Goal: Task Accomplishment & Management: Manage account settings

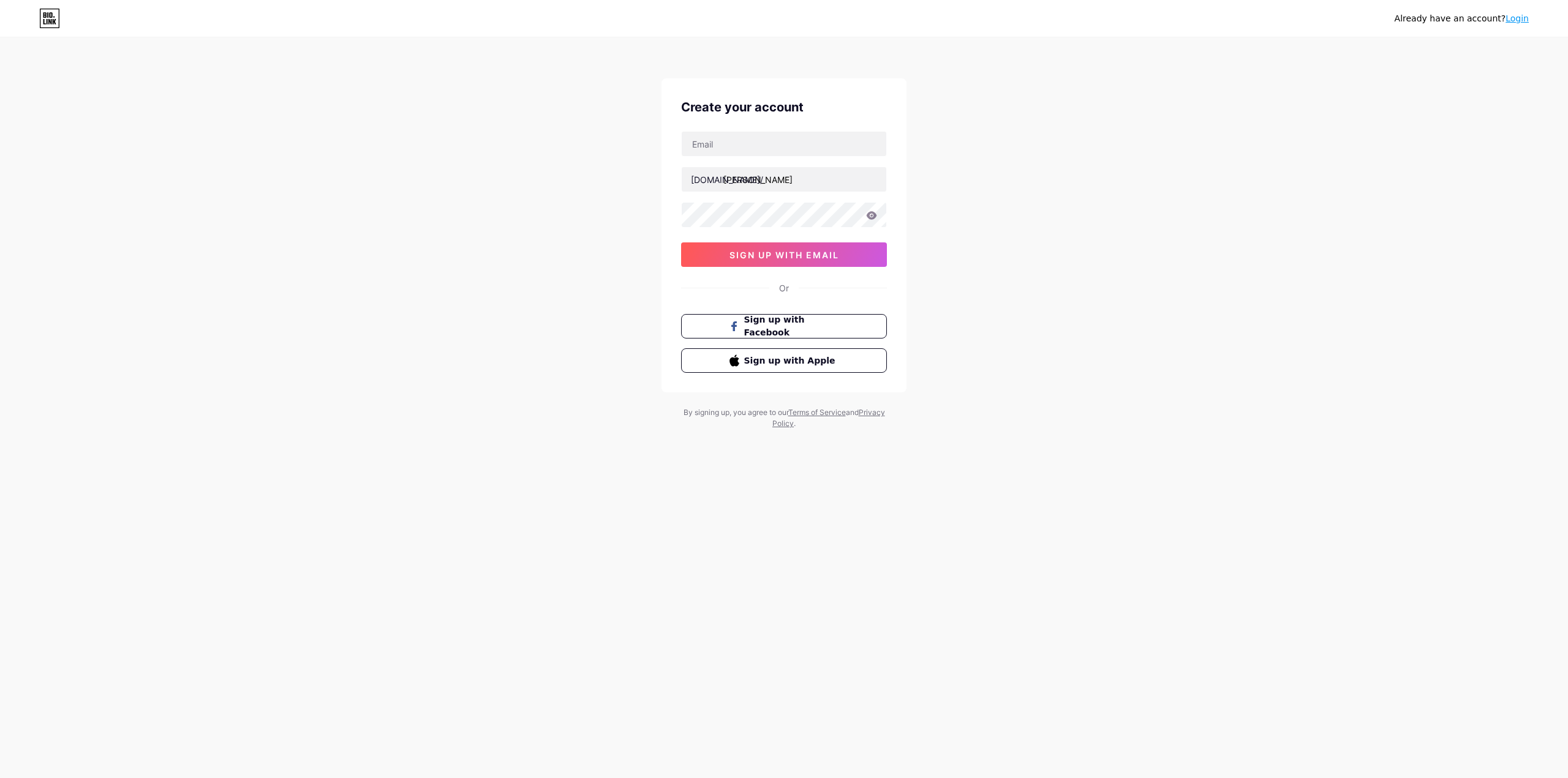
click at [751, 143] on input "text" at bounding box center [784, 143] width 205 height 25
type input "[EMAIL_ADDRESS][DOMAIN_NAME]"
click at [790, 252] on span "sign up with email" at bounding box center [784, 255] width 110 height 10
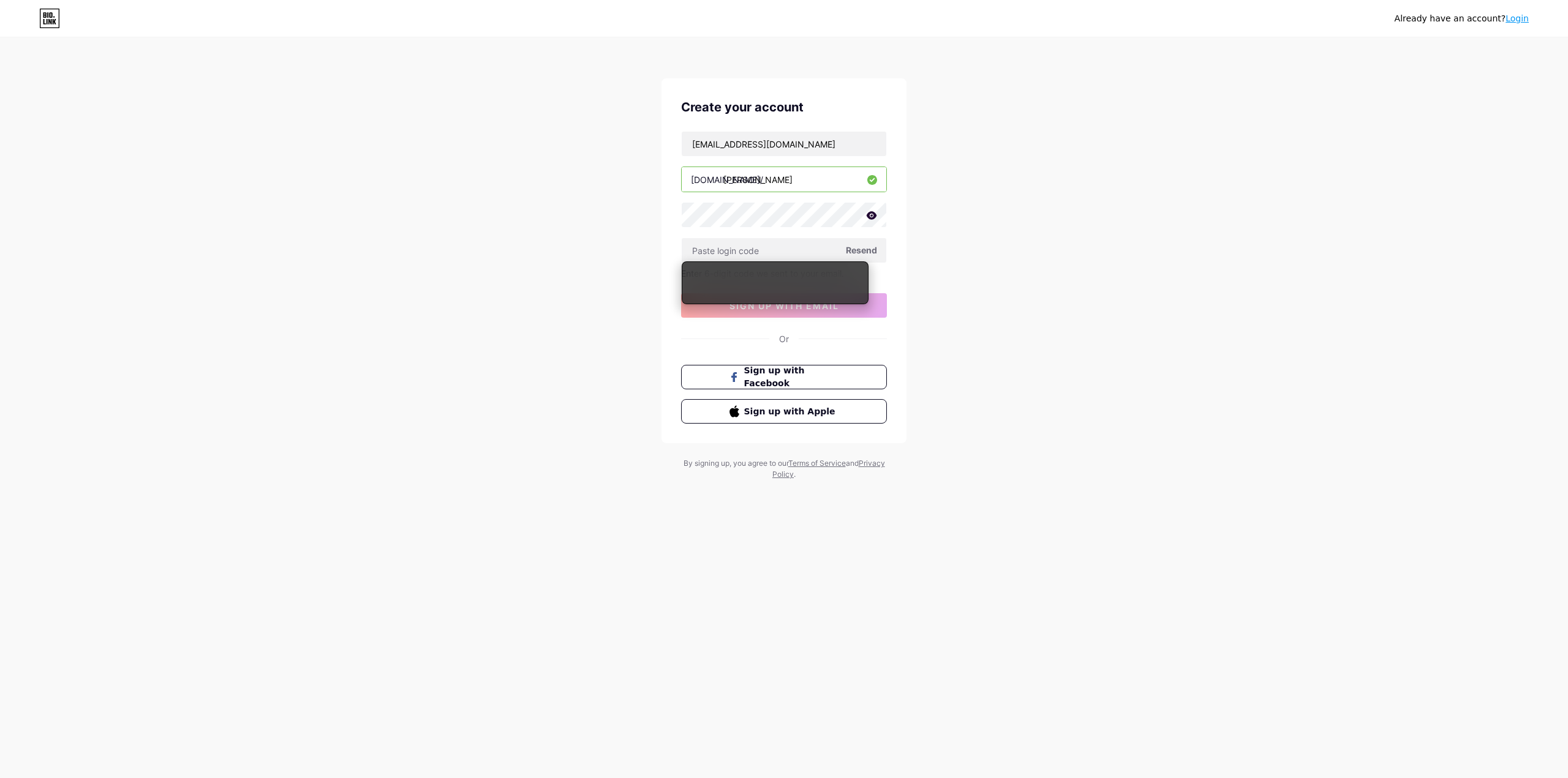
click at [872, 214] on icon at bounding box center [872, 215] width 10 height 8
click at [859, 252] on span "Resend" at bounding box center [861, 249] width 31 height 13
click at [392, 396] on div "Already have an account? Login Create your account [EMAIL_ADDRESS][DOMAIN_NAME]…" at bounding box center [784, 260] width 1568 height 519
click at [775, 263] on div "[EMAIL_ADDRESS][DOMAIN_NAME] [DOMAIN_NAME]/ [PERSON_NAME] Resend Enter 6-digit …" at bounding box center [784, 224] width 205 height 187
click at [773, 252] on input "text" at bounding box center [784, 250] width 205 height 25
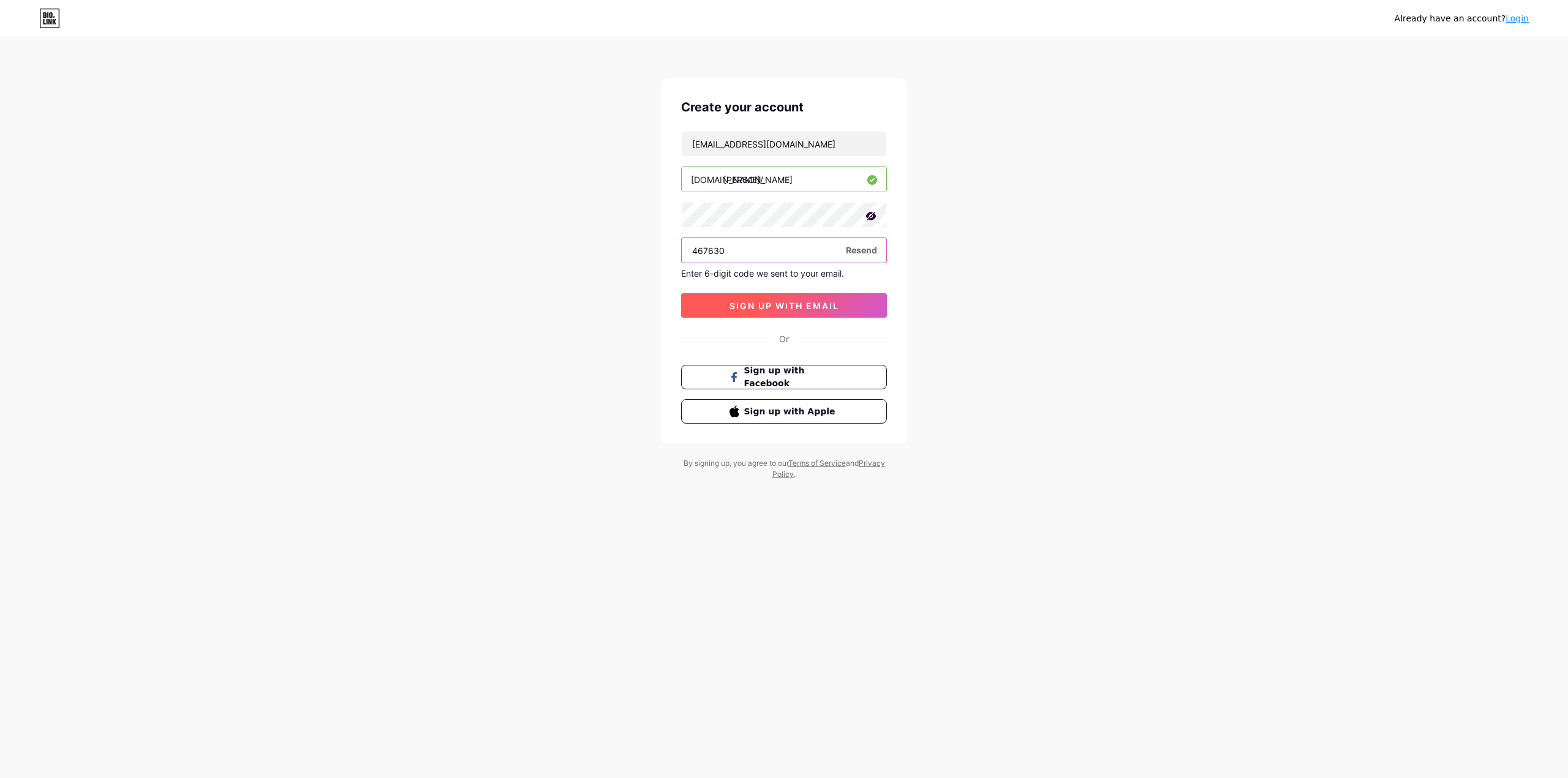
type input "467630"
click at [850, 305] on button "sign up with email" at bounding box center [784, 305] width 205 height 25
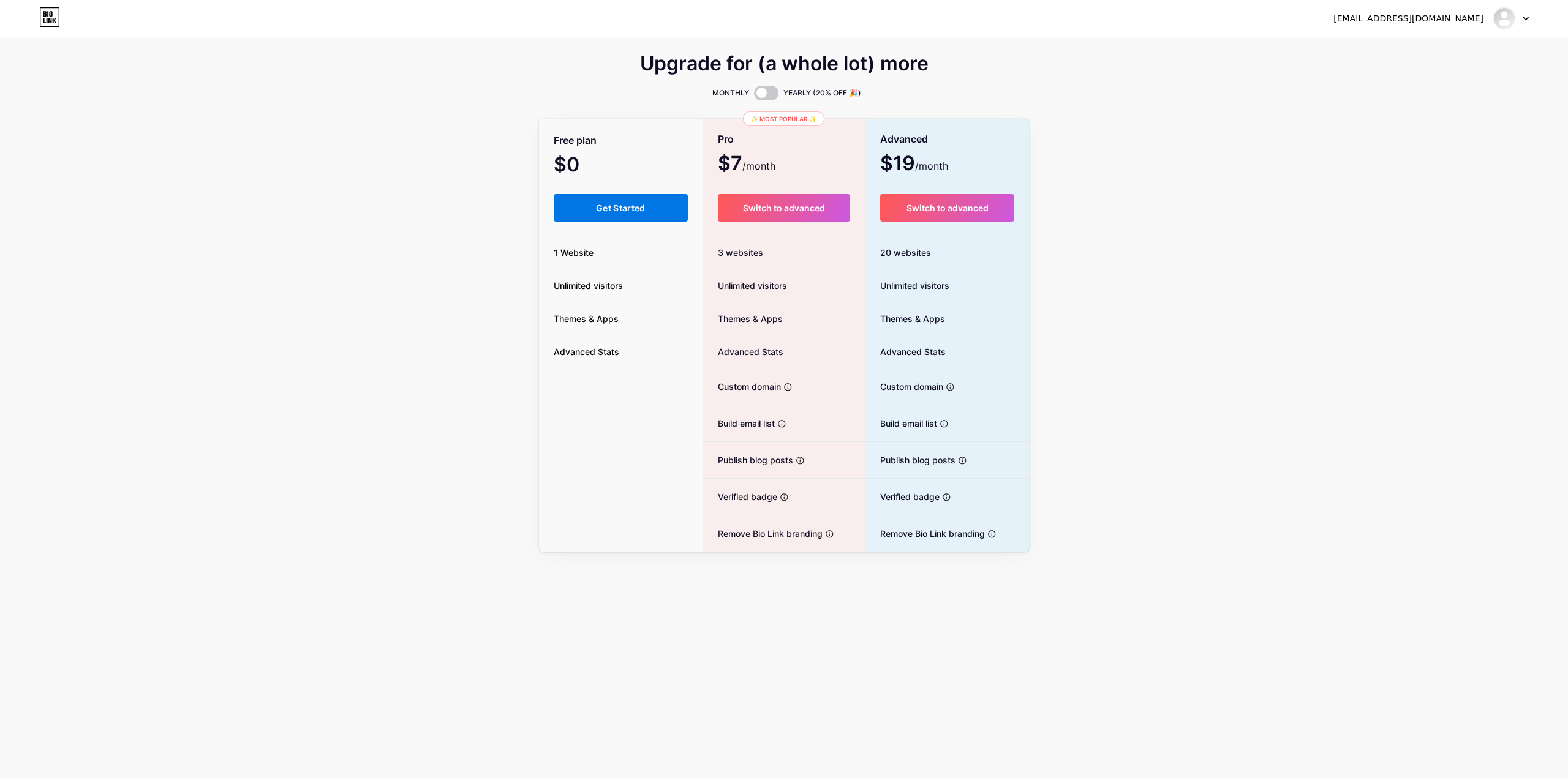
click at [606, 212] on span "Get Started" at bounding box center [621, 208] width 49 height 10
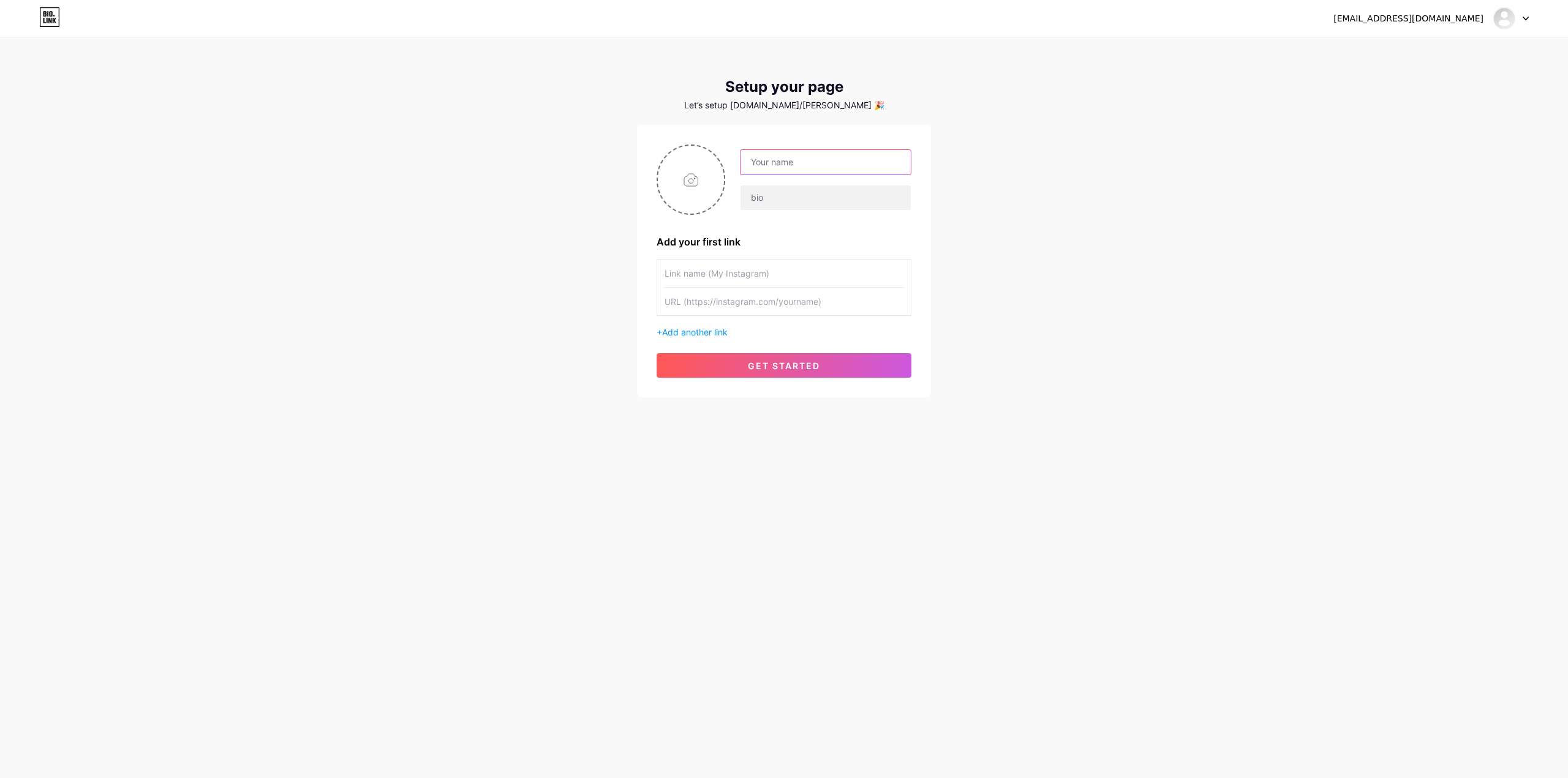
click at [786, 170] on input "text" at bounding box center [825, 162] width 171 height 25
type input "j"
type input "[PERSON_NAME]"
click at [1239, 377] on div "[EMAIL_ADDRESS][DOMAIN_NAME] Dashboard Logout Setup your page Let’s setup [DOMA…" at bounding box center [784, 218] width 1568 height 436
click at [705, 183] on input "file" at bounding box center [691, 180] width 66 height 68
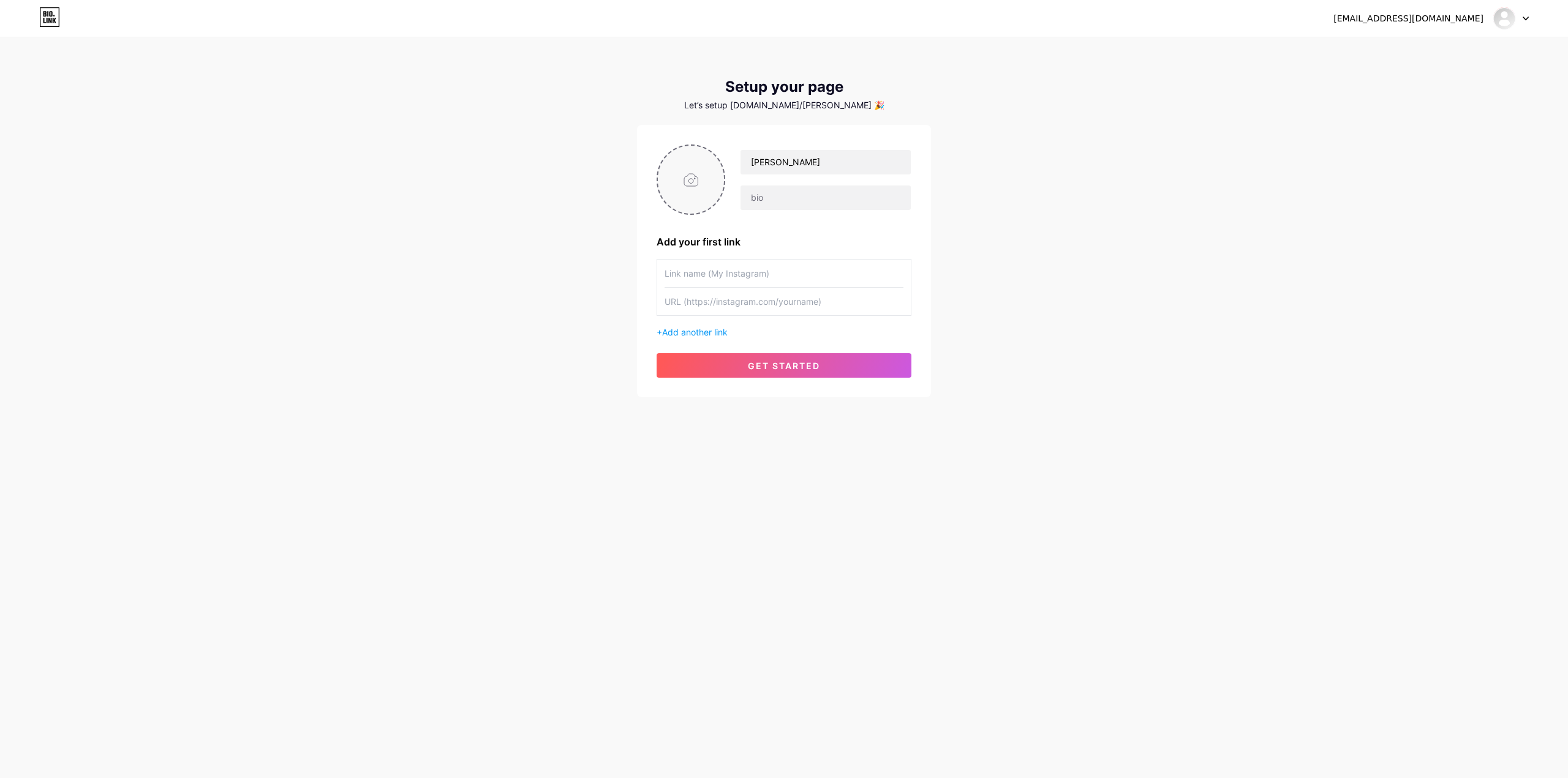
type input "C:\fakepath\0194.jpg"
click at [711, 274] on input "text" at bounding box center [784, 273] width 239 height 27
type input "My Private Contents! 🔞🔞"
click at [696, 298] on input "text" at bounding box center [784, 301] width 239 height 27
paste input "[URL][DOMAIN_NAME][PERSON_NAME][DOMAIN_NAME][PERSON_NAME]"
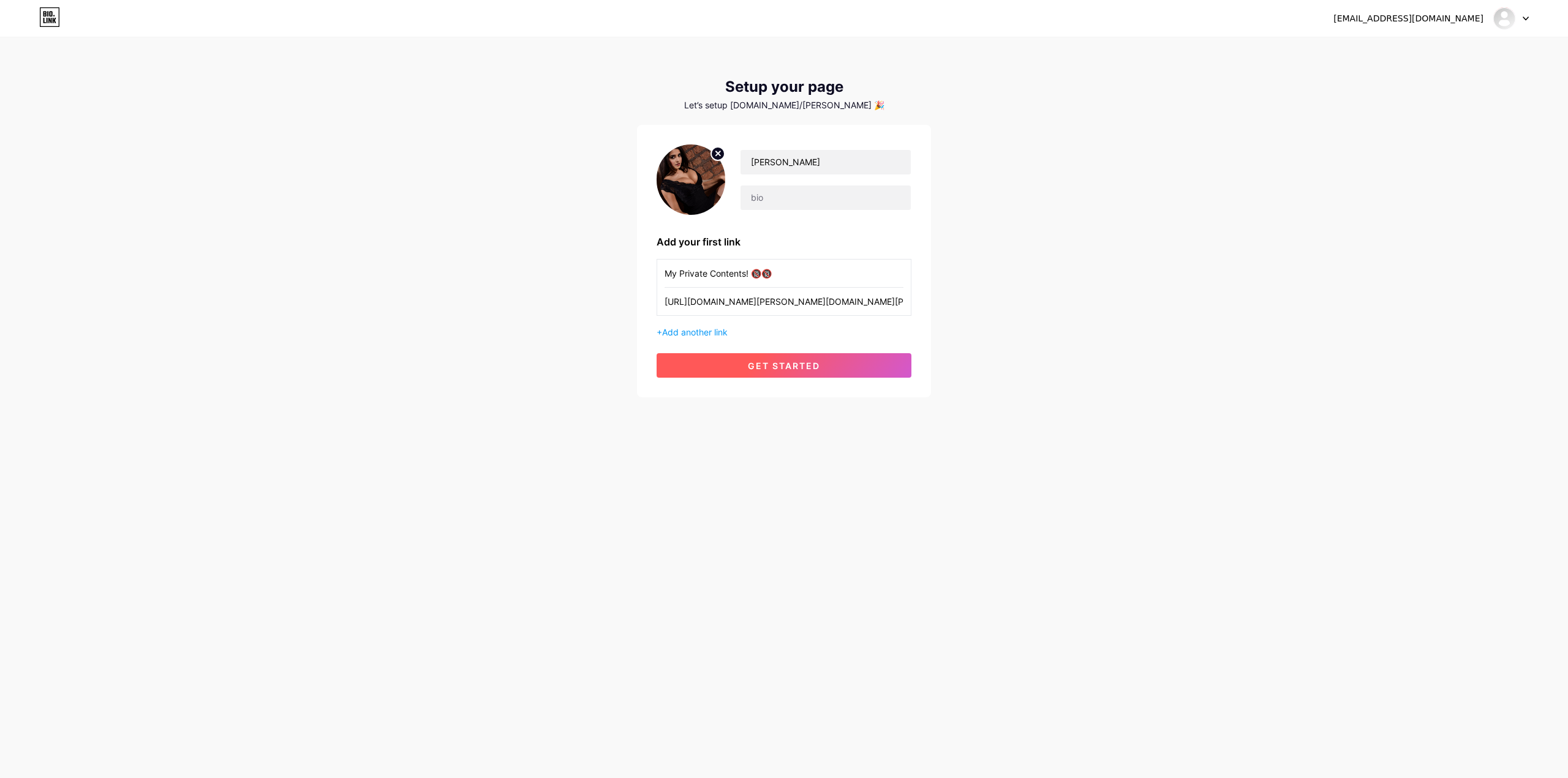
type input "[URL][DOMAIN_NAME][PERSON_NAME][DOMAIN_NAME][PERSON_NAME]"
click at [765, 368] on span "get started" at bounding box center [784, 366] width 72 height 10
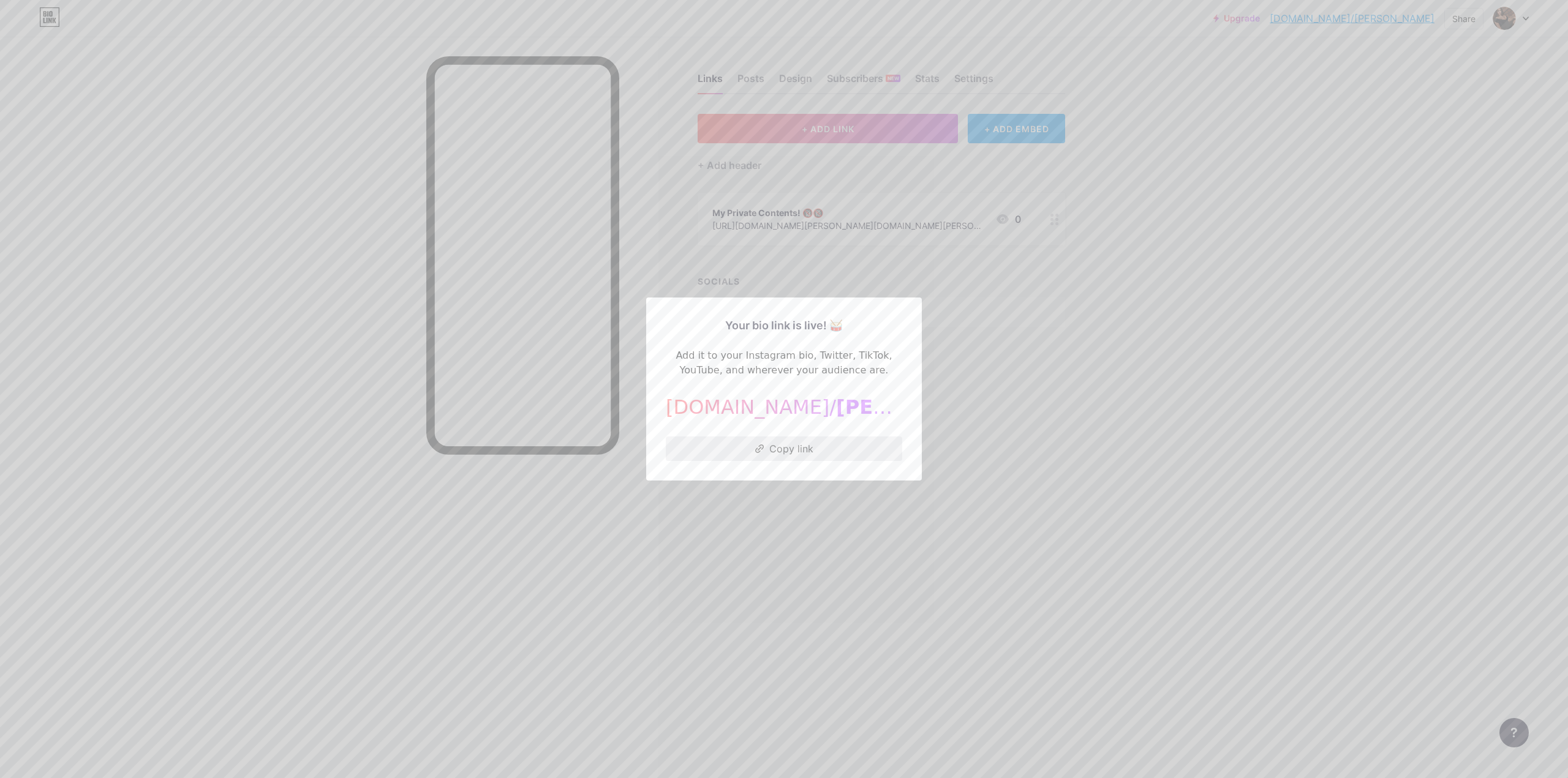
click at [768, 448] on button "Copy link" at bounding box center [784, 448] width 237 height 25
click at [1045, 459] on div at bounding box center [784, 389] width 1568 height 778
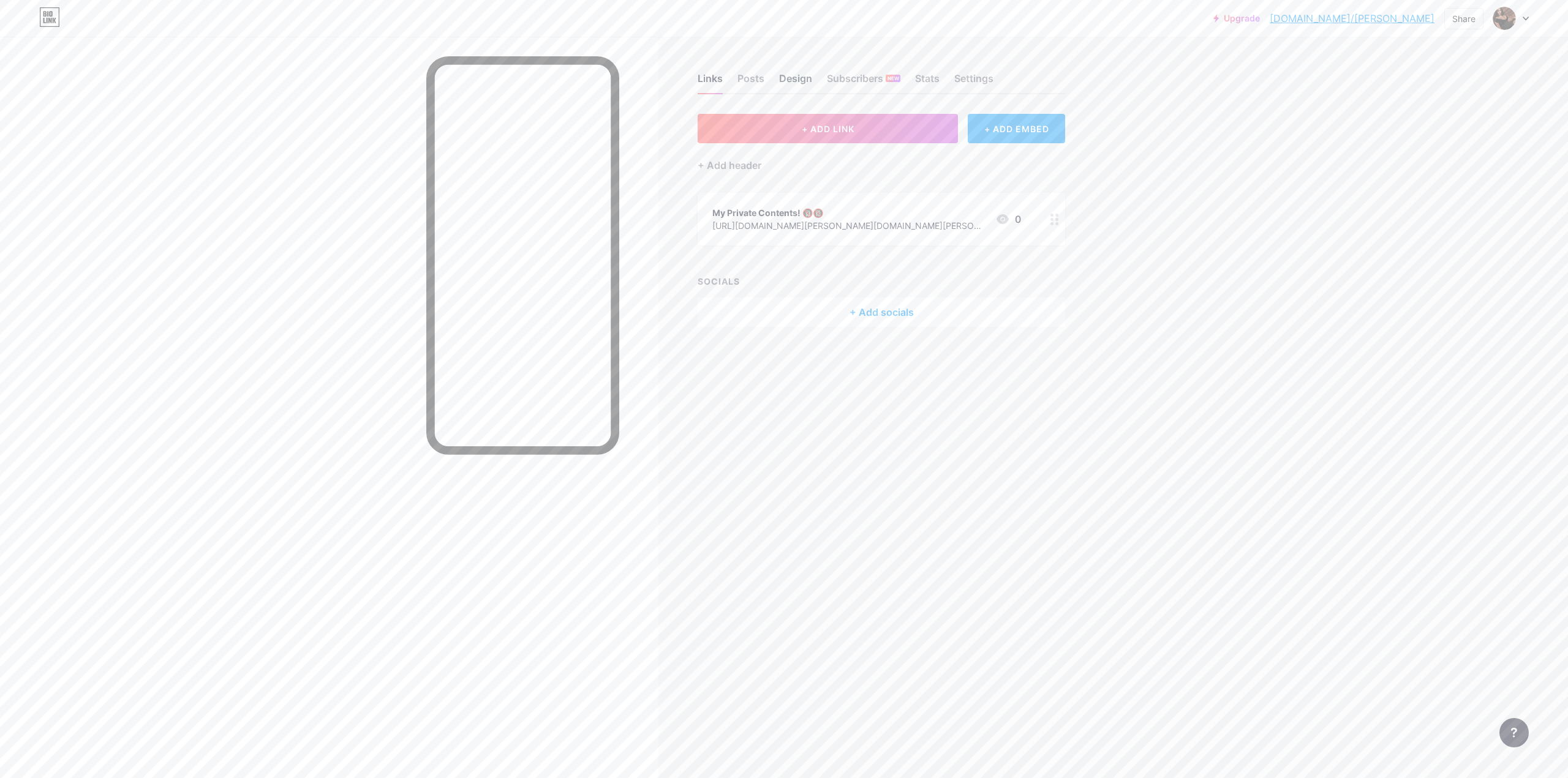
click at [801, 81] on div "Design" at bounding box center [795, 82] width 33 height 22
click at [736, 85] on div "Links Posts Design Subscribers NEW Stats Settings" at bounding box center [881, 73] width 368 height 43
click at [749, 81] on div "Posts" at bounding box center [751, 82] width 27 height 22
click at [782, 78] on div "Design" at bounding box center [795, 82] width 33 height 22
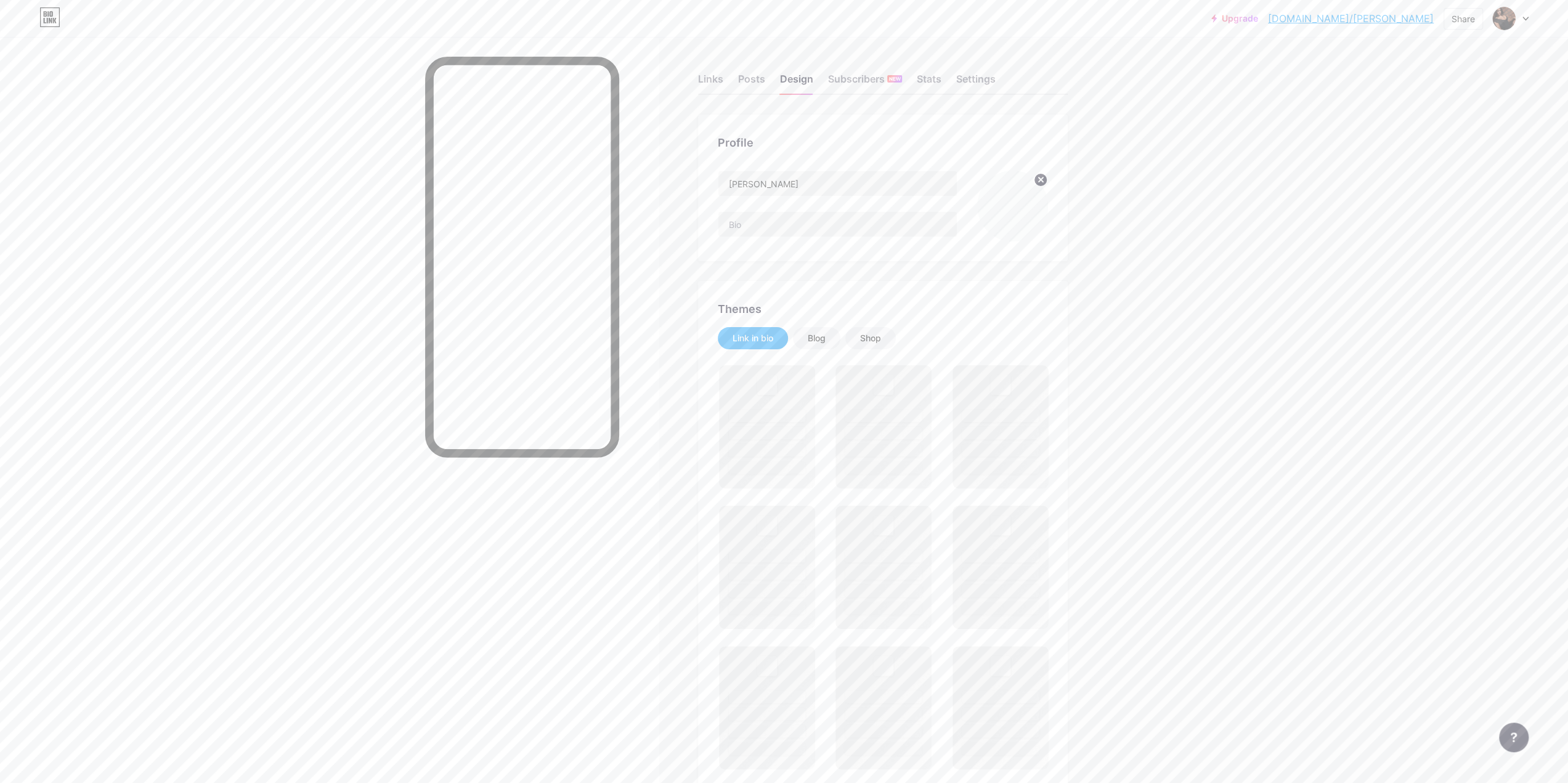
click at [818, 79] on div "Links Posts Design Subscribers NEW Stats Settings" at bounding box center [882, 73] width 370 height 44
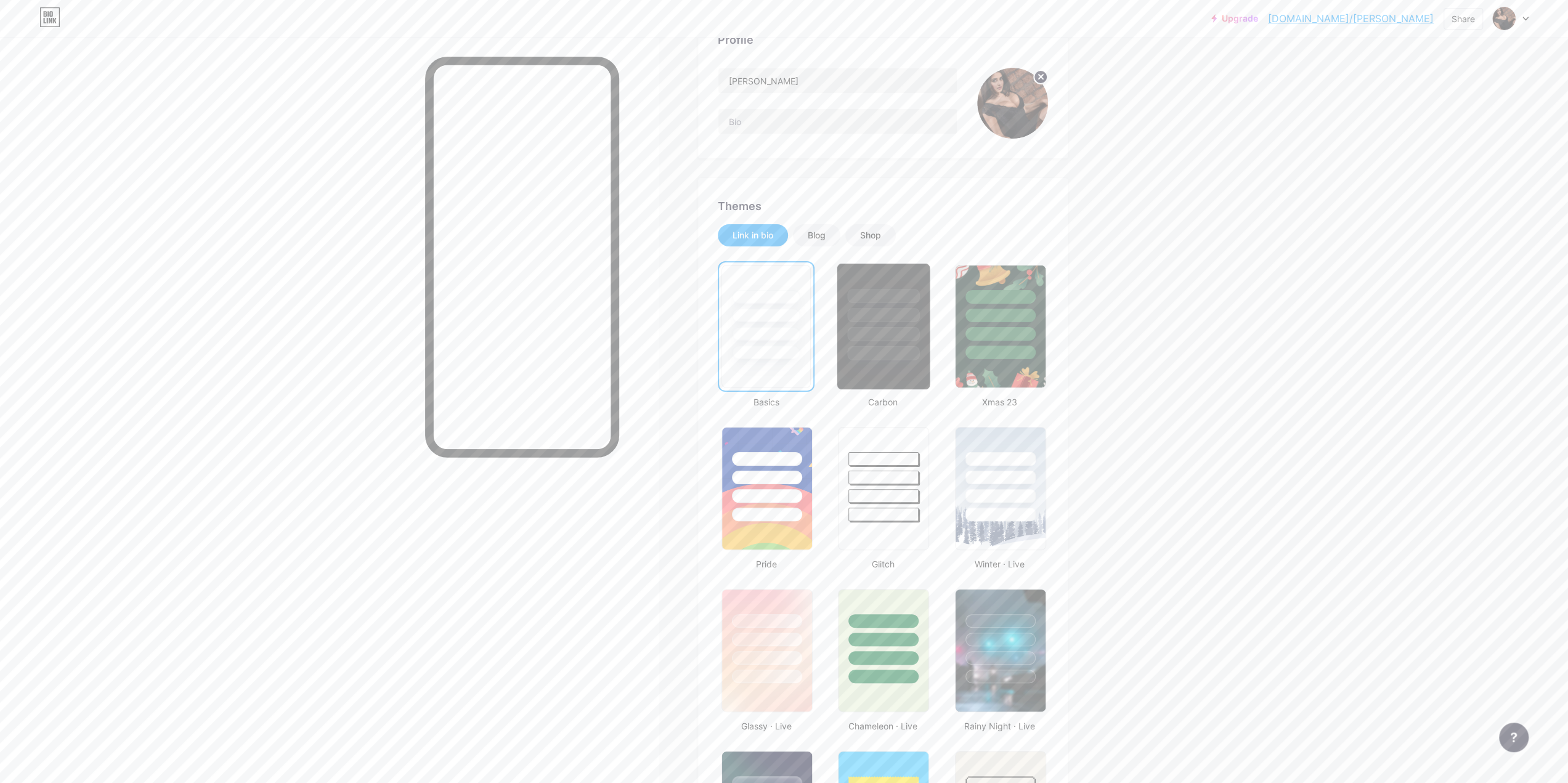
scroll to position [77, 0]
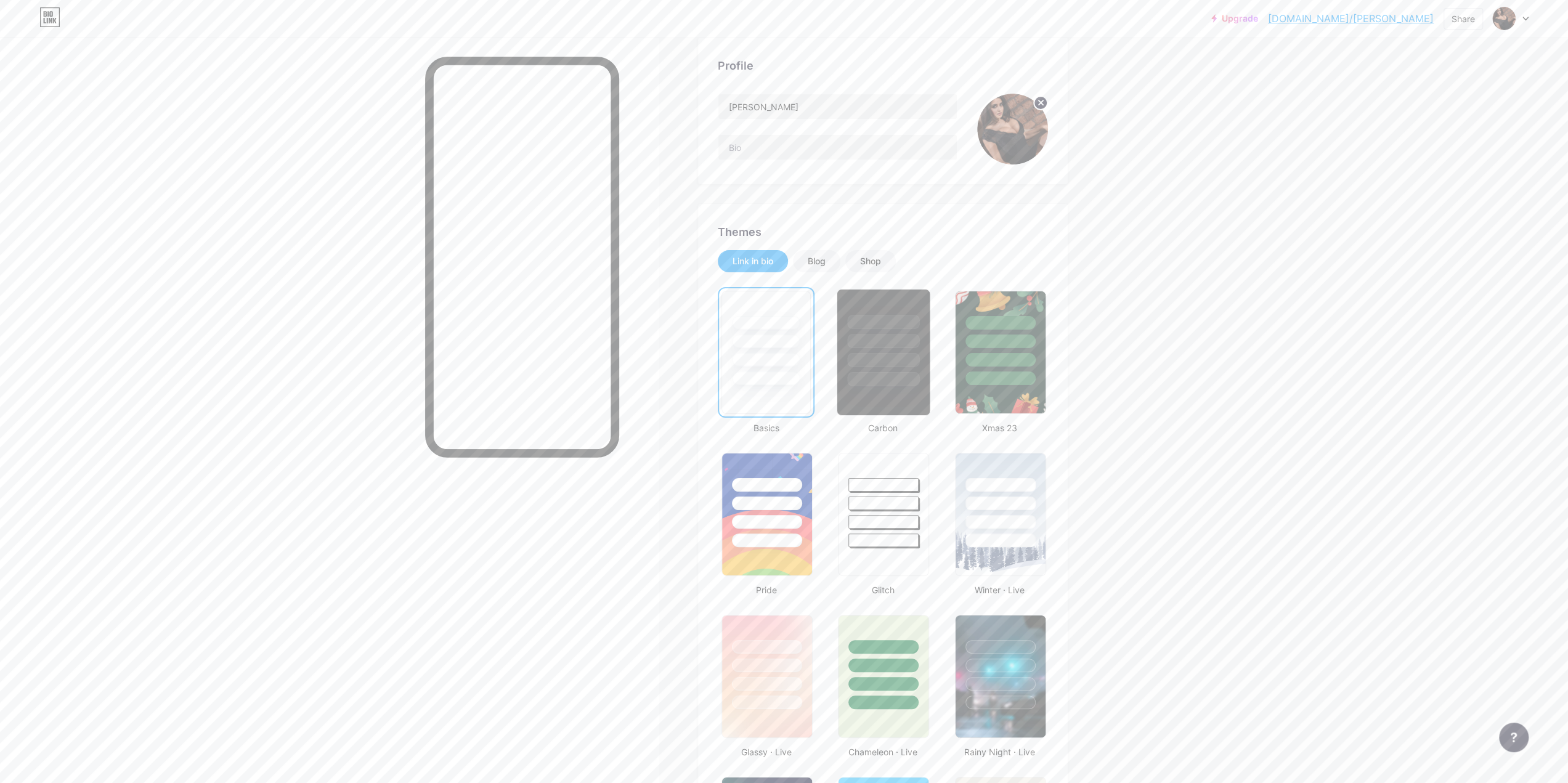
click at [896, 336] on div at bounding box center [884, 341] width 72 height 15
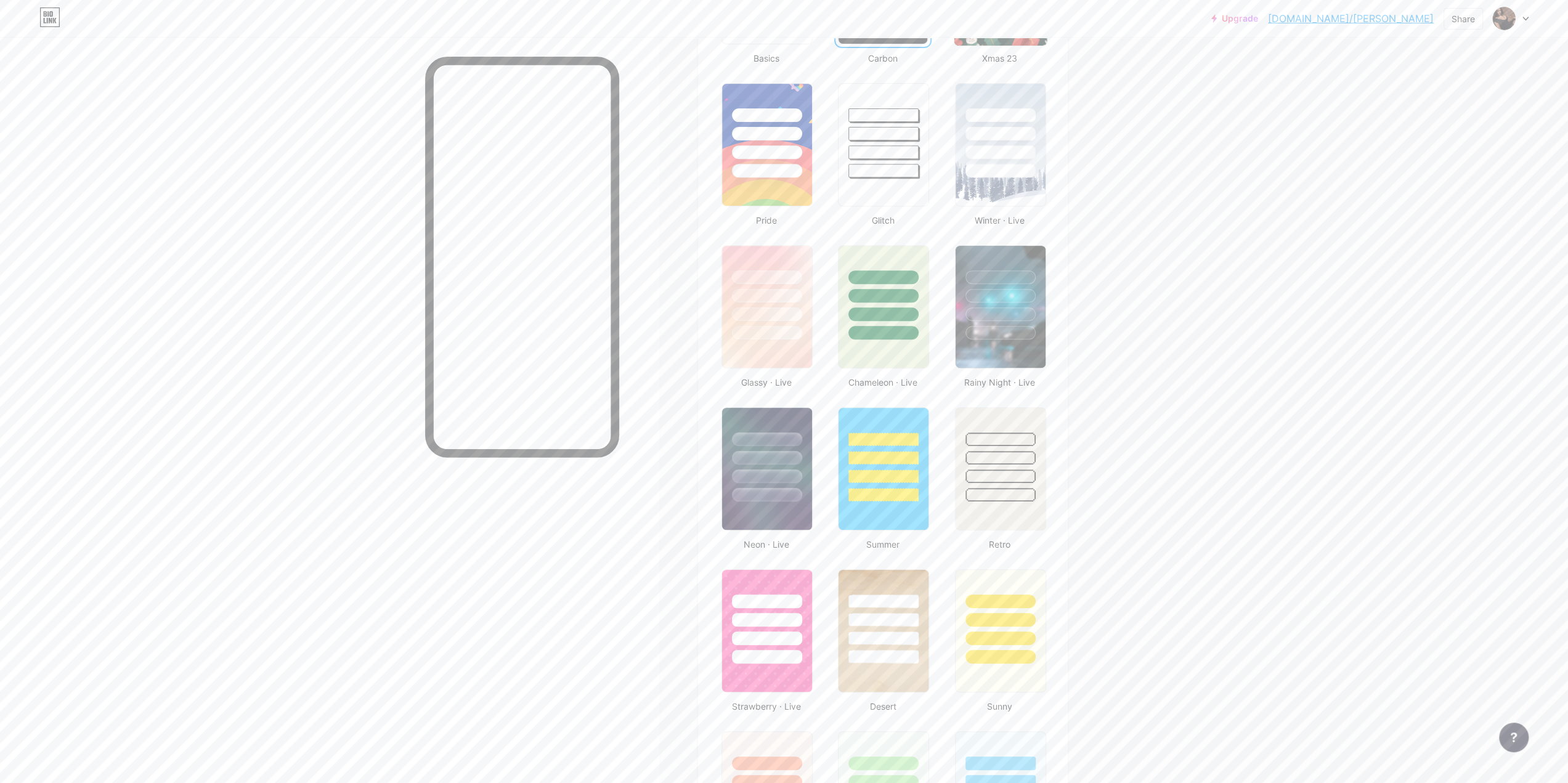
scroll to position [632, 0]
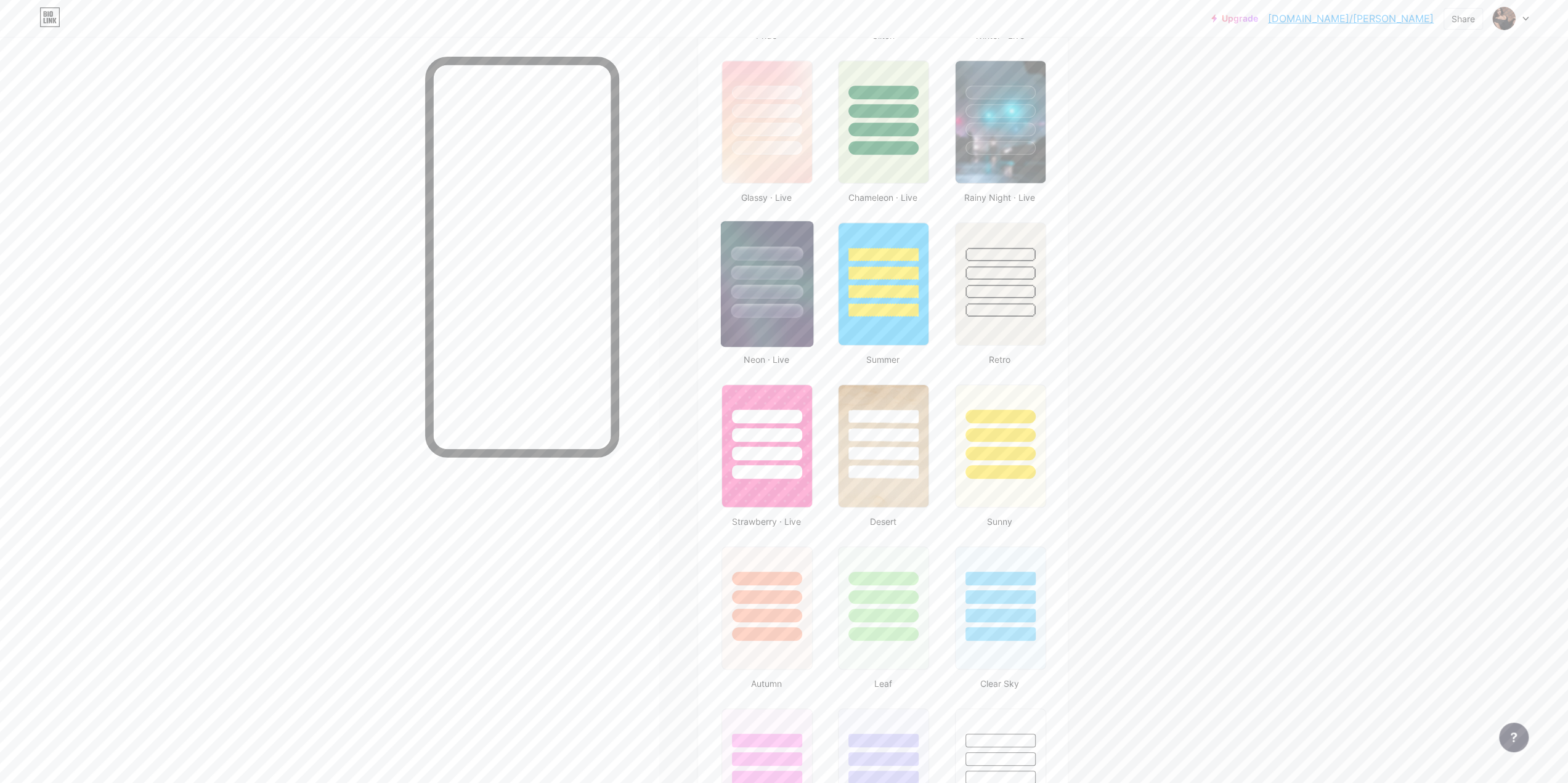
click at [762, 322] on img at bounding box center [767, 283] width 92 height 126
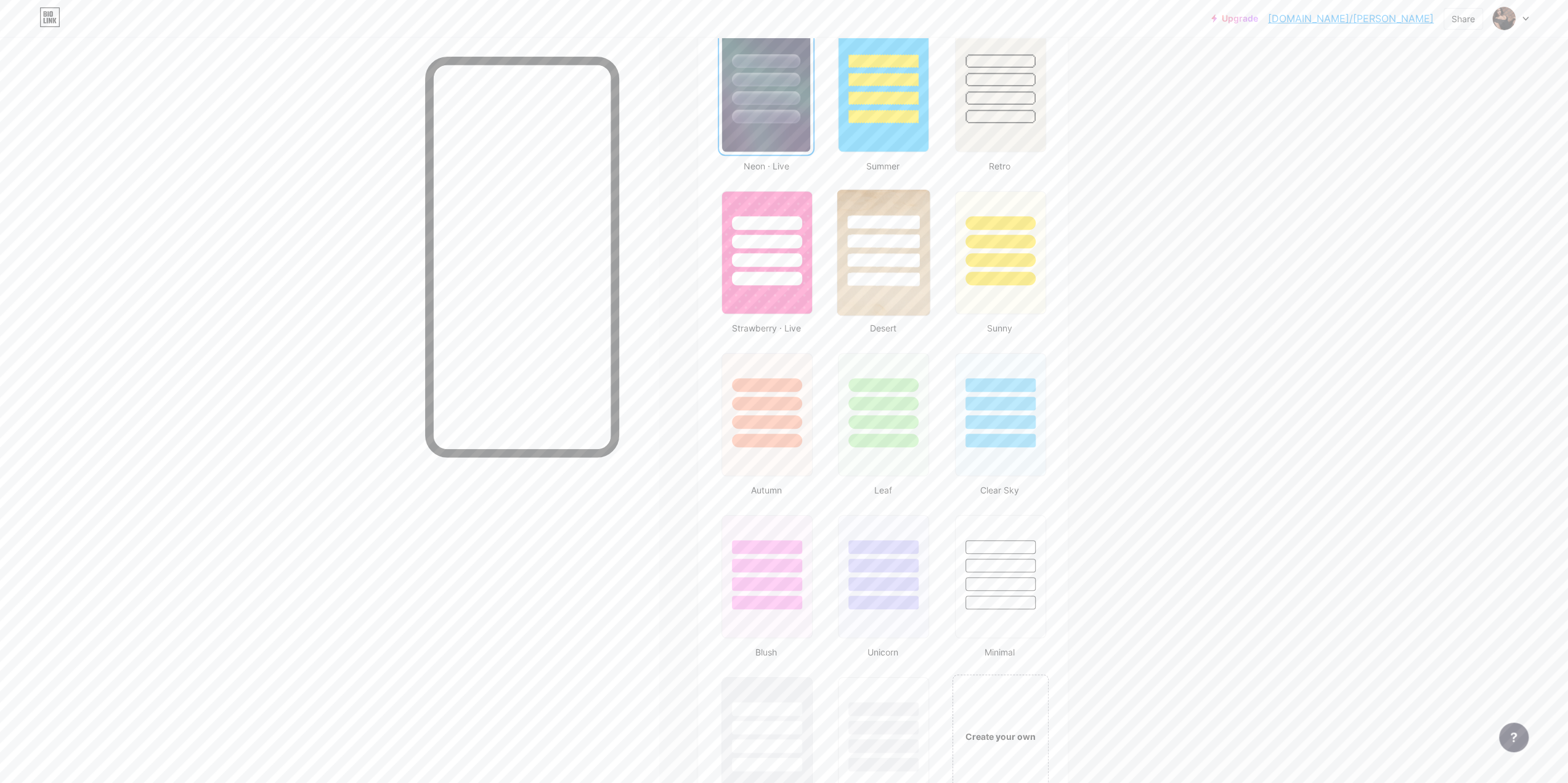
scroll to position [878, 0]
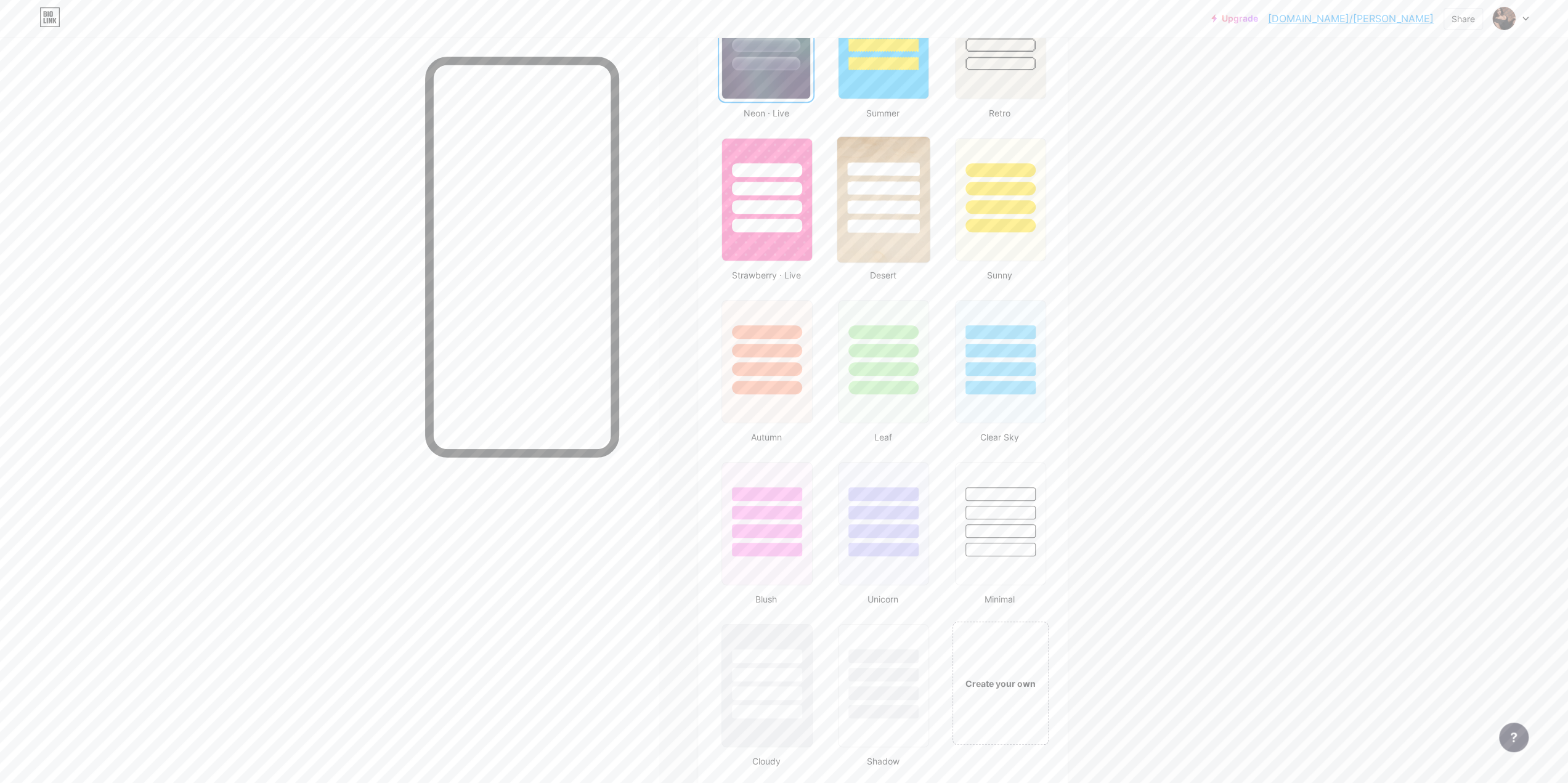
click at [897, 206] on div at bounding box center [884, 207] width 72 height 15
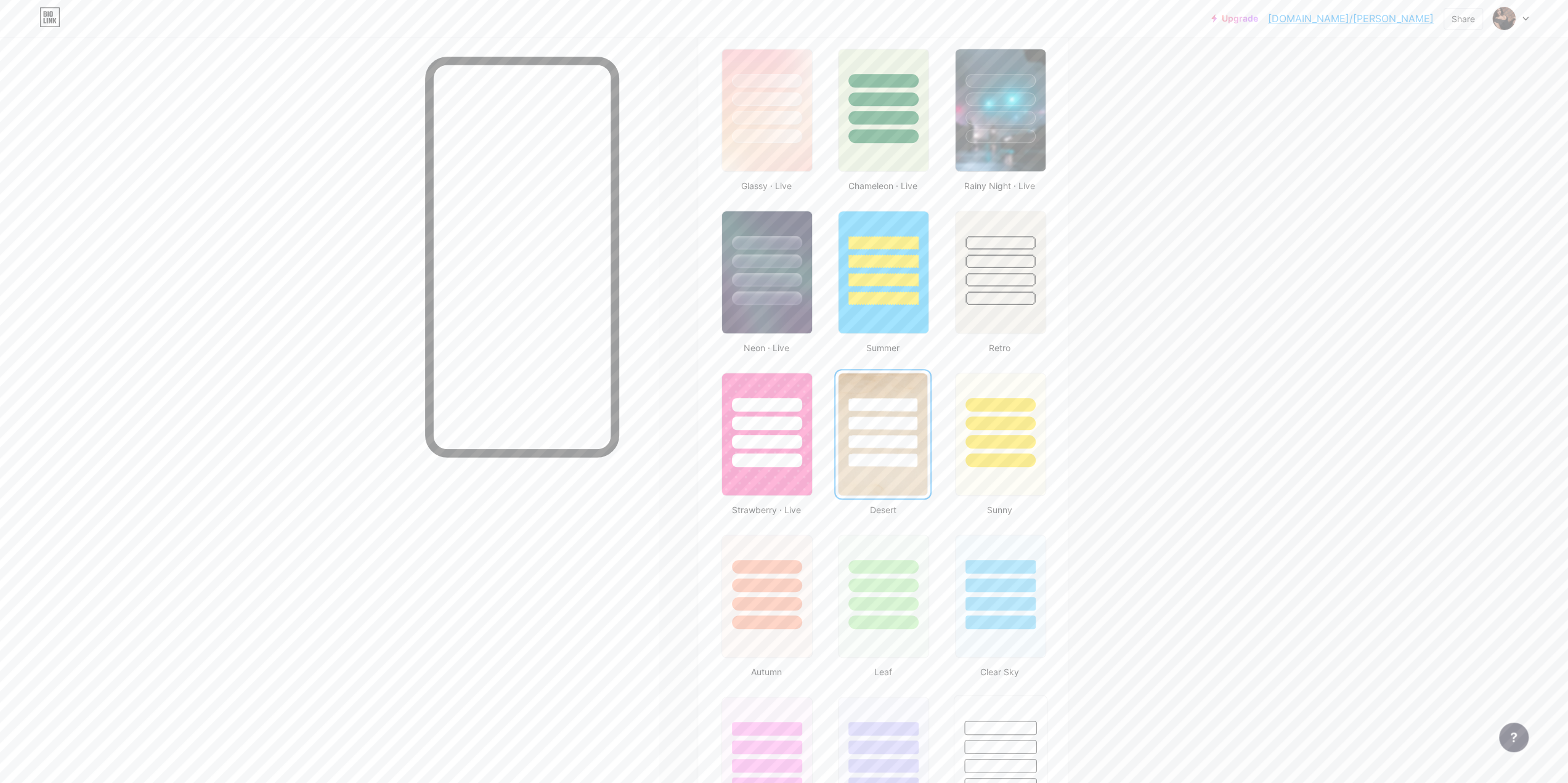
scroll to position [570, 0]
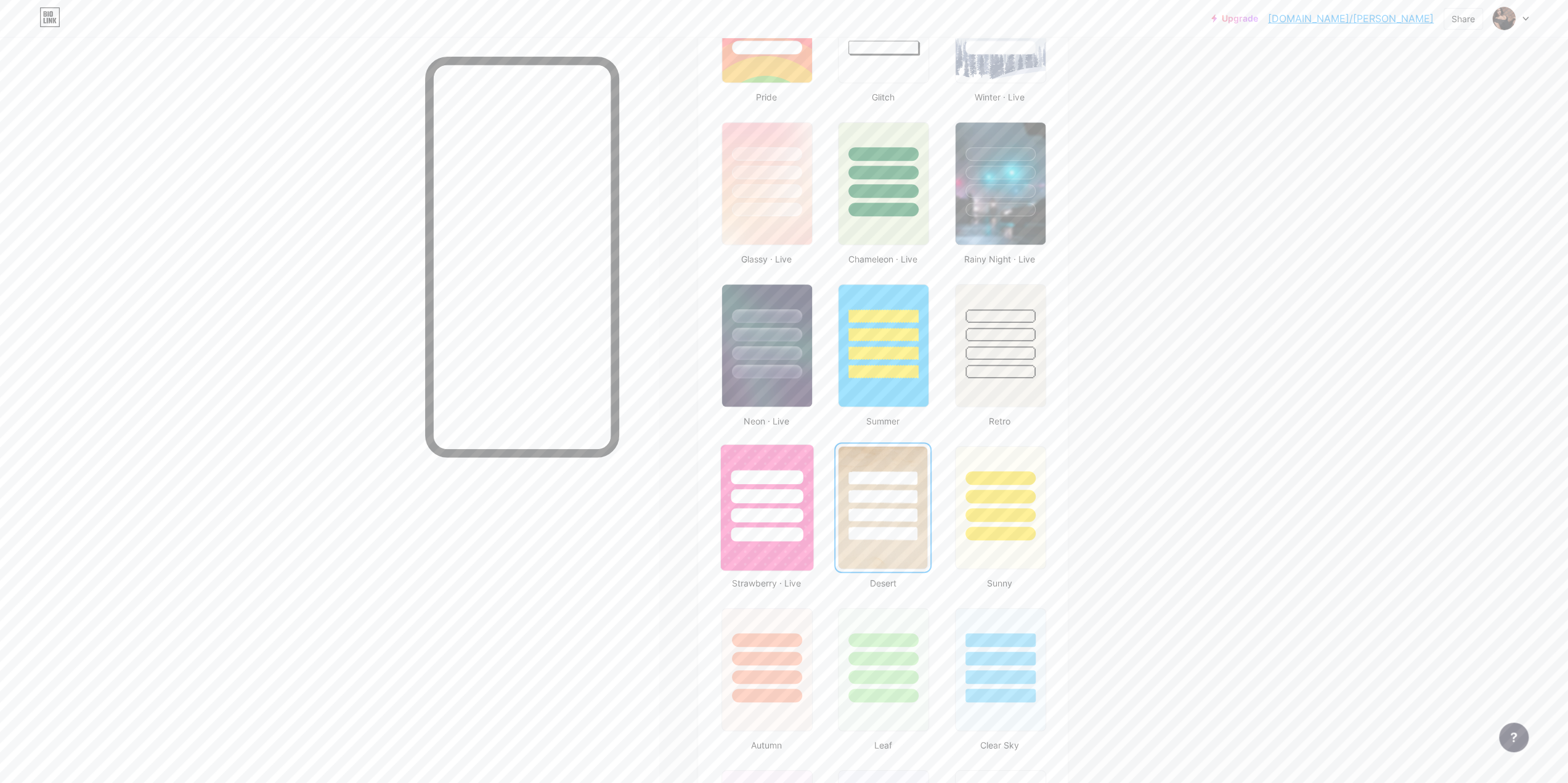
click at [781, 544] on img at bounding box center [767, 507] width 92 height 126
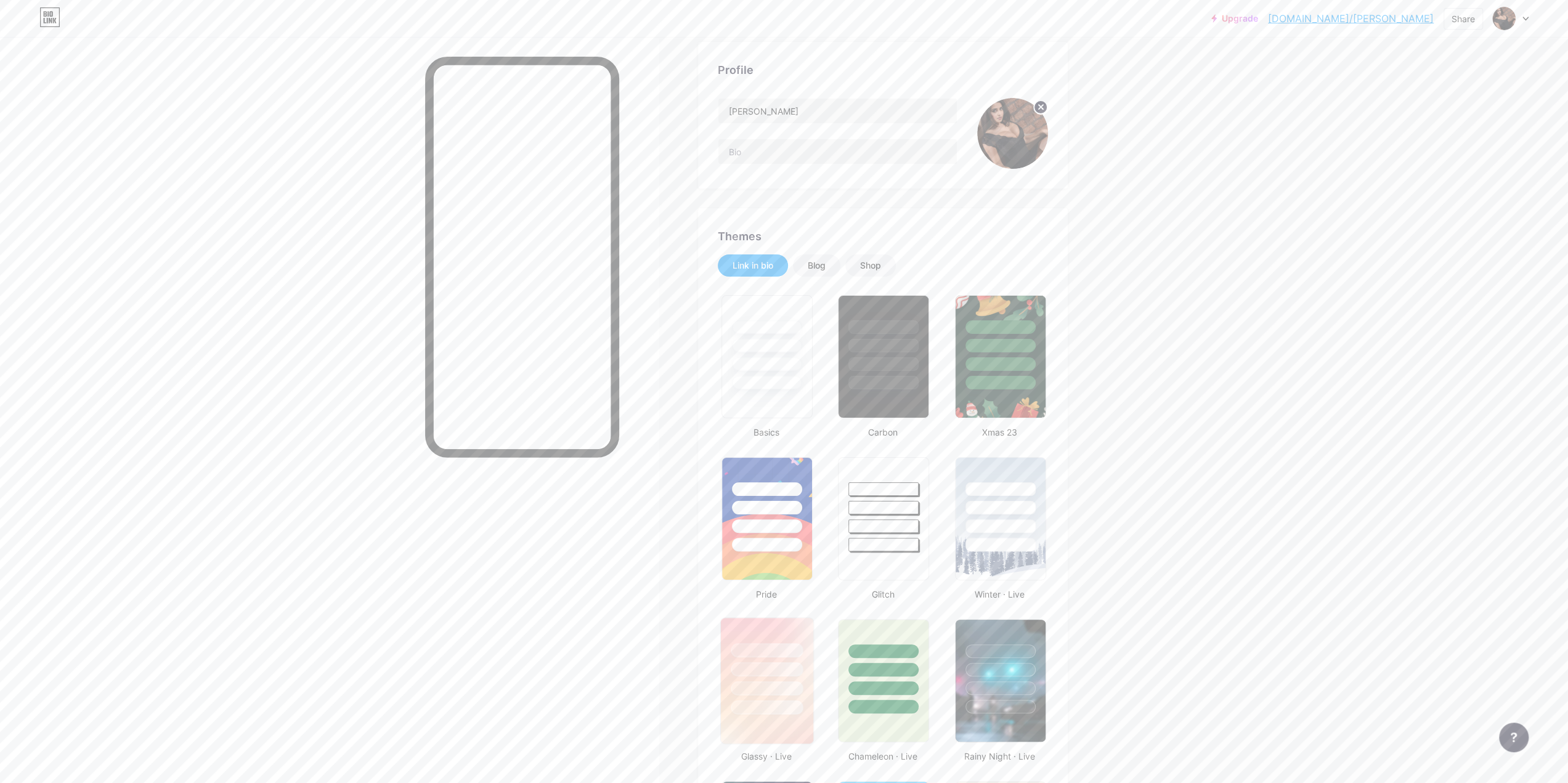
scroll to position [0, 0]
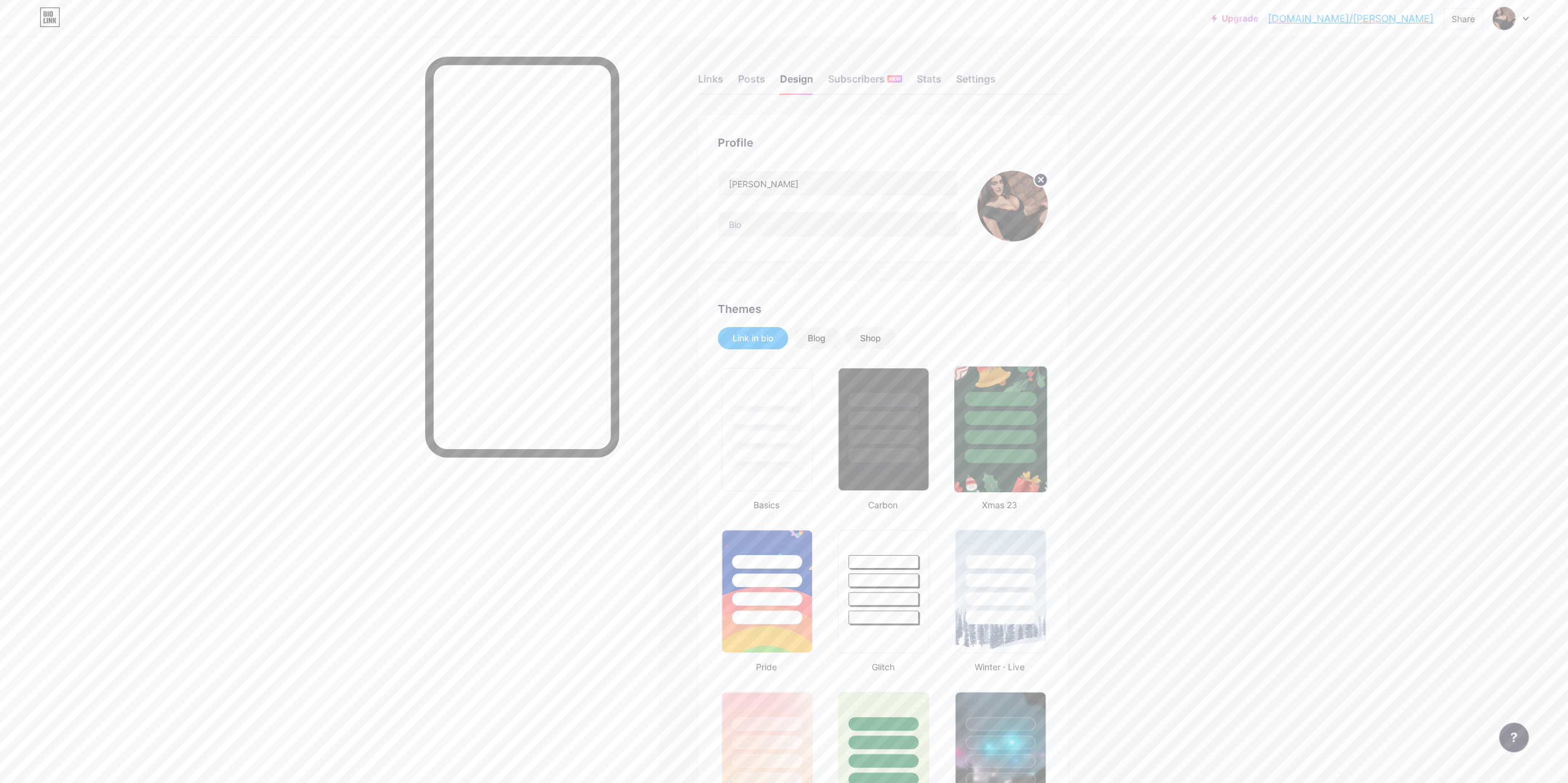
click at [1015, 437] on div at bounding box center [1000, 437] width 72 height 15
click at [1026, 609] on div at bounding box center [1000, 576] width 92 height 96
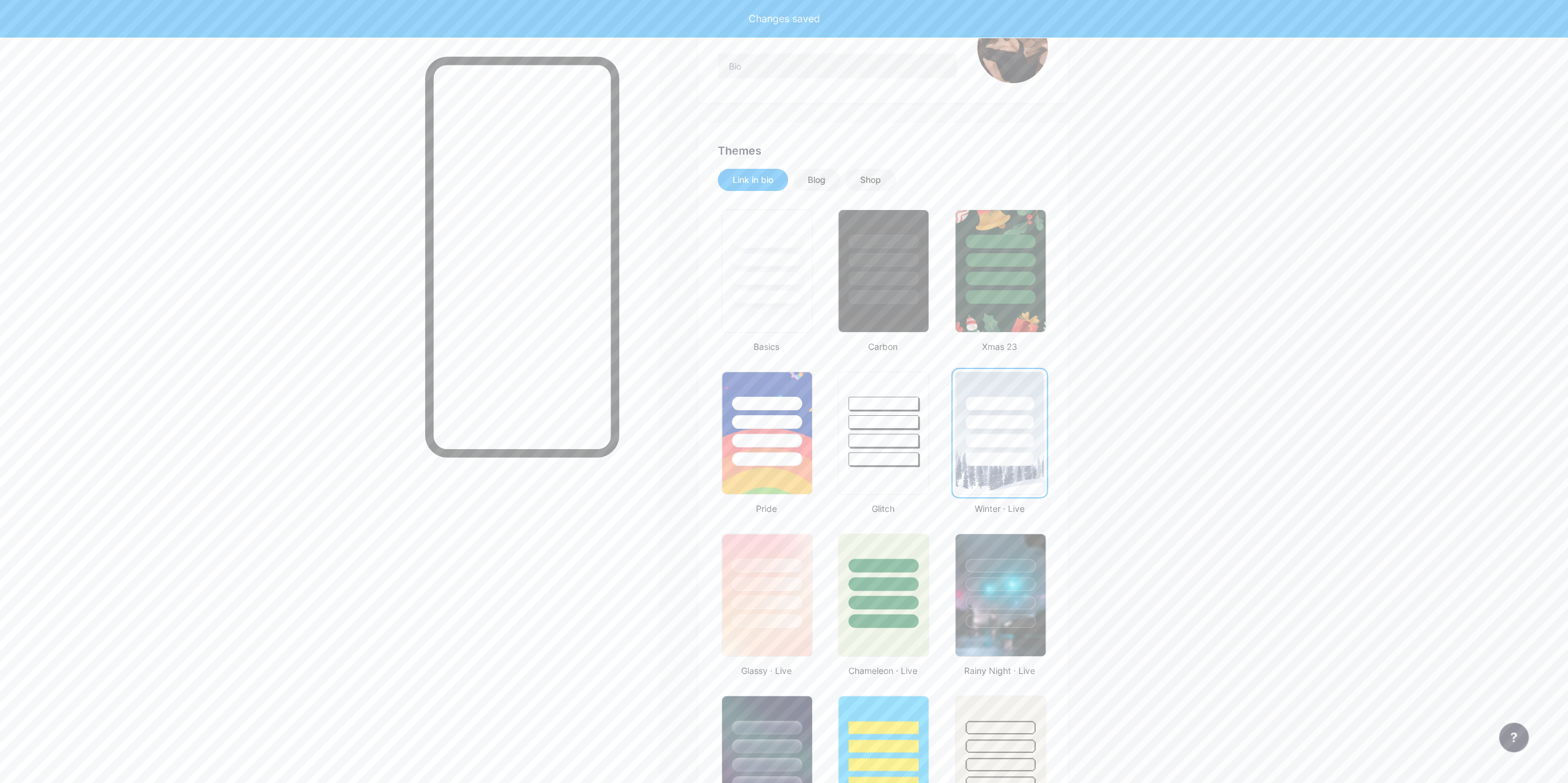
scroll to position [184, 0]
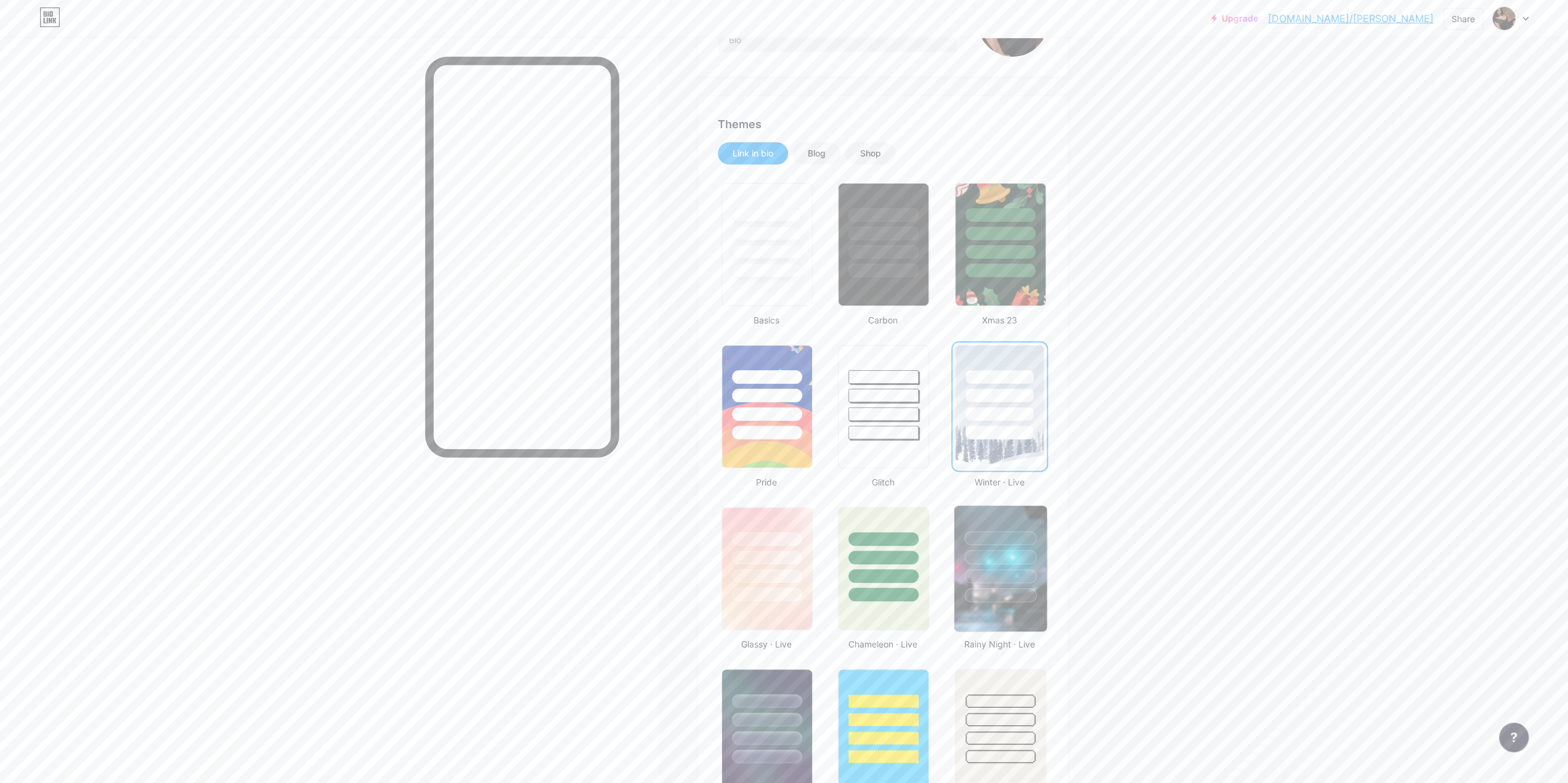
click at [1028, 570] on div at bounding box center [1000, 576] width 72 height 15
click at [765, 569] on div at bounding box center [767, 553] width 92 height 96
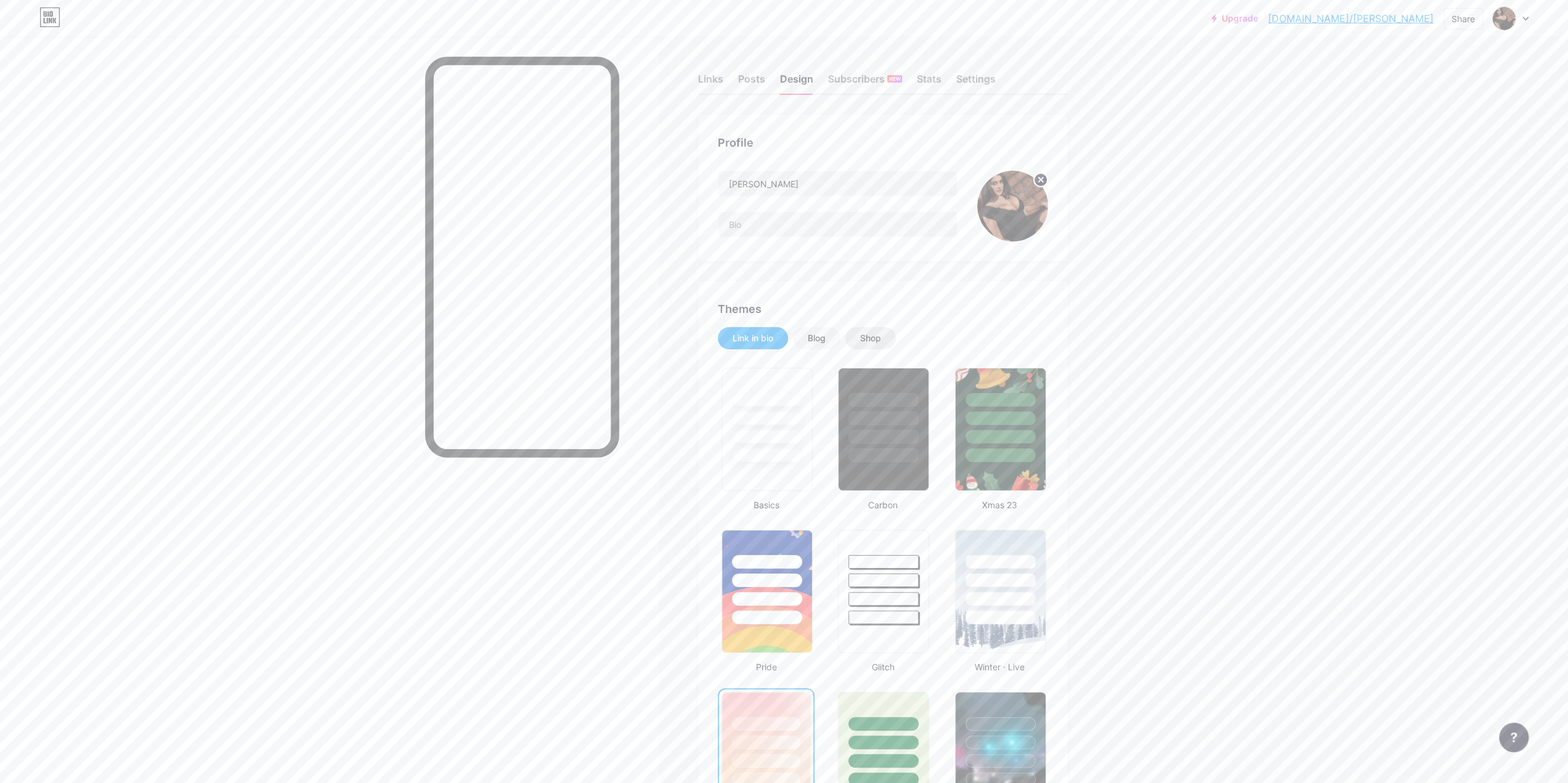
click at [873, 341] on div "Shop" at bounding box center [870, 338] width 21 height 12
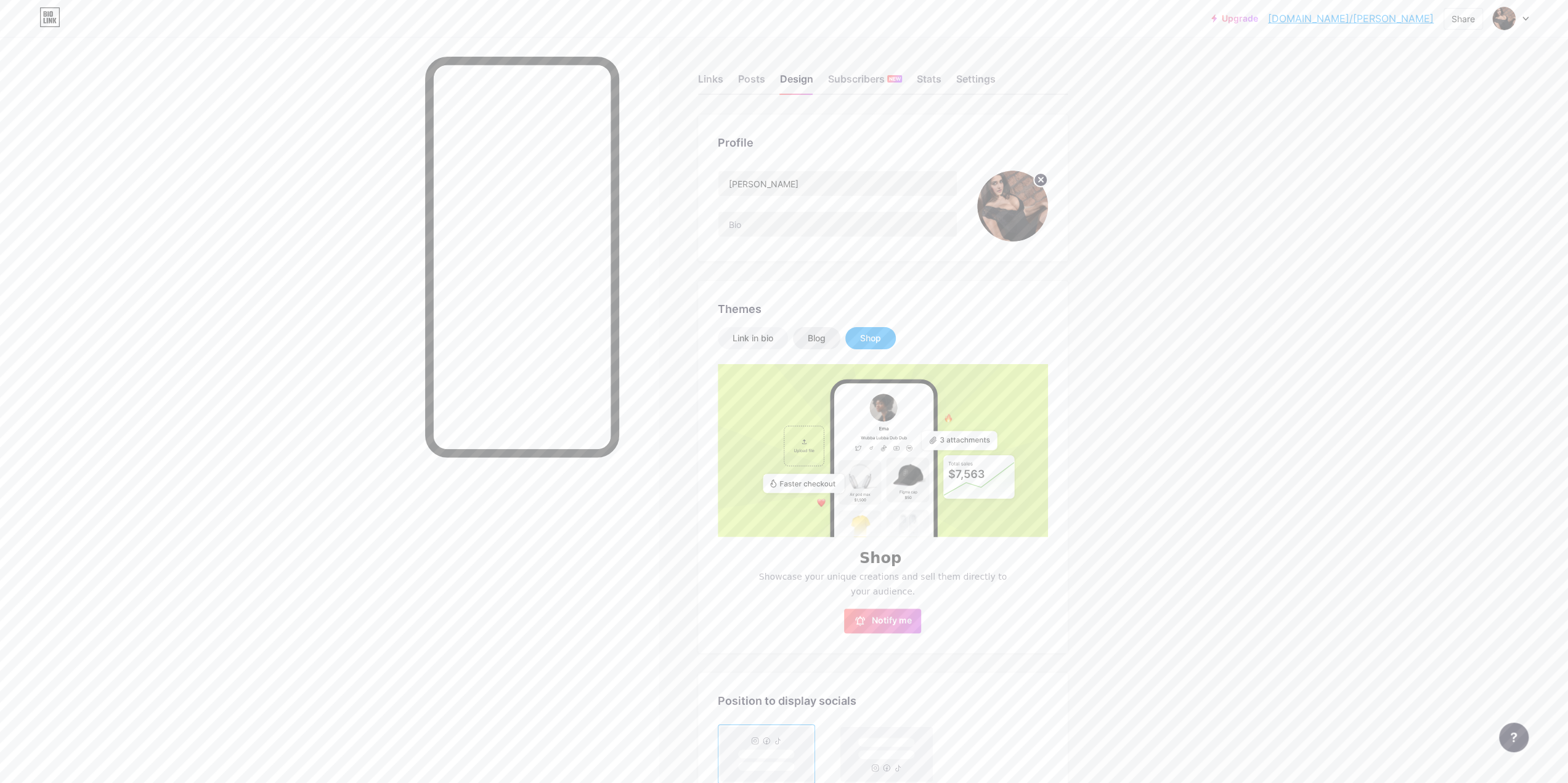
click at [823, 344] on div "Blog" at bounding box center [817, 338] width 48 height 22
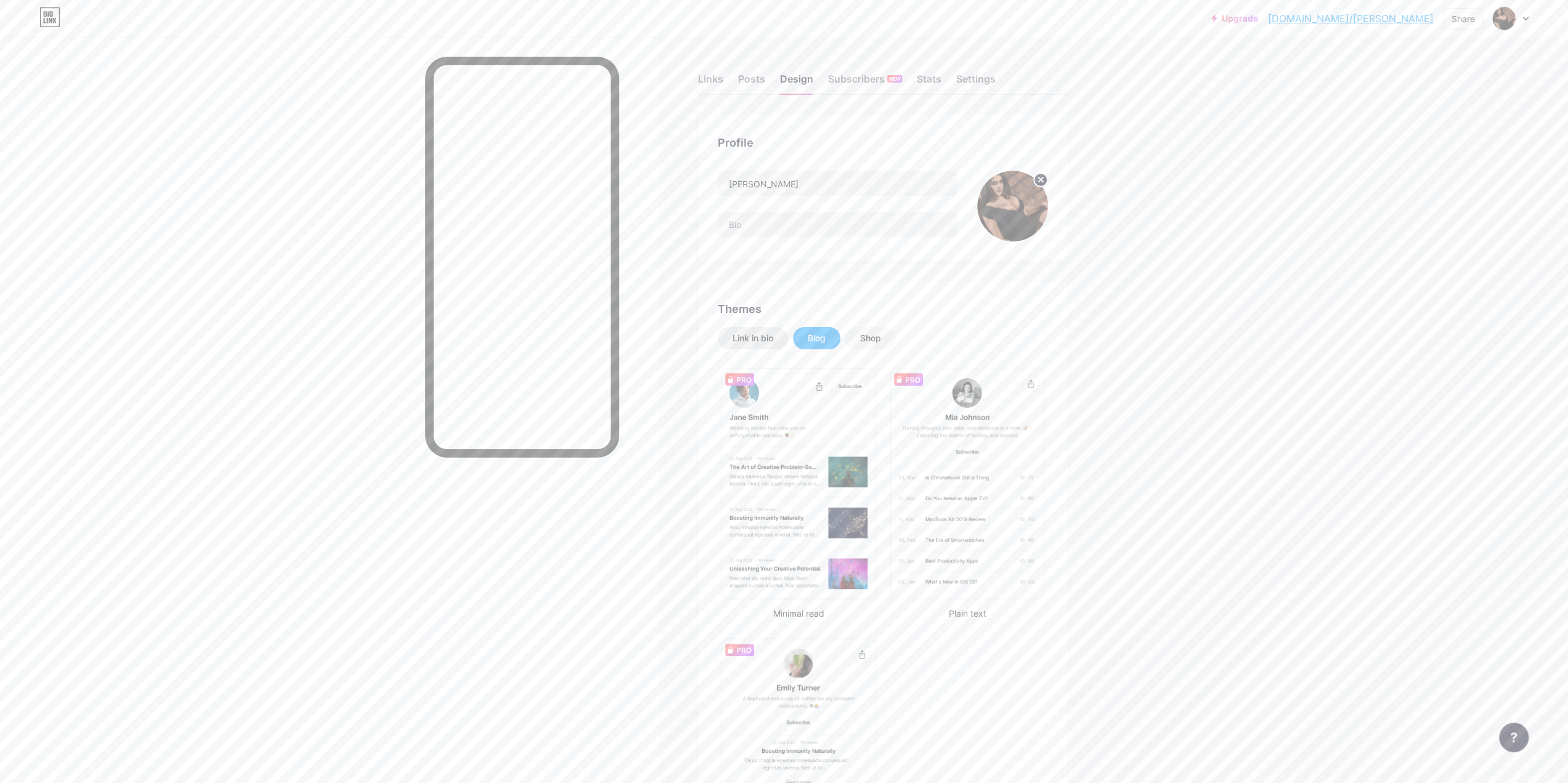
click at [767, 340] on div "Link in bio" at bounding box center [753, 338] width 41 height 12
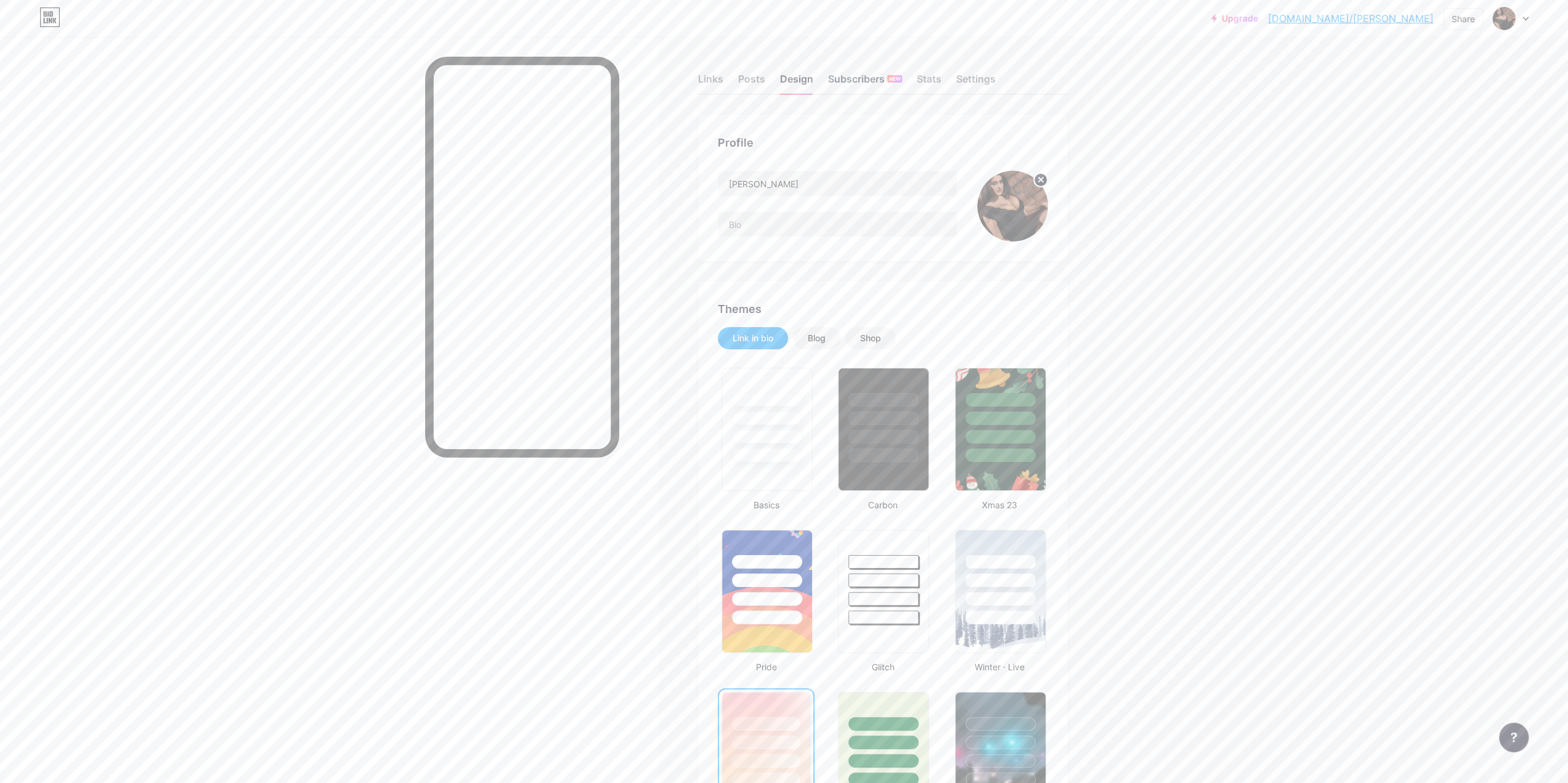
click at [862, 86] on div "Subscribers NEW" at bounding box center [865, 83] width 74 height 22
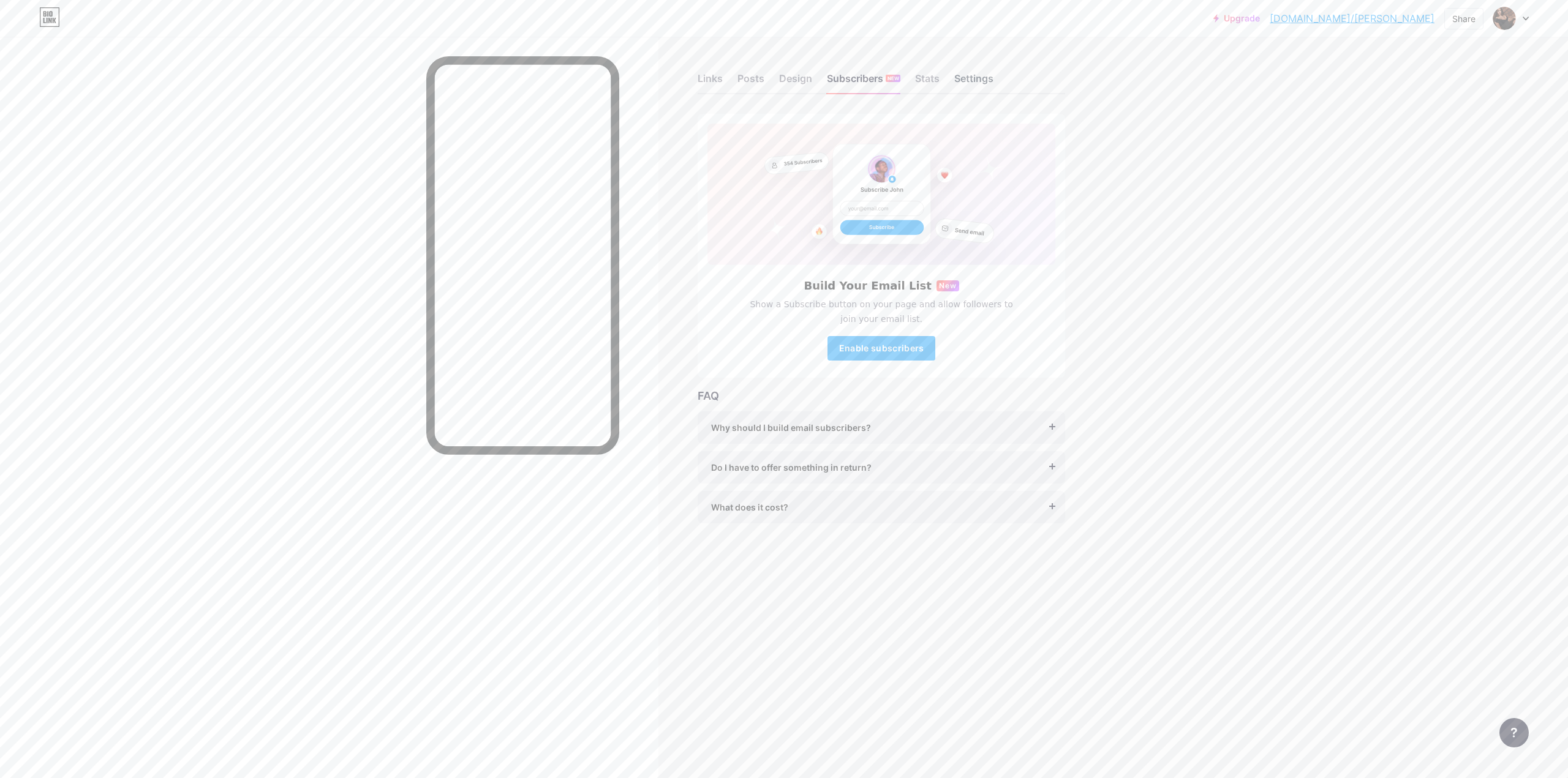
click at [964, 81] on div "Settings" at bounding box center [974, 82] width 39 height 22
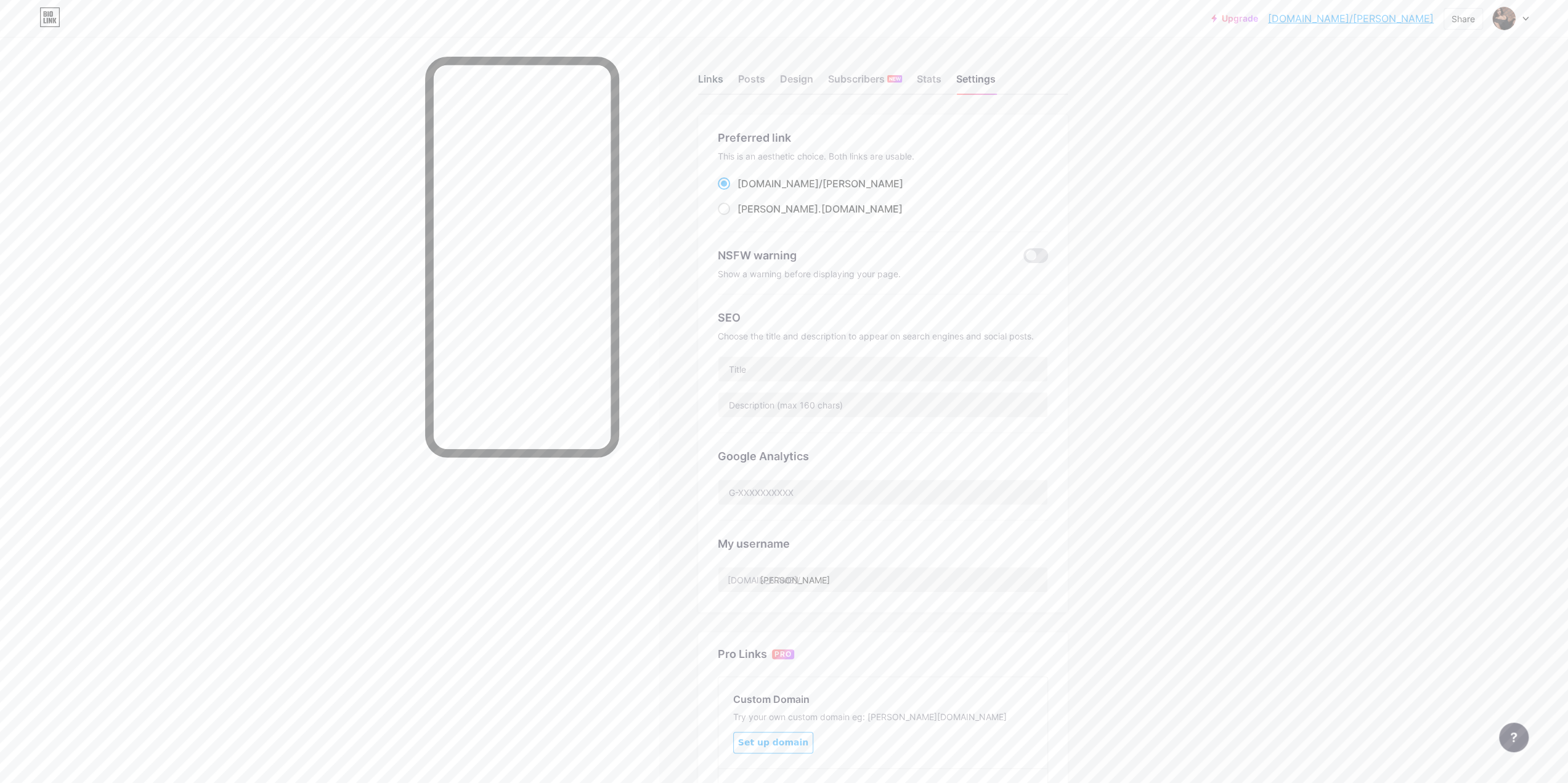
click at [723, 85] on div "Links" at bounding box center [711, 83] width 26 height 22
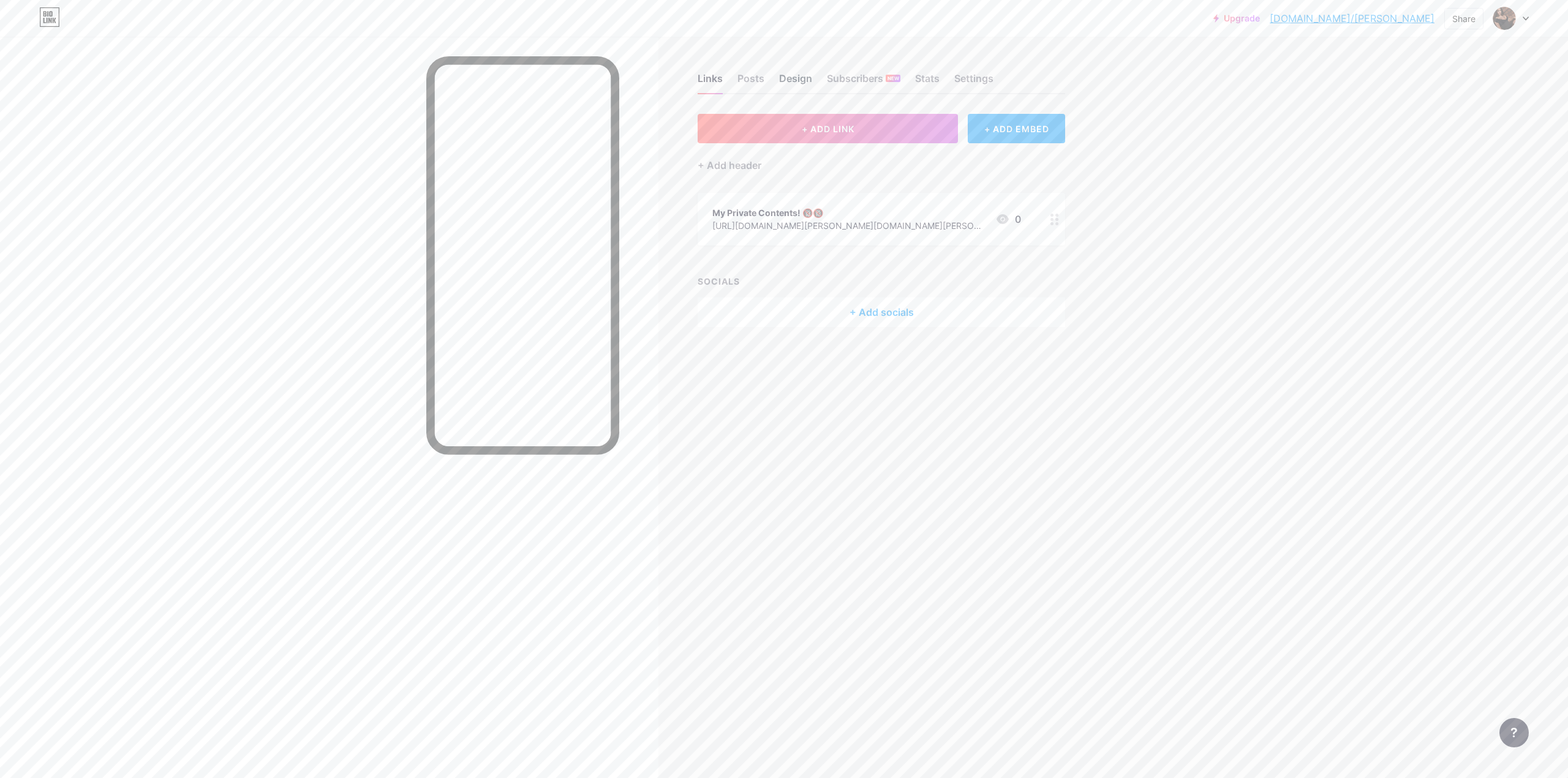
click at [790, 78] on div "Design" at bounding box center [795, 82] width 33 height 22
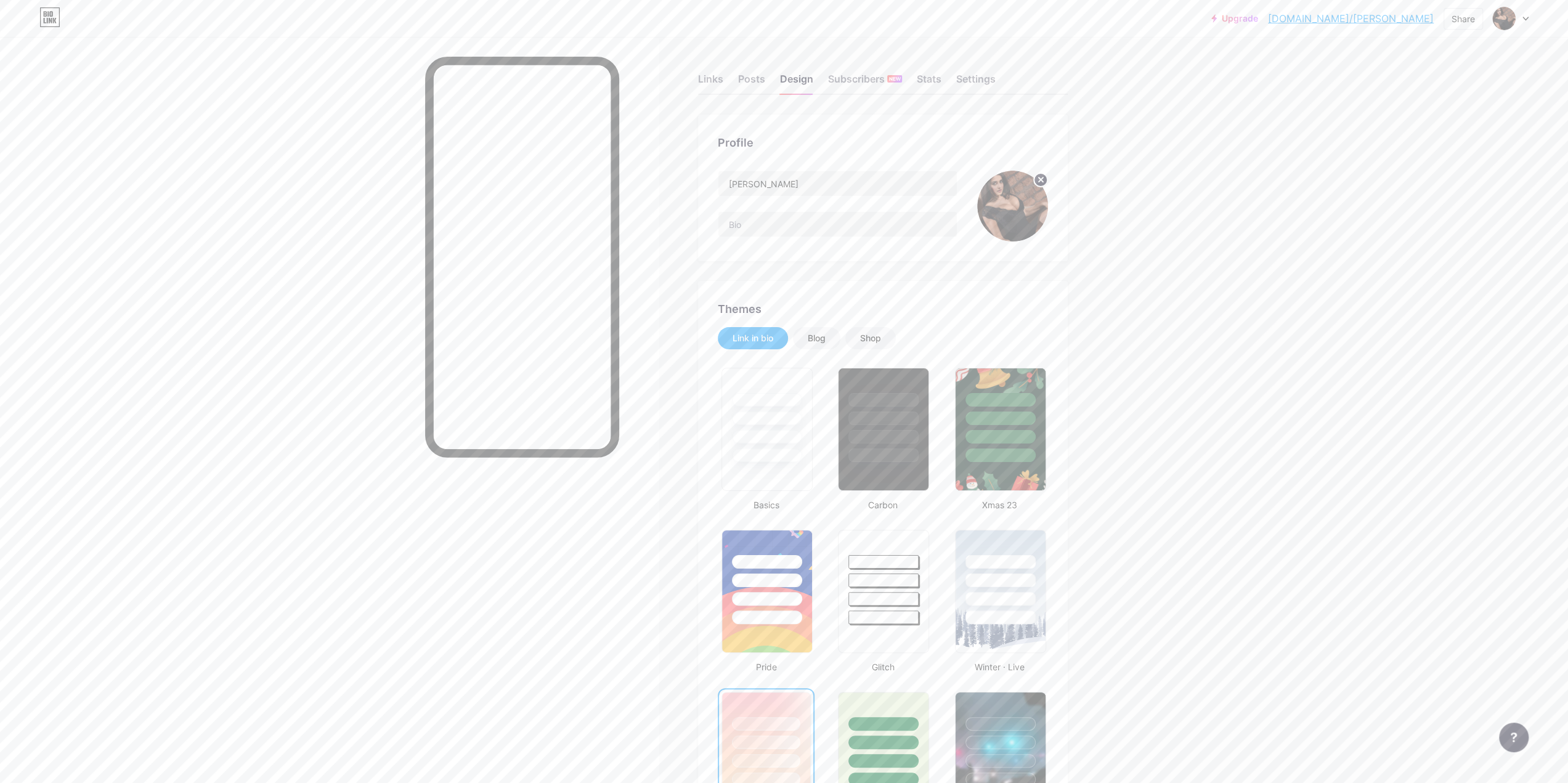
click at [1037, 176] on span at bounding box center [1012, 206] width 71 height 71
click at [1041, 179] on circle at bounding box center [1041, 180] width 14 height 14
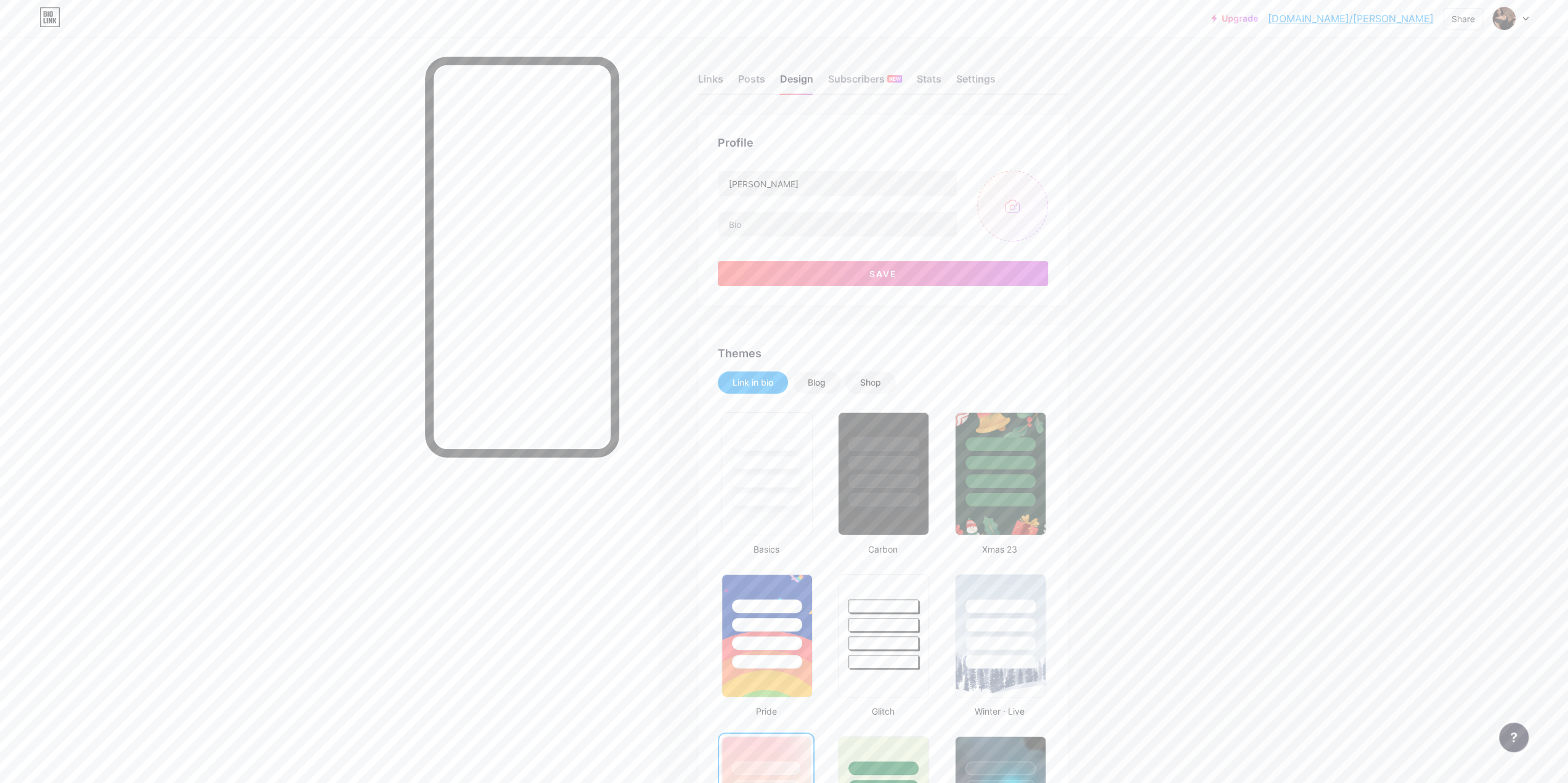
click at [1019, 207] on input "file" at bounding box center [1012, 206] width 71 height 71
click at [997, 220] on input "file" at bounding box center [1012, 206] width 71 height 71
type input "C:\fakepath\0214.jpg"
drag, startPoint x: 862, startPoint y: 276, endPoint x: 791, endPoint y: 225, distance: 87.4
click at [791, 225] on div "[PERSON_NAME] Save" at bounding box center [883, 228] width 331 height 115
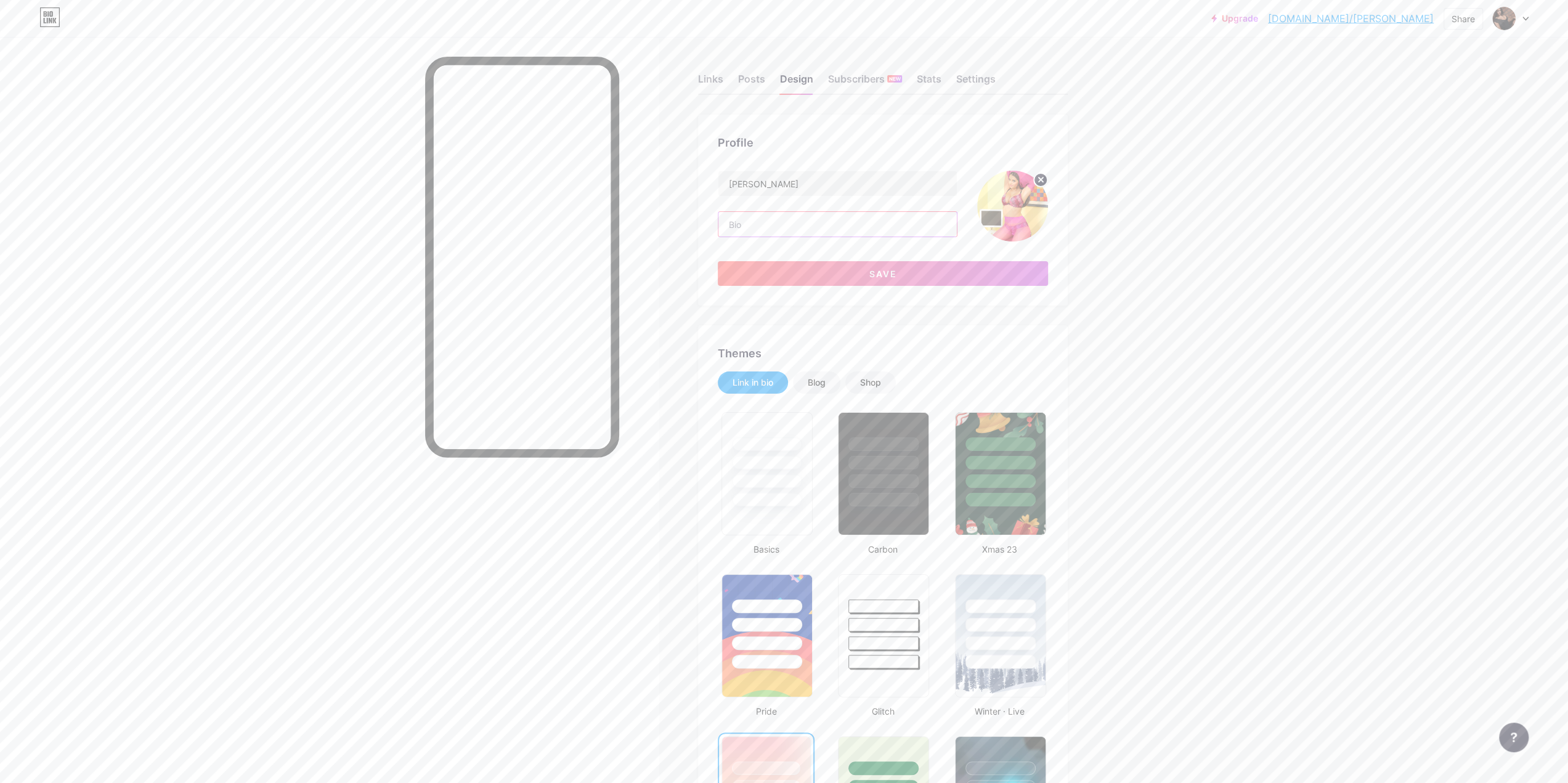
click at [791, 225] on input "text" at bounding box center [837, 224] width 238 height 25
paste input "The Girl of Your Dreams! ✨💖 Explore My World and Join the Journey!"
click at [895, 276] on span "Save" at bounding box center [882, 274] width 27 height 10
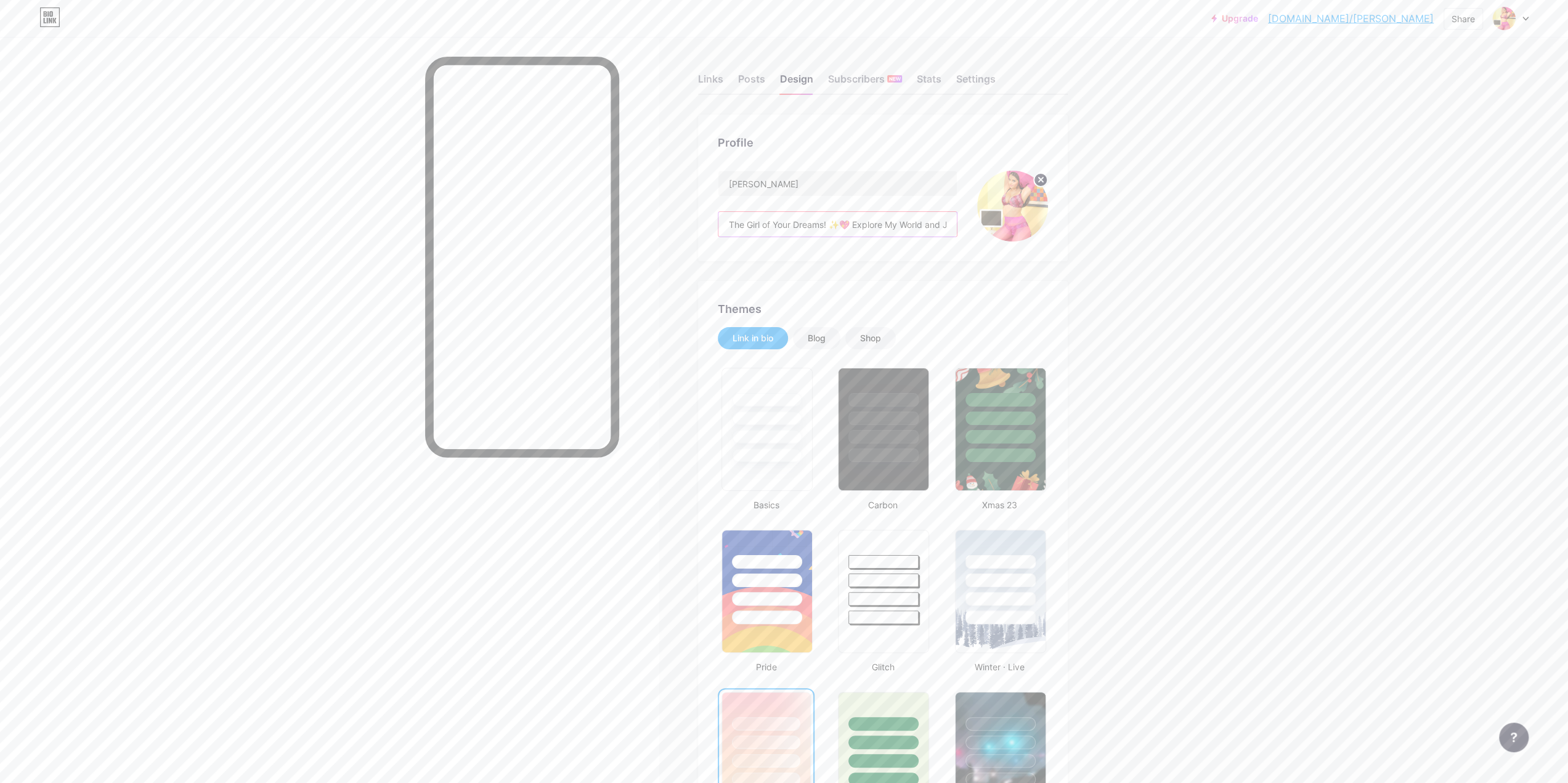
scroll to position [0, 71]
drag, startPoint x: 862, startPoint y: 225, endPoint x: 1258, endPoint y: 238, distance: 396.2
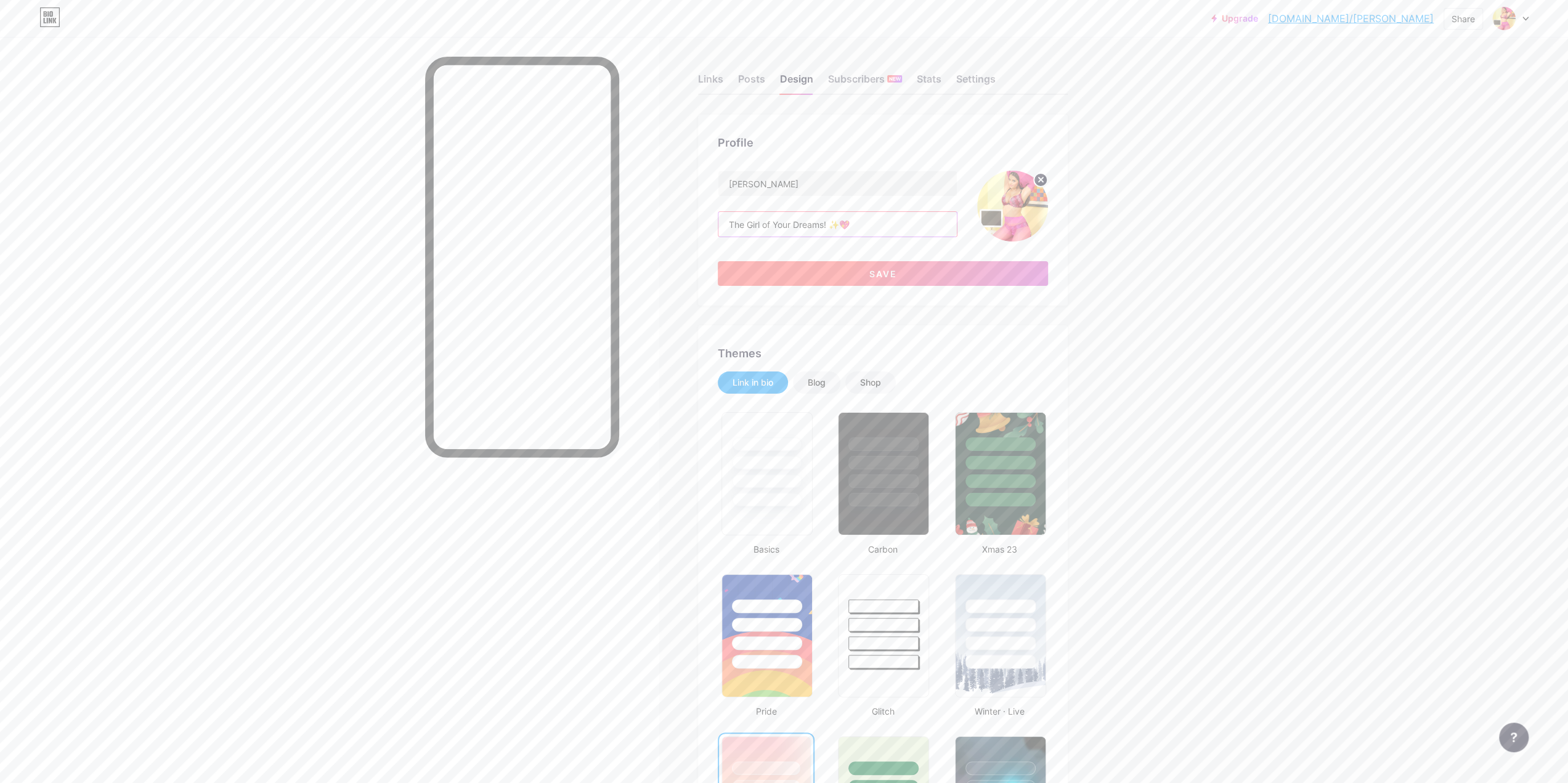
type input "The Girl of Your Dreams! ✨💖"
click at [904, 278] on button "Save" at bounding box center [883, 273] width 331 height 25
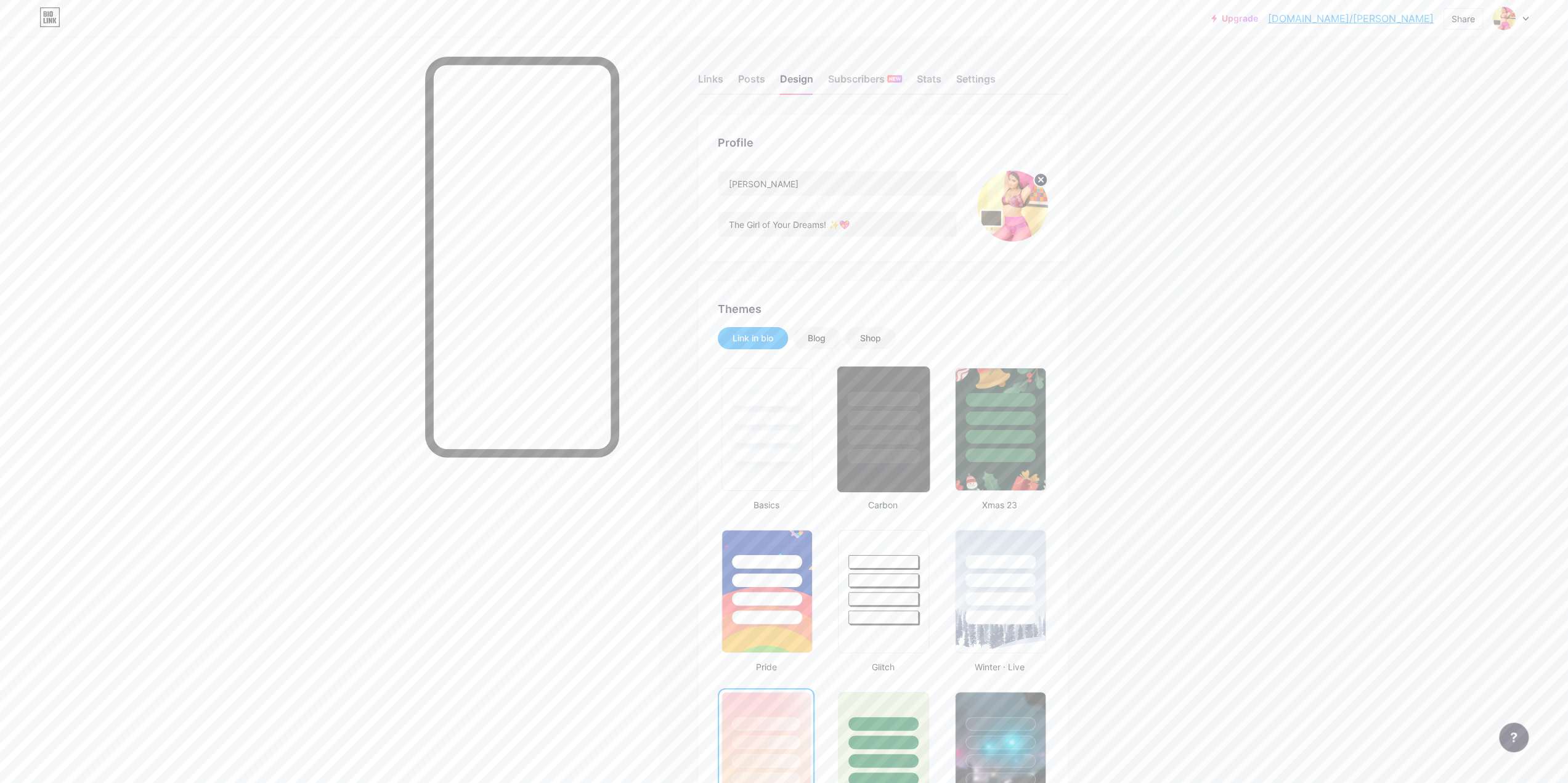
click at [915, 411] on div at bounding box center [884, 418] width 72 height 15
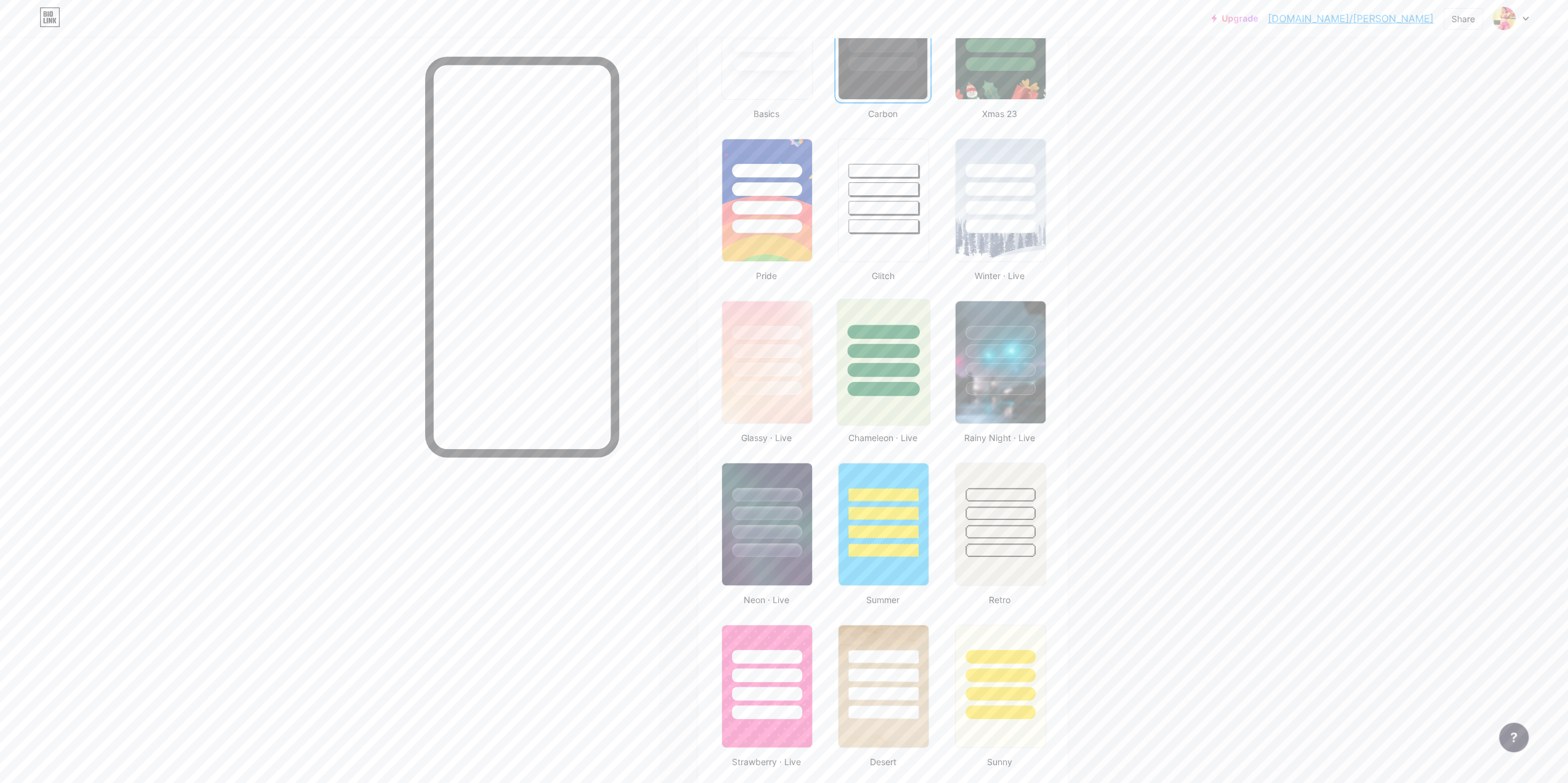
scroll to position [431, 0]
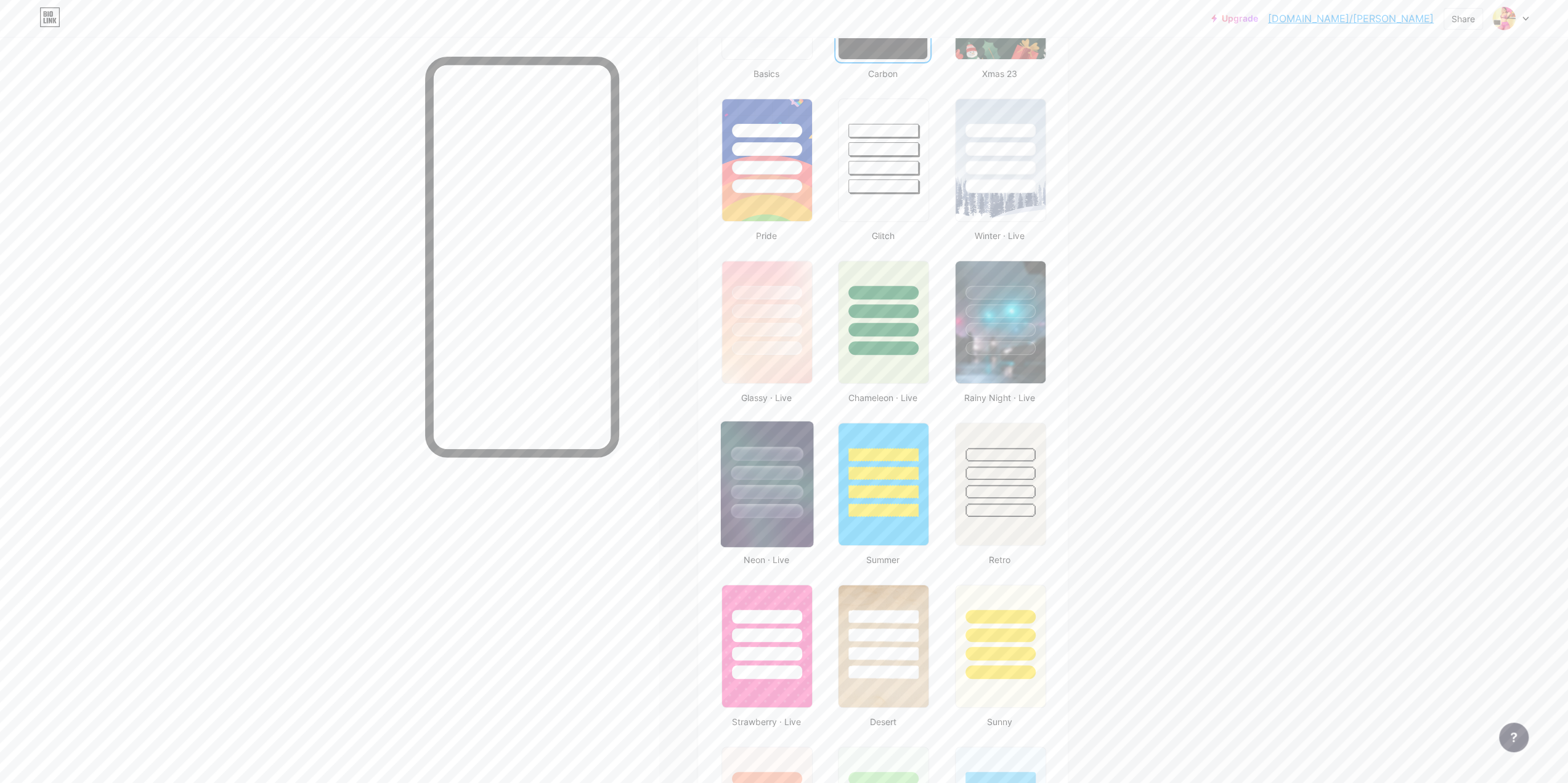
click at [769, 514] on div at bounding box center [767, 511] width 72 height 15
click at [780, 640] on div at bounding box center [767, 634] width 72 height 15
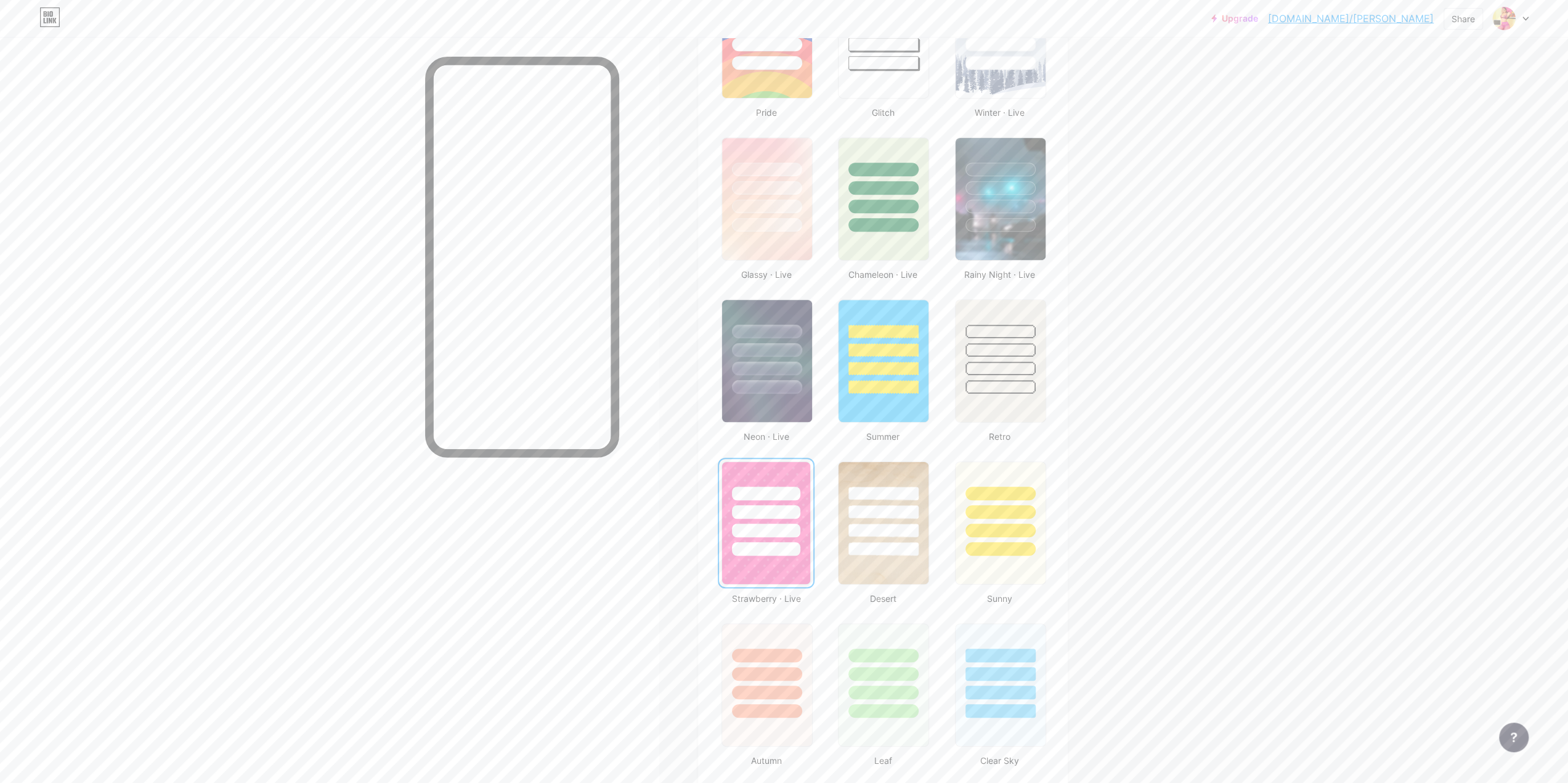
scroll to position [616, 0]
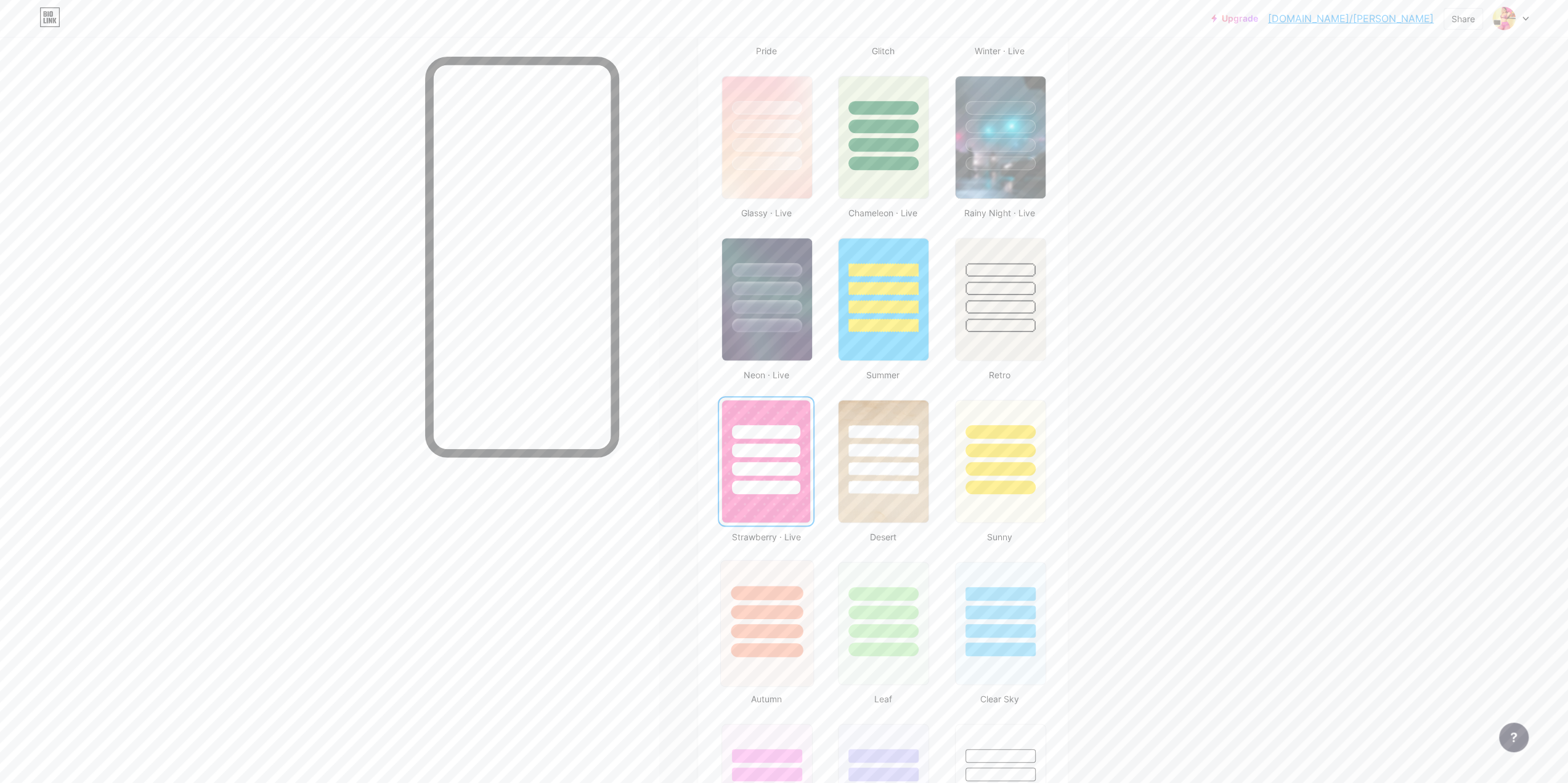
click at [766, 616] on div at bounding box center [767, 612] width 72 height 15
click at [1030, 478] on div at bounding box center [1000, 447] width 92 height 96
click at [1005, 619] on div at bounding box center [1000, 609] width 92 height 96
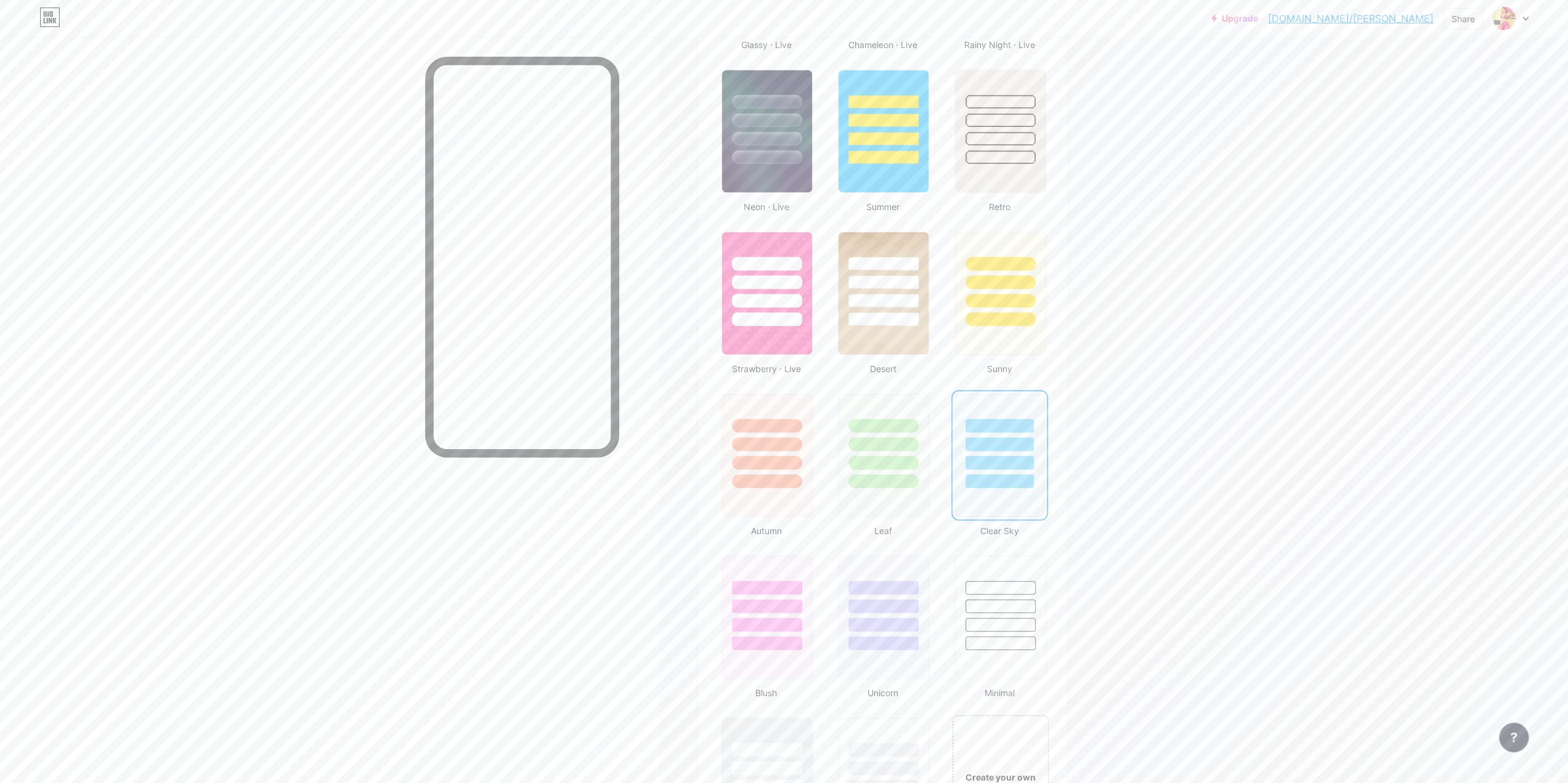
scroll to position [801, 0]
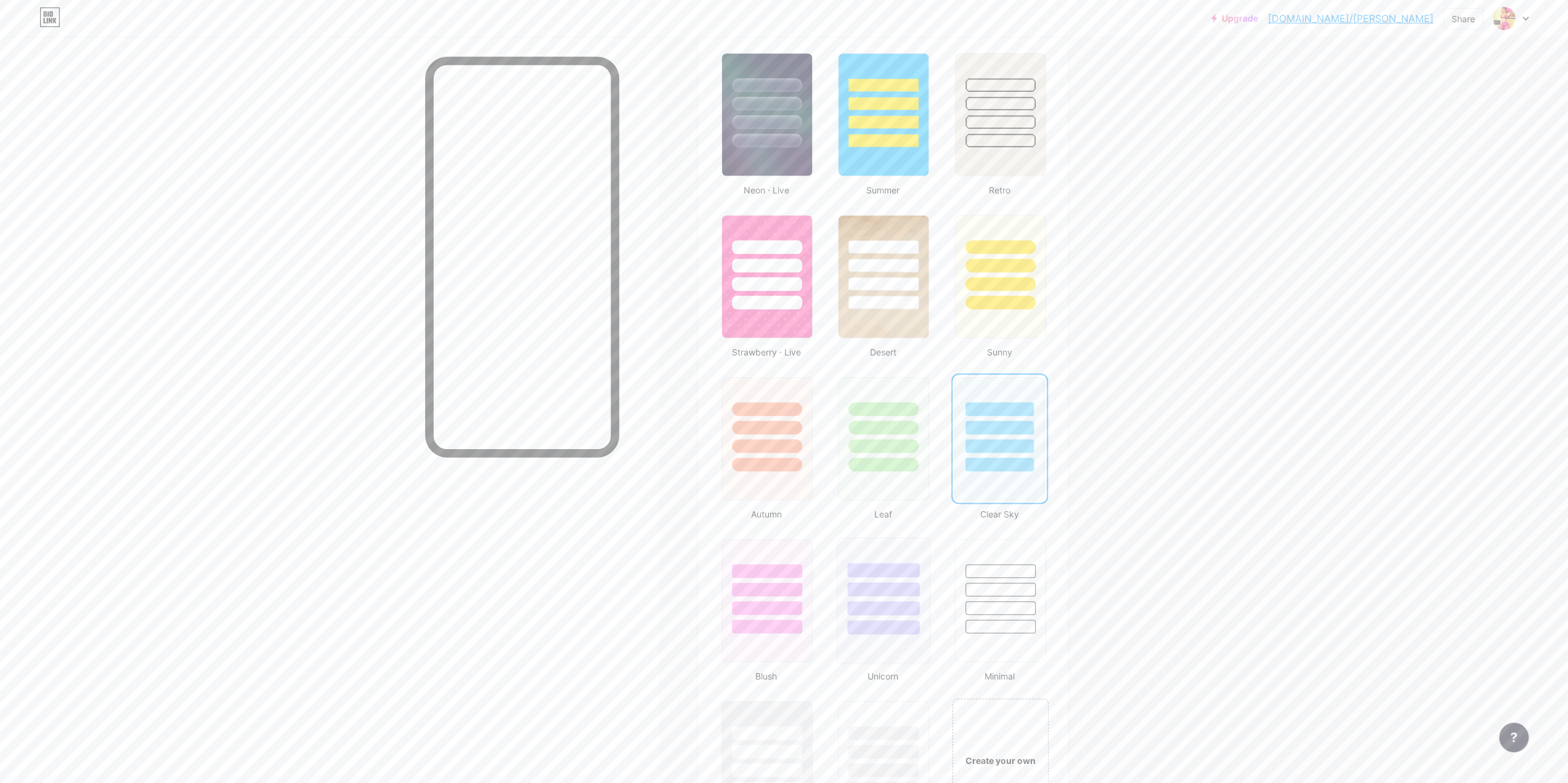
click at [919, 615] on div at bounding box center [884, 586] width 92 height 96
click at [787, 603] on div at bounding box center [767, 608] width 72 height 15
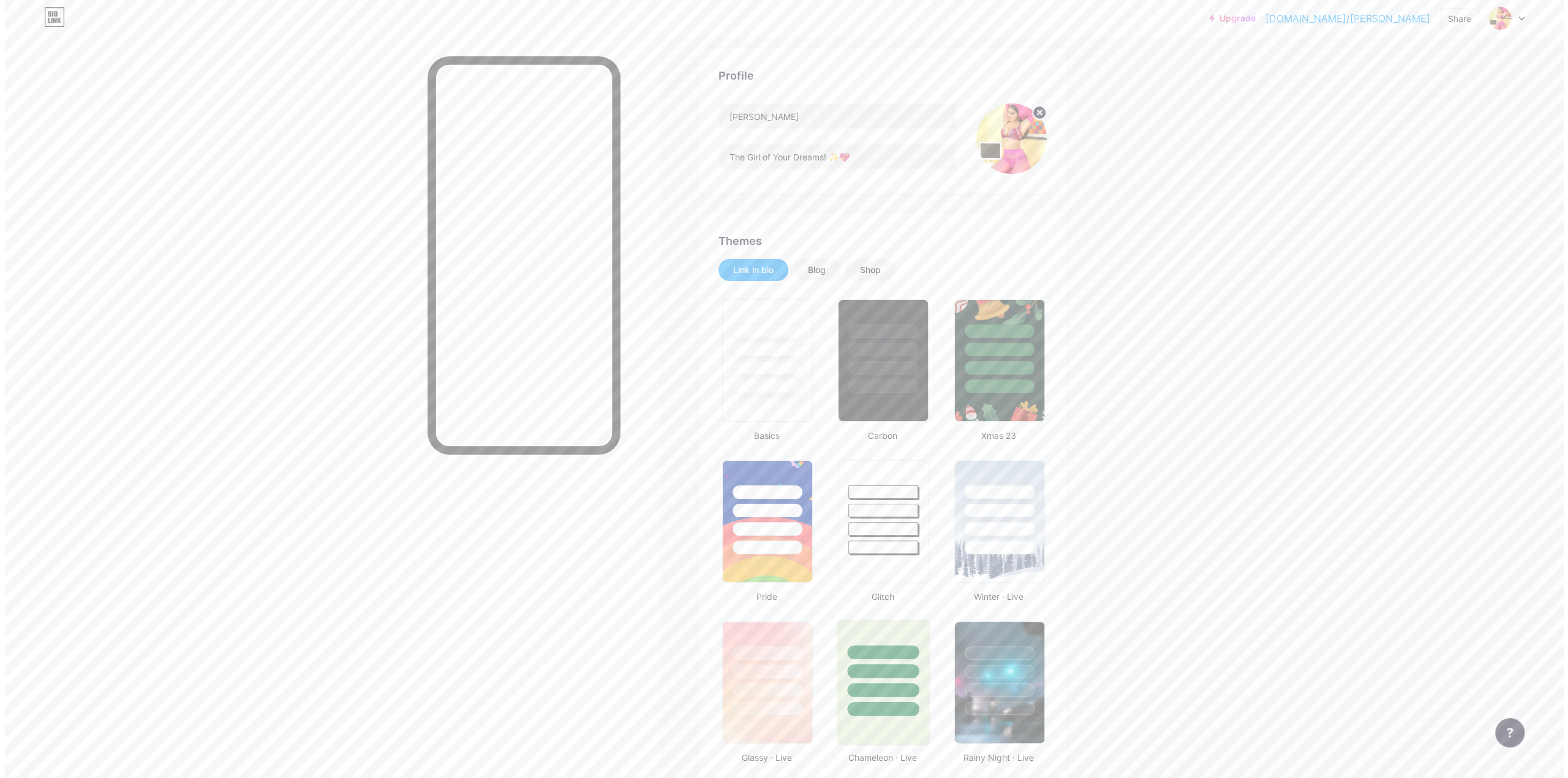
scroll to position [0, 0]
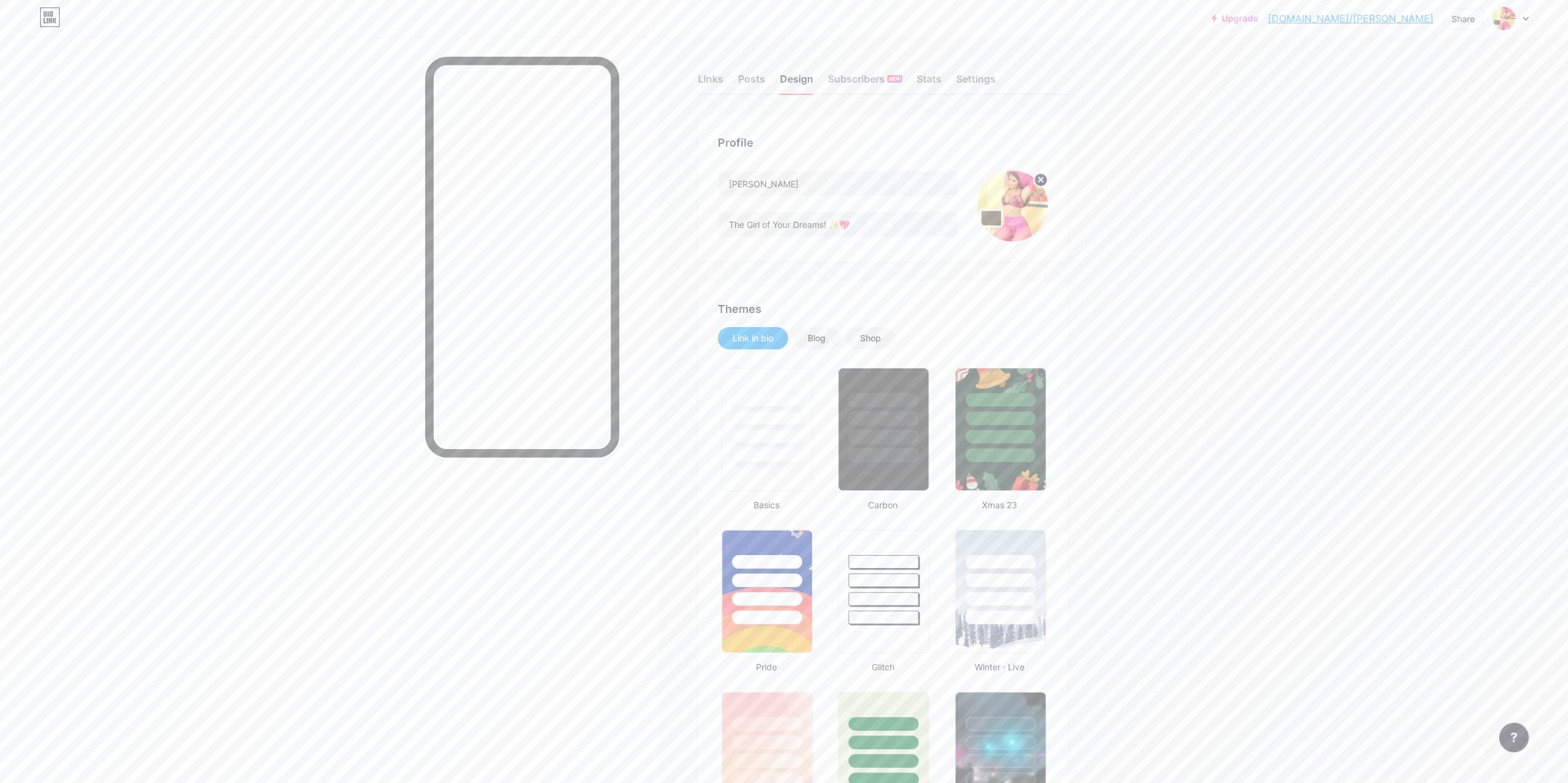
click at [1258, 20] on link "Upgrade" at bounding box center [1234, 19] width 47 height 10
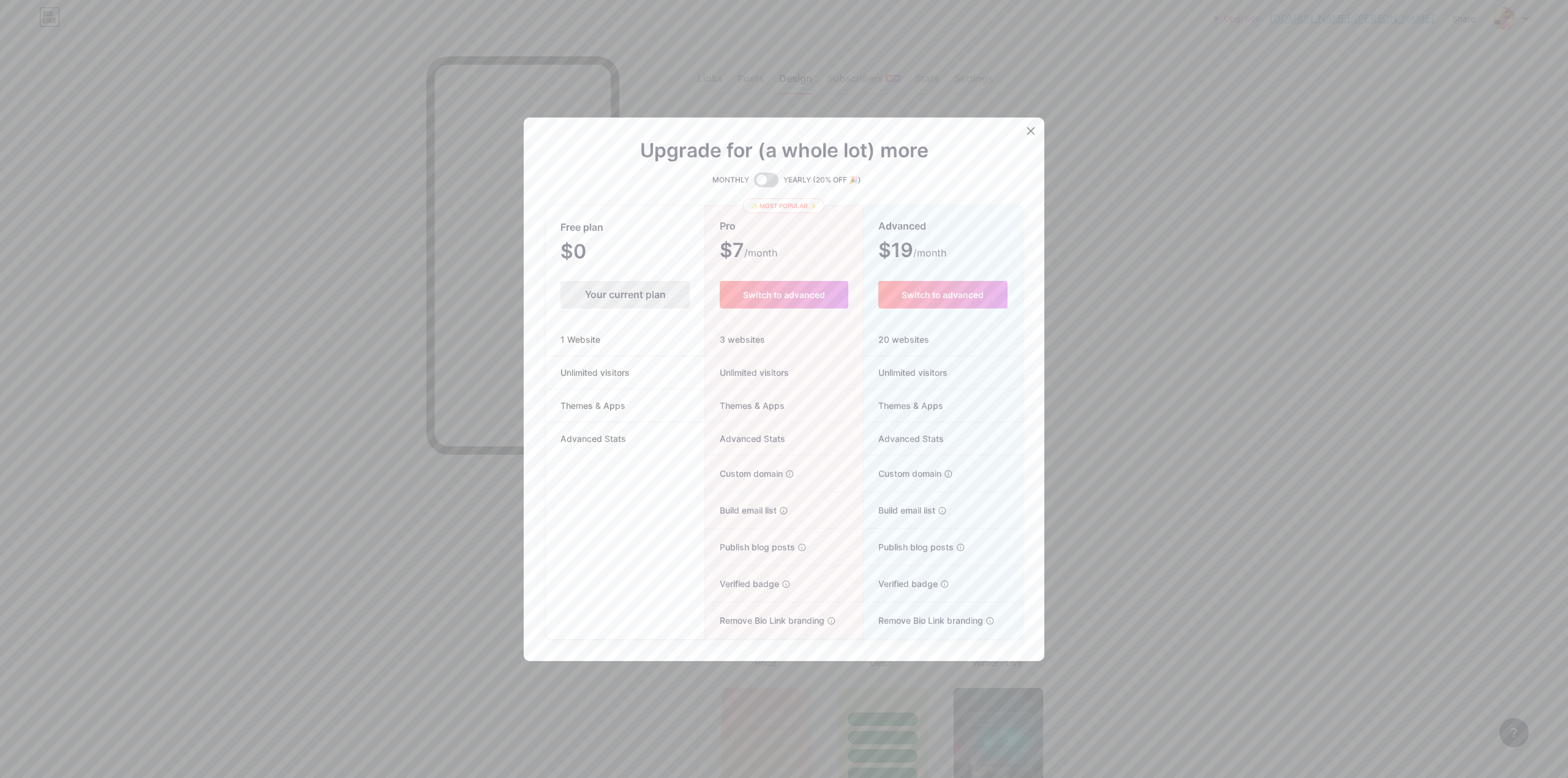
click at [764, 184] on span at bounding box center [766, 179] width 25 height 14
click at [754, 183] on input "checkbox" at bounding box center [754, 183] width 0 height 0
click at [757, 185] on span at bounding box center [766, 179] width 25 height 14
click at [754, 183] on input "checkbox" at bounding box center [754, 183] width 0 height 0
click at [758, 299] on span "Switch to advanced" at bounding box center [784, 294] width 82 height 10
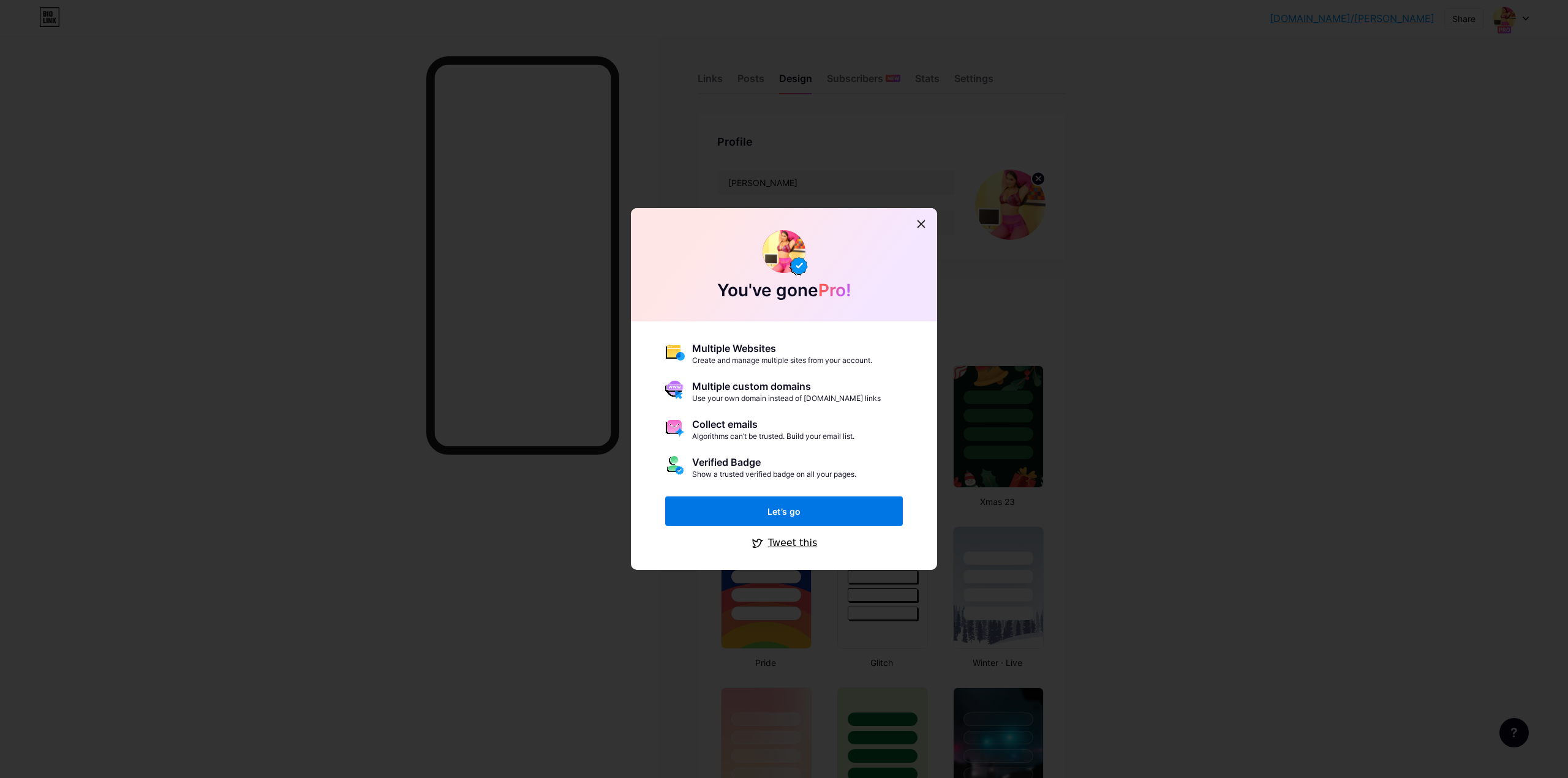
click at [818, 516] on button "Let’s go" at bounding box center [784, 511] width 238 height 30
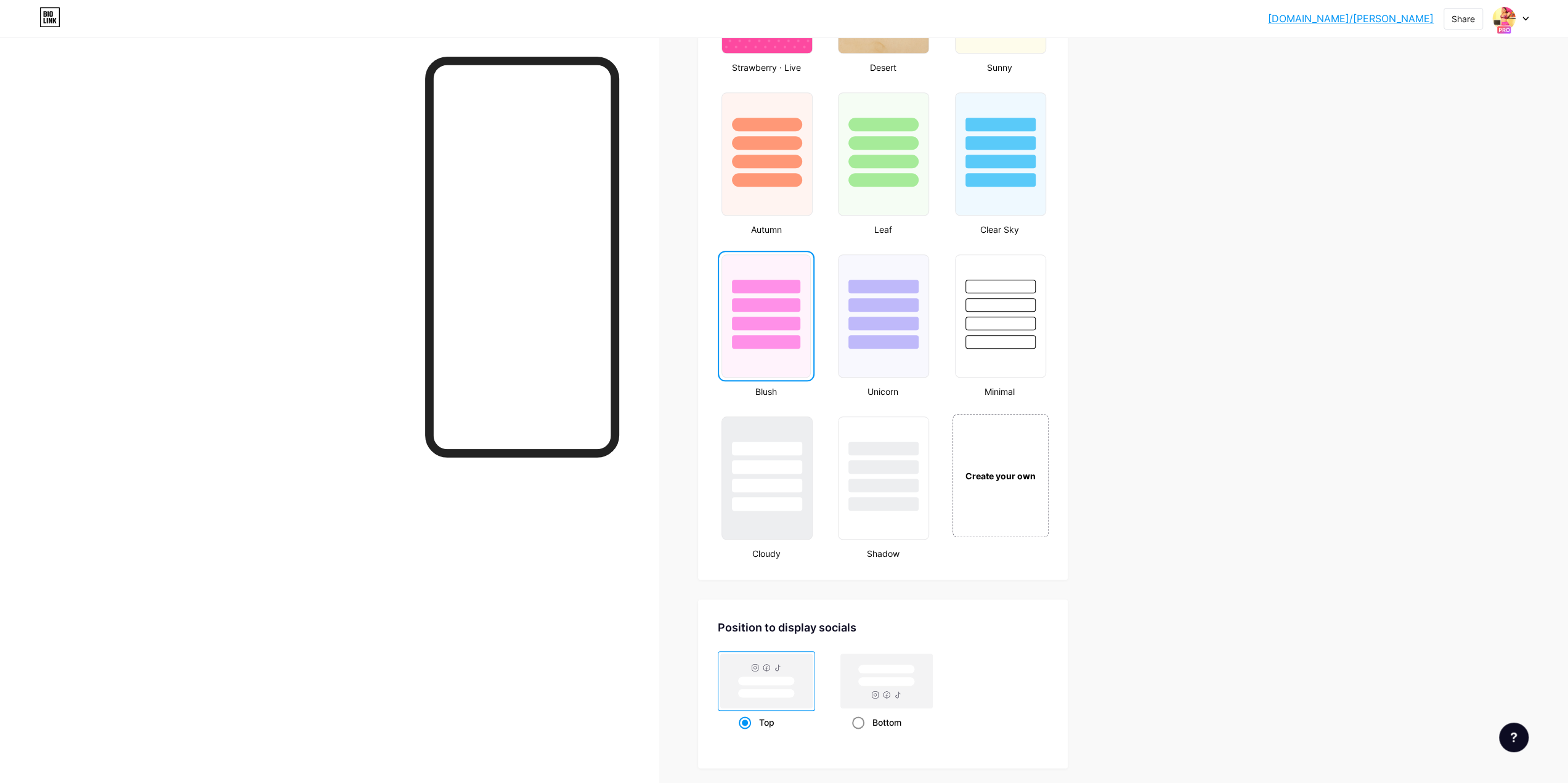
scroll to position [1309, 0]
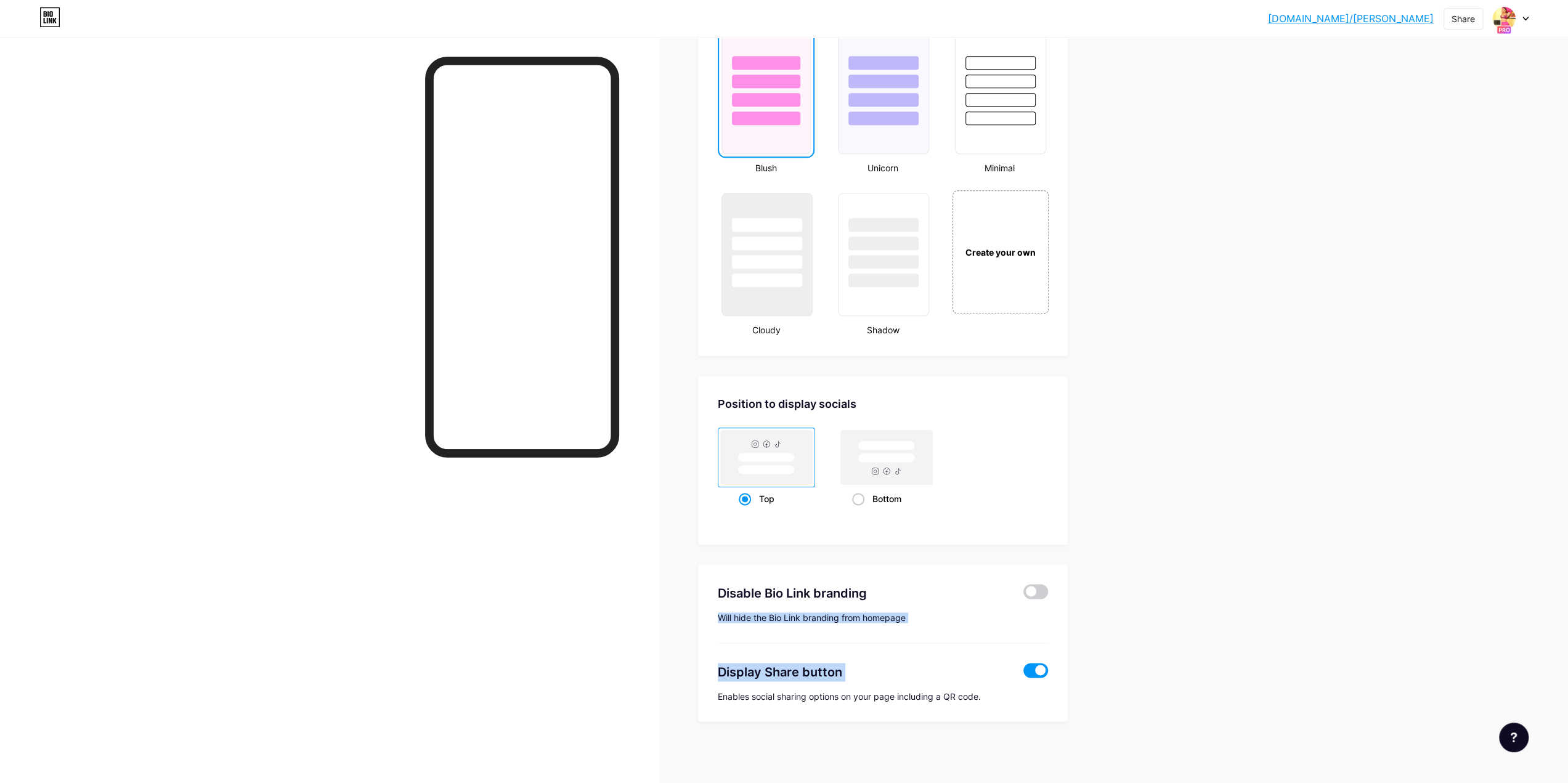
drag, startPoint x: 1041, startPoint y: 669, endPoint x: 1061, endPoint y: 586, distance: 85.4
click at [1062, 586] on div "Disable Bio Link branding Will hide the Bio Link branding from homepage Display…" at bounding box center [882, 643] width 370 height 158
click at [1045, 593] on span at bounding box center [1035, 591] width 25 height 15
click at [1023, 594] on input "checkbox" at bounding box center [1023, 594] width 0 height 0
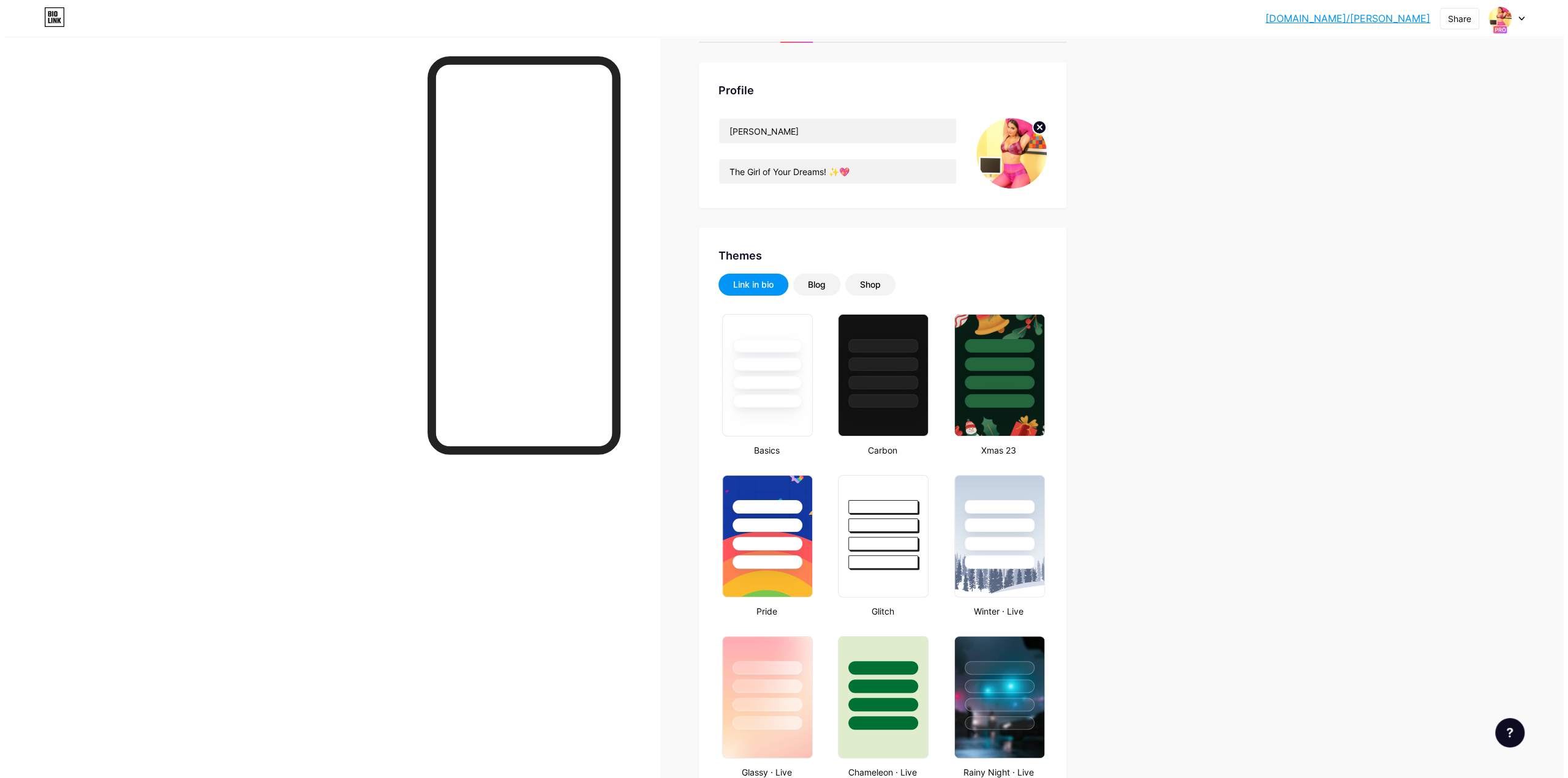
scroll to position [0, 0]
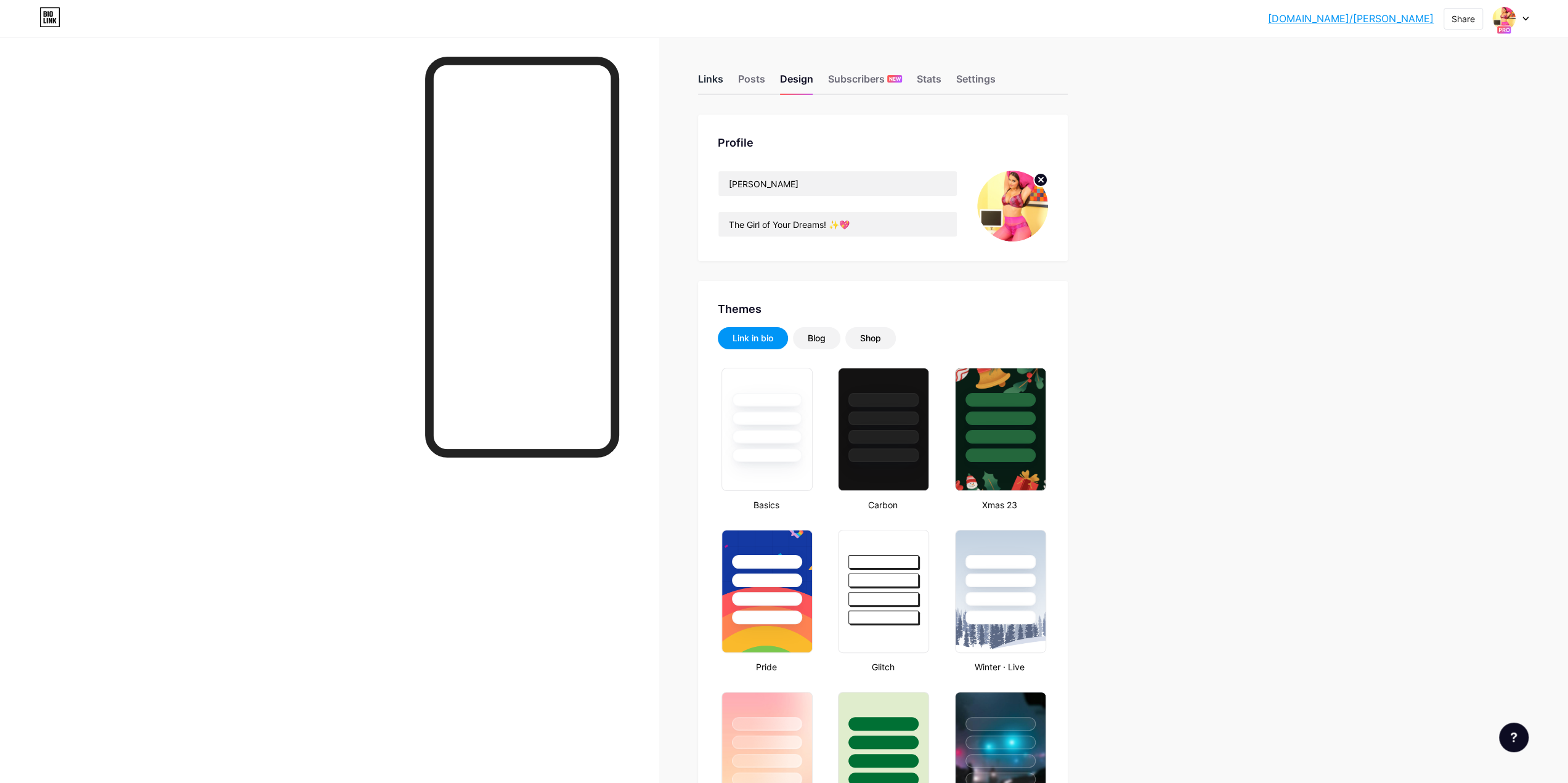
click at [721, 79] on div "Links" at bounding box center [711, 83] width 26 height 22
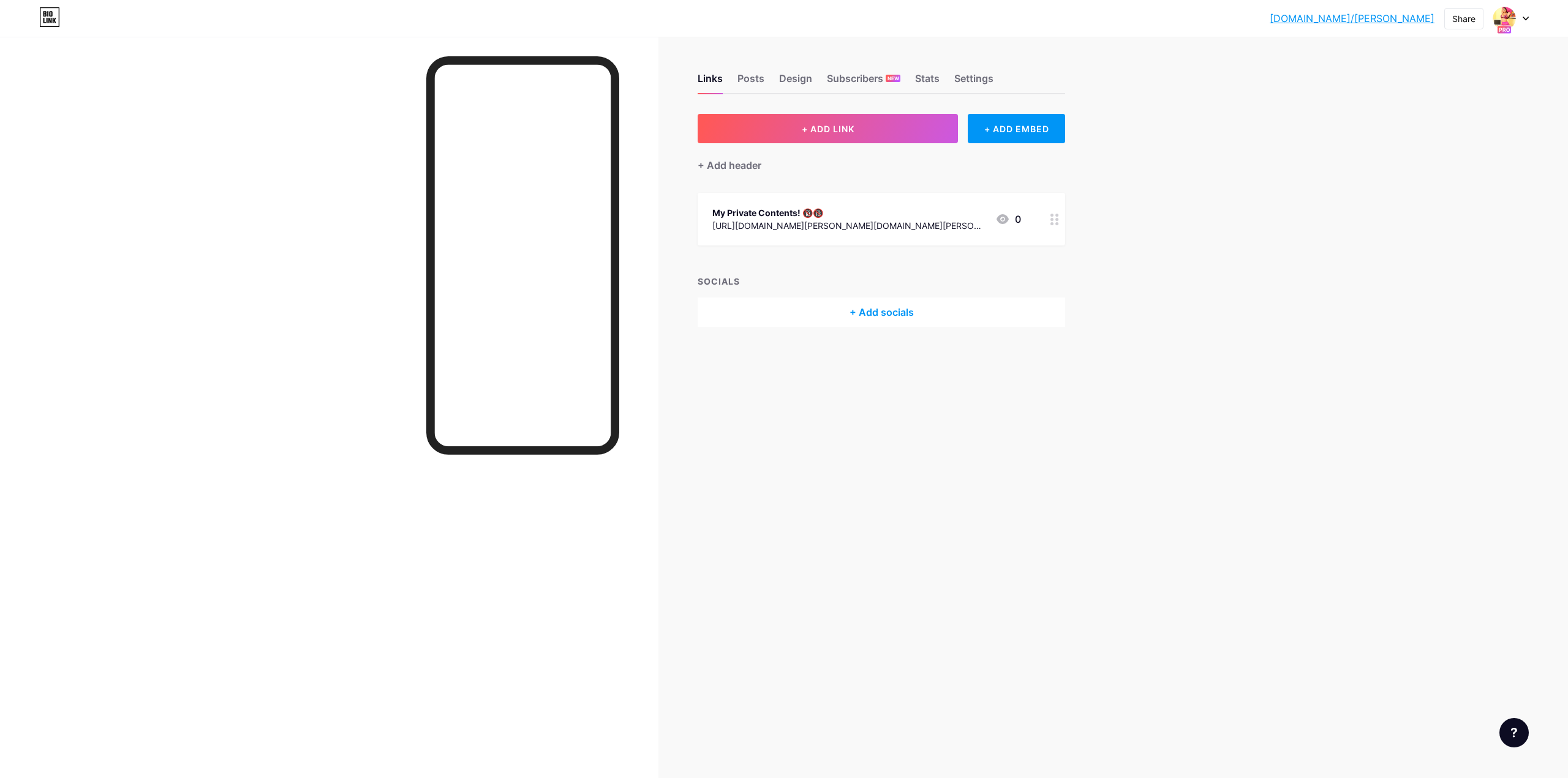
click at [1059, 225] on div at bounding box center [1054, 219] width 21 height 53
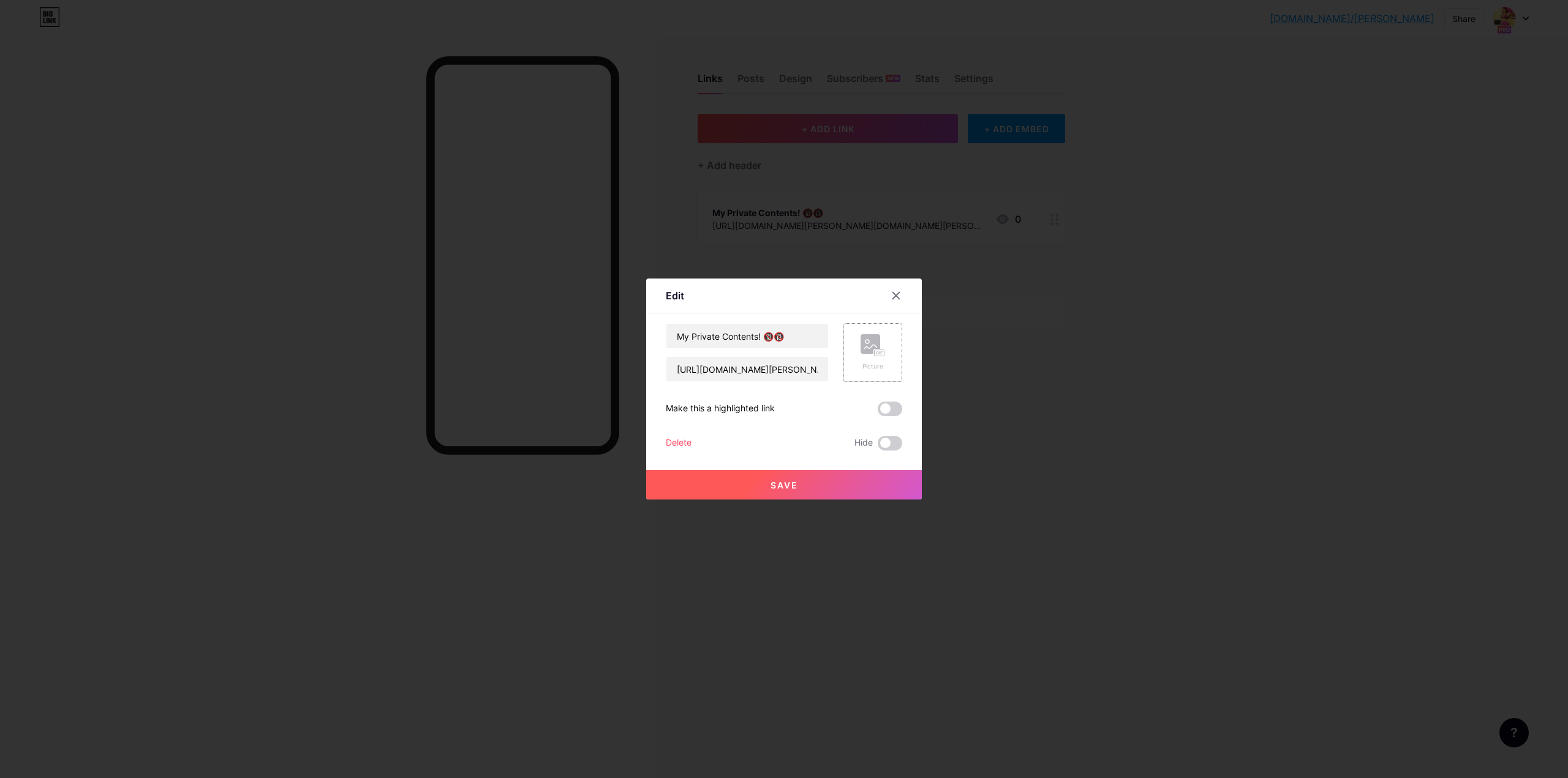
click at [876, 357] on div "Picture" at bounding box center [873, 352] width 25 height 36
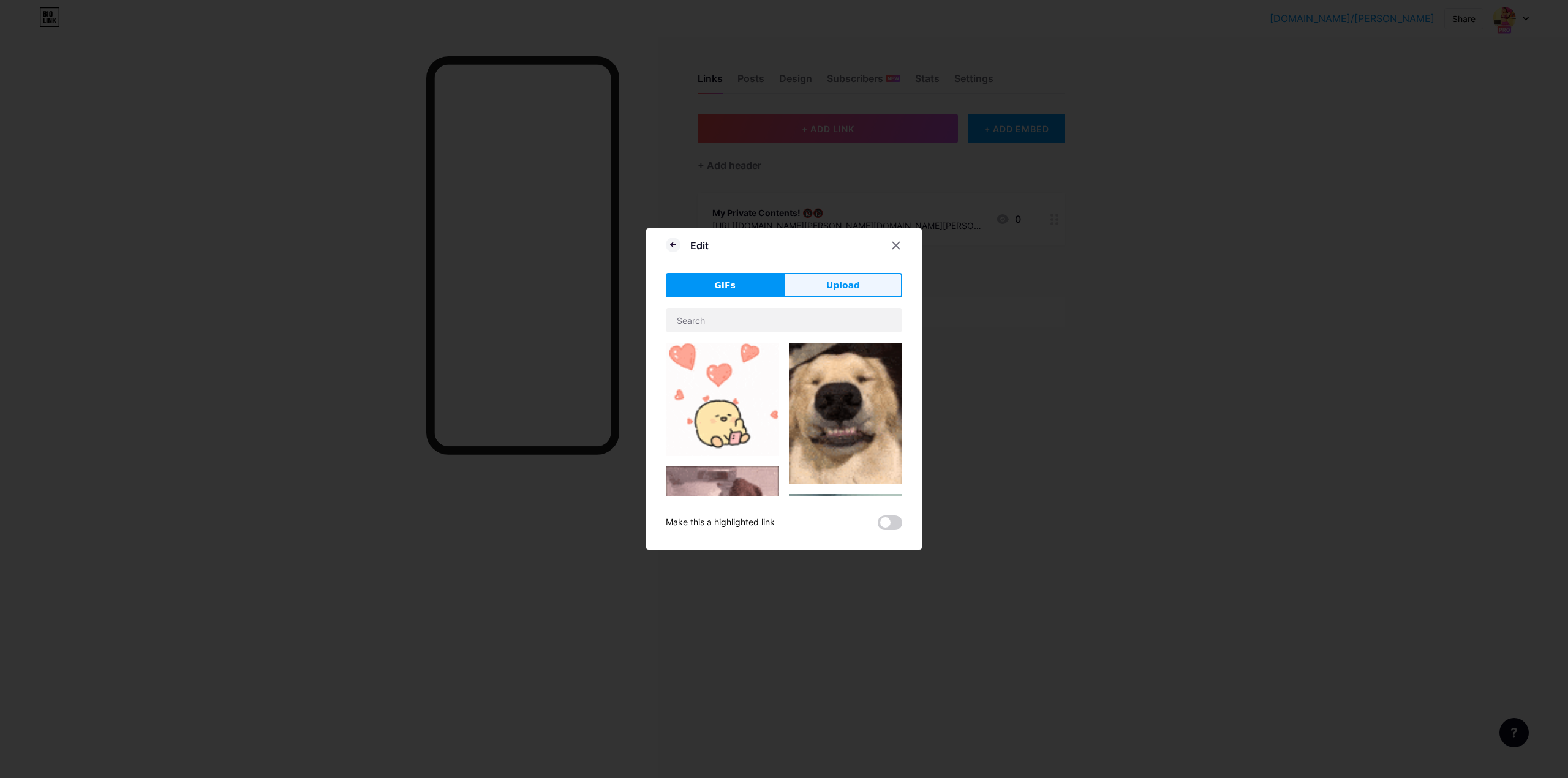
click at [839, 283] on span "Upload" at bounding box center [843, 285] width 34 height 13
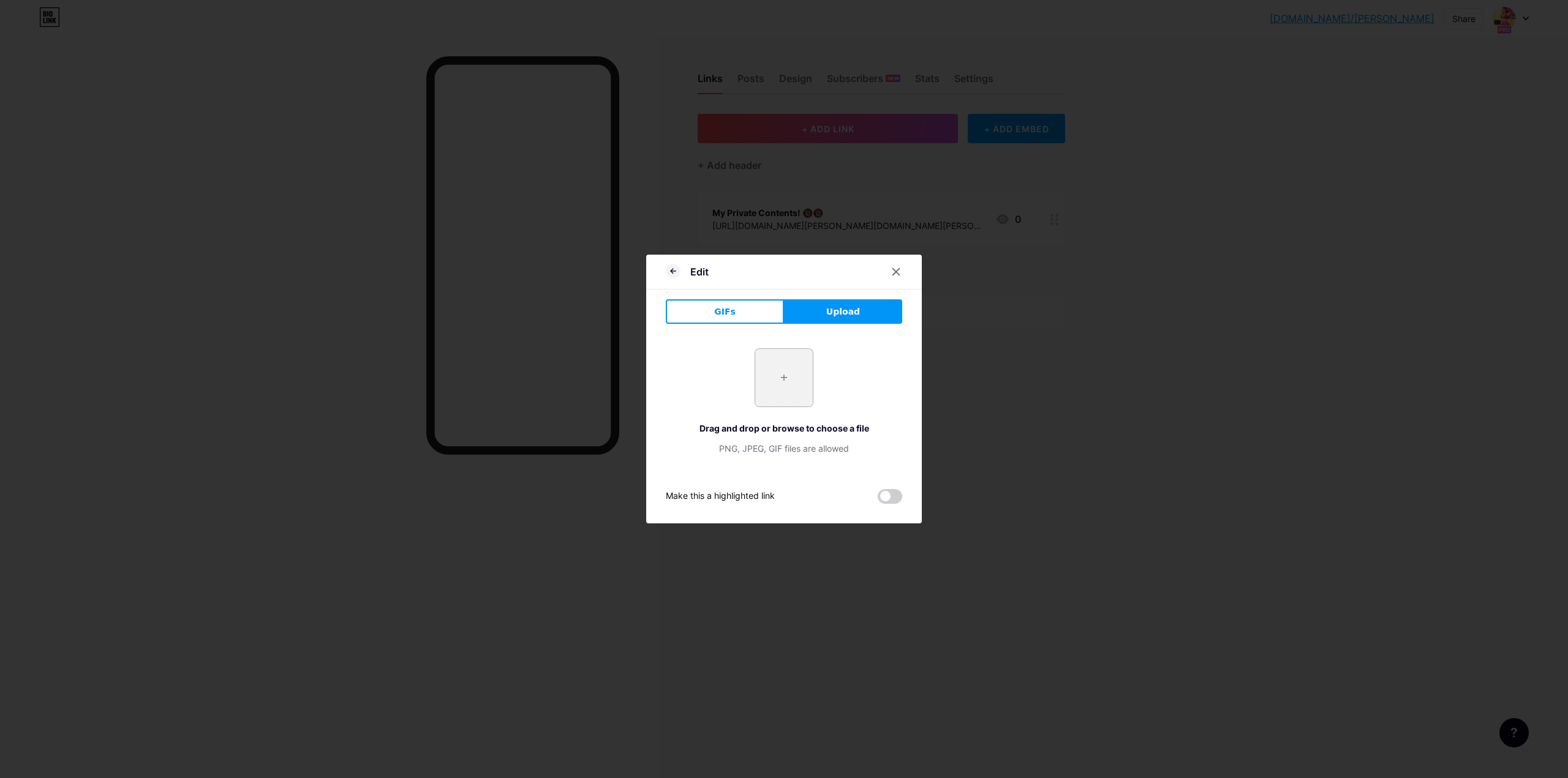
click at [767, 372] on input "file" at bounding box center [784, 378] width 58 height 58
type input "C:\fakepath\0200.jpg"
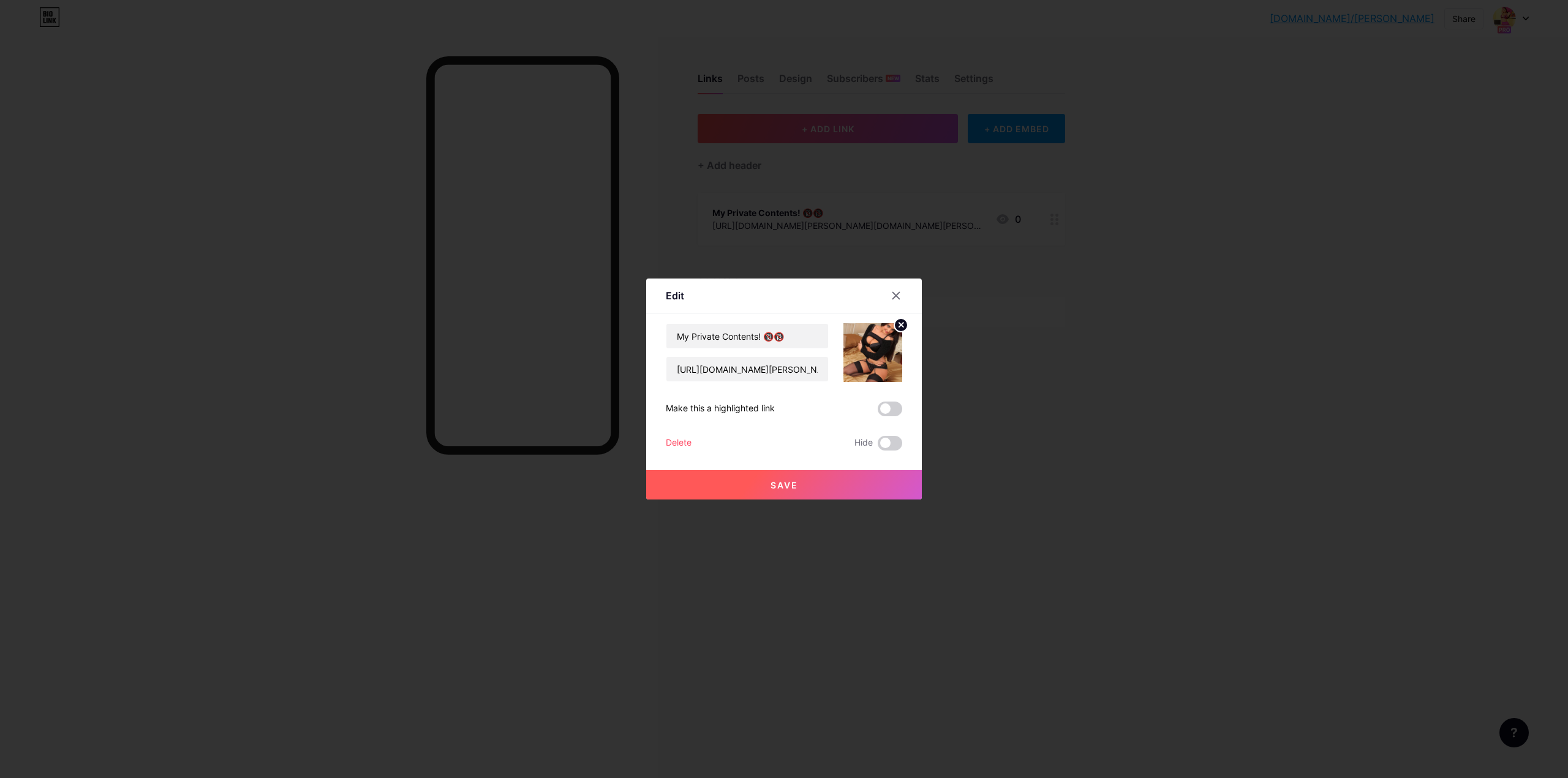
click at [876, 366] on img at bounding box center [873, 352] width 59 height 59
click at [894, 327] on circle at bounding box center [901, 325] width 14 height 14
click at [870, 346] on rect at bounding box center [870, 344] width 20 height 20
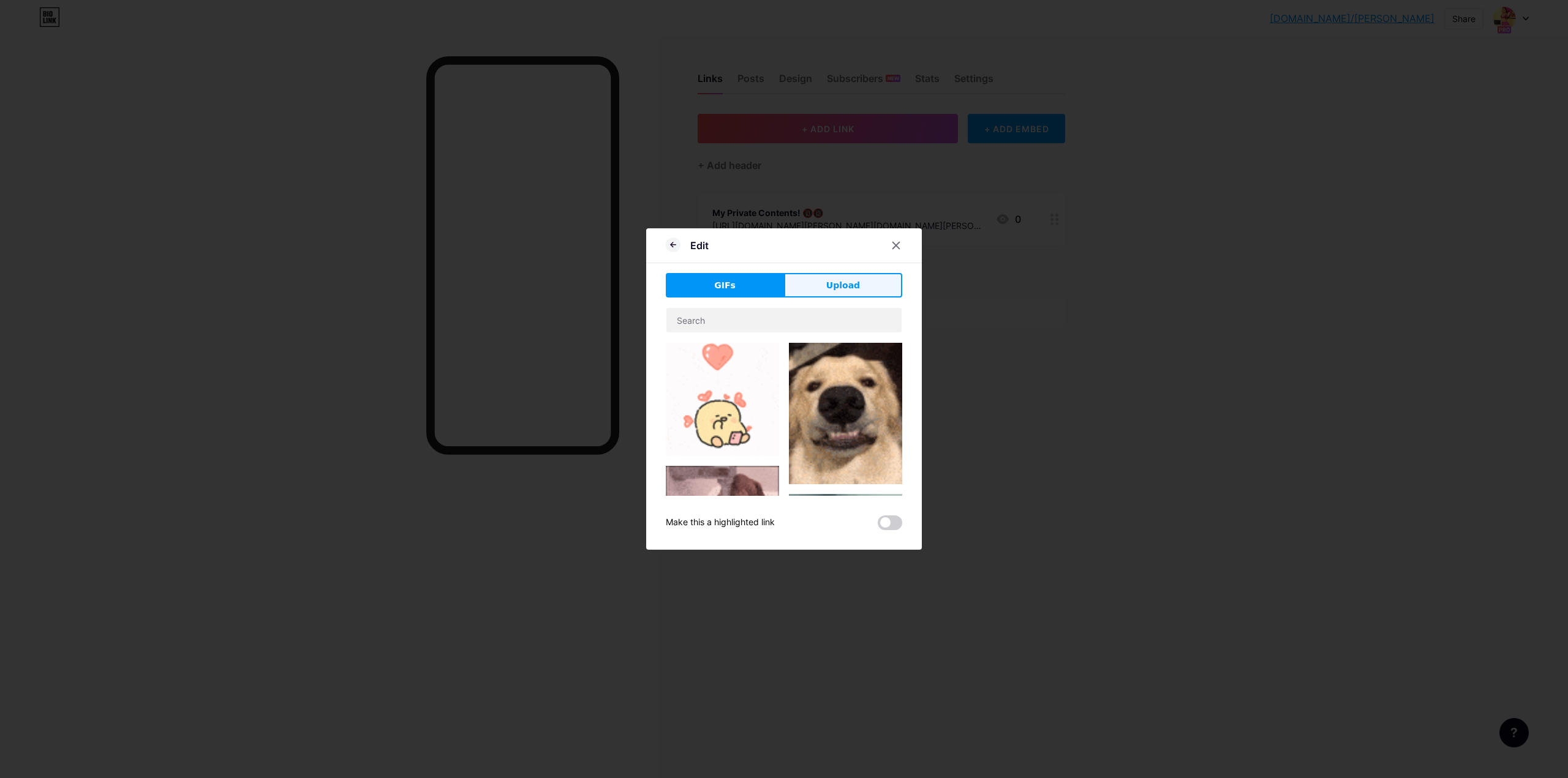
click at [835, 281] on span "Upload" at bounding box center [843, 285] width 34 height 13
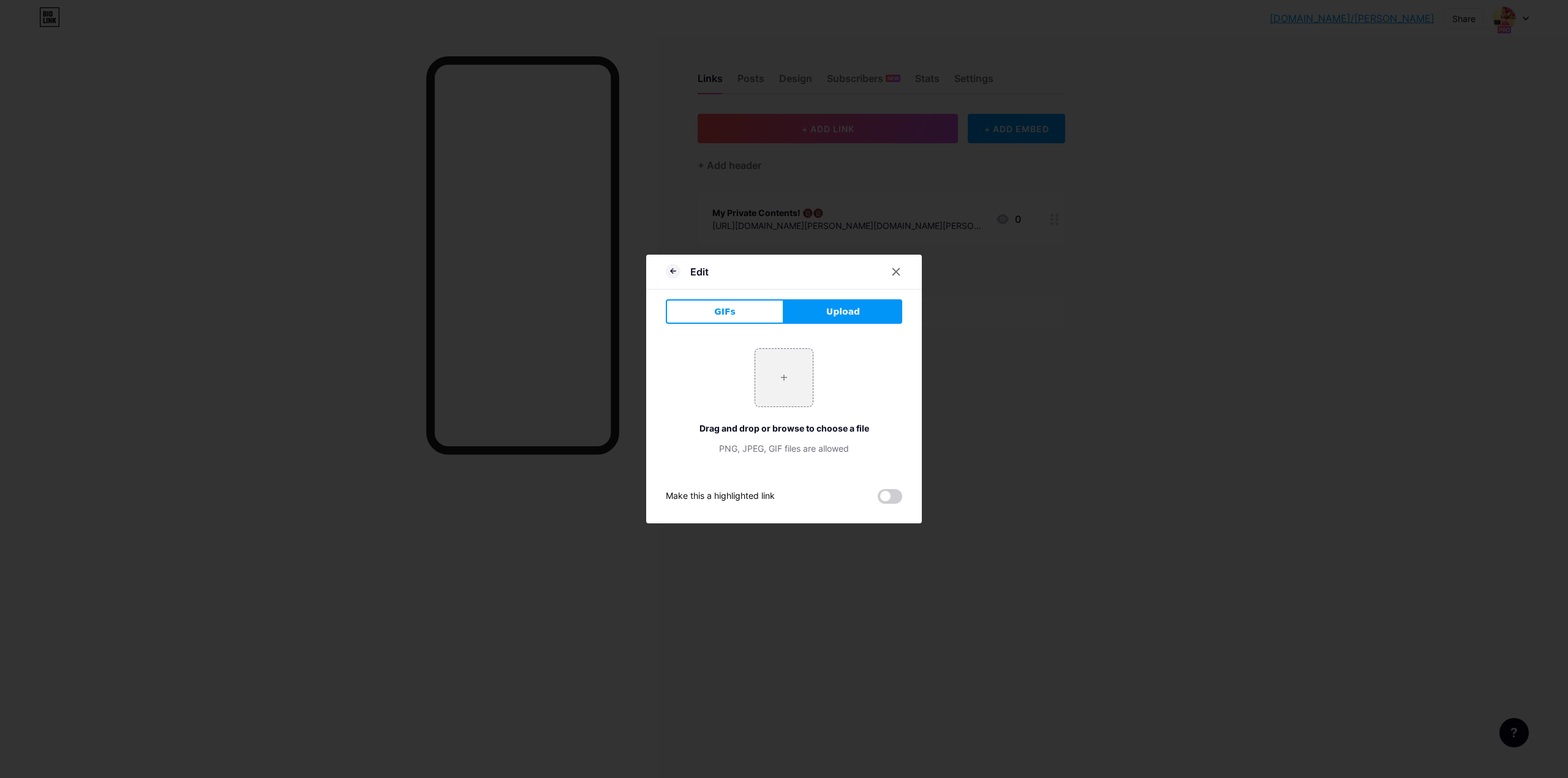
click at [841, 326] on div "GIFs Upload Content YouTube Play YouTube video without leaving your page. ADD V…" at bounding box center [784, 401] width 237 height 204
click at [800, 367] on input "file" at bounding box center [784, 378] width 58 height 58
type input "C:\fakepath\0215.jpg"
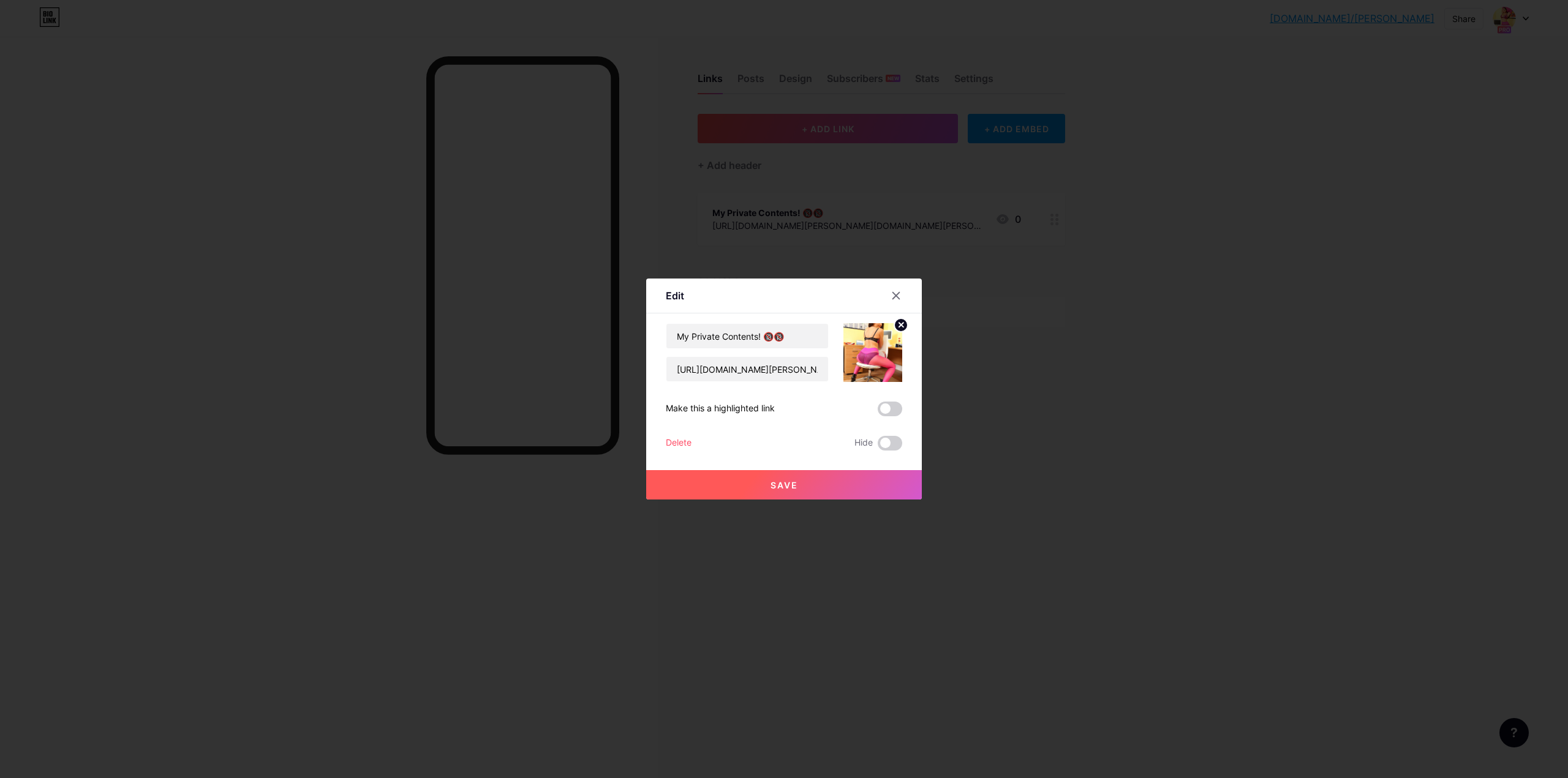
click at [899, 322] on icon at bounding box center [901, 324] width 4 height 4
click at [879, 357] on div "Picture" at bounding box center [873, 352] width 25 height 36
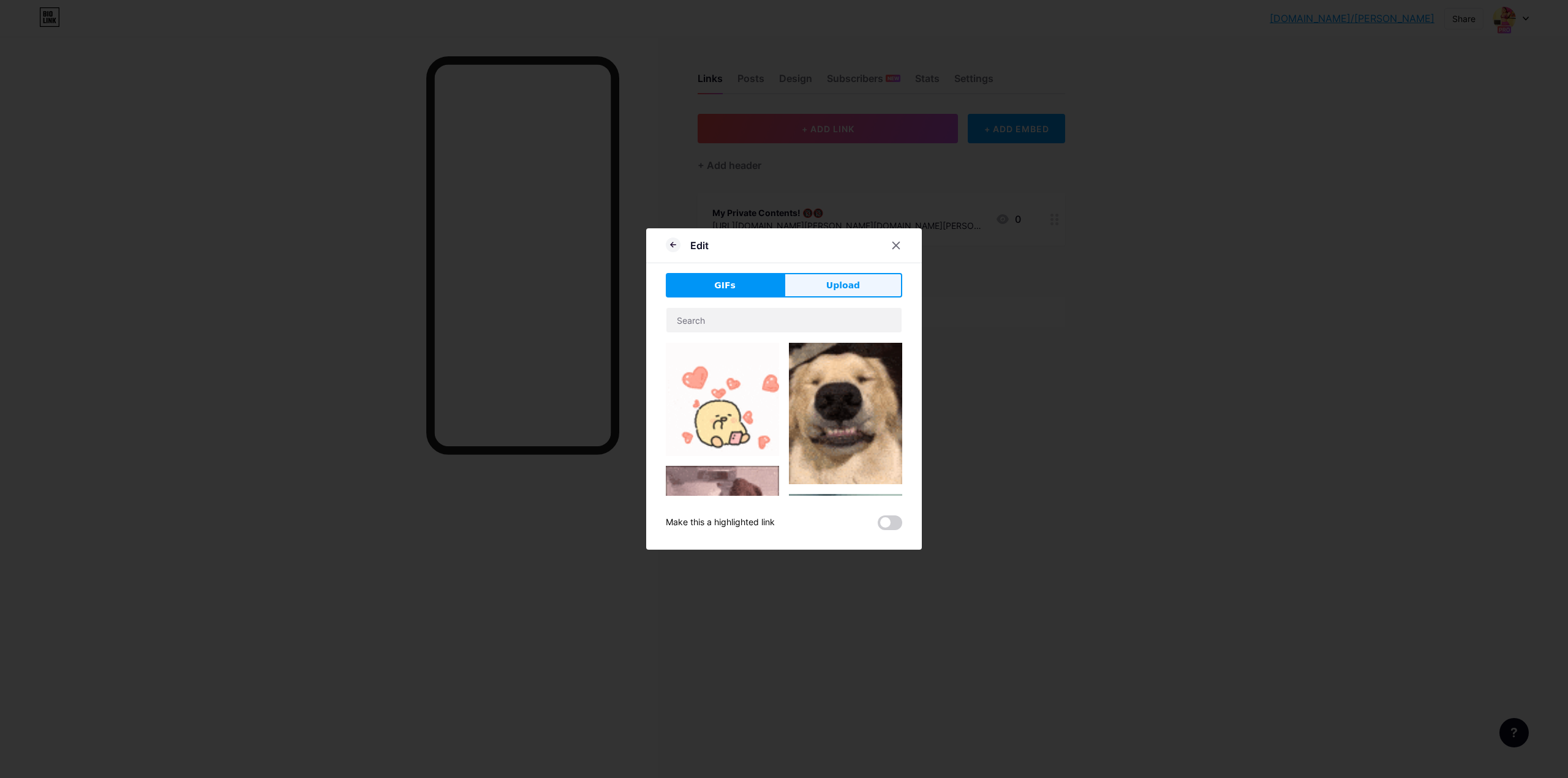
click at [855, 295] on button "Upload" at bounding box center [843, 285] width 118 height 25
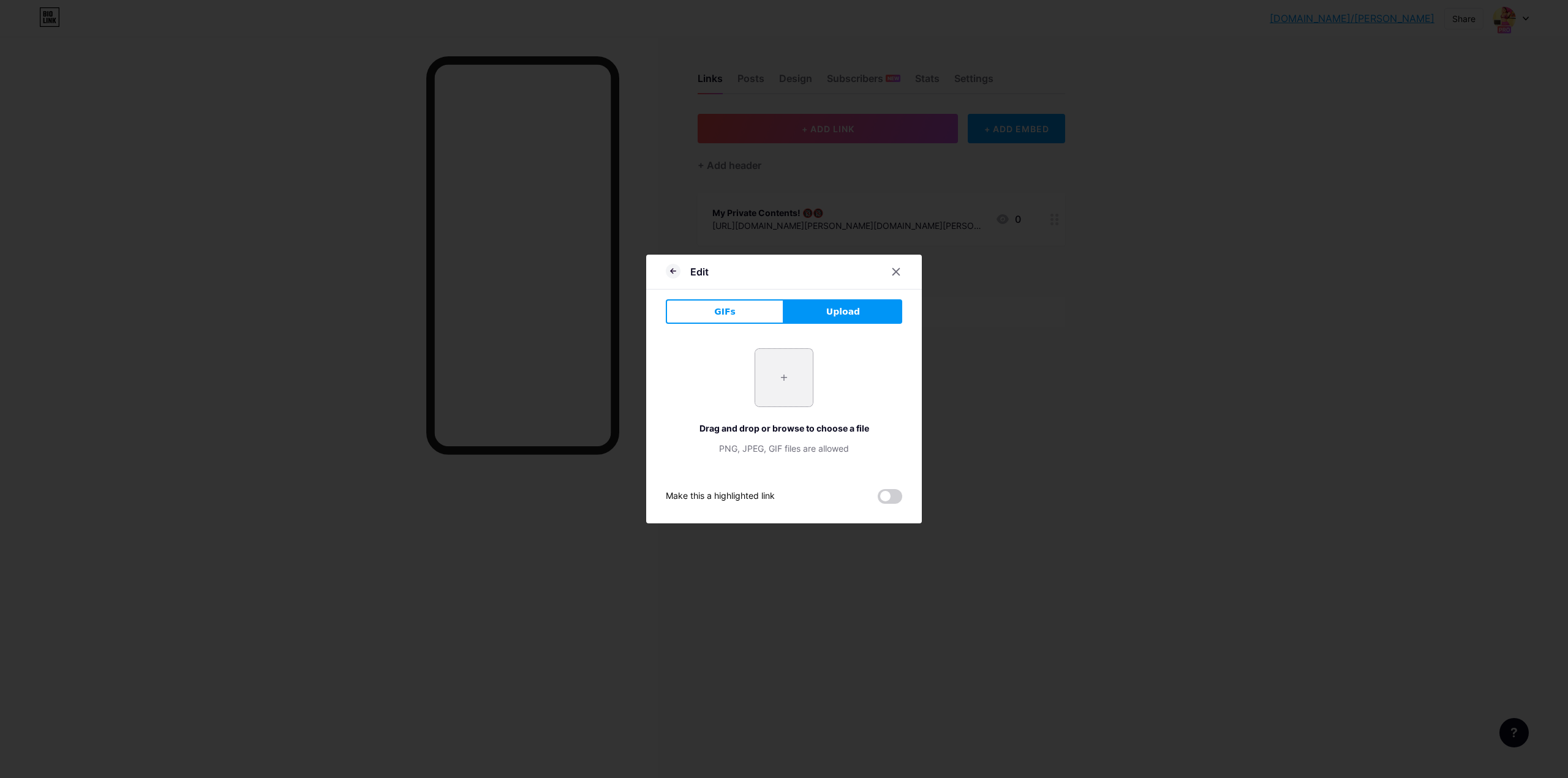
click at [760, 379] on input "file" at bounding box center [784, 378] width 58 height 58
type input "C:\fakepath\0188.jpg"
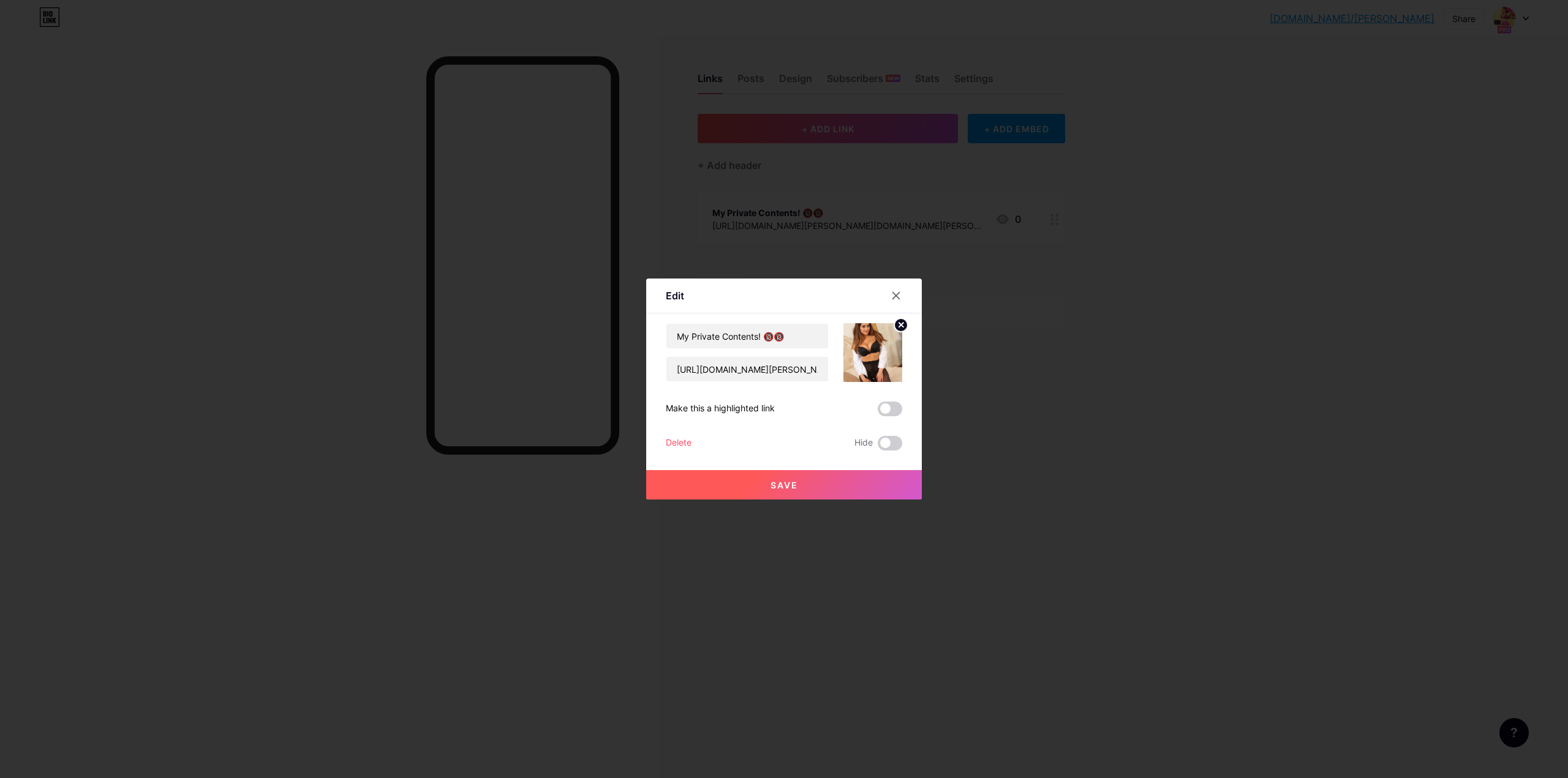
click at [904, 327] on div "Edit Content YouTube Play YouTube video without leaving your page. ADD Vimeo Pl…" at bounding box center [784, 389] width 276 height 221
click at [899, 326] on circle at bounding box center [901, 325] width 14 height 14
click at [888, 353] on div "Picture" at bounding box center [873, 352] width 59 height 59
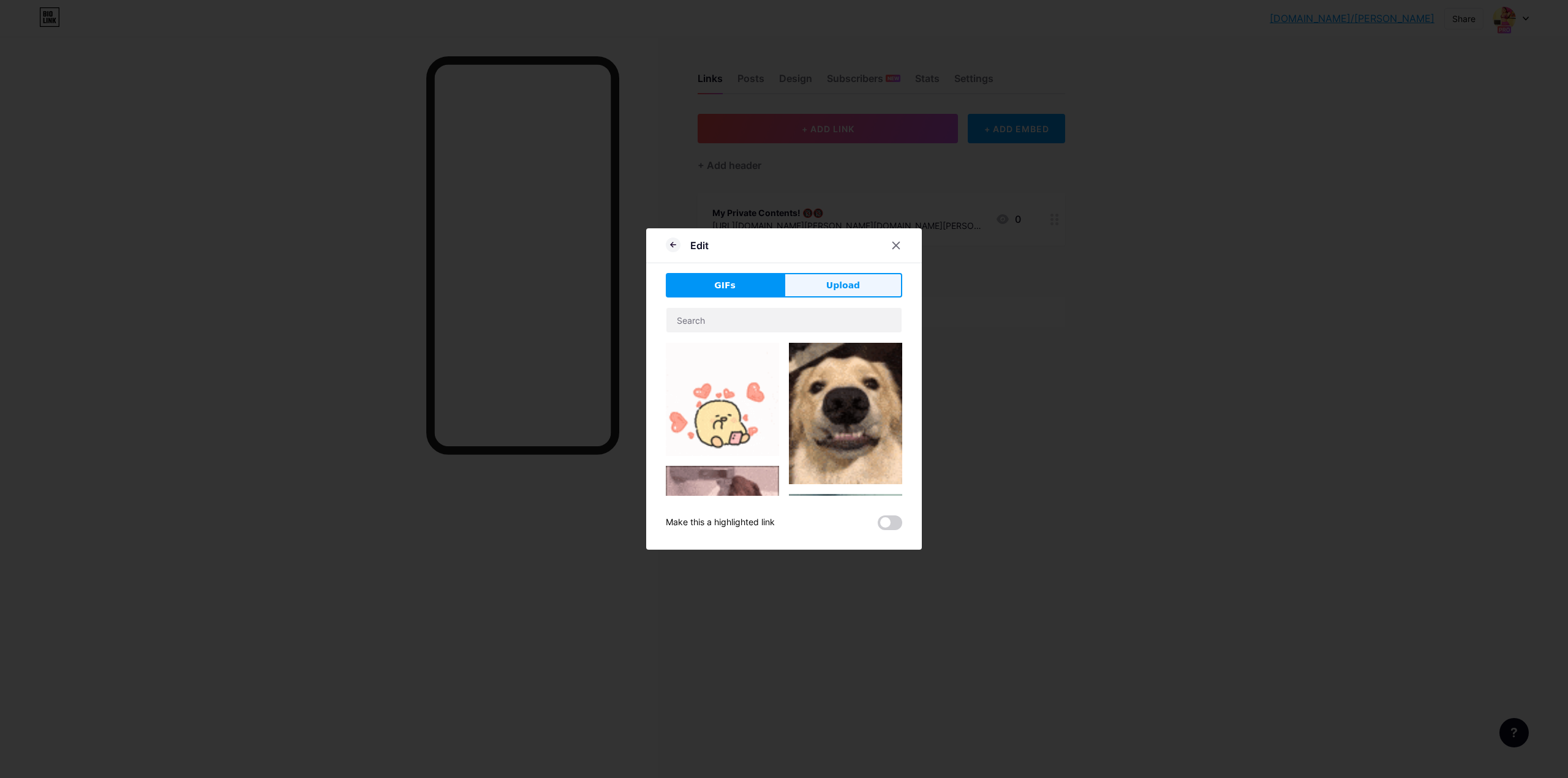
click at [841, 279] on span "Upload" at bounding box center [843, 285] width 34 height 13
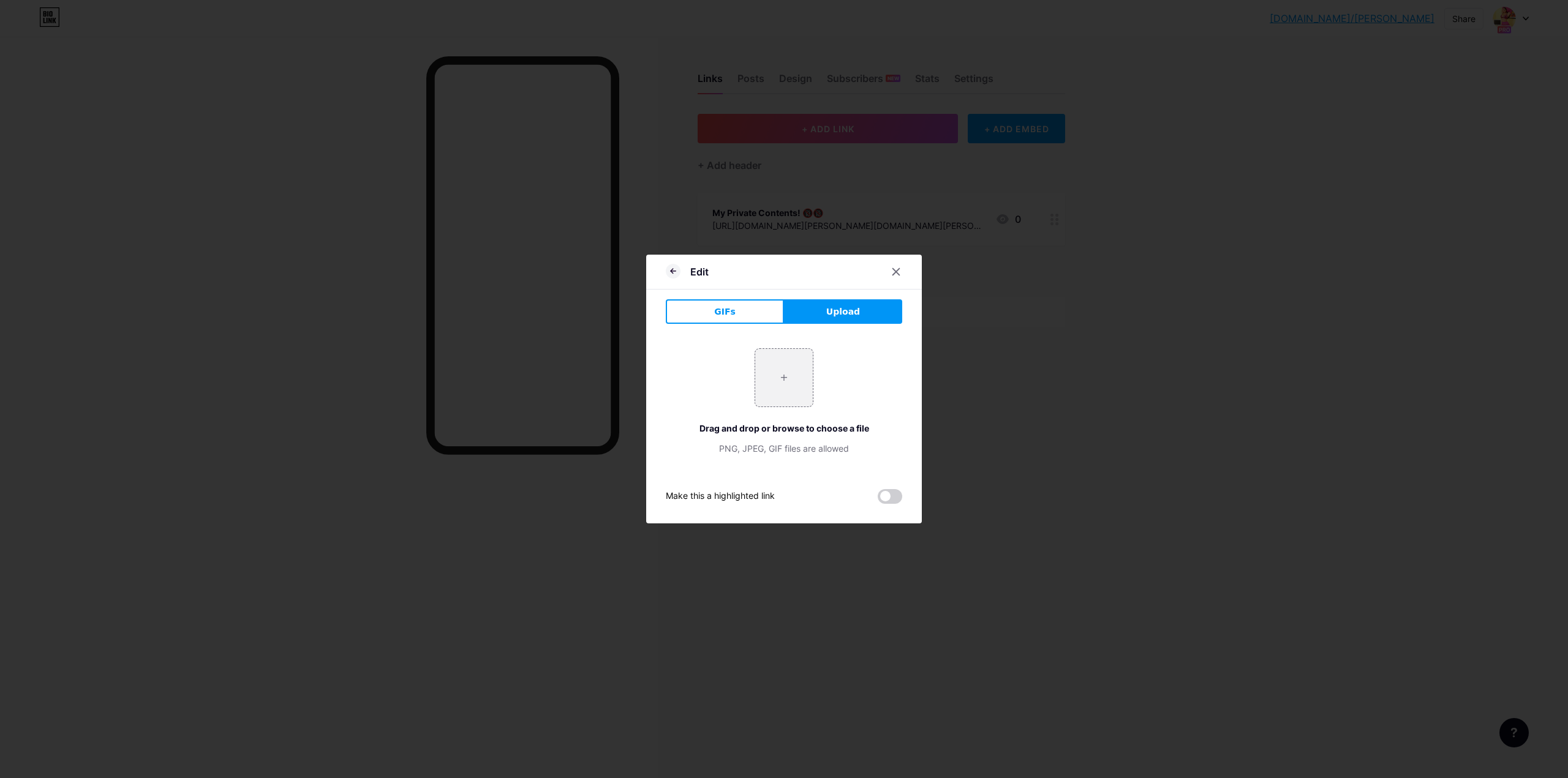
click at [808, 349] on div "+ Drag and drop or browse to choose a file PNG, JPEG, GIF files are allowed" at bounding box center [784, 402] width 237 height 107
click at [797, 363] on input "file" at bounding box center [784, 378] width 58 height 58
type input "C:\fakepath\0174.jpg"
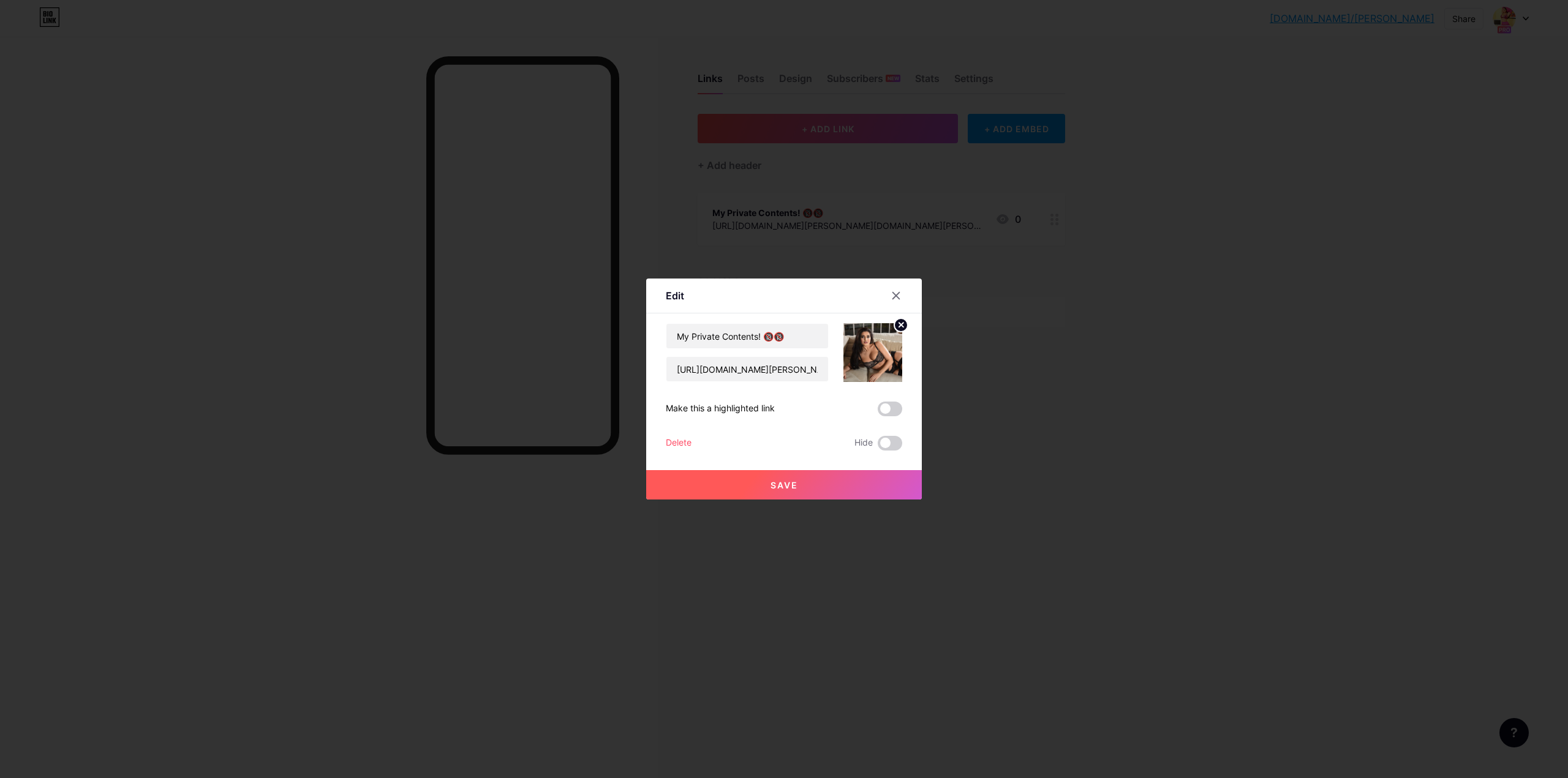
click at [795, 482] on button "Save" at bounding box center [784, 484] width 276 height 30
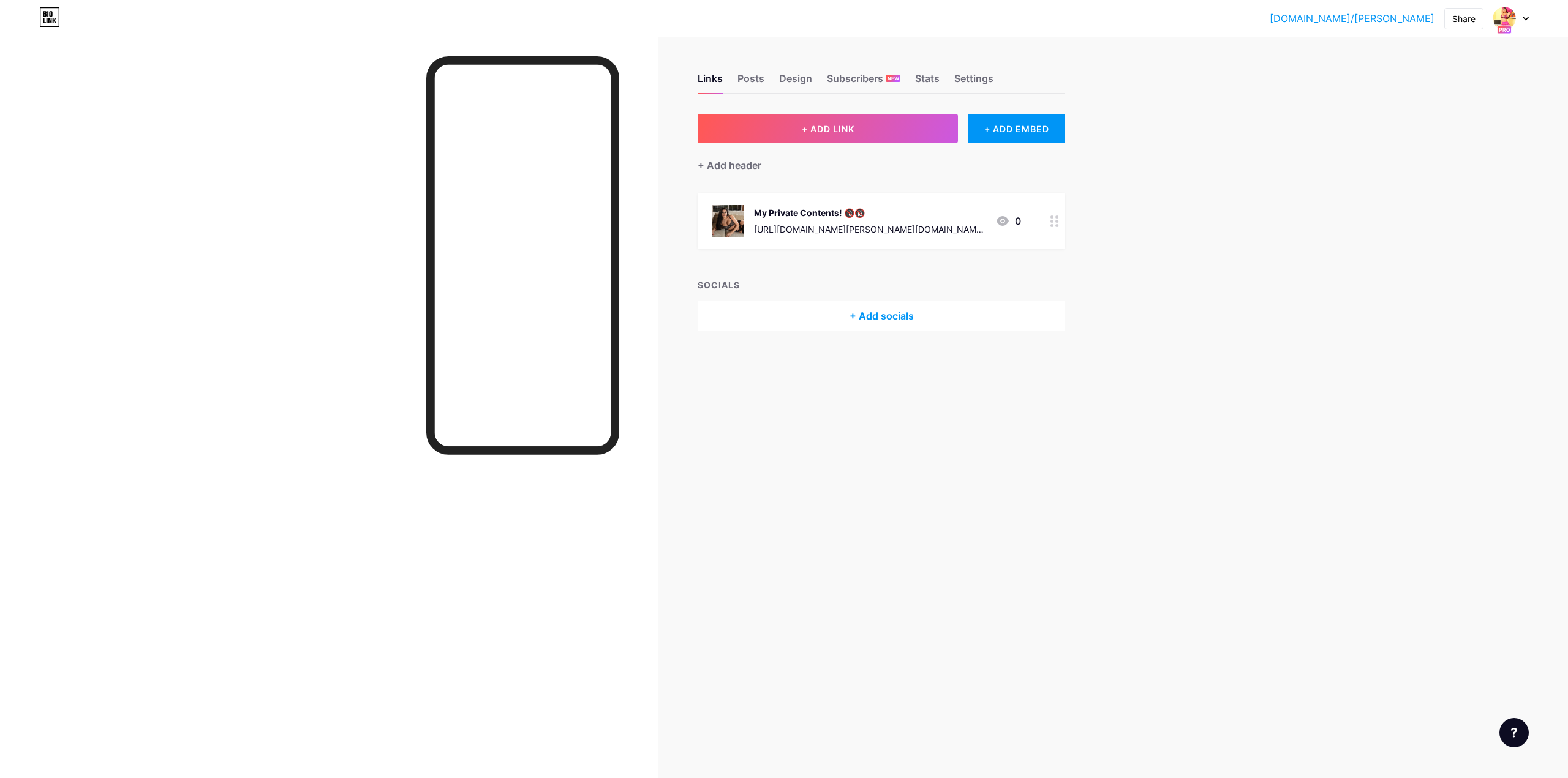
click at [1051, 224] on circle at bounding box center [1052, 226] width 3 height 3
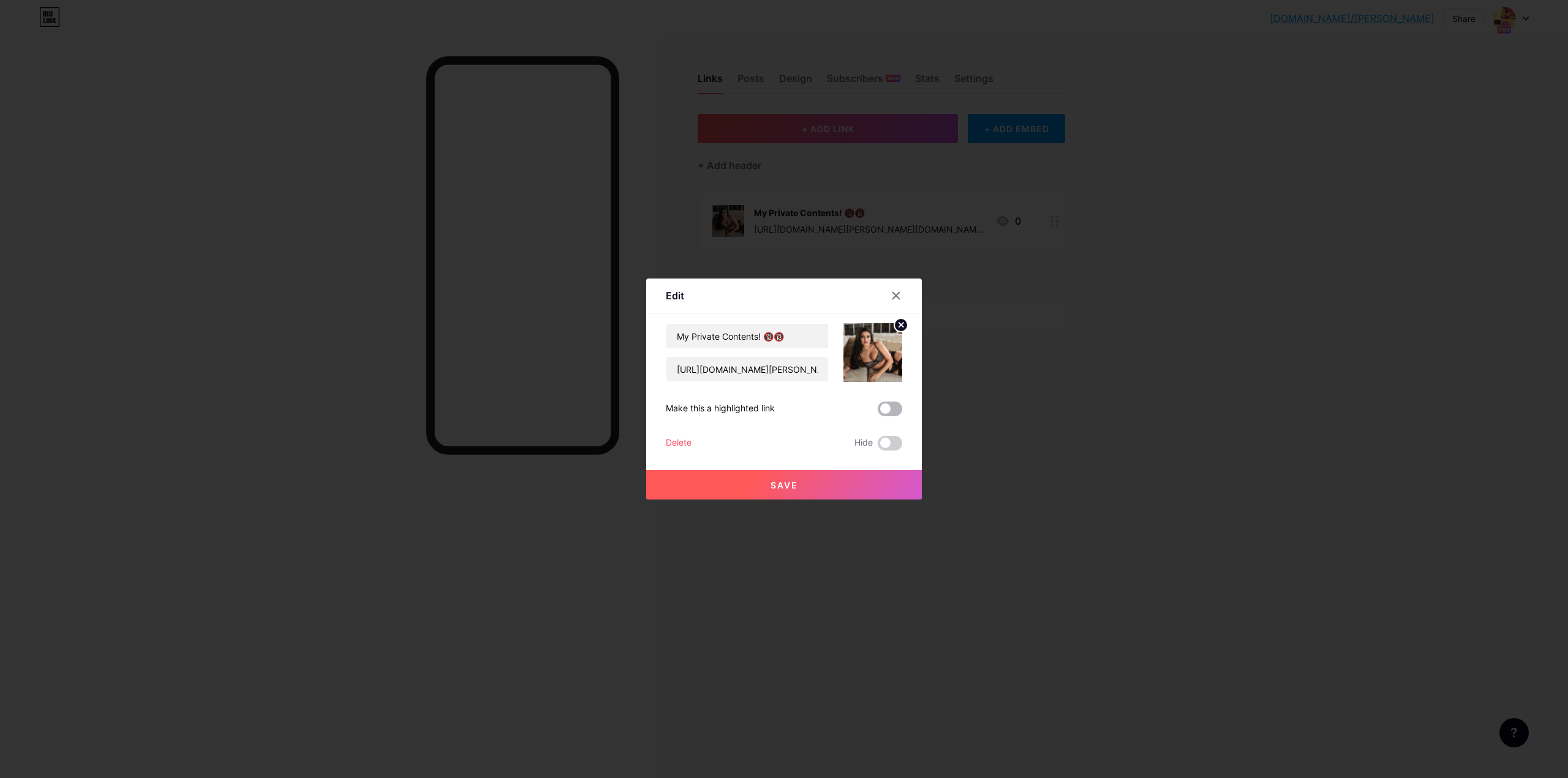
click at [887, 406] on span at bounding box center [890, 408] width 25 height 14
click at [878, 412] on input "checkbox" at bounding box center [878, 412] width 0 height 0
click at [808, 483] on button "Save" at bounding box center [784, 484] width 276 height 30
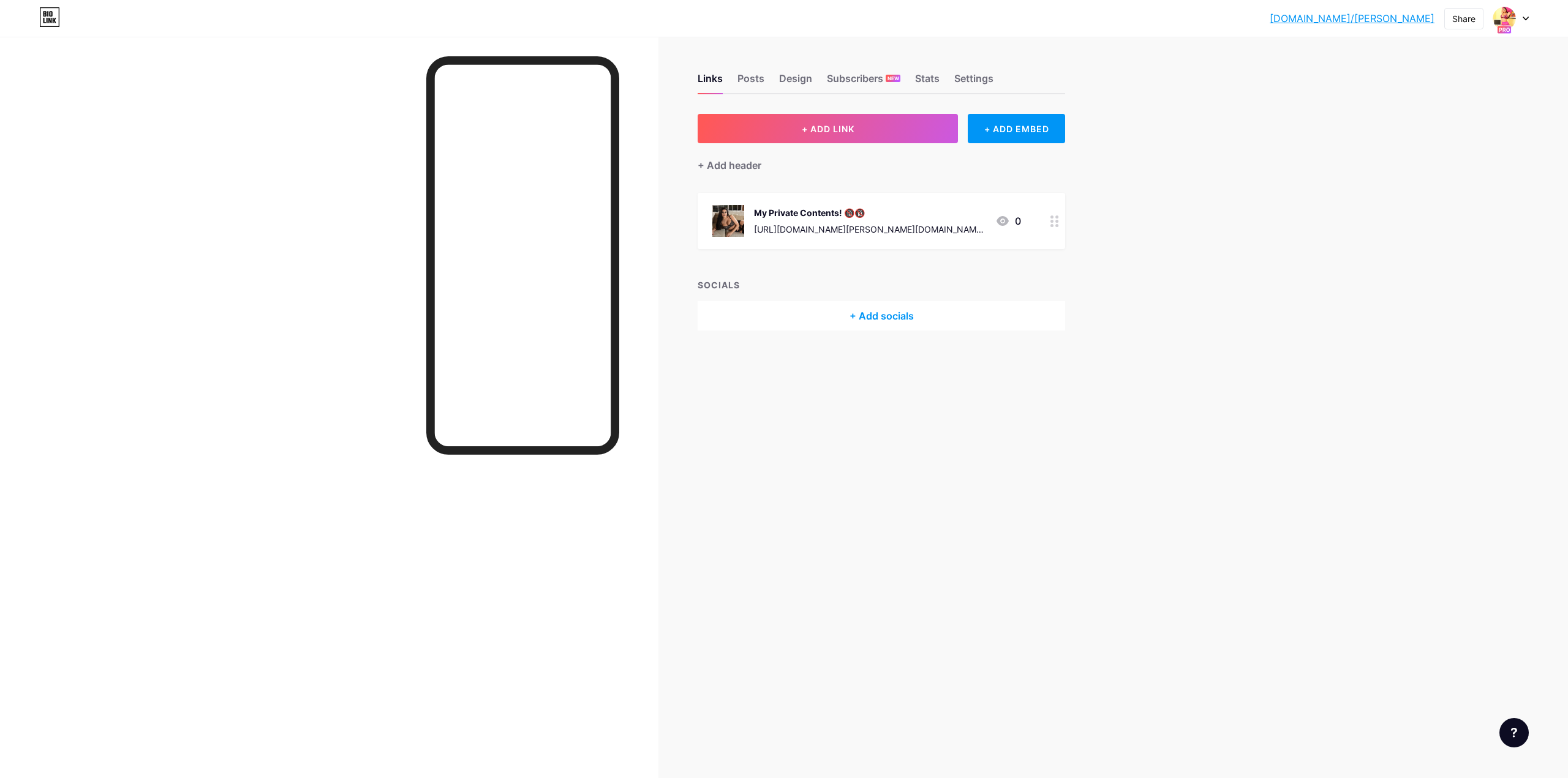
click at [850, 322] on div "+ Add socials" at bounding box center [881, 316] width 368 height 30
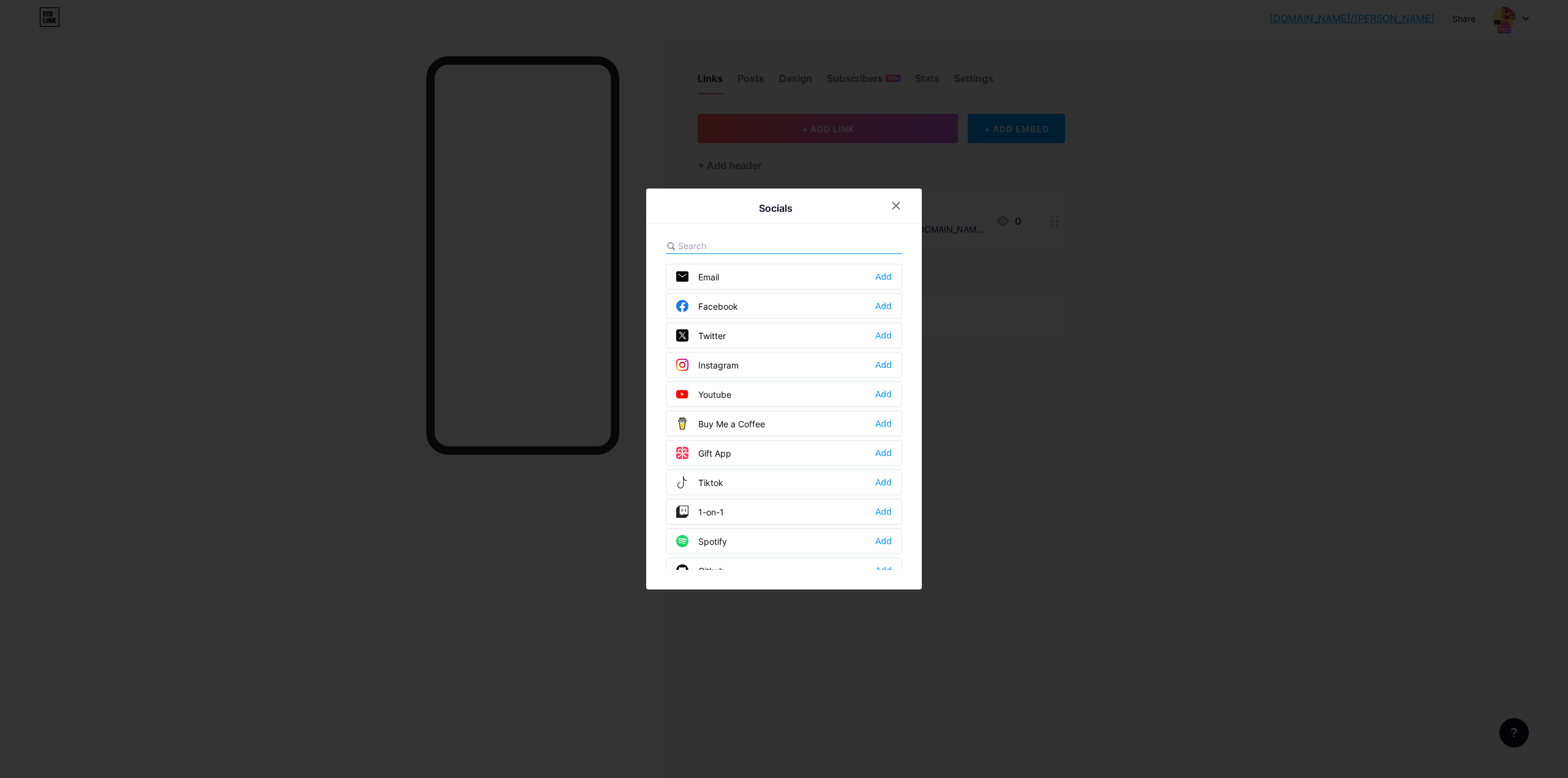
click at [735, 303] on div "Facebook Add" at bounding box center [784, 306] width 237 height 25
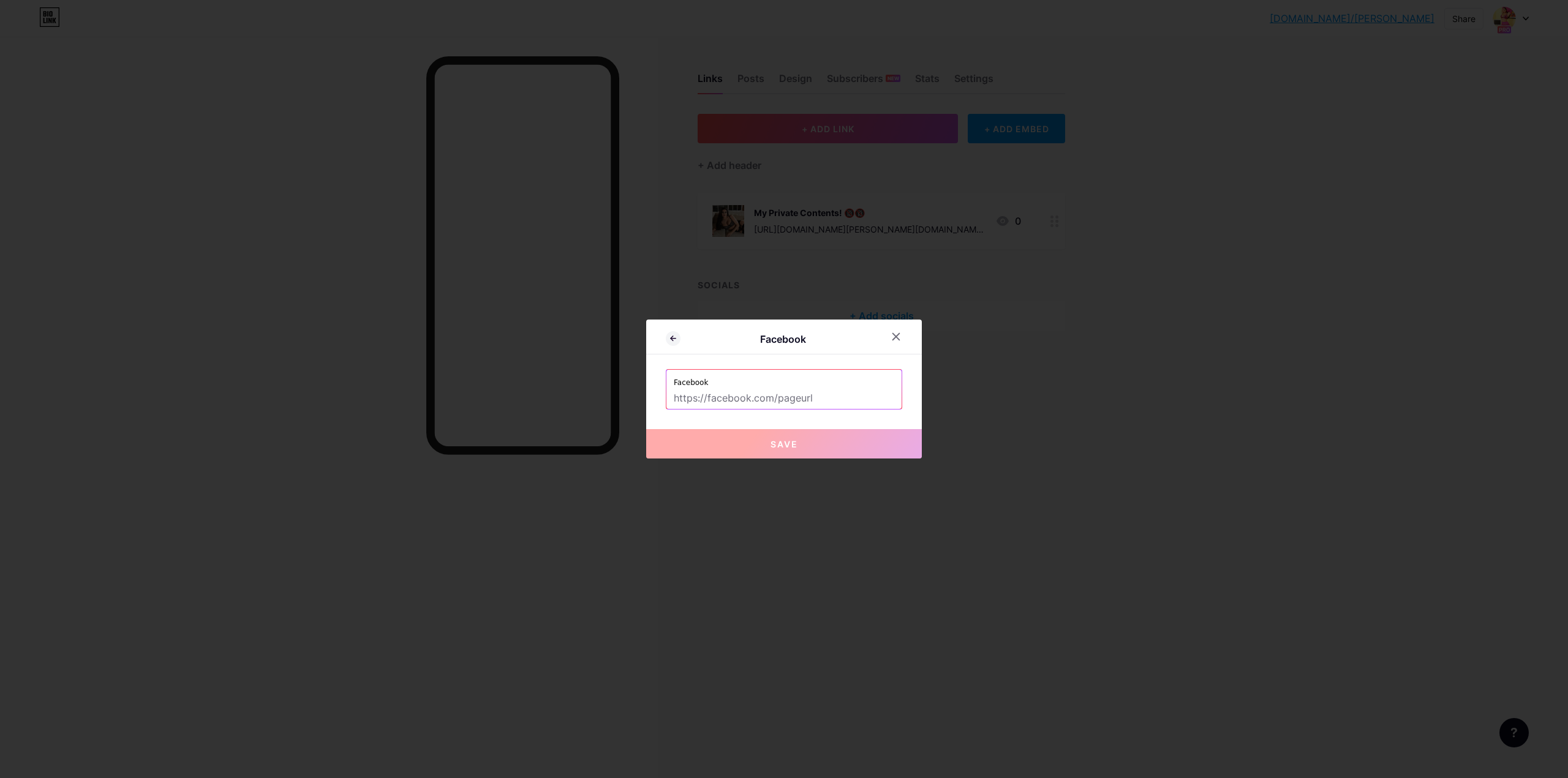
click at [772, 397] on input "text" at bounding box center [784, 398] width 221 height 21
paste input "https://www.facebook.com/people/Jaanvi-Sethia/61578153910360/"
type input "https://www.facebook.com/people/Jaanvi-Sethia/61578153910360/"
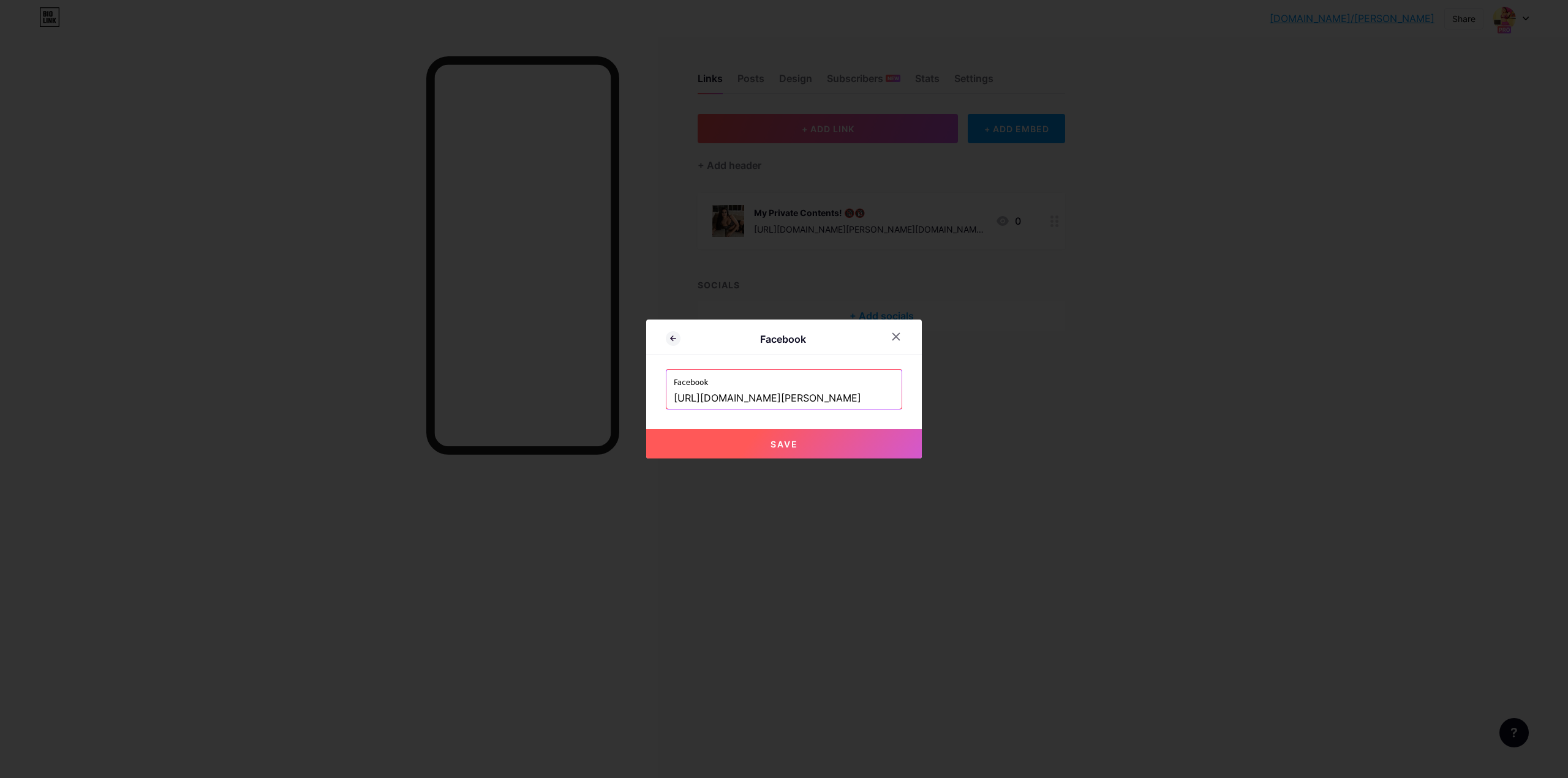
click at [771, 444] on span "Save" at bounding box center [784, 444] width 27 height 10
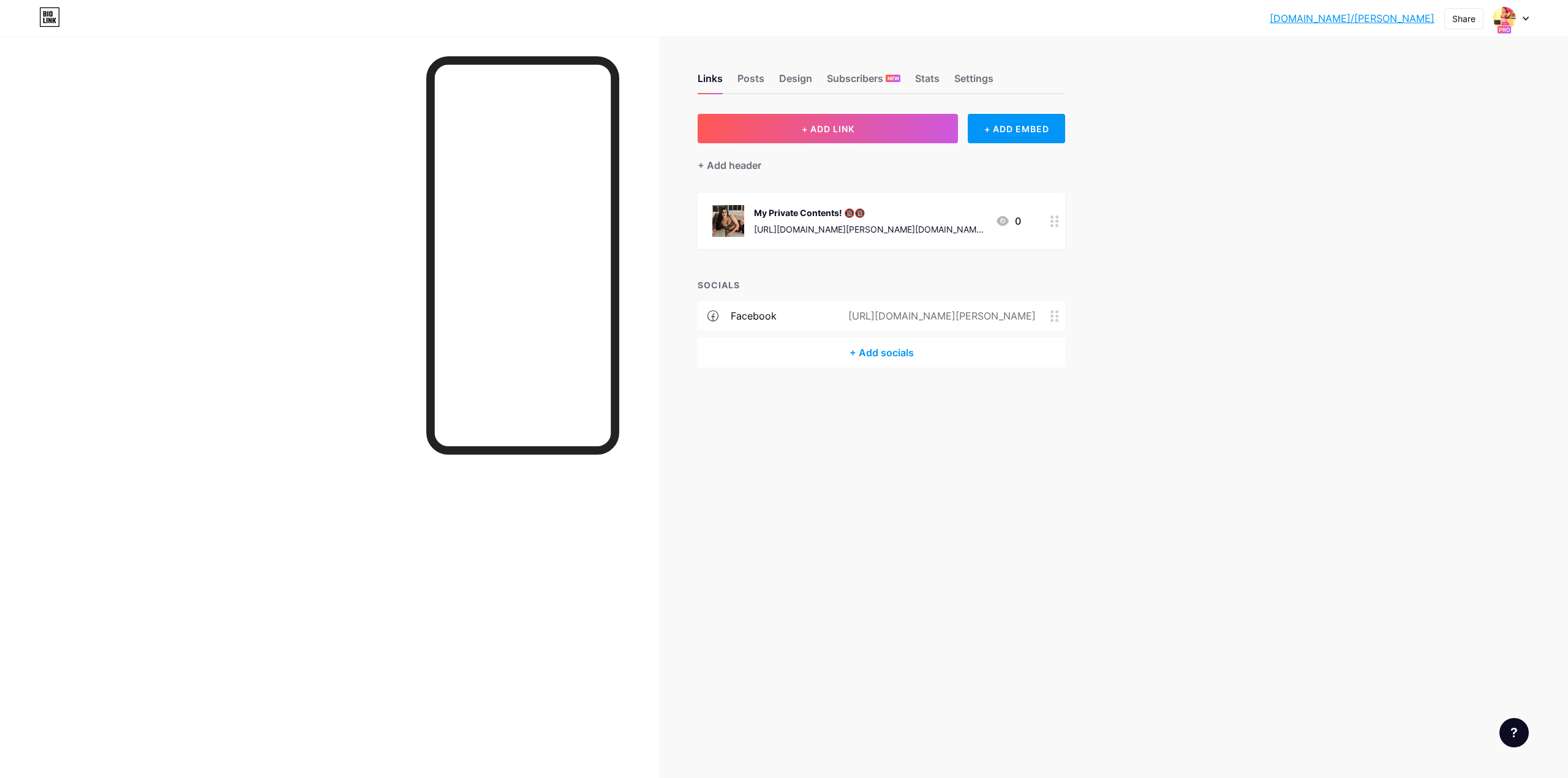
click at [1054, 314] on icon at bounding box center [1054, 316] width 8 height 12
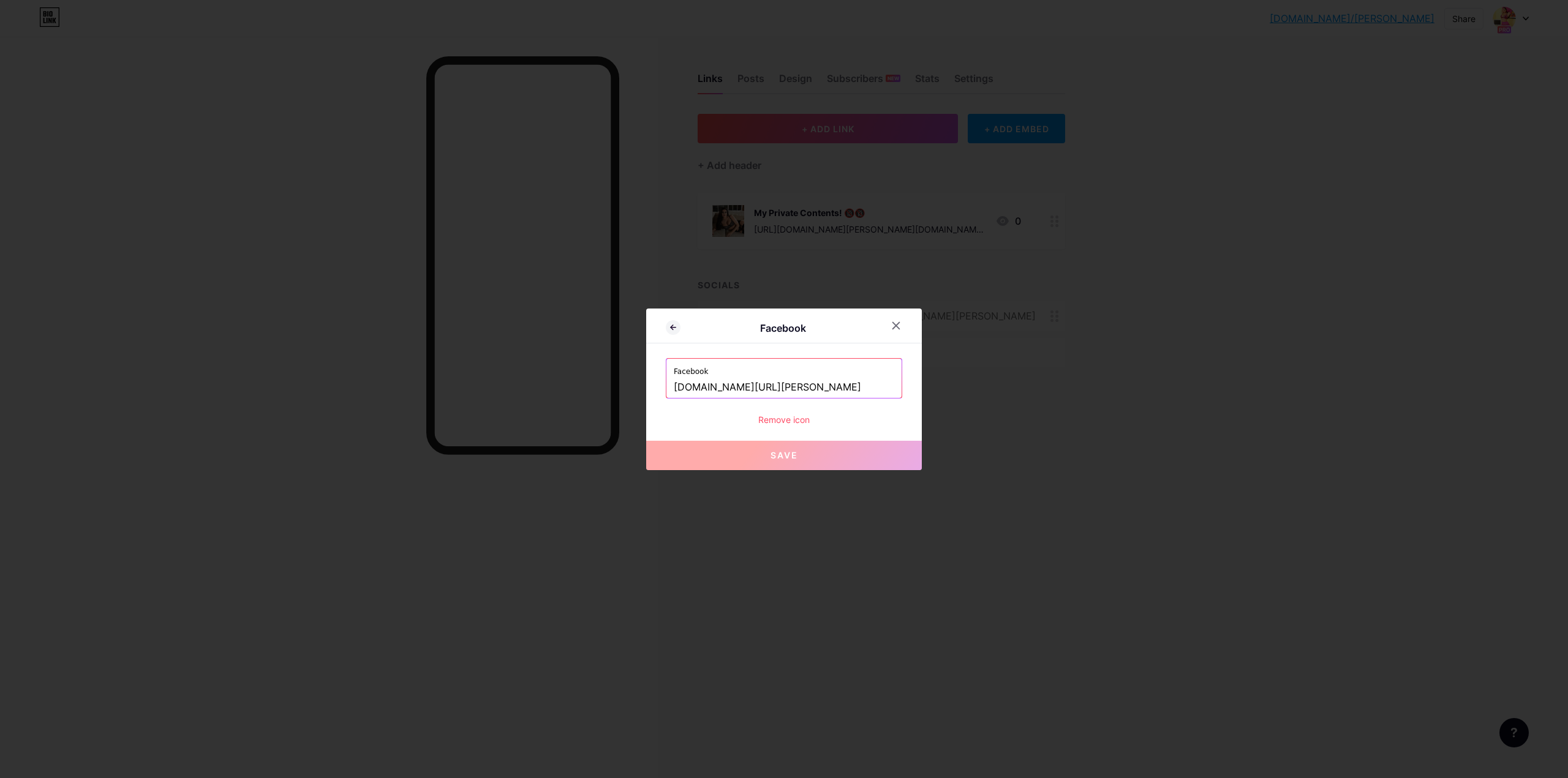
click at [774, 417] on div "Remove icon" at bounding box center [784, 419] width 237 height 13
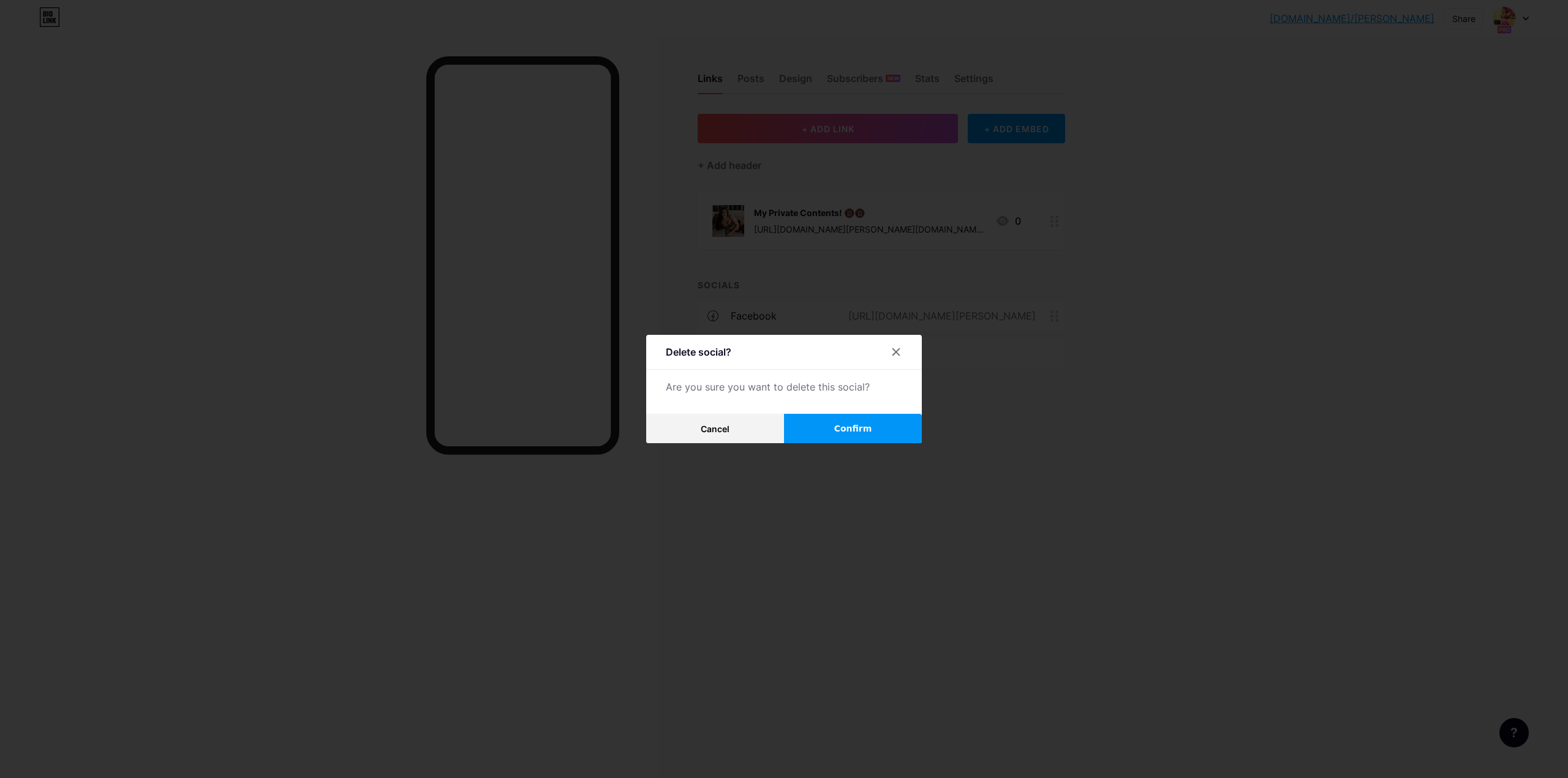
click at [839, 433] on span "Confirm" at bounding box center [853, 428] width 38 height 13
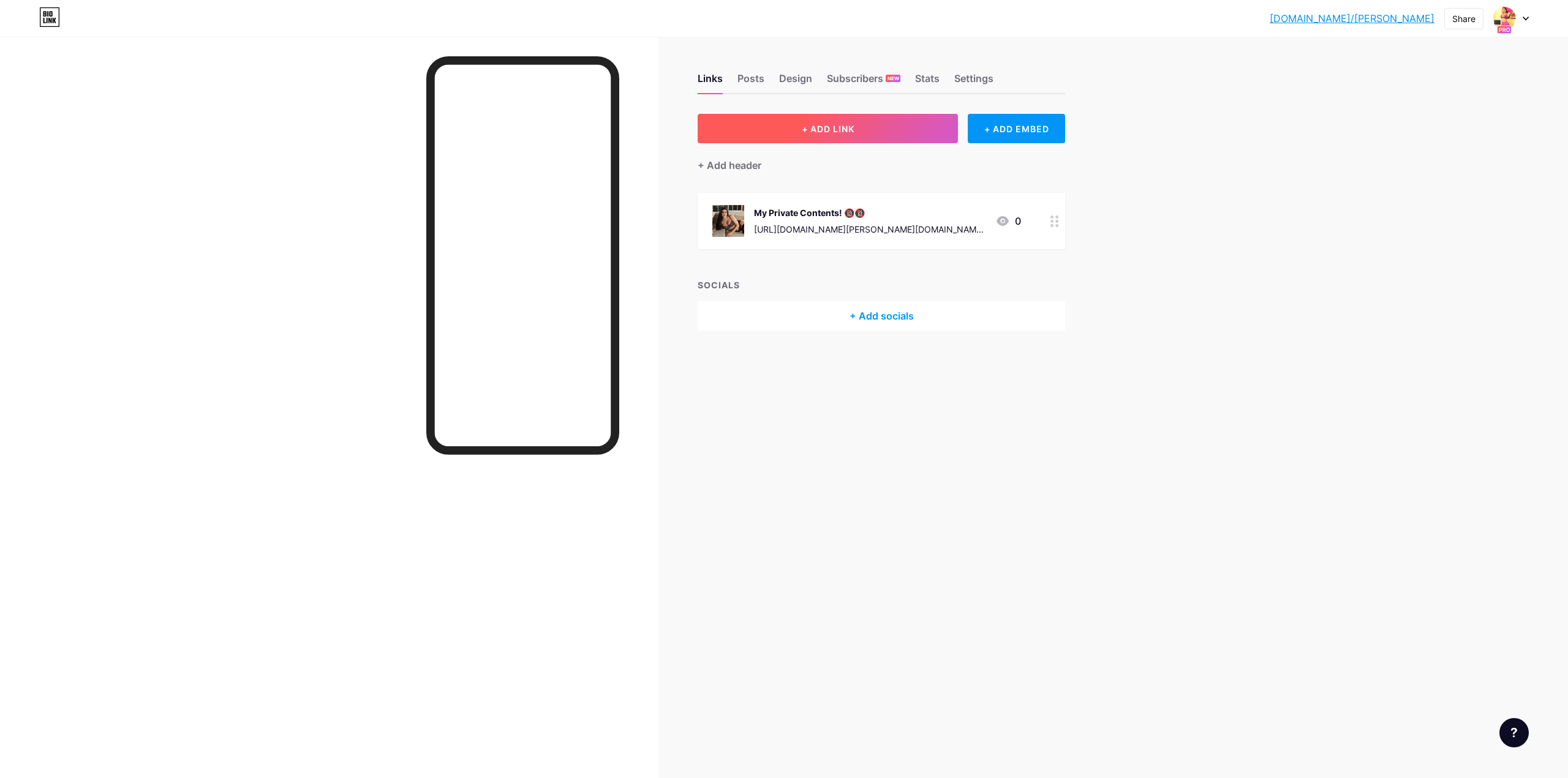
click at [808, 139] on button "+ ADD LINK" at bounding box center [828, 128] width 261 height 30
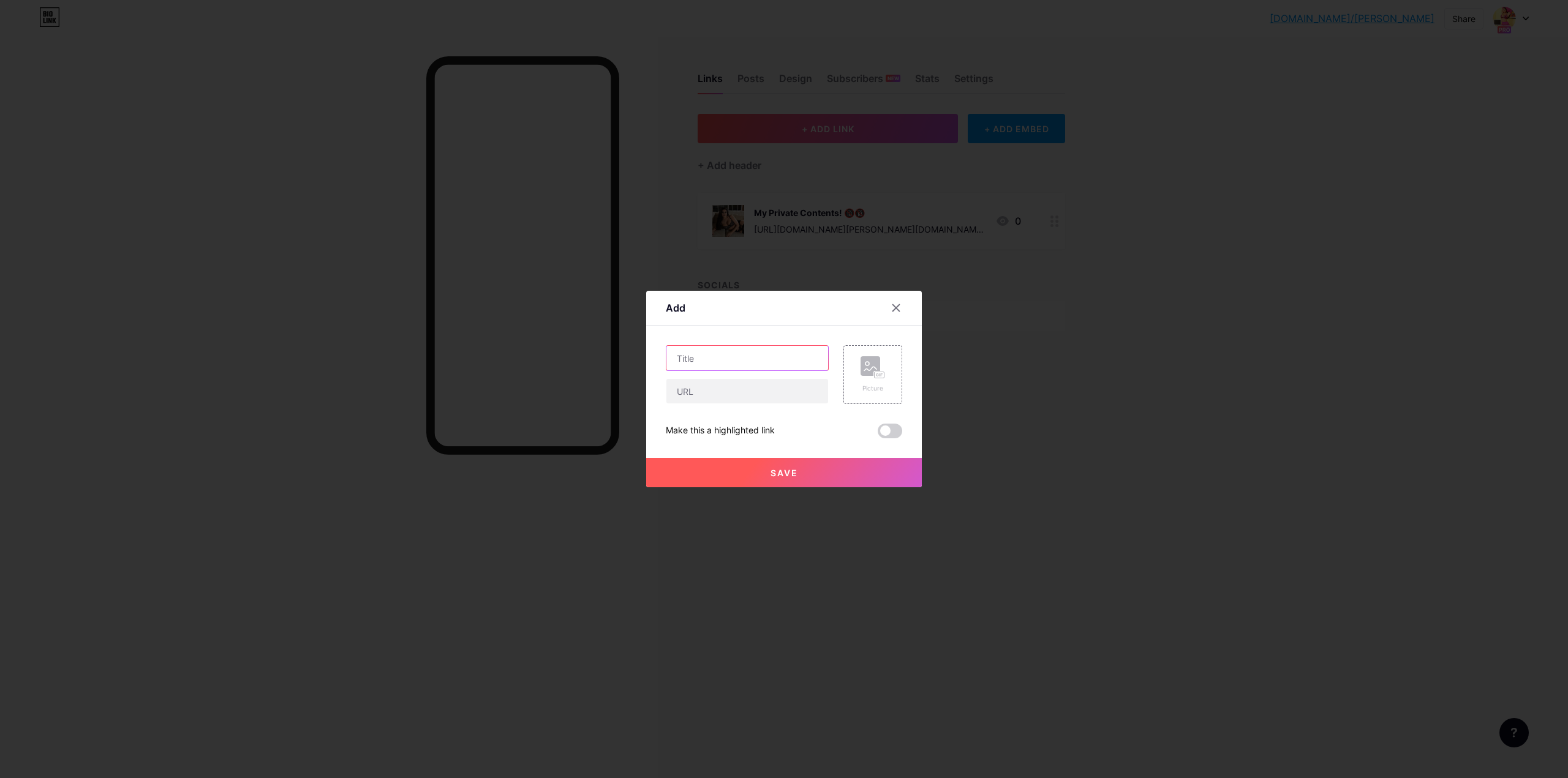
click at [720, 361] on input "text" at bounding box center [747, 358] width 161 height 25
type input "Facebook"
paste input "https://www.facebook.com/people/Jaanvi-Sethia/61578153910360/"
type input "https://www.facebook.com/people/Jaanvi-Sethia/61578153910360/"
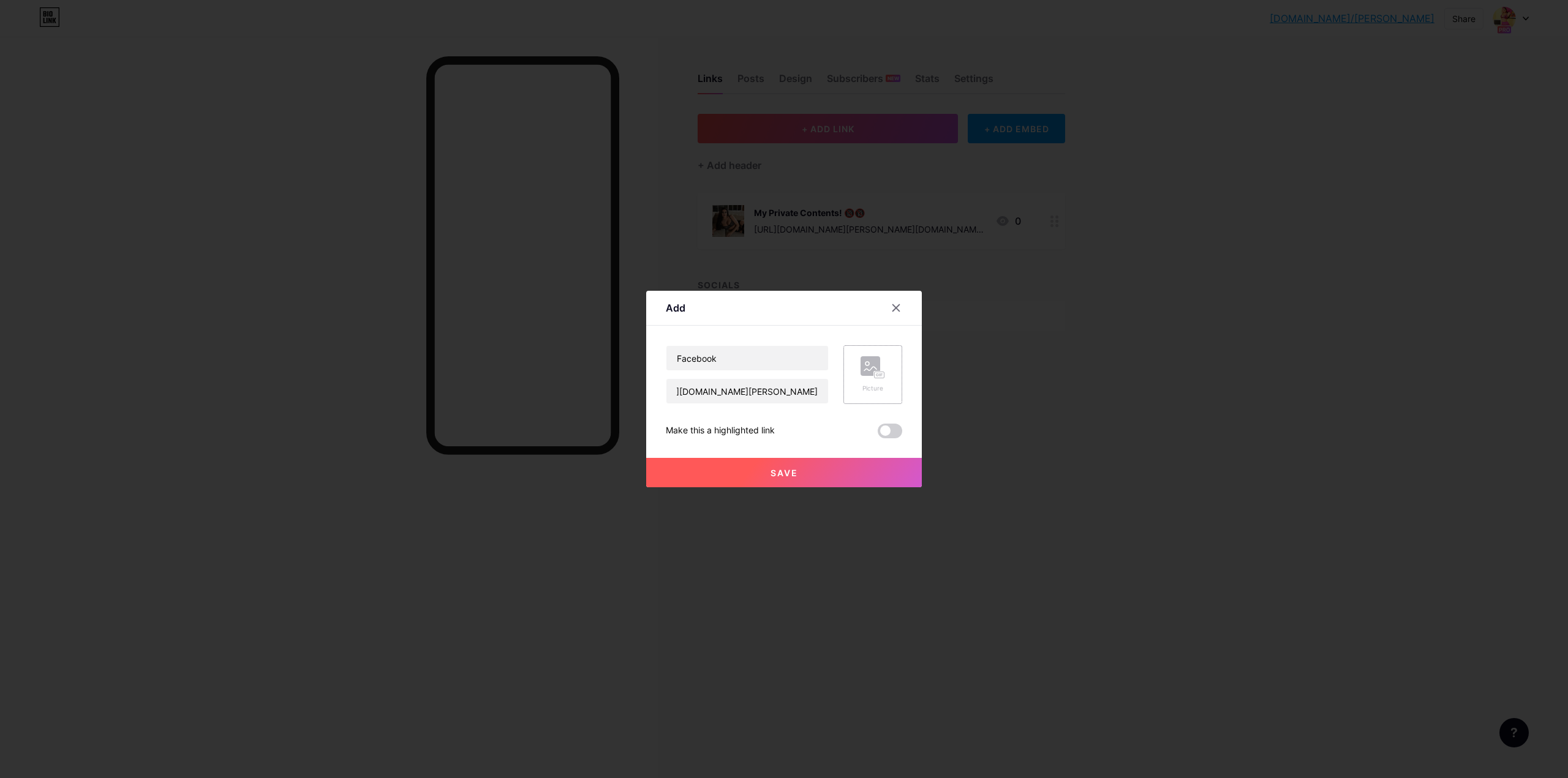
scroll to position [0, 0]
click at [866, 385] on div "Picture" at bounding box center [873, 388] width 25 height 9
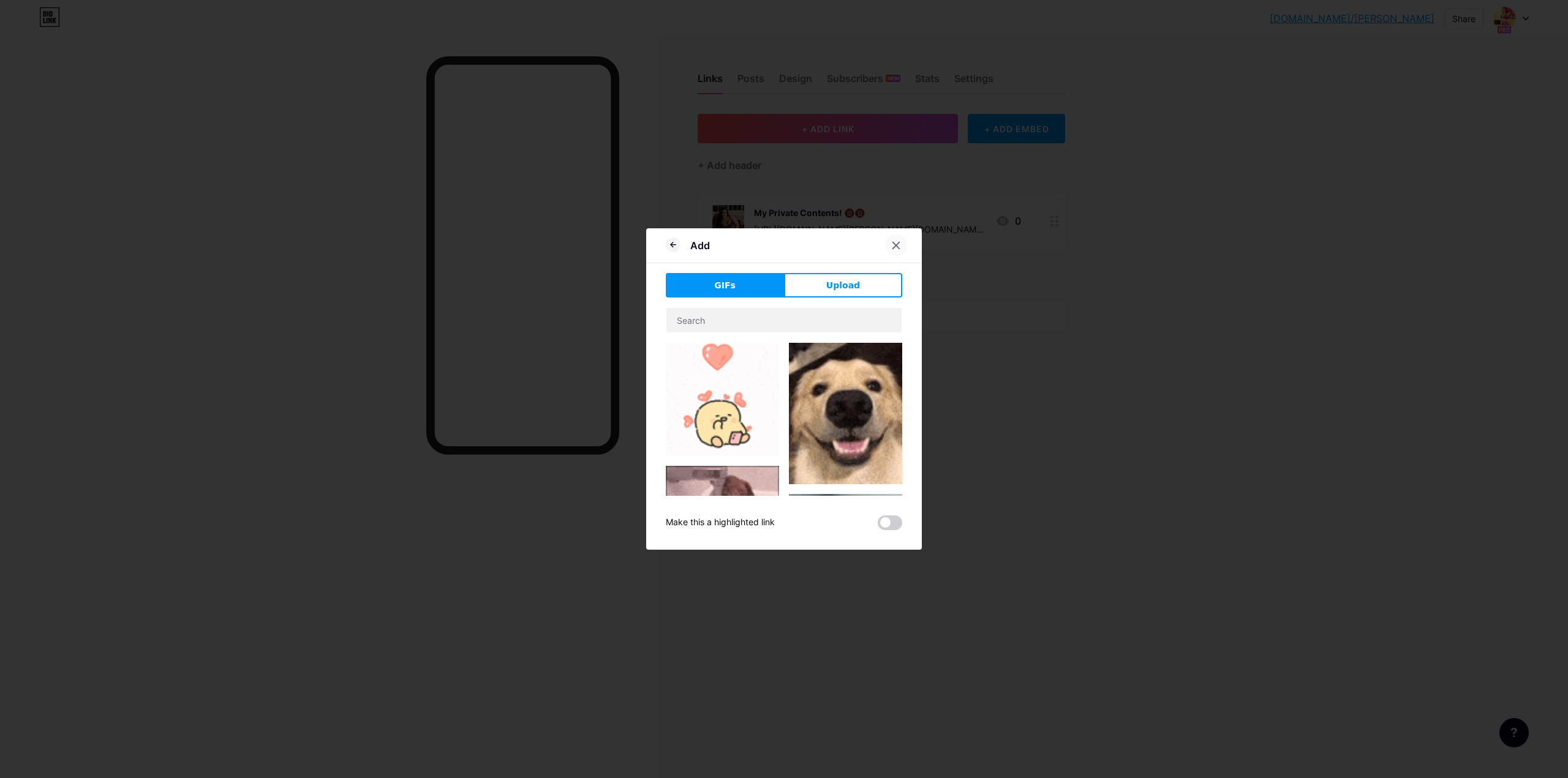
click at [891, 243] on icon at bounding box center [896, 246] width 10 height 10
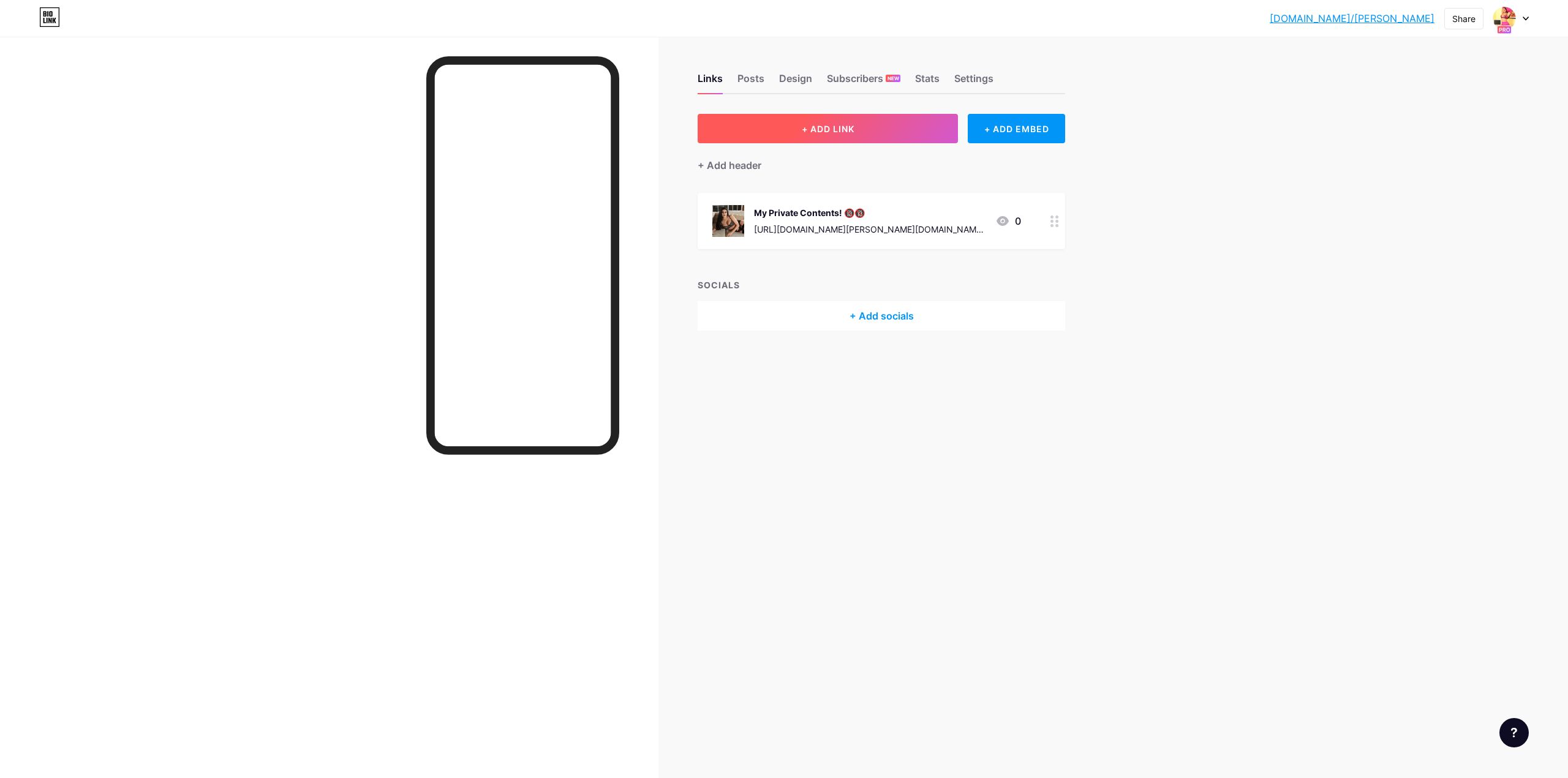
click at [907, 129] on button "+ ADD LINK" at bounding box center [828, 128] width 261 height 30
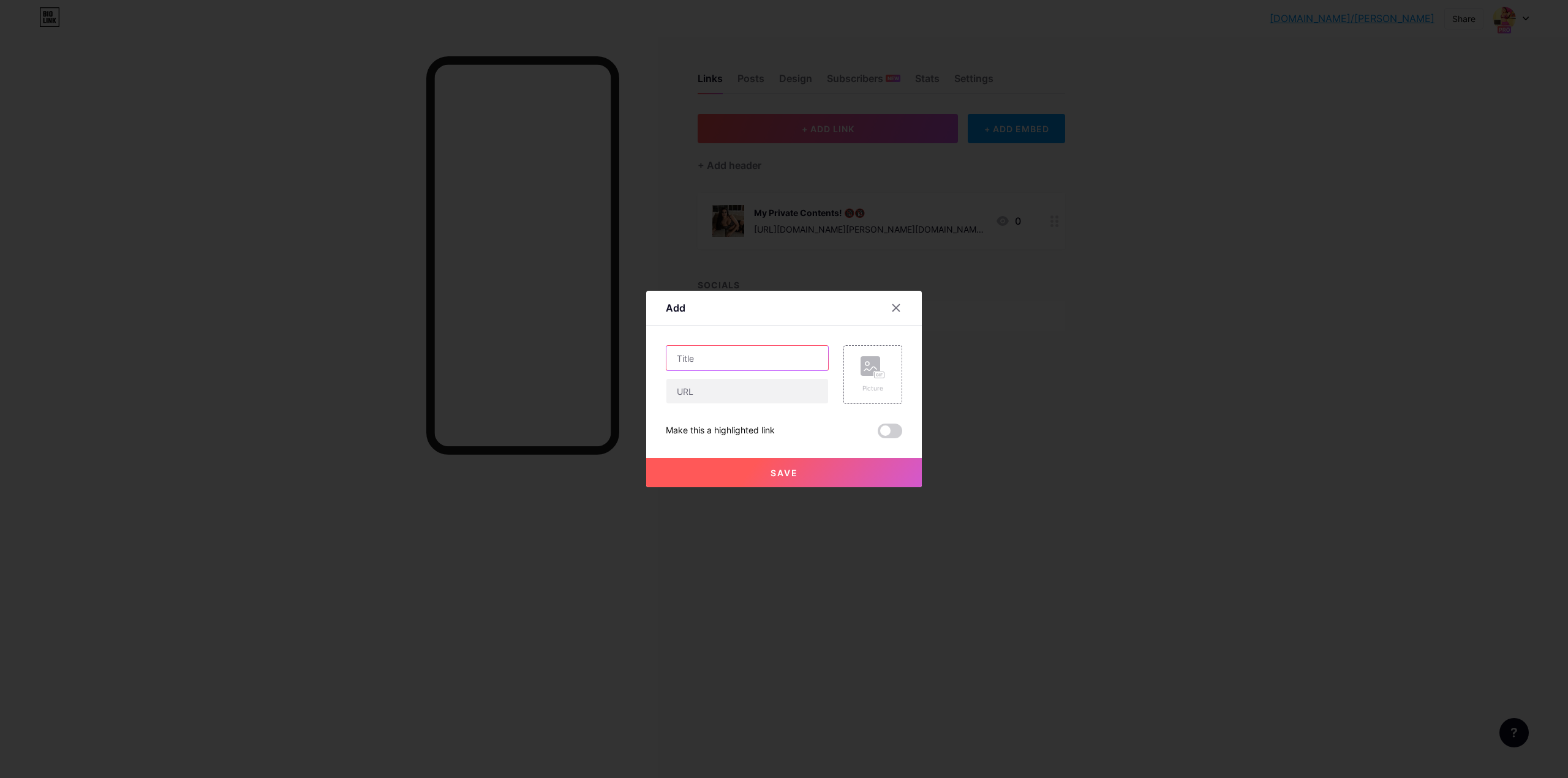
click at [739, 358] on input "text" at bounding box center [747, 358] width 161 height 25
type input "Facebook"
paste input "https://www.facebook.com/people/Jaanvi-Sethia/61578153910360/"
type input "https://www.facebook.com/people/Jaanvi-Sethia/61578153910360/"
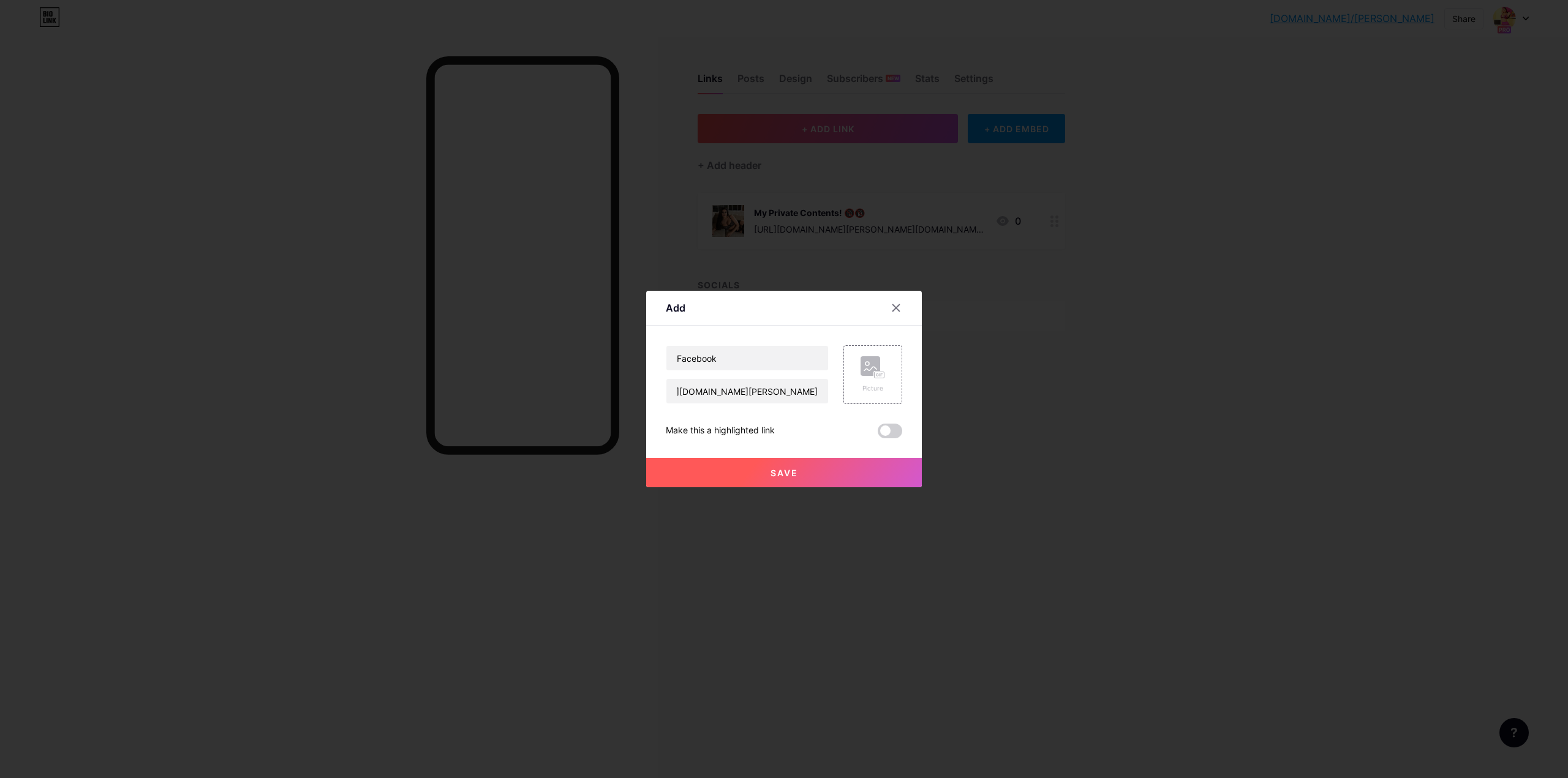
scroll to position [0, 0]
click at [751, 469] on button "Save" at bounding box center [784, 473] width 276 height 30
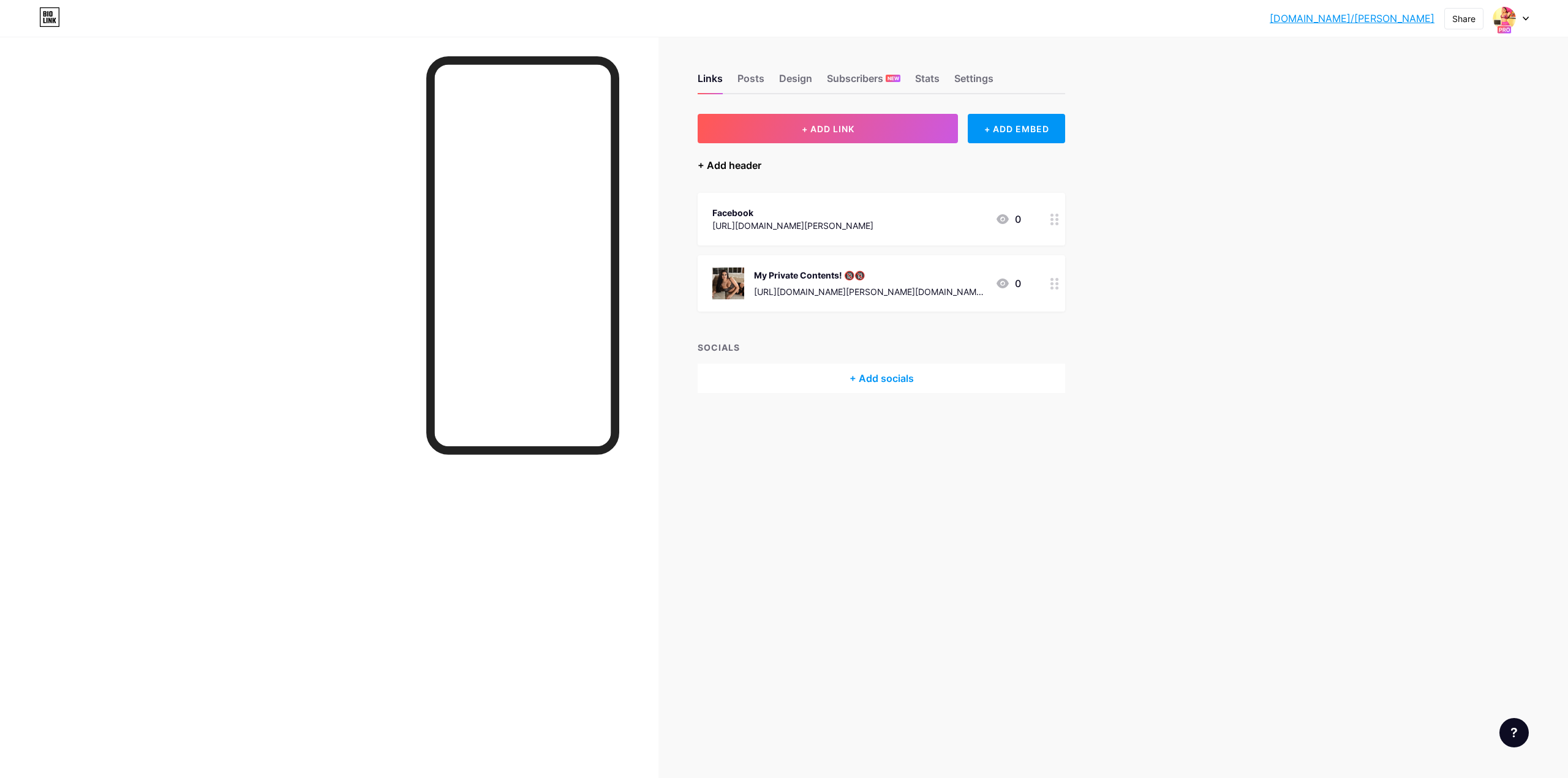
click at [733, 162] on div "+ Add header" at bounding box center [729, 165] width 64 height 14
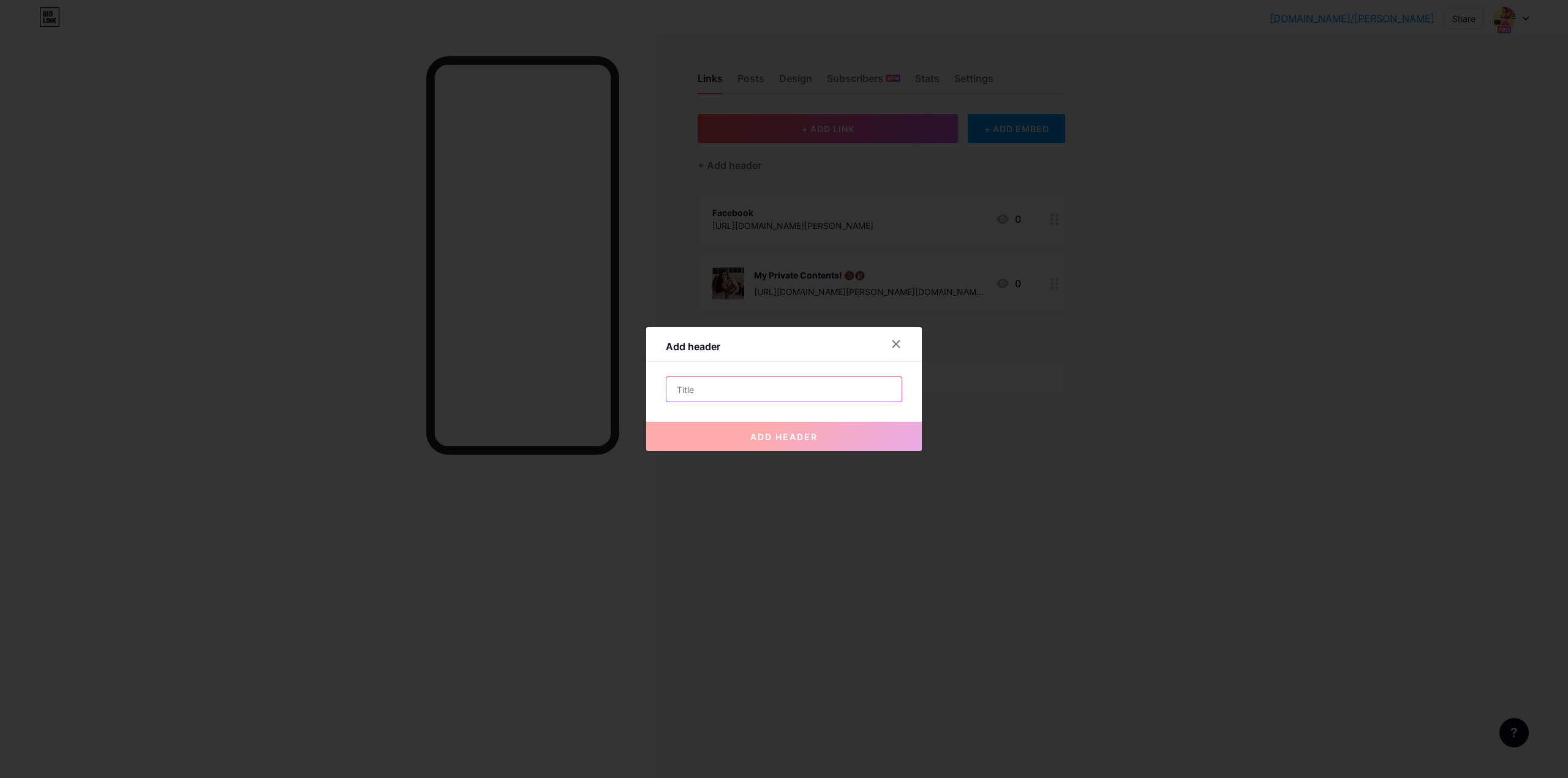
click at [708, 388] on input "text" at bounding box center [784, 389] width 235 height 25
type input "1"
click at [773, 438] on span "add header" at bounding box center [784, 437] width 67 height 10
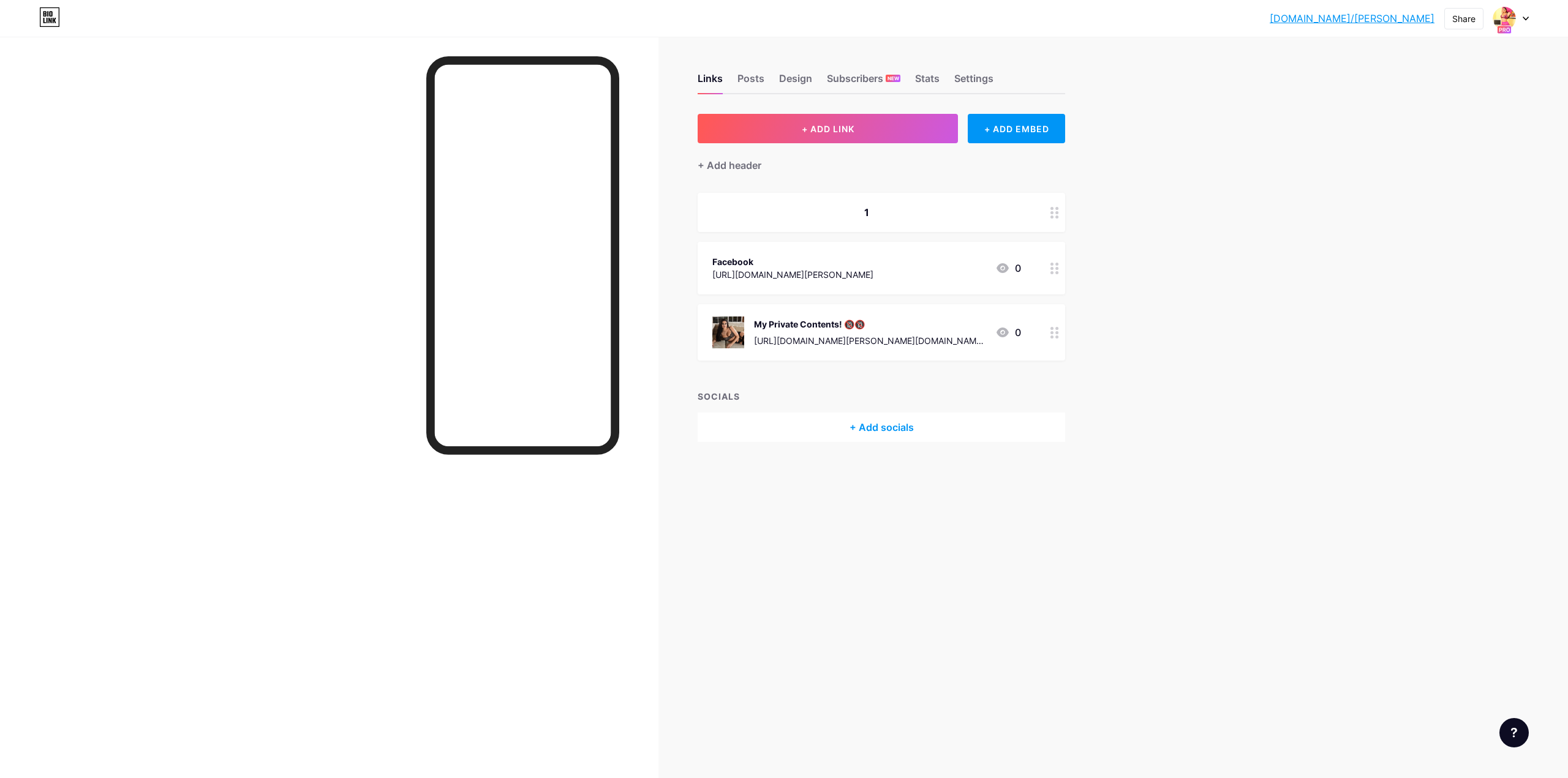
click at [1057, 212] on circle at bounding box center [1057, 213] width 3 height 3
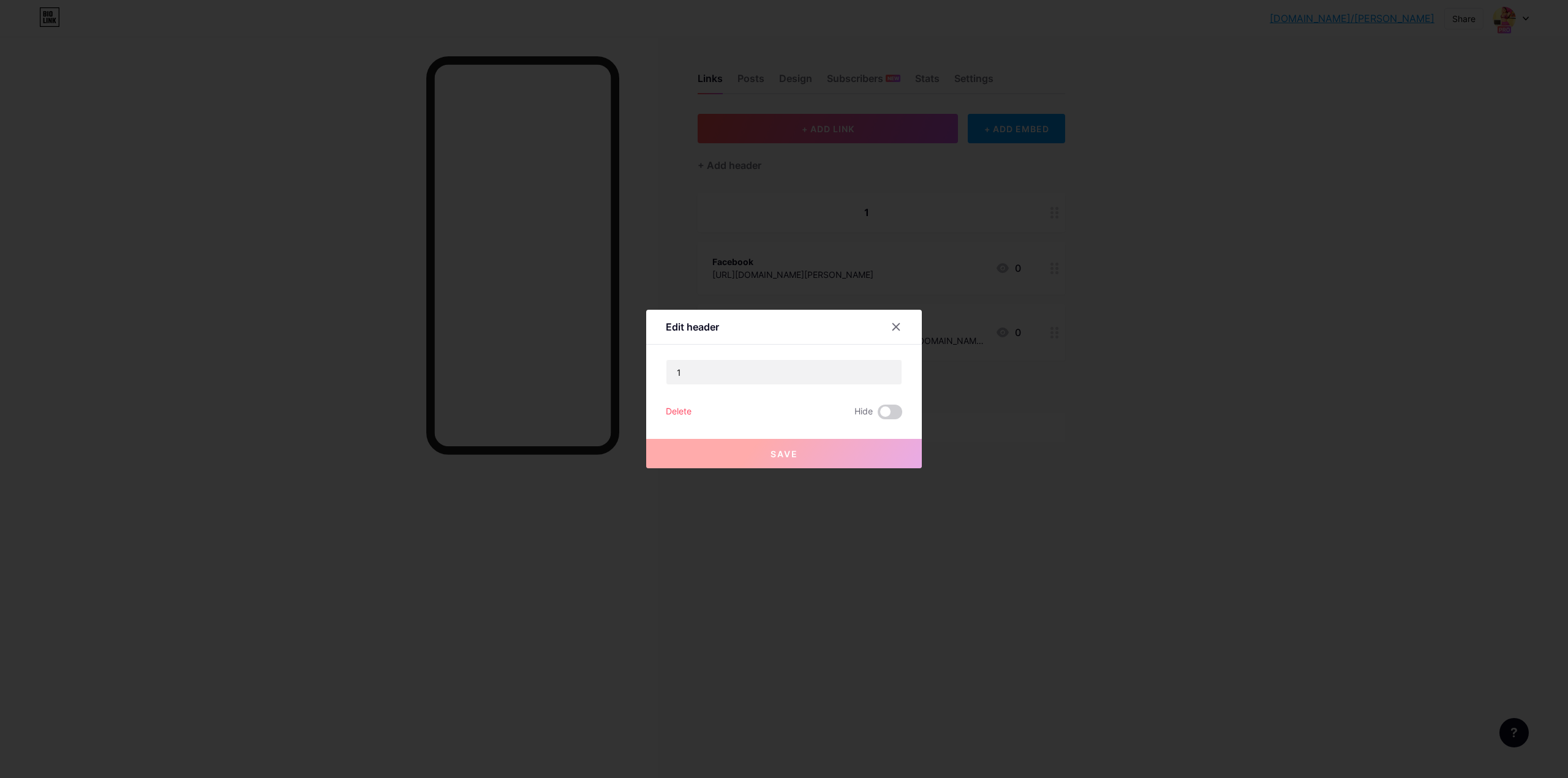
click at [675, 410] on div "Delete" at bounding box center [678, 411] width 25 height 14
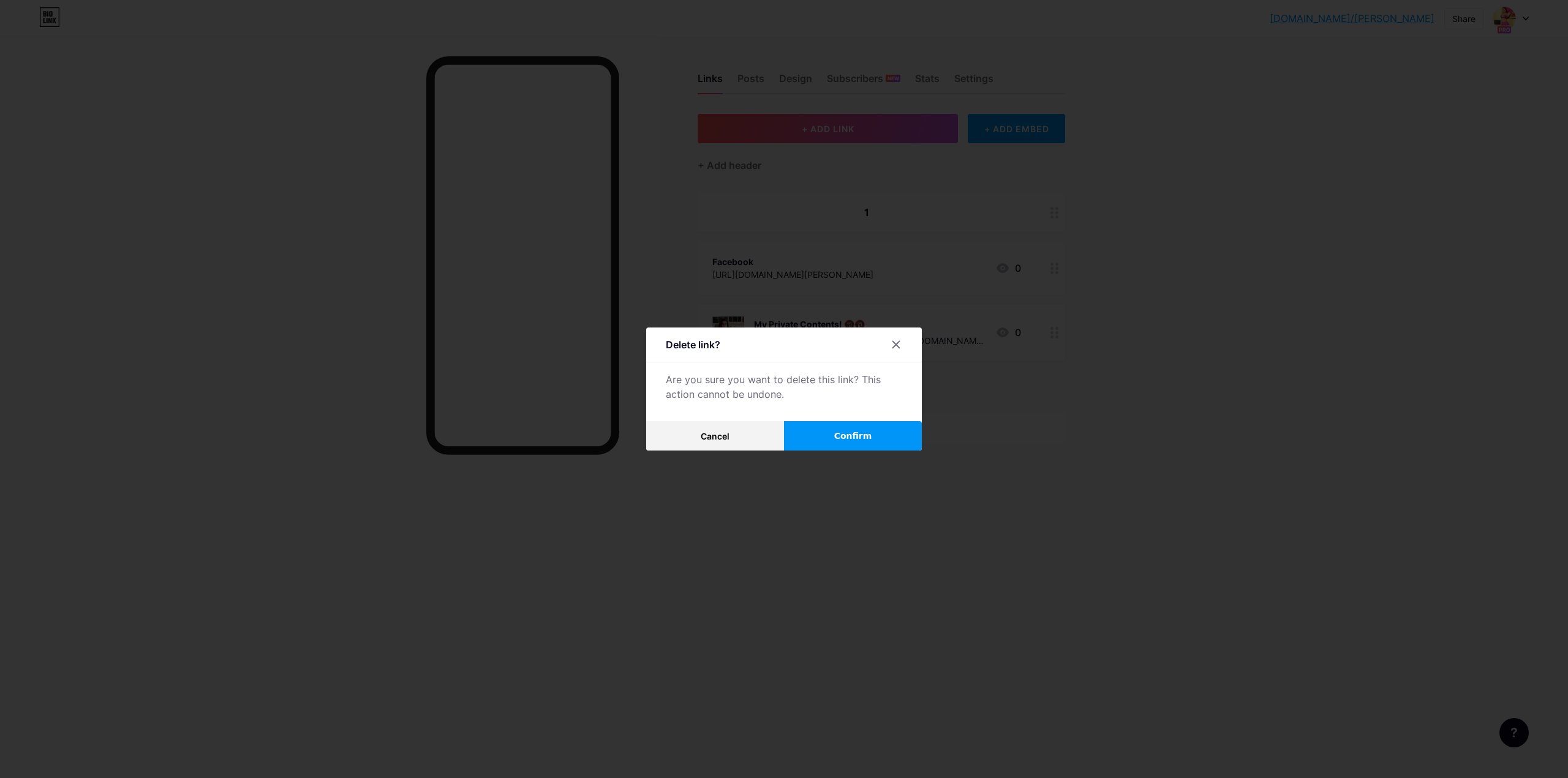
click at [829, 437] on button "Confirm" at bounding box center [853, 435] width 138 height 30
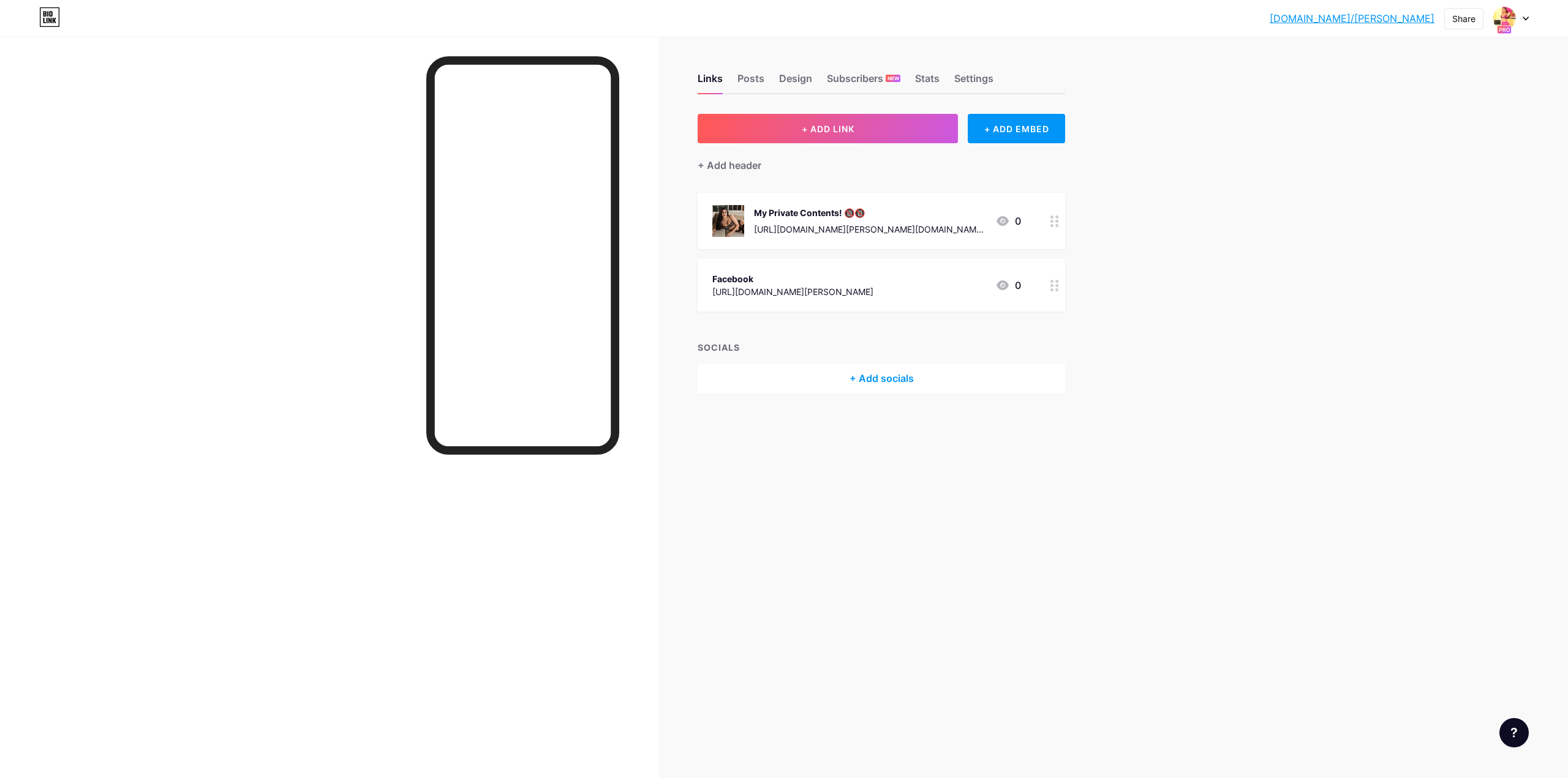
click at [1056, 230] on div at bounding box center [1054, 221] width 21 height 56
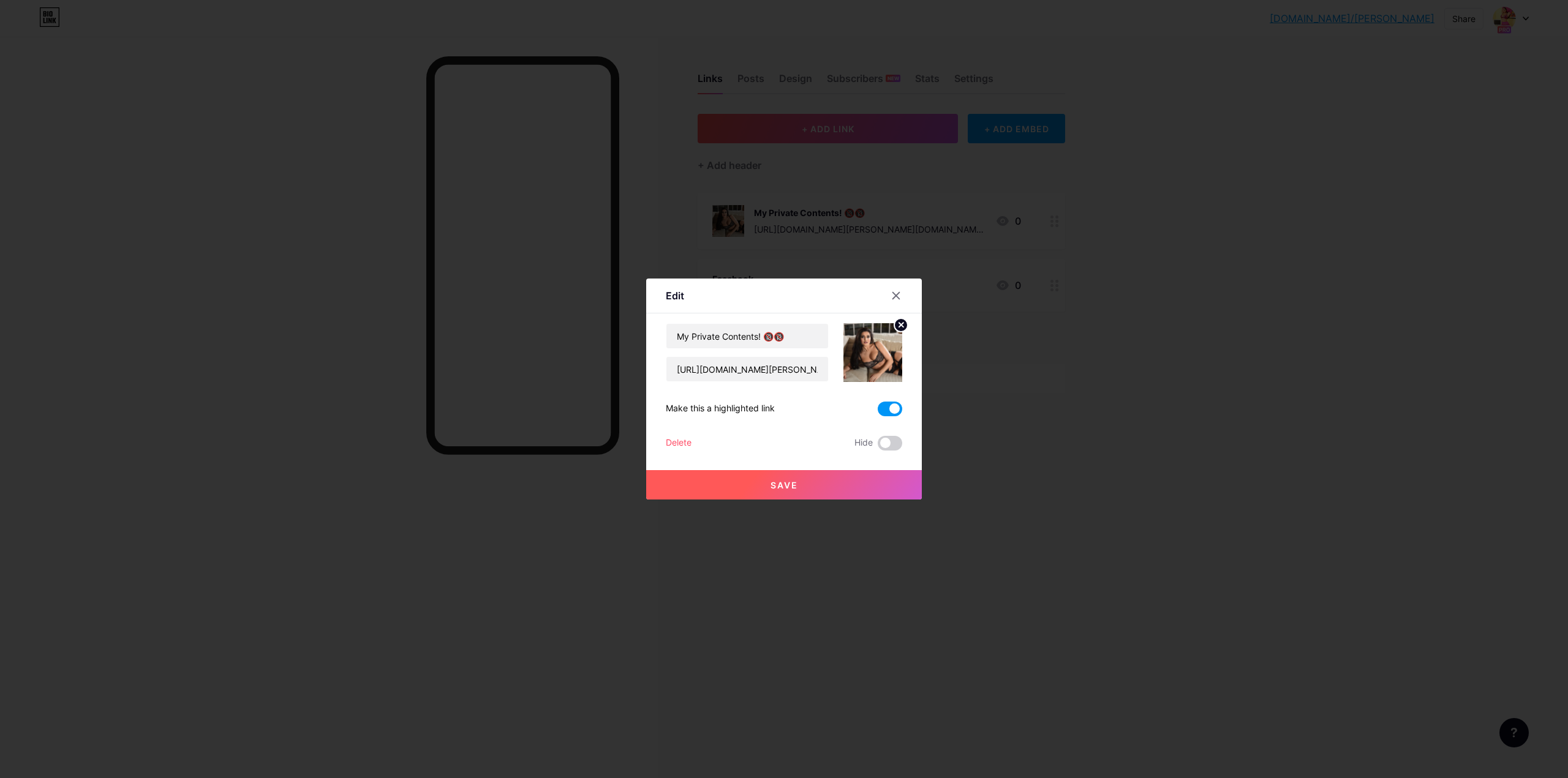
click at [894, 327] on circle at bounding box center [901, 325] width 14 height 14
click at [870, 339] on rect at bounding box center [870, 344] width 20 height 20
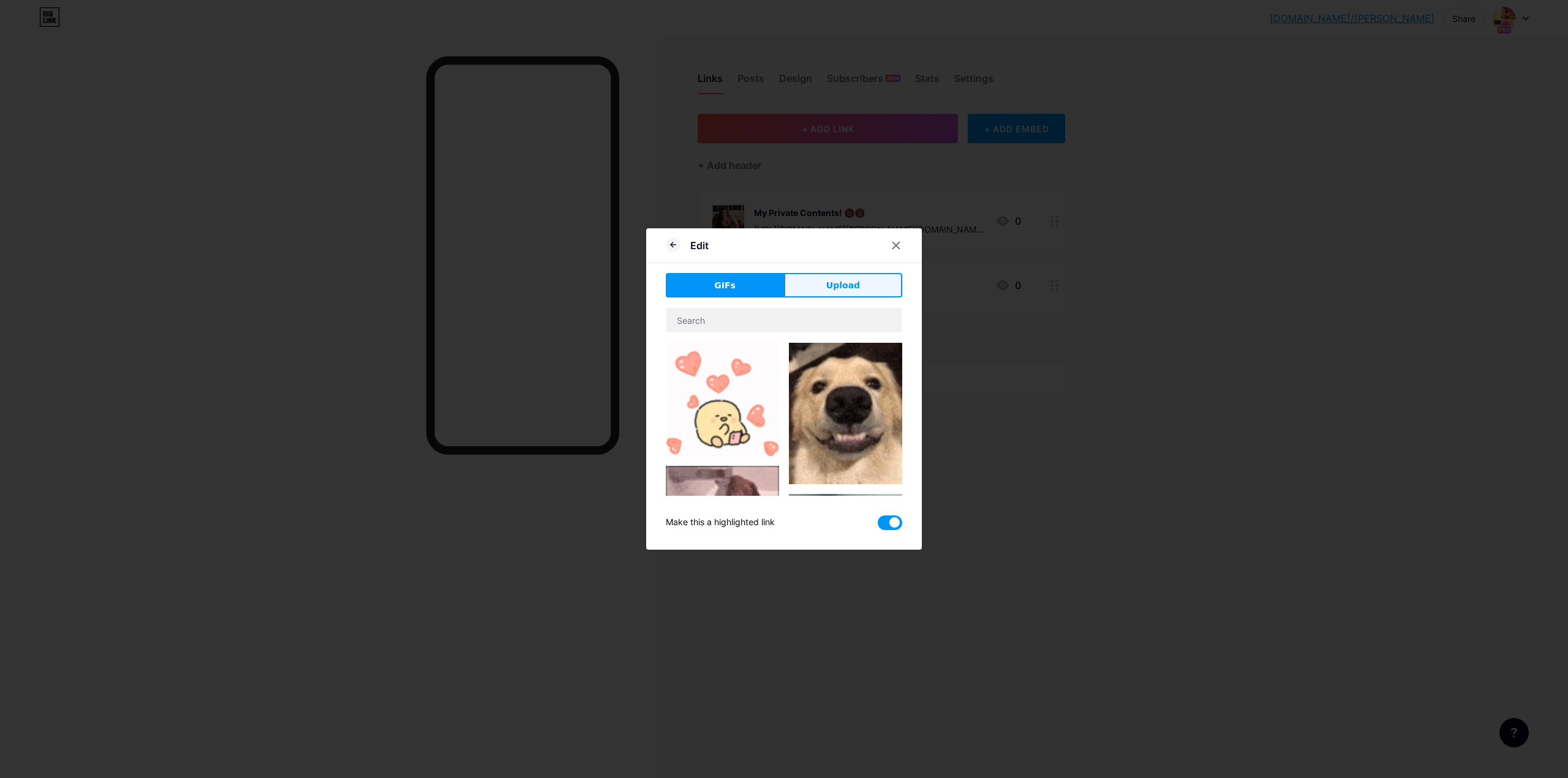
click at [822, 297] on button "Upload" at bounding box center [843, 285] width 118 height 25
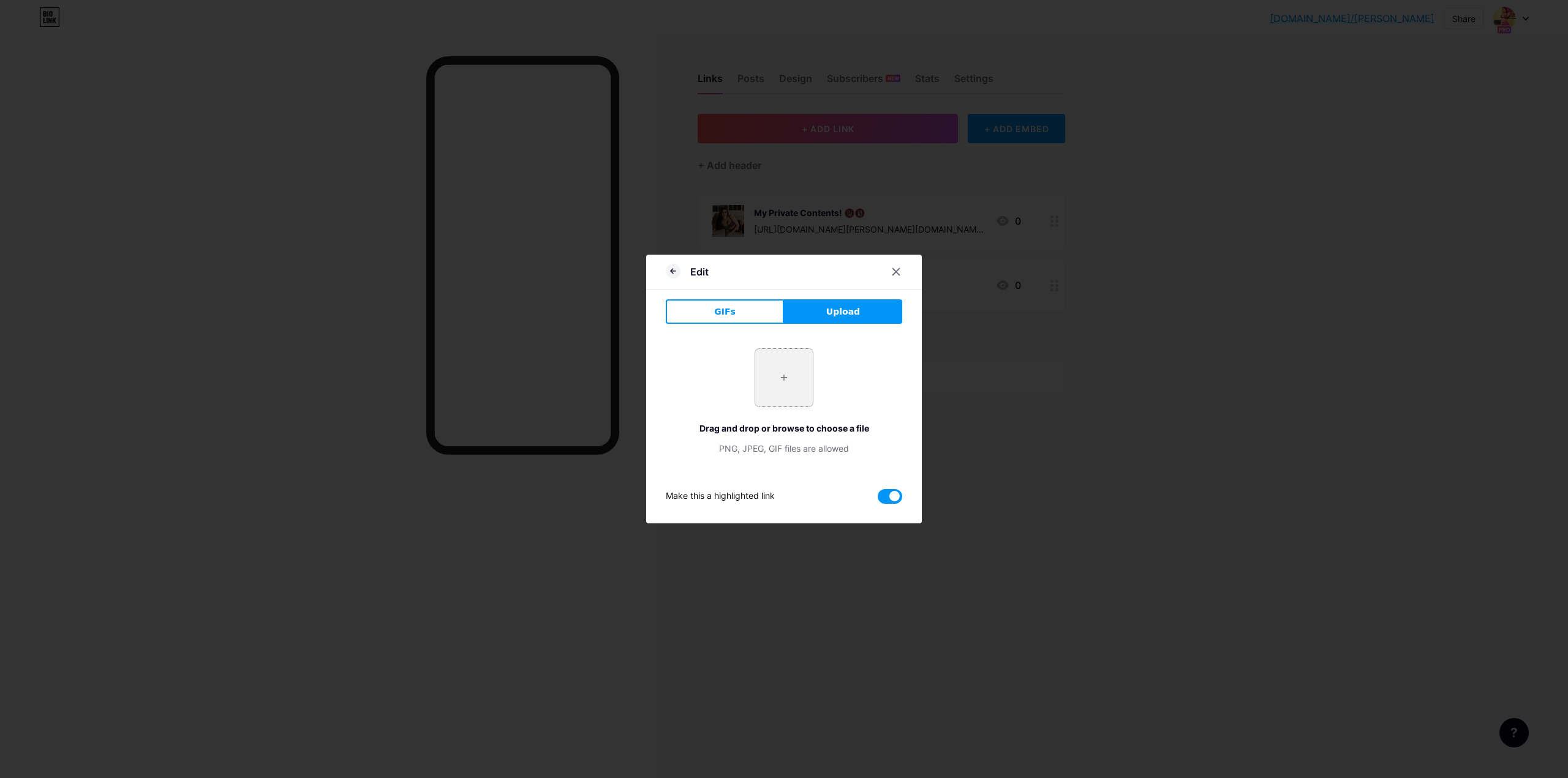
click at [768, 361] on input "file" at bounding box center [784, 378] width 58 height 58
type input "C:\fakepath\0177.jpg"
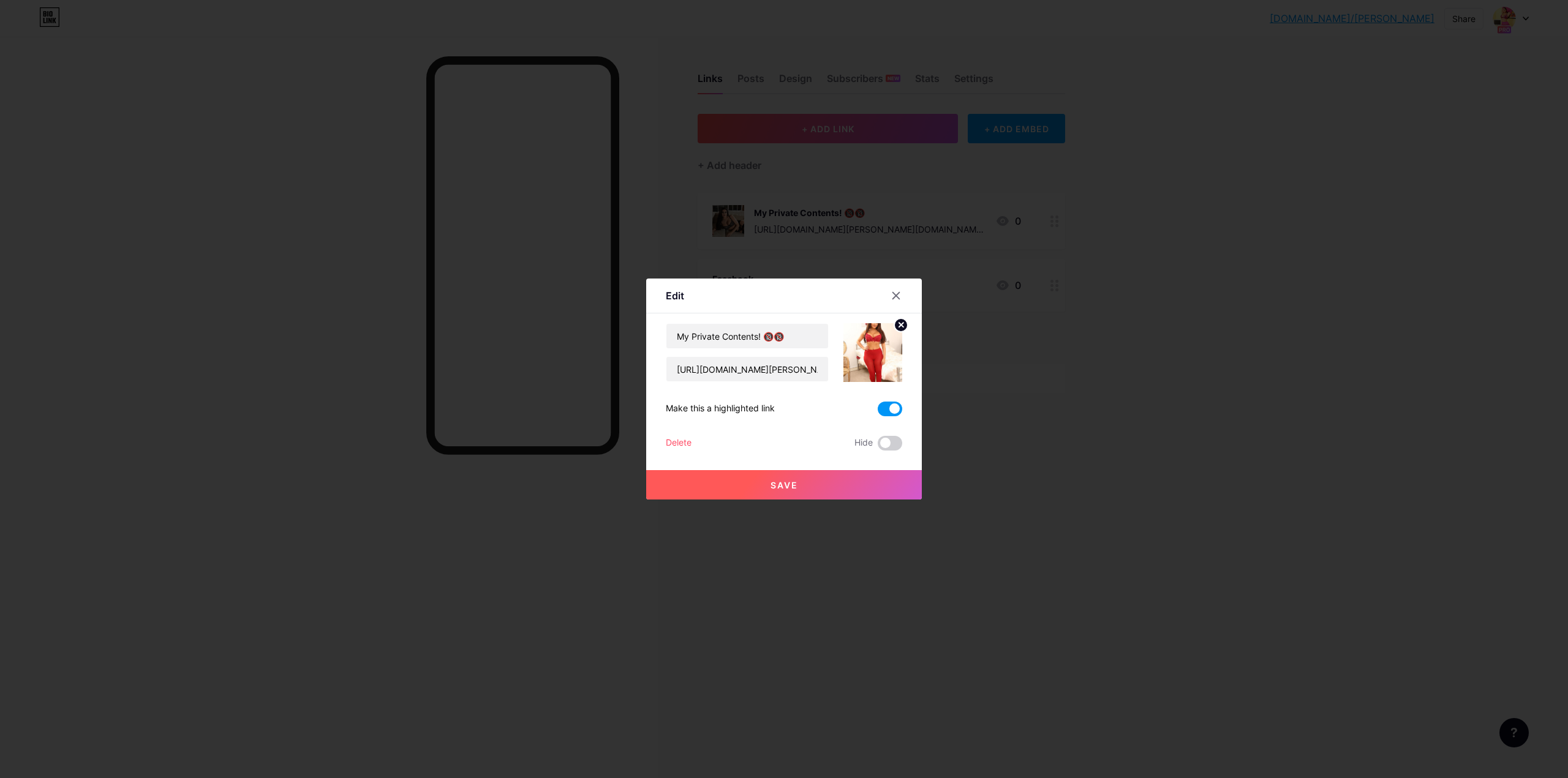
click at [901, 324] on circle at bounding box center [901, 325] width 14 height 14
click at [875, 342] on rect at bounding box center [870, 344] width 20 height 20
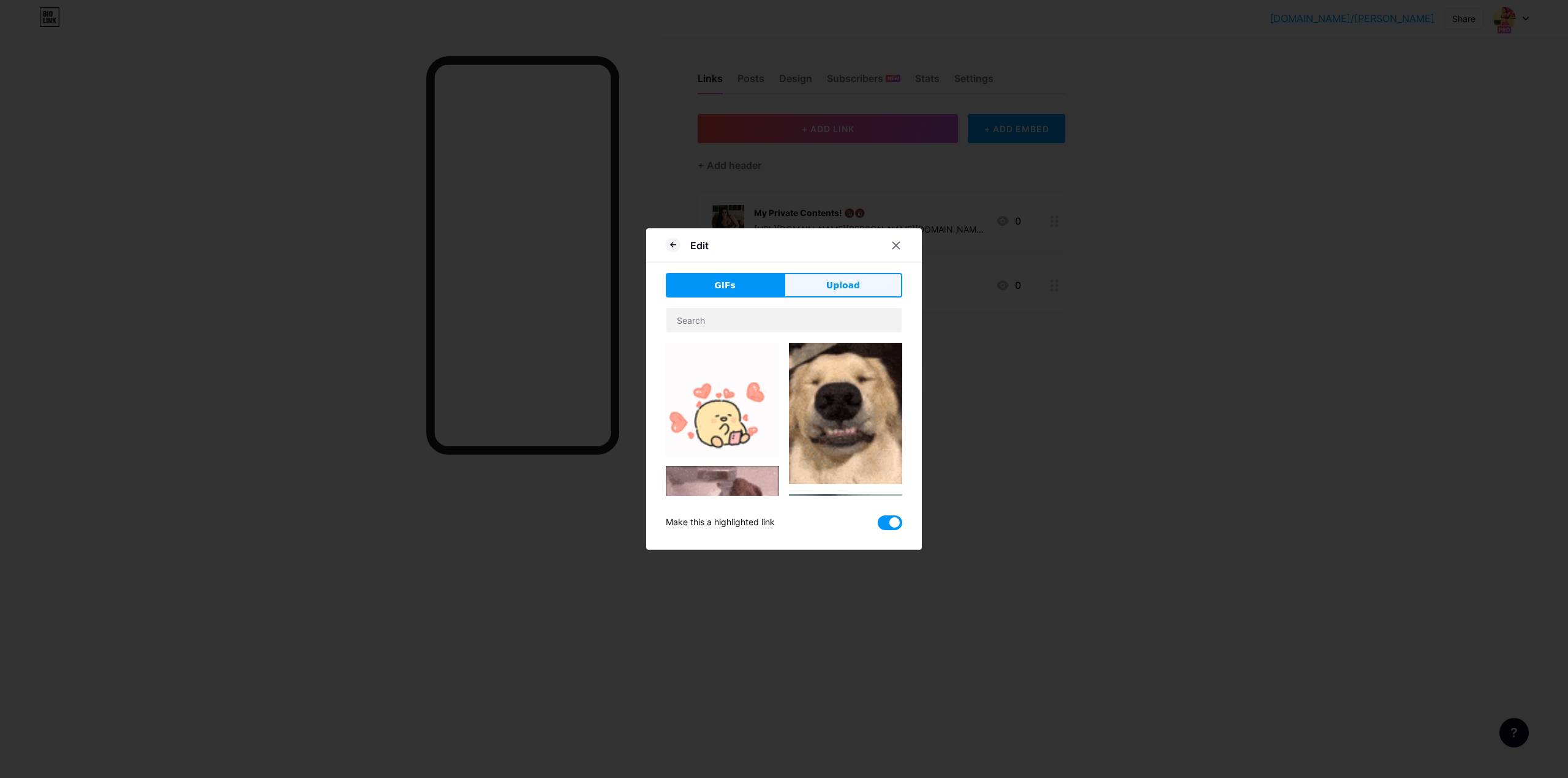
click at [850, 294] on button "Upload" at bounding box center [843, 285] width 118 height 25
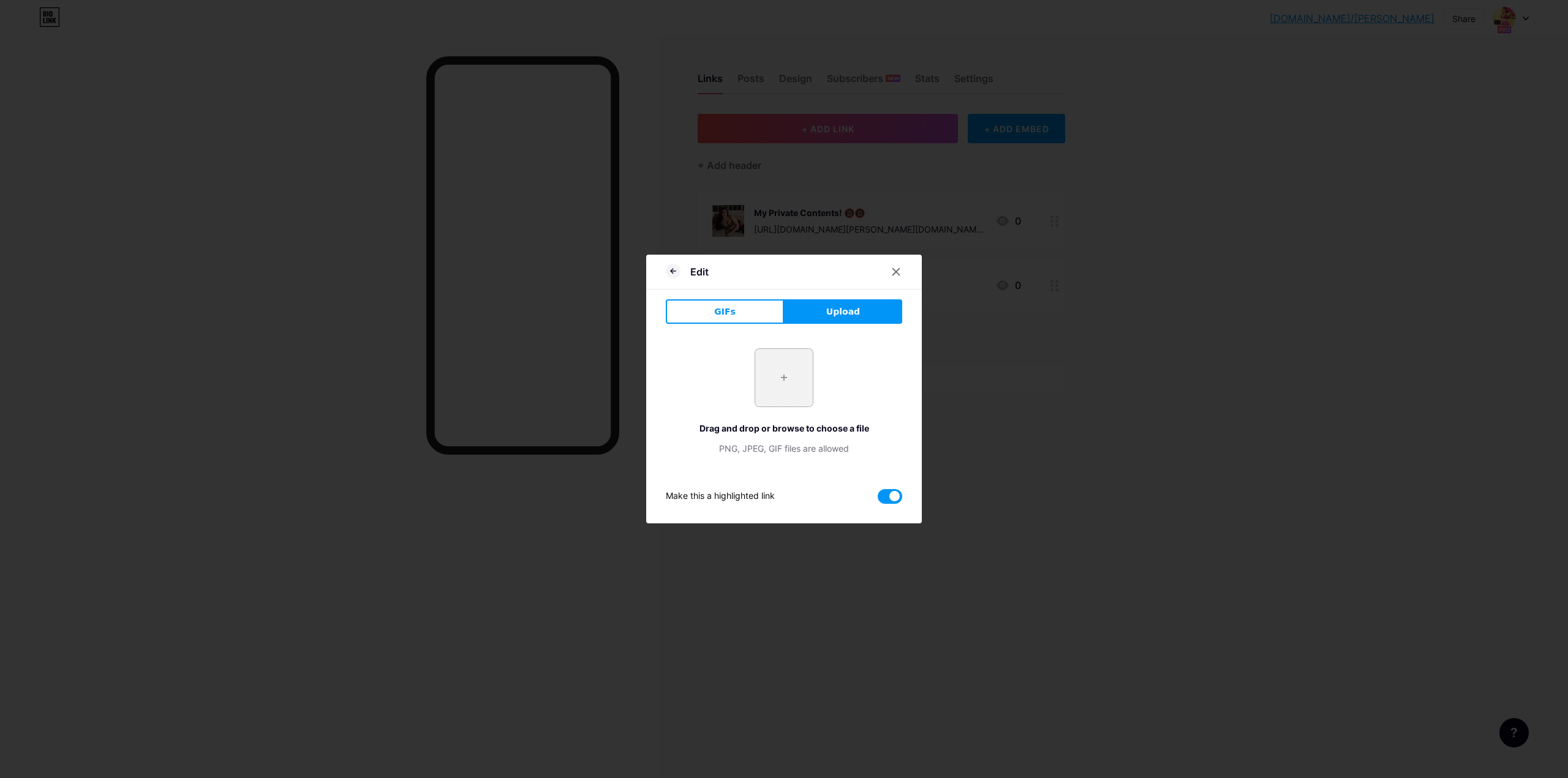
click at [782, 375] on input "file" at bounding box center [784, 378] width 58 height 58
type input "C:\fakepath\0206.jpg"
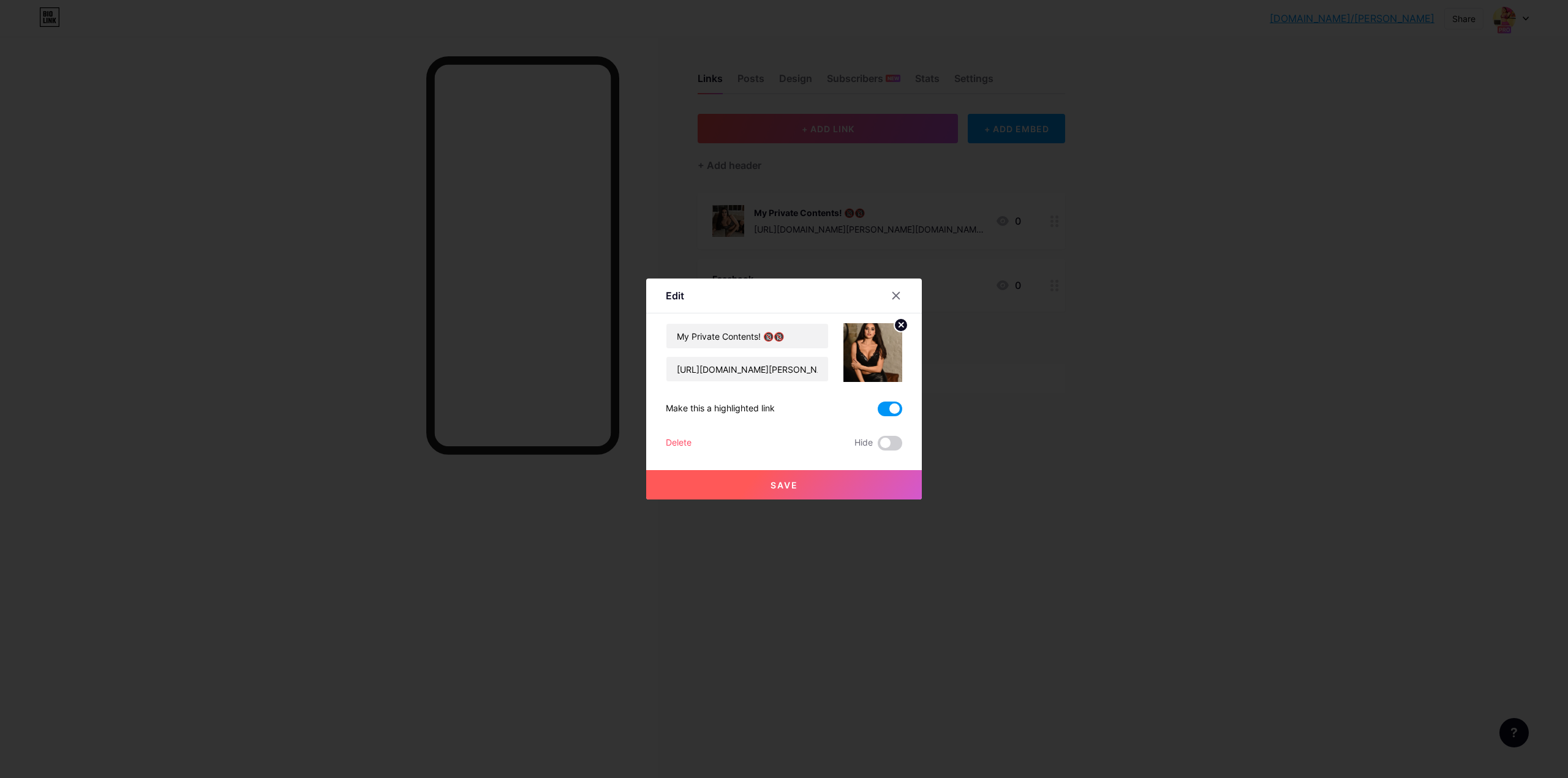
click at [788, 489] on span "Save" at bounding box center [784, 485] width 27 height 10
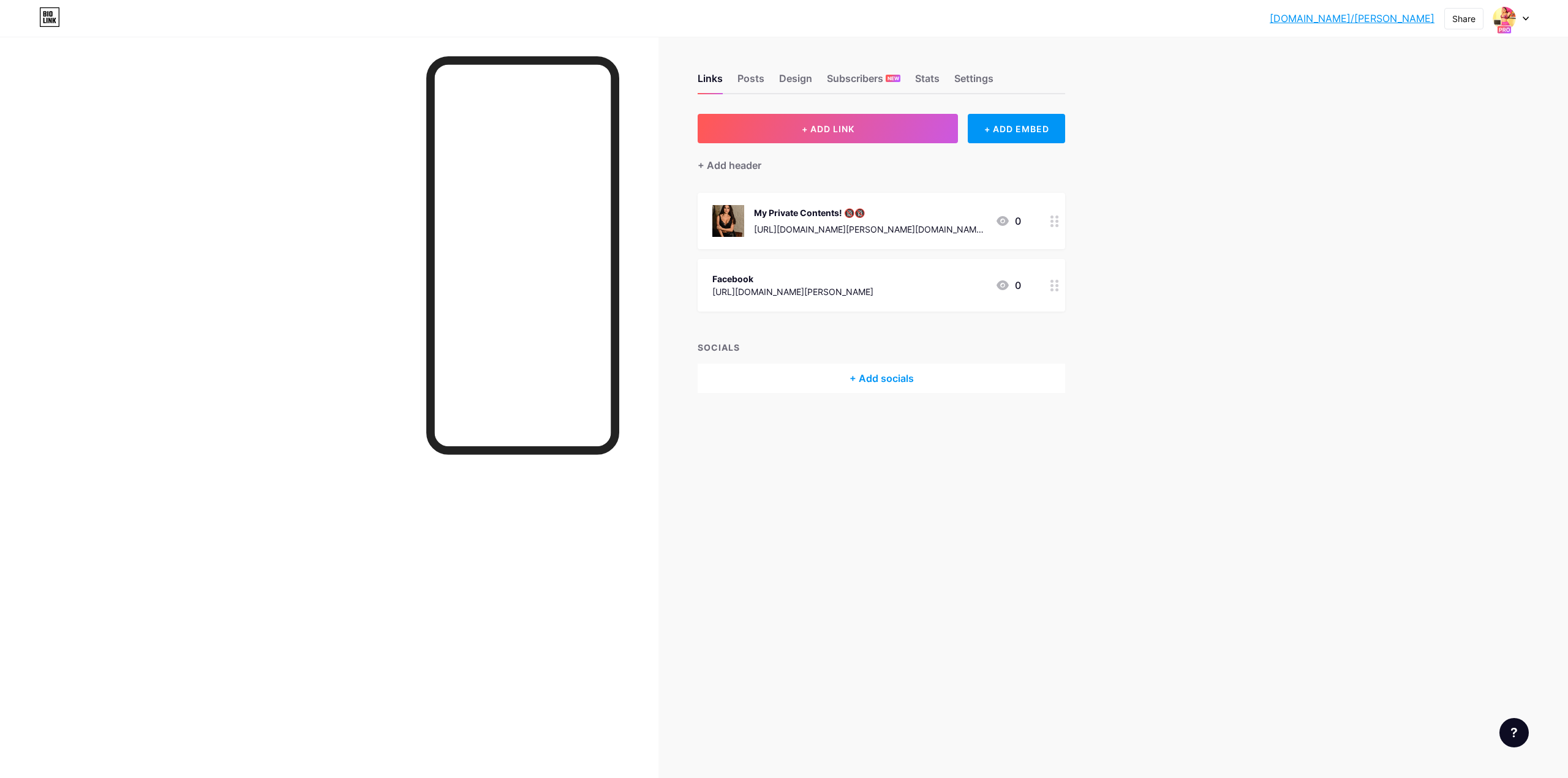
click at [1064, 228] on div at bounding box center [1054, 221] width 21 height 56
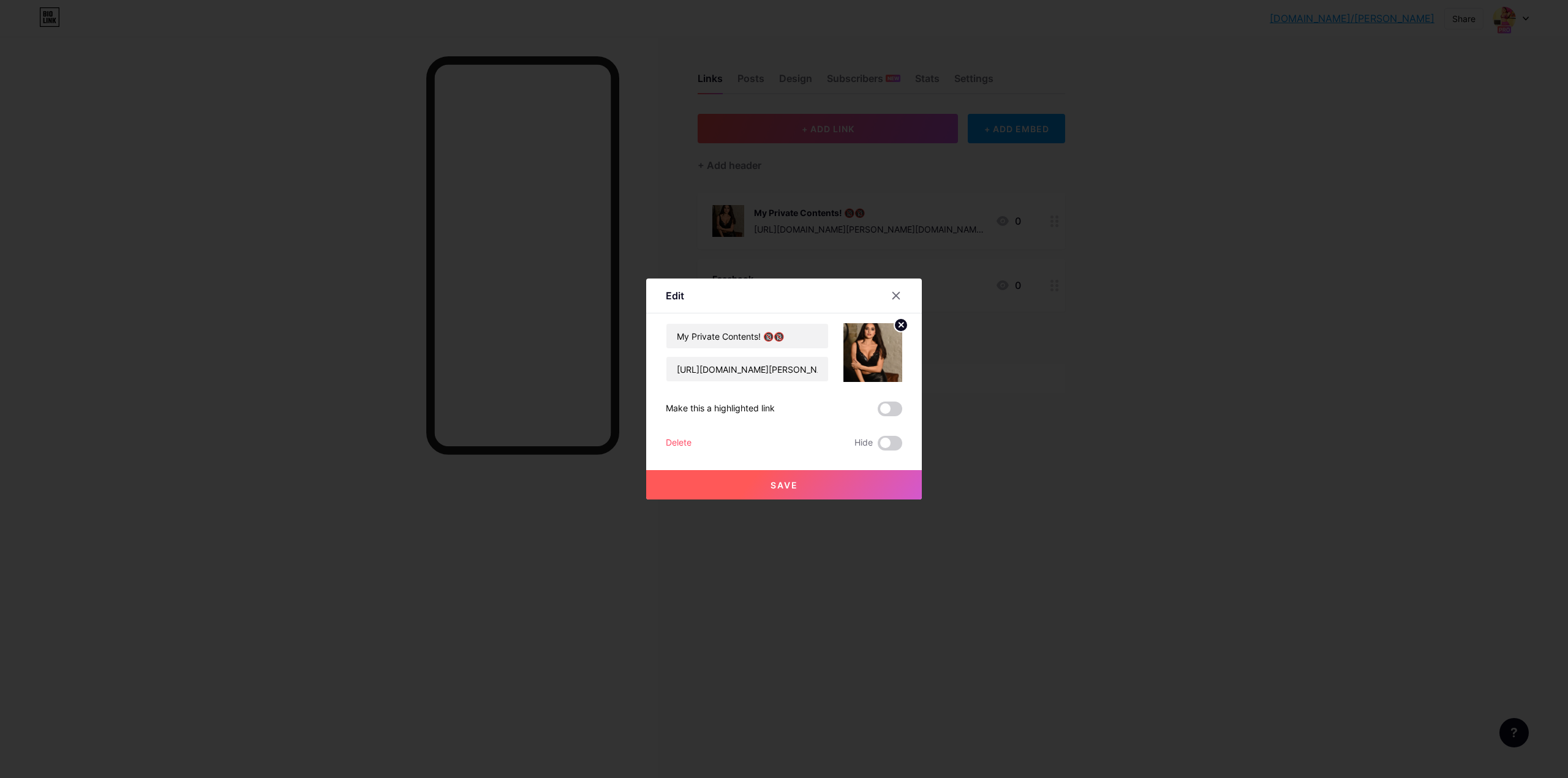
click at [894, 327] on circle at bounding box center [901, 325] width 14 height 14
drag, startPoint x: 677, startPoint y: 445, endPoint x: 871, endPoint y: 361, distance: 211.4
click at [871, 361] on div "My Private Contents! 🔞🔞 https://directmsg.me/jaanvi.sethia Picture Make this a …" at bounding box center [784, 387] width 237 height 127
click at [870, 347] on rect at bounding box center [870, 344] width 20 height 20
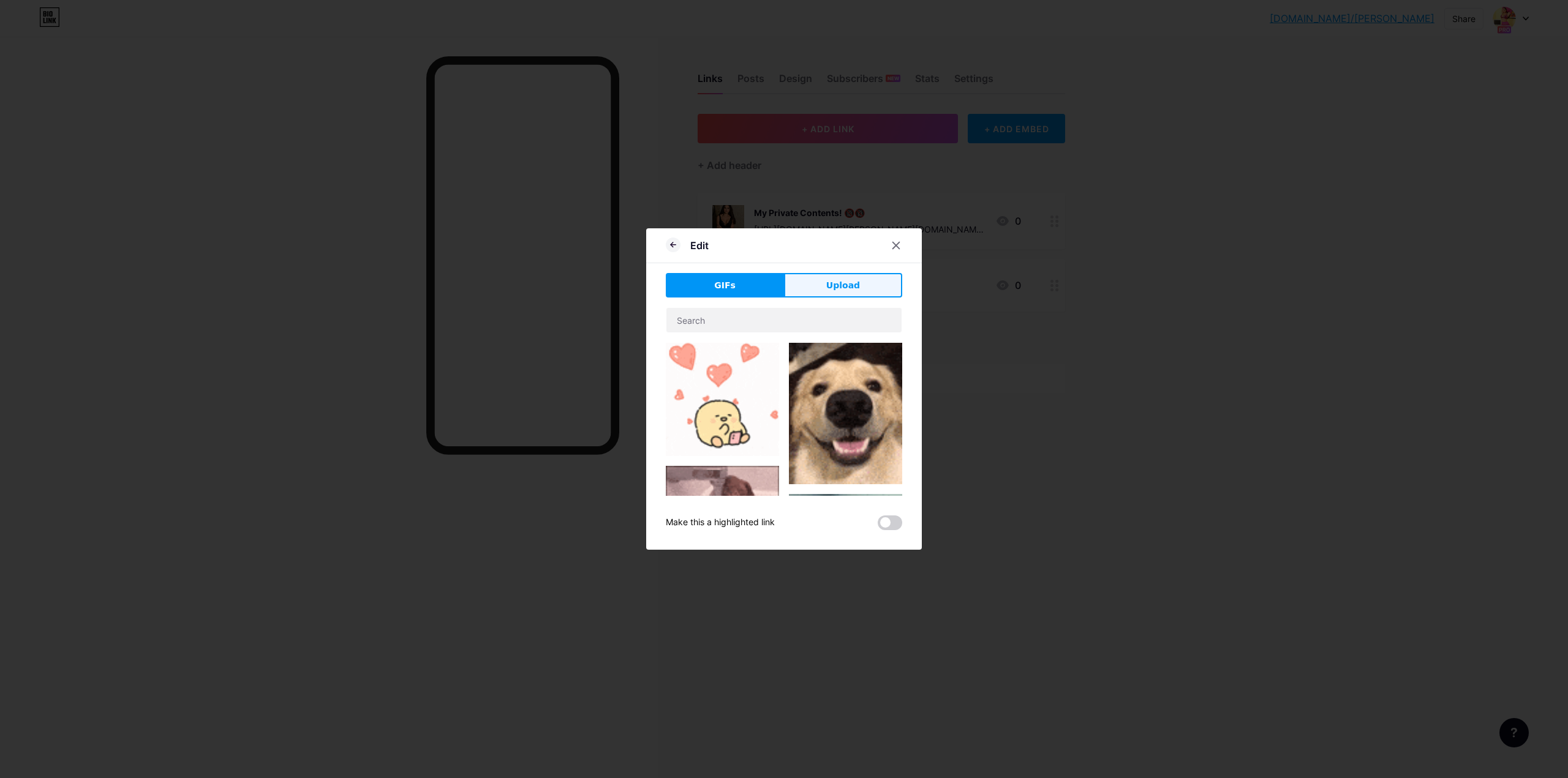
click at [848, 288] on span "Upload" at bounding box center [843, 285] width 34 height 13
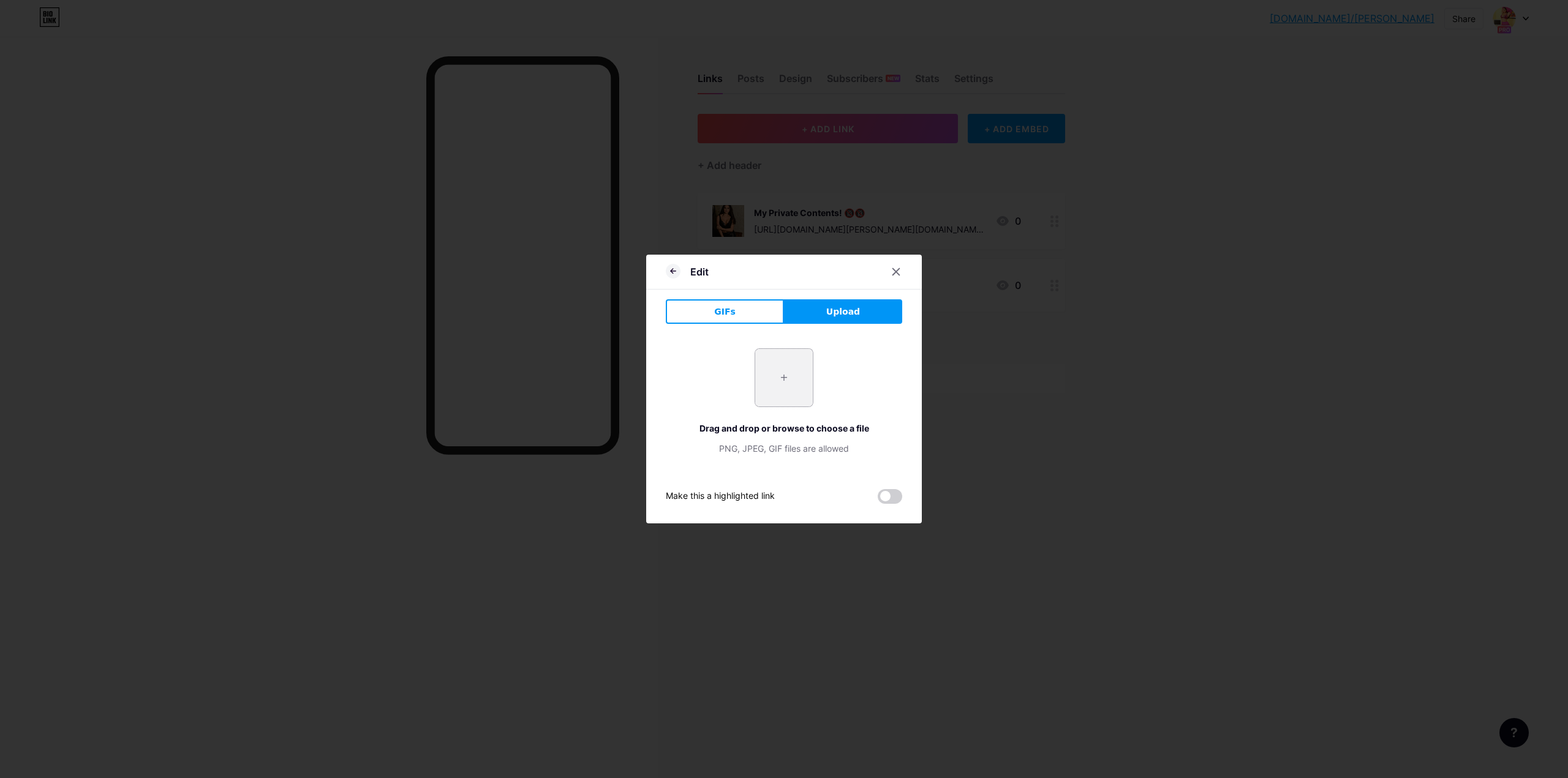
click at [806, 361] on input "file" at bounding box center [784, 378] width 58 height 58
type input "C:\fakepath\0175.jpg"
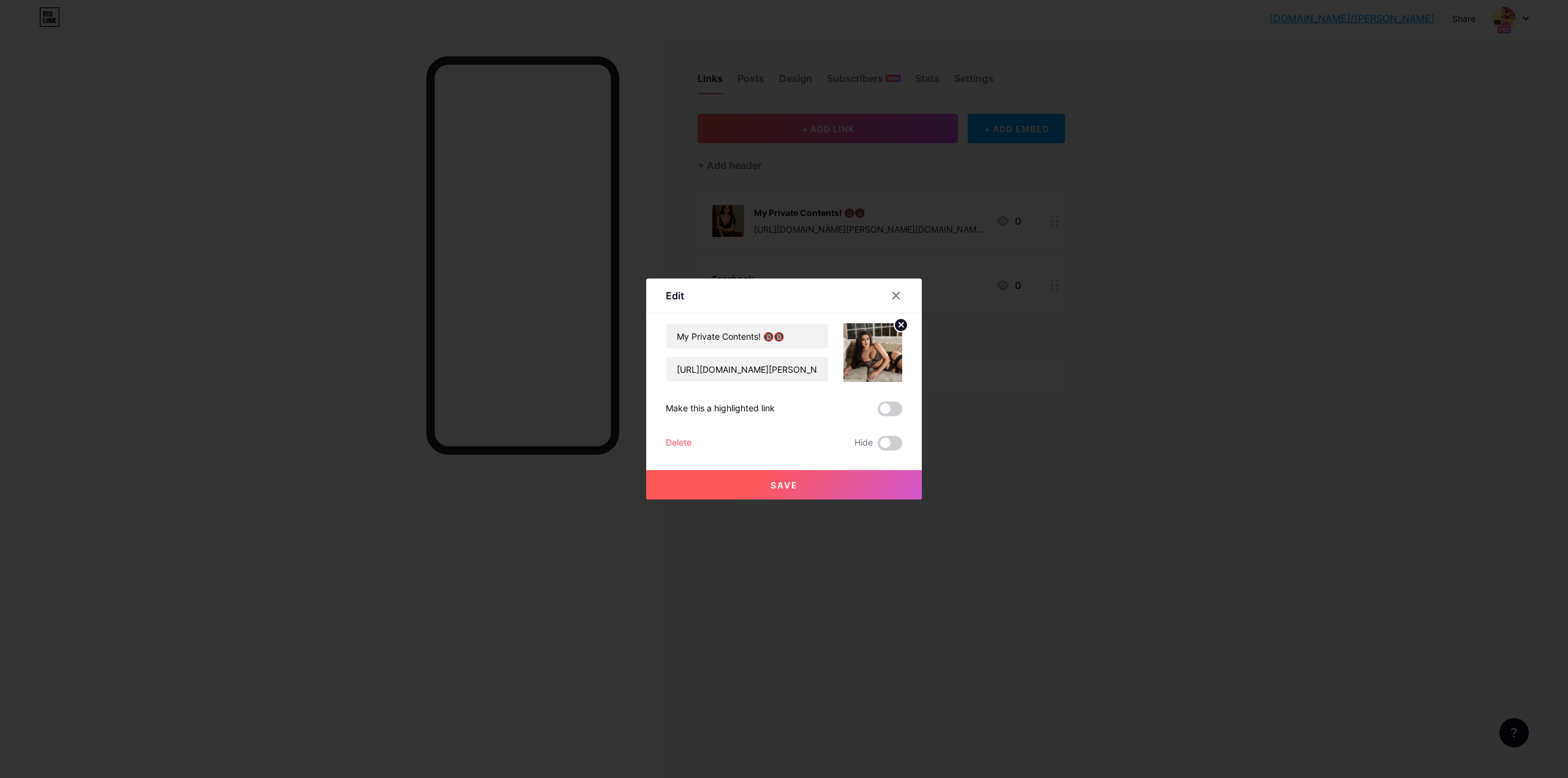
click at [801, 484] on button "Save" at bounding box center [784, 484] width 276 height 30
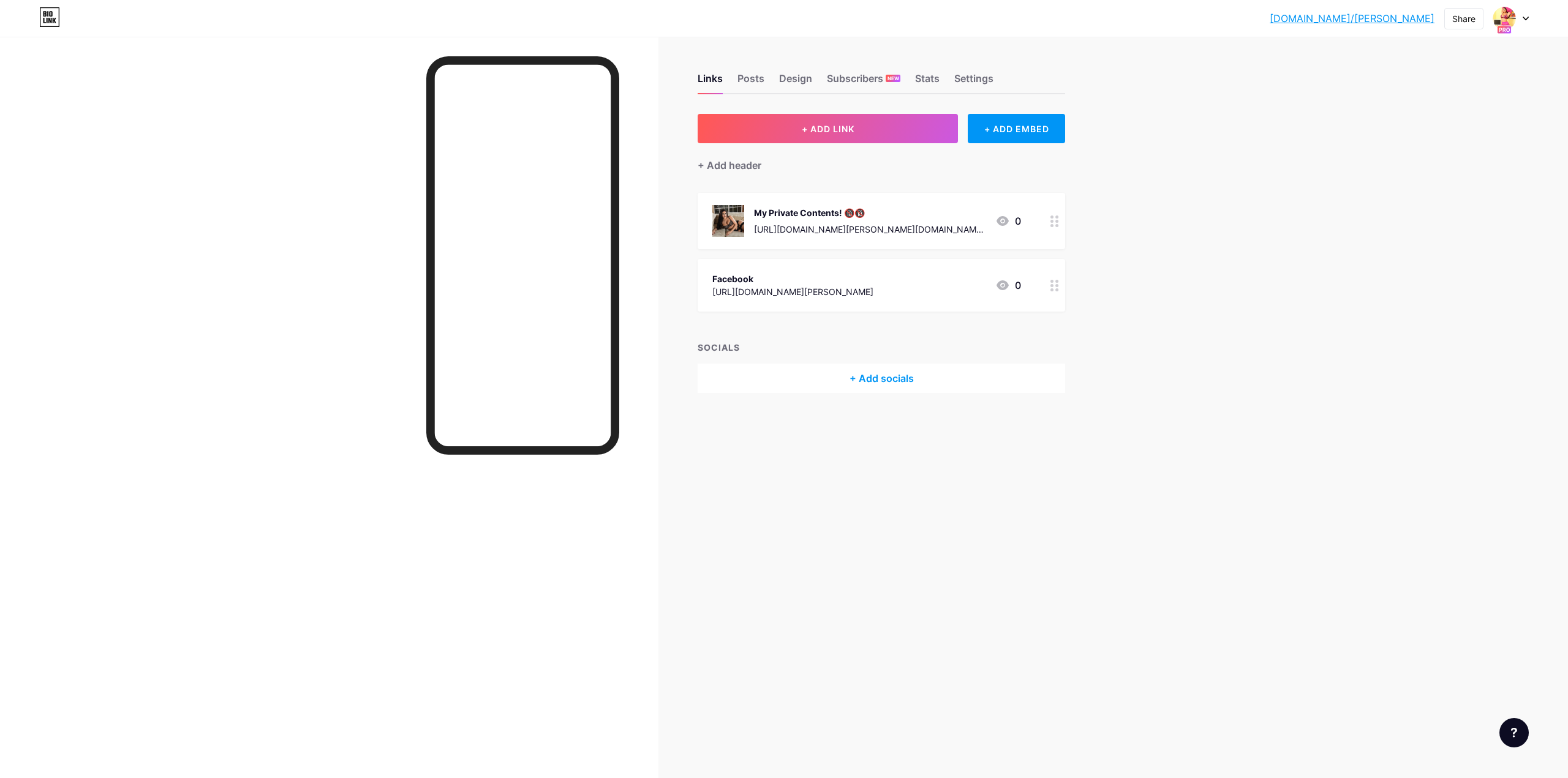
click at [1060, 220] on div at bounding box center [1054, 221] width 21 height 56
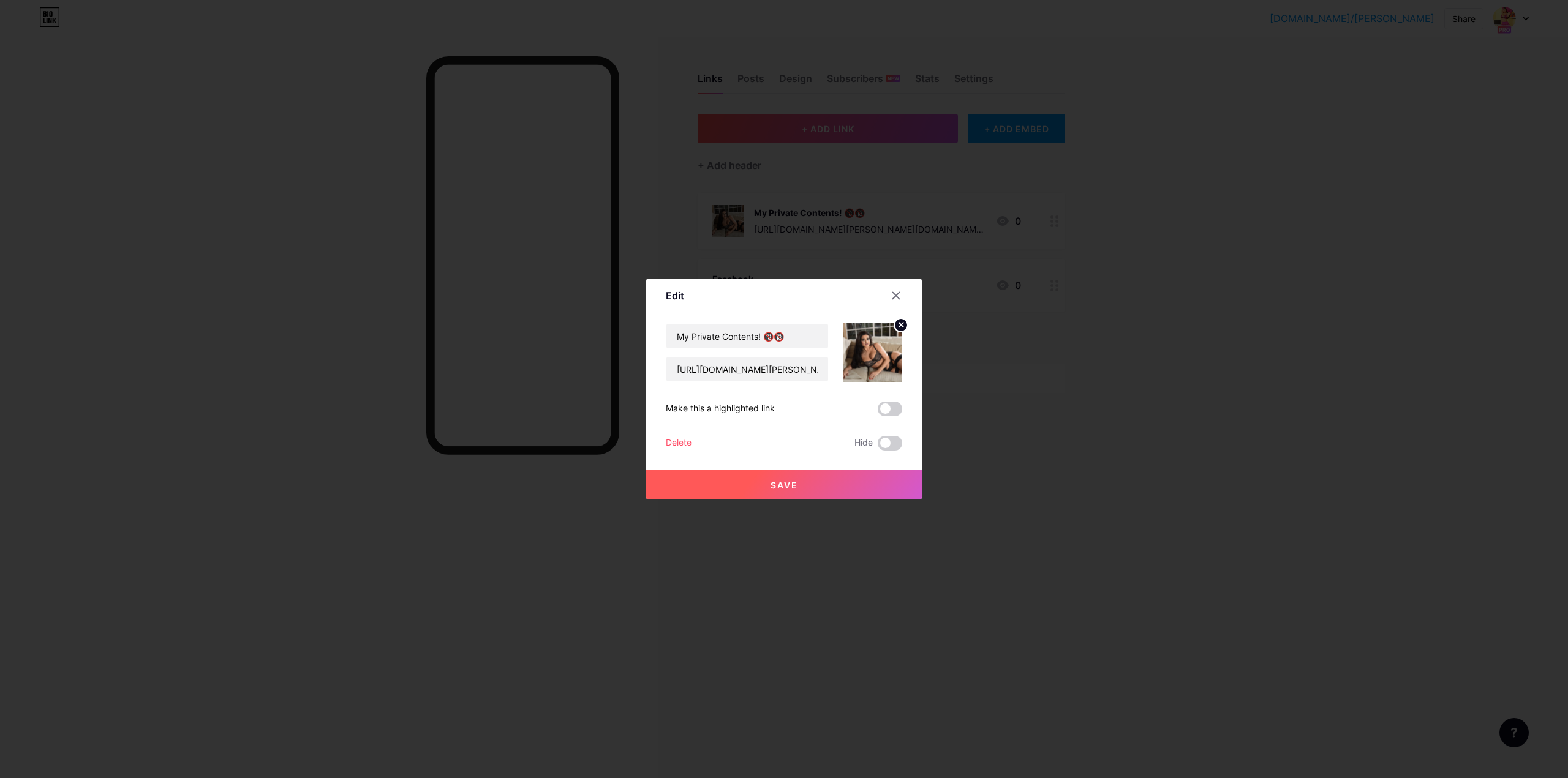
click at [896, 403] on label at bounding box center [890, 408] width 25 height 14
click at [878, 412] on input "checkbox" at bounding box center [878, 412] width 0 height 0
click at [854, 491] on button "Save" at bounding box center [784, 484] width 276 height 30
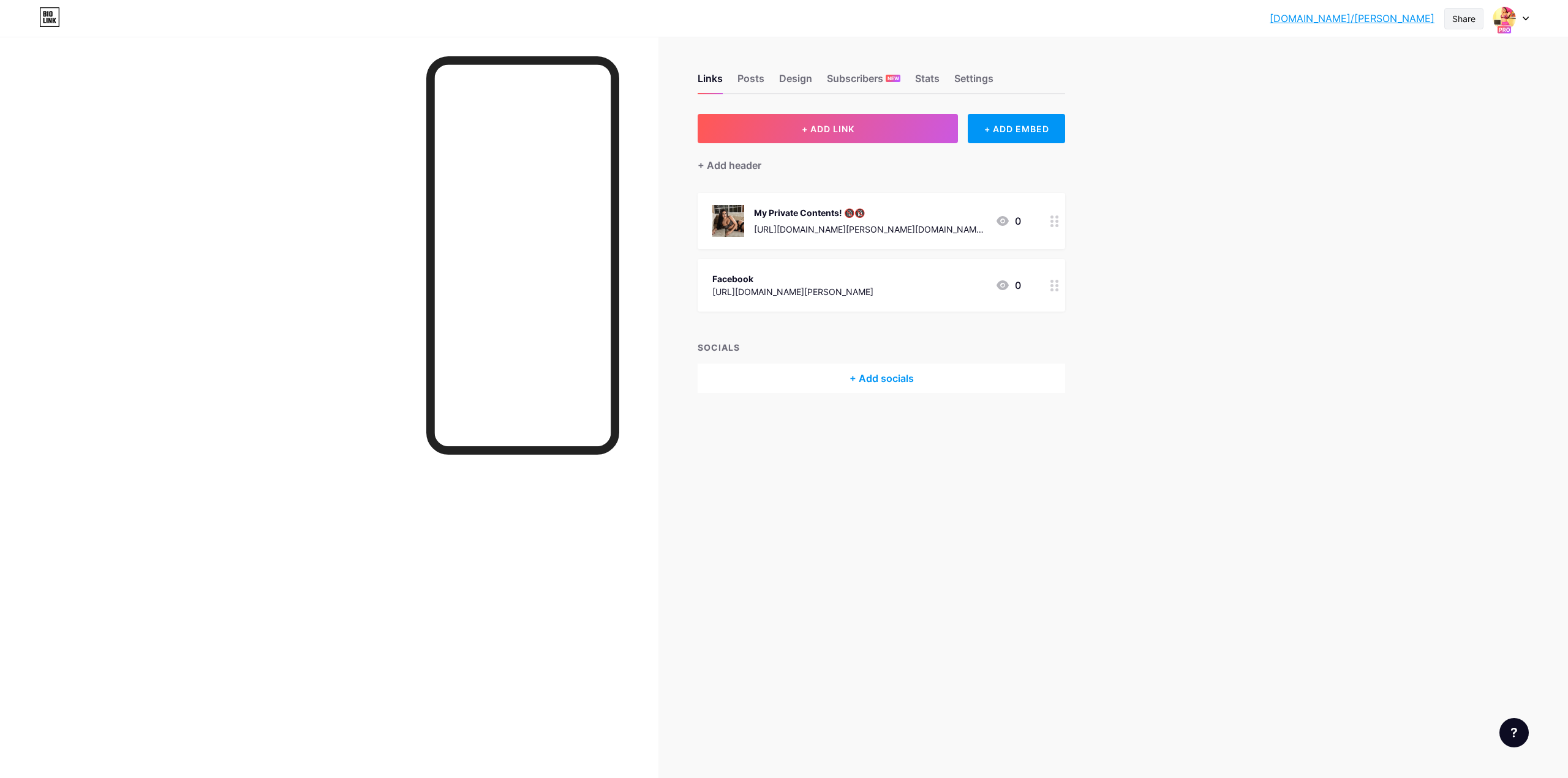
click at [1466, 25] on div "Share" at bounding box center [1464, 18] width 39 height 21
click at [1376, 60] on div "Copy link" at bounding box center [1362, 63] width 45 height 14
click at [1048, 227] on div at bounding box center [1054, 221] width 21 height 56
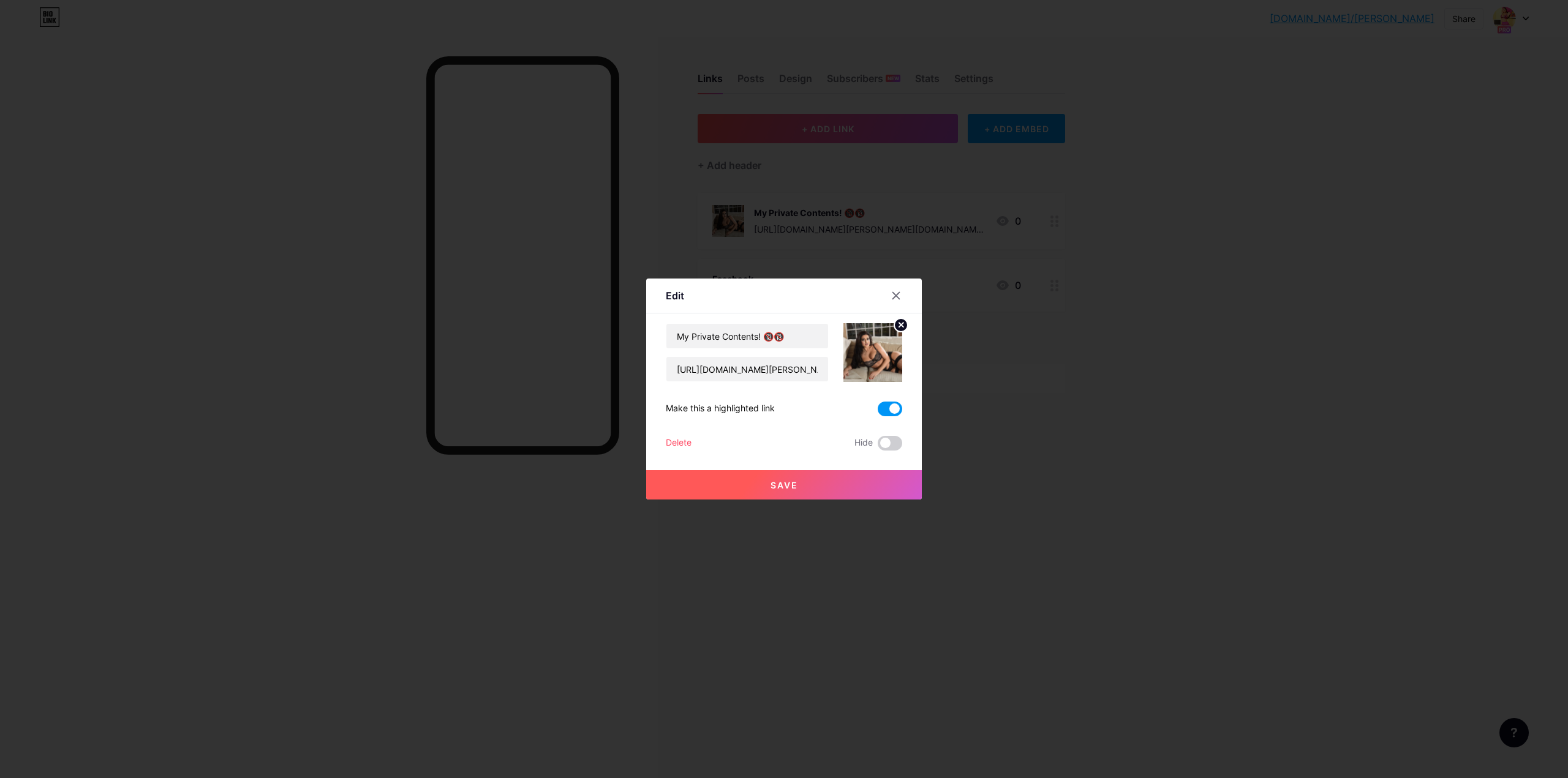
click at [902, 325] on circle at bounding box center [901, 325] width 14 height 14
click at [882, 344] on div "Picture" at bounding box center [873, 352] width 59 height 59
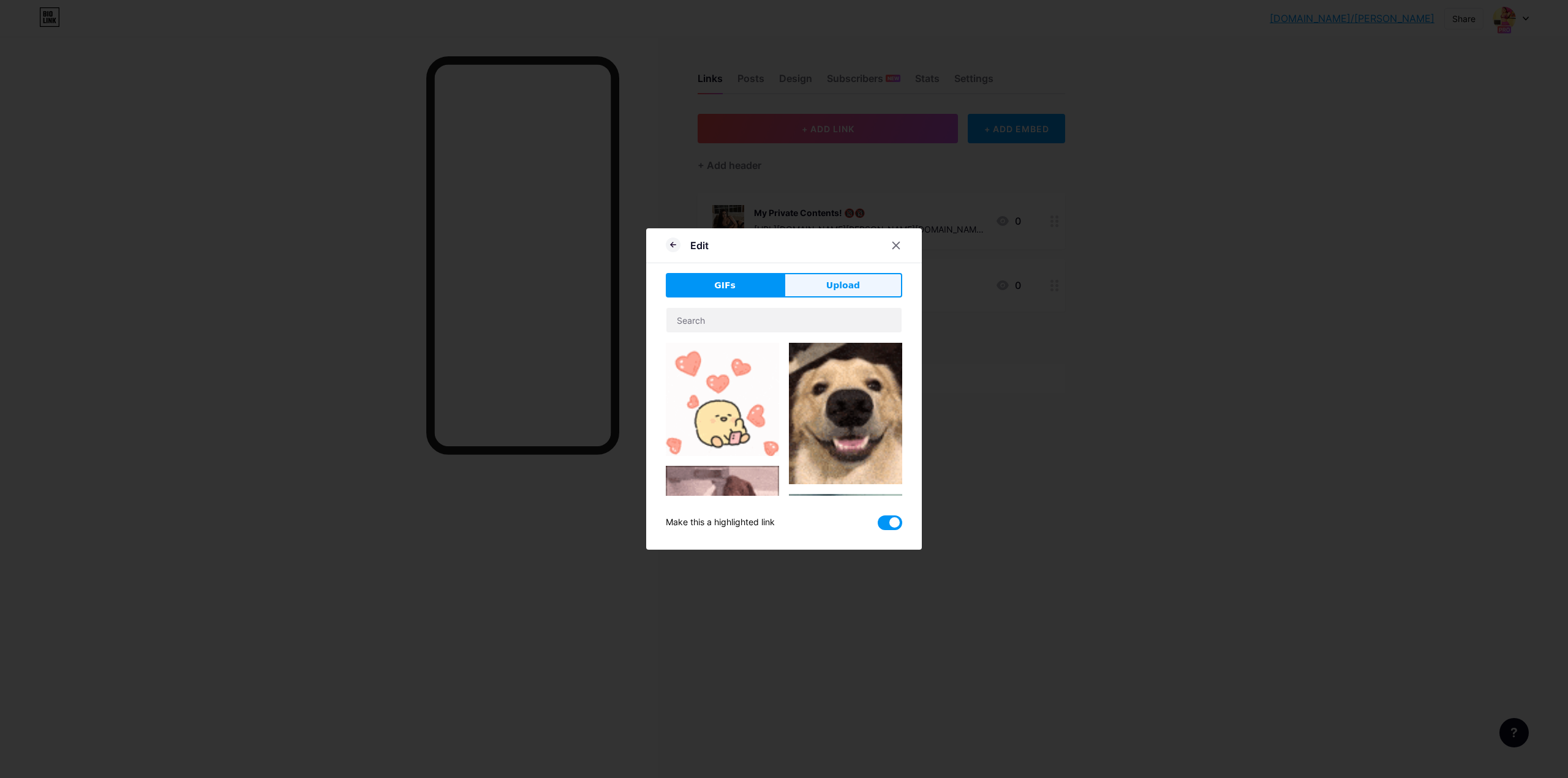
click at [829, 289] on span "Upload" at bounding box center [843, 285] width 34 height 13
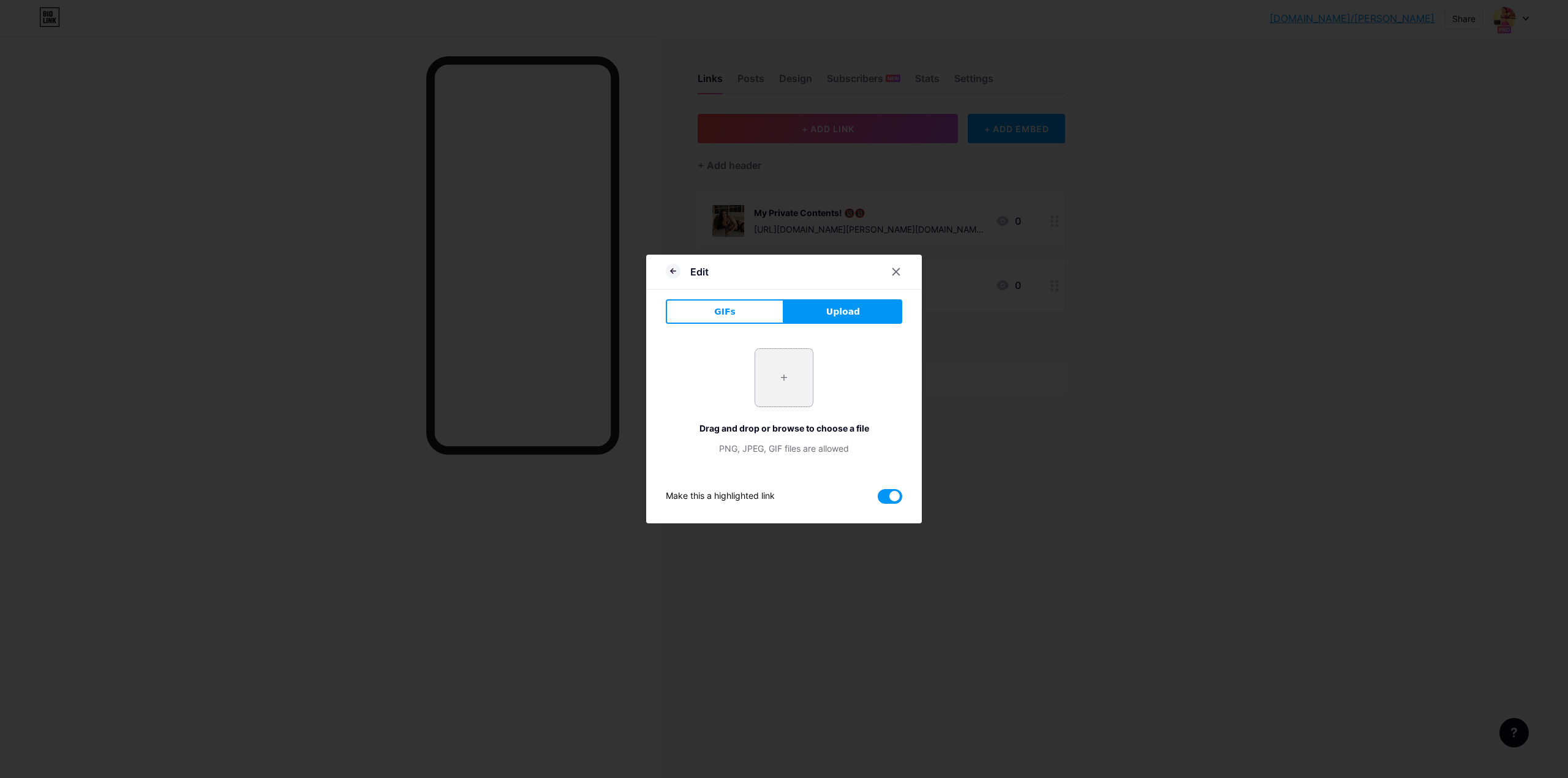
click at [791, 379] on input "file" at bounding box center [784, 378] width 58 height 58
type input "C:\fakepath\0214.jpg"
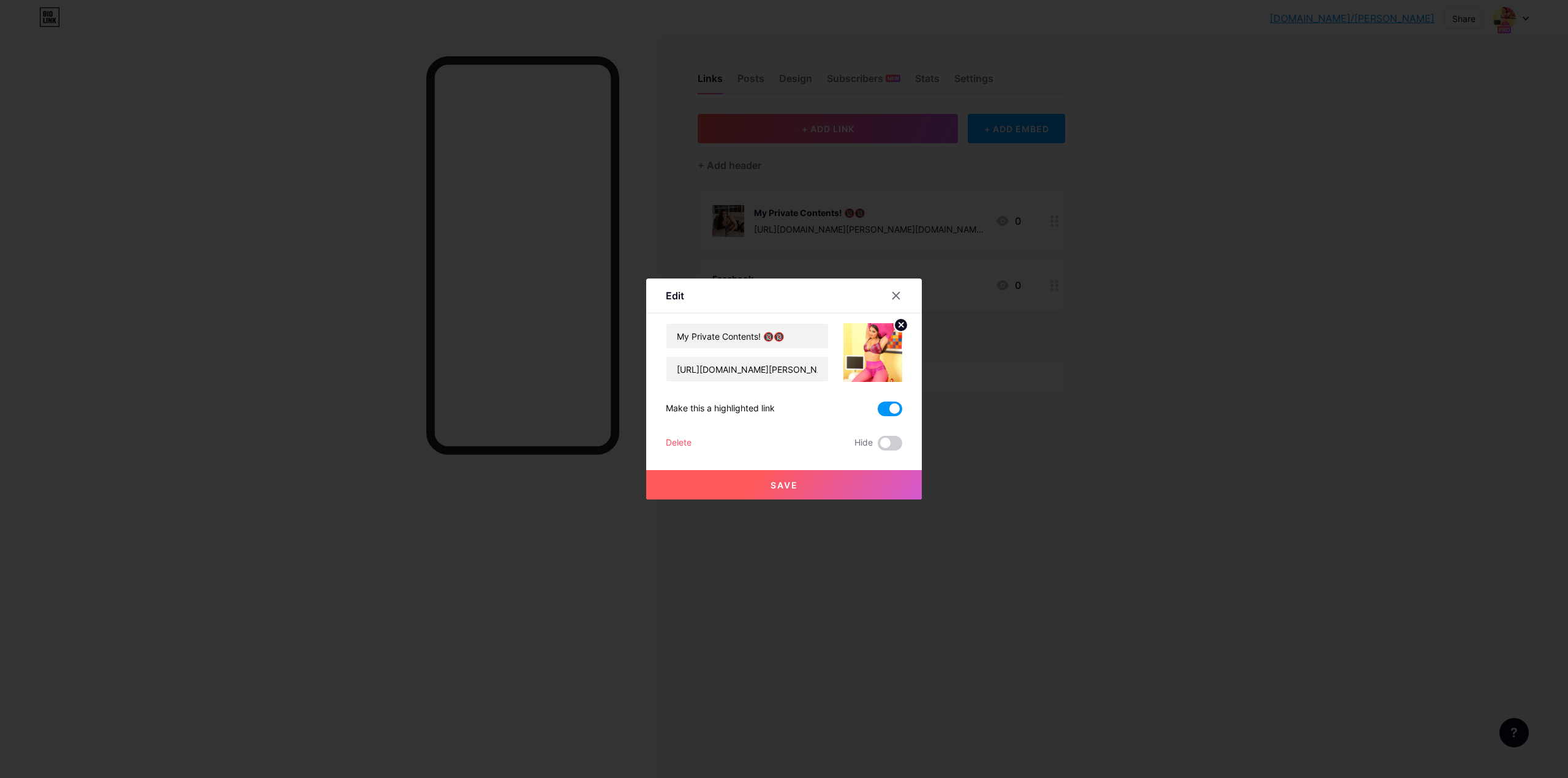
click at [774, 490] on span "Save" at bounding box center [784, 485] width 27 height 10
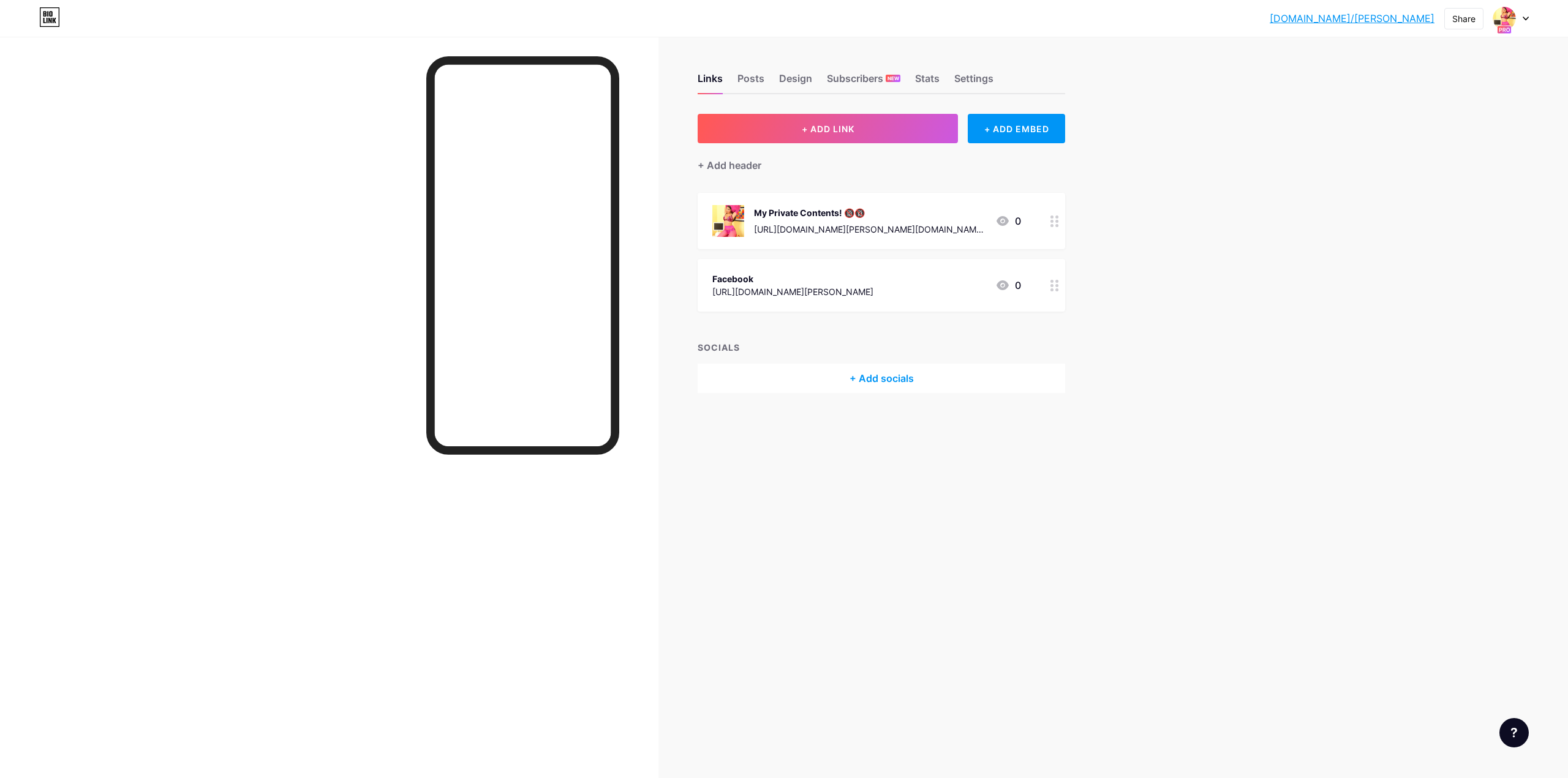
click at [1054, 226] on icon at bounding box center [1054, 221] width 8 height 12
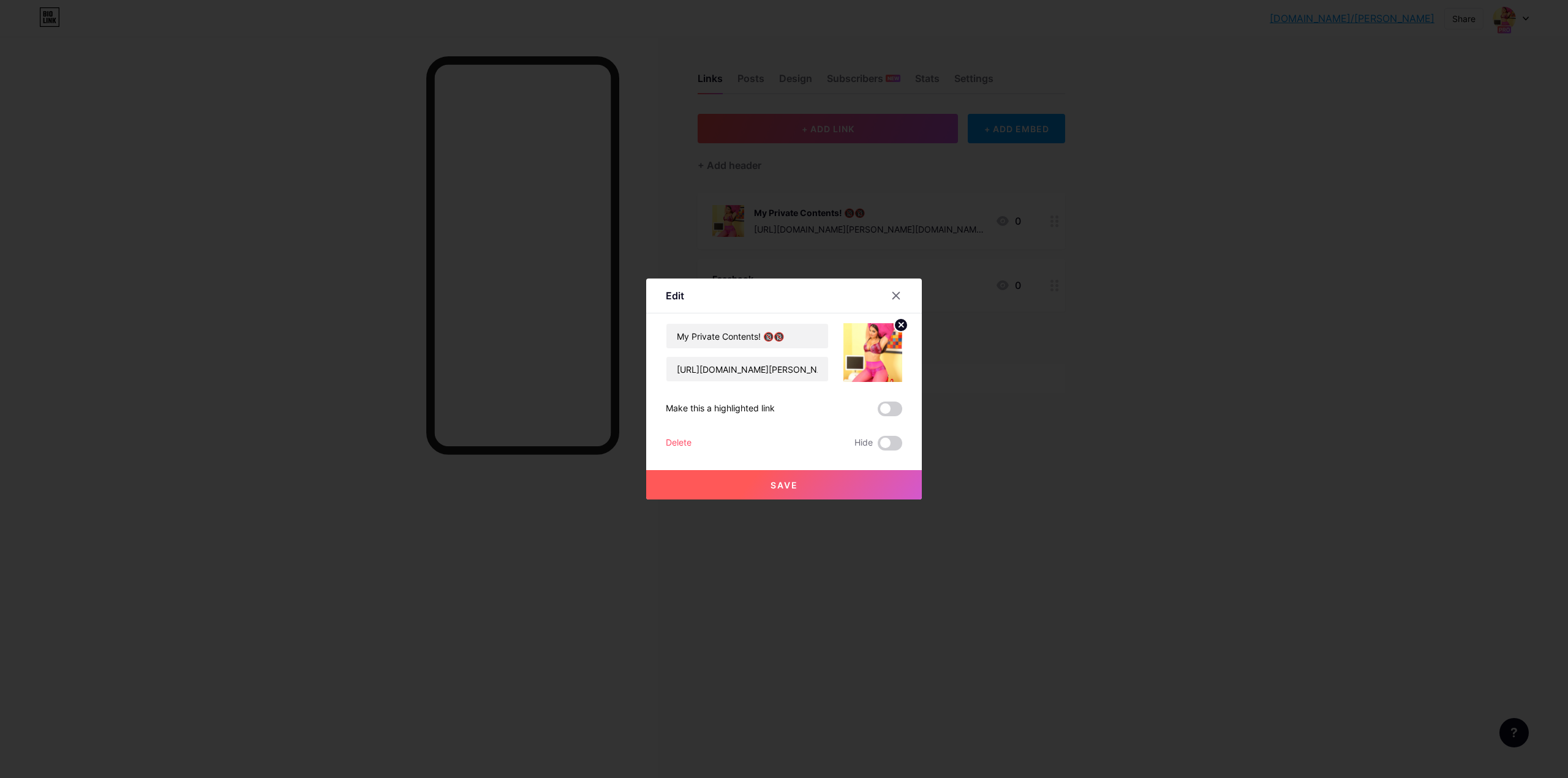
click at [894, 324] on circle at bounding box center [901, 325] width 14 height 14
click at [863, 352] on rect at bounding box center [870, 344] width 20 height 20
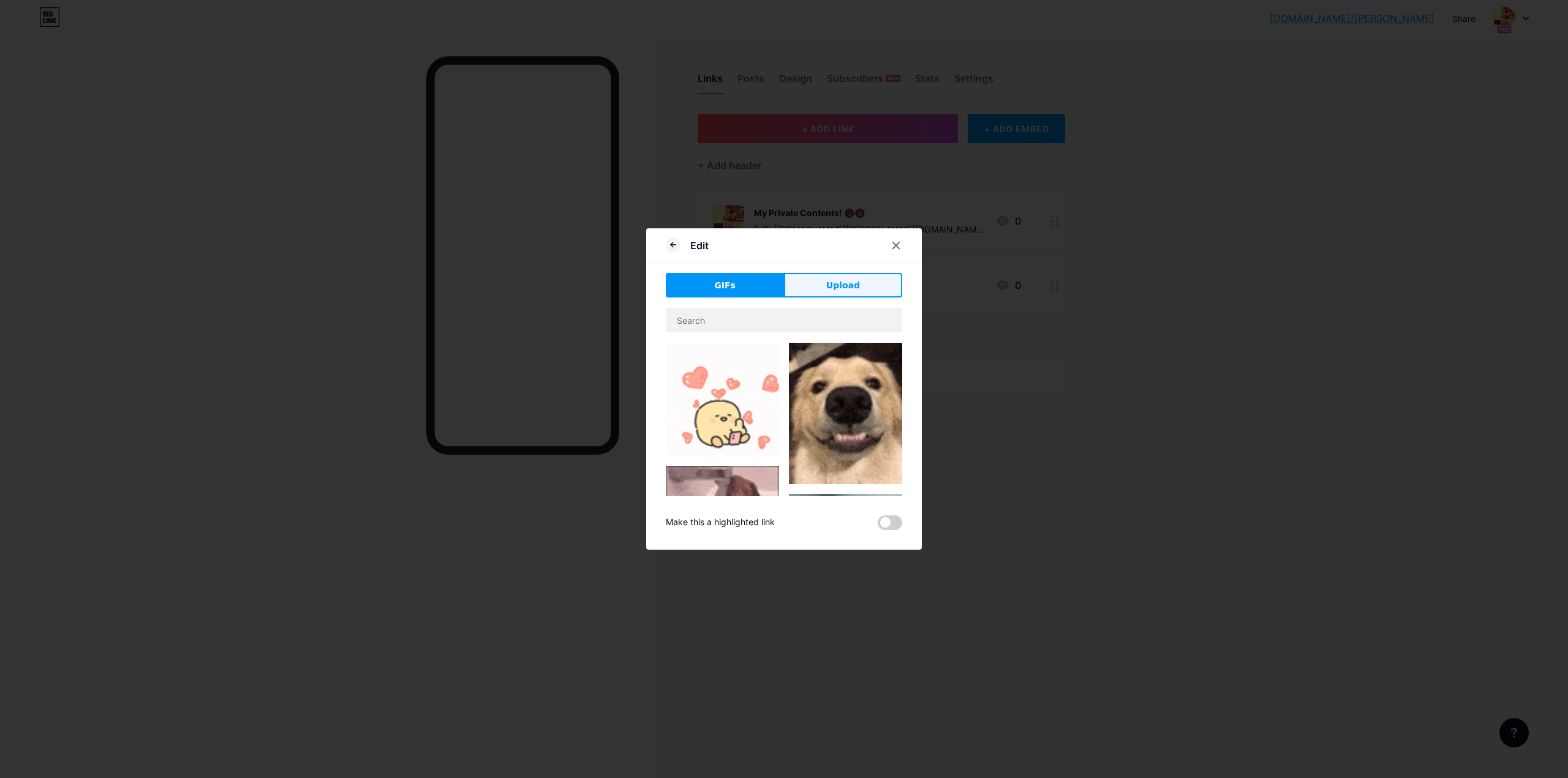
click at [864, 287] on button "Upload" at bounding box center [843, 285] width 118 height 25
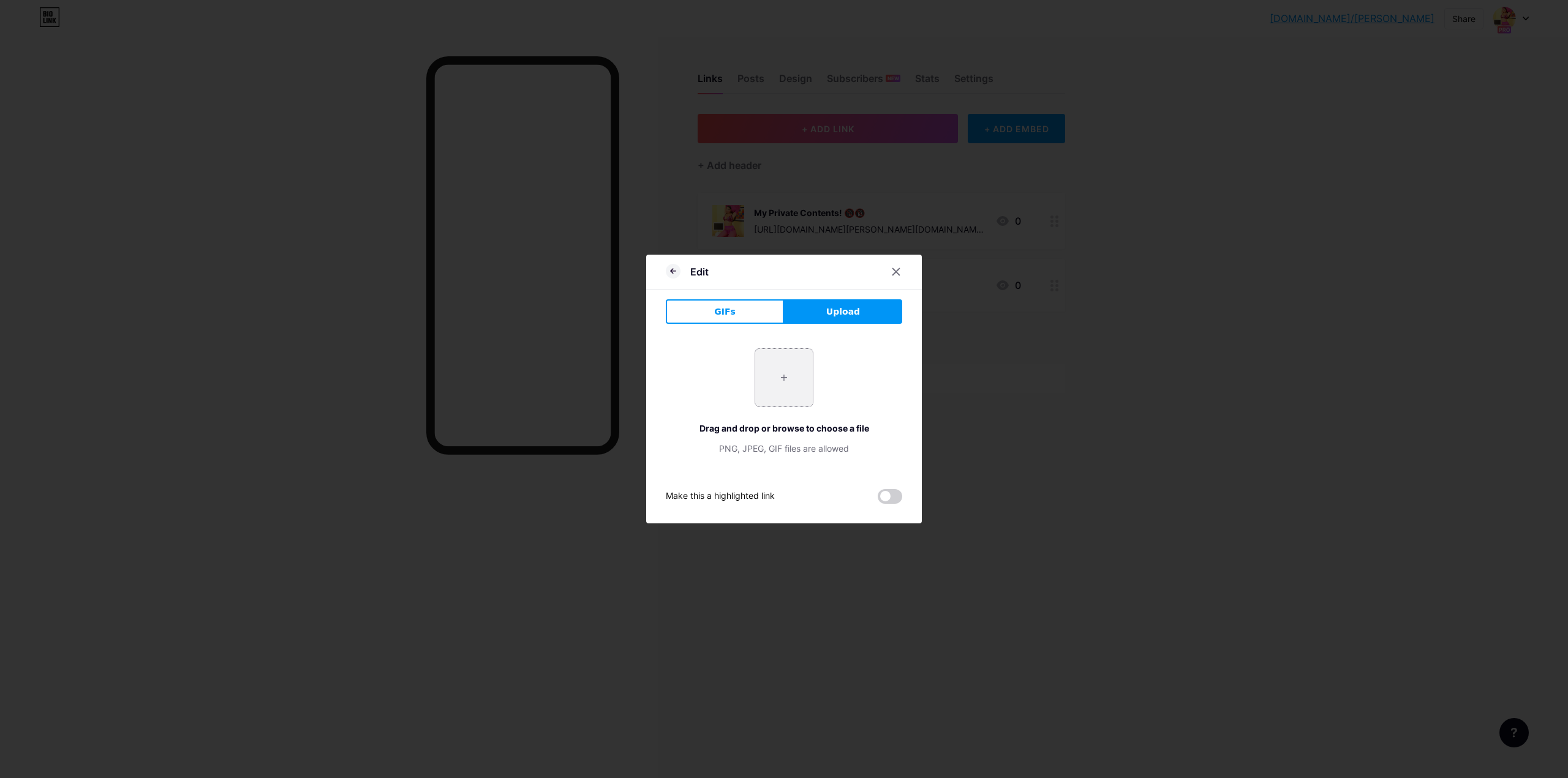
click at [793, 378] on input "file" at bounding box center [784, 378] width 58 height 58
type input "C:\fakepath\1.jpg"
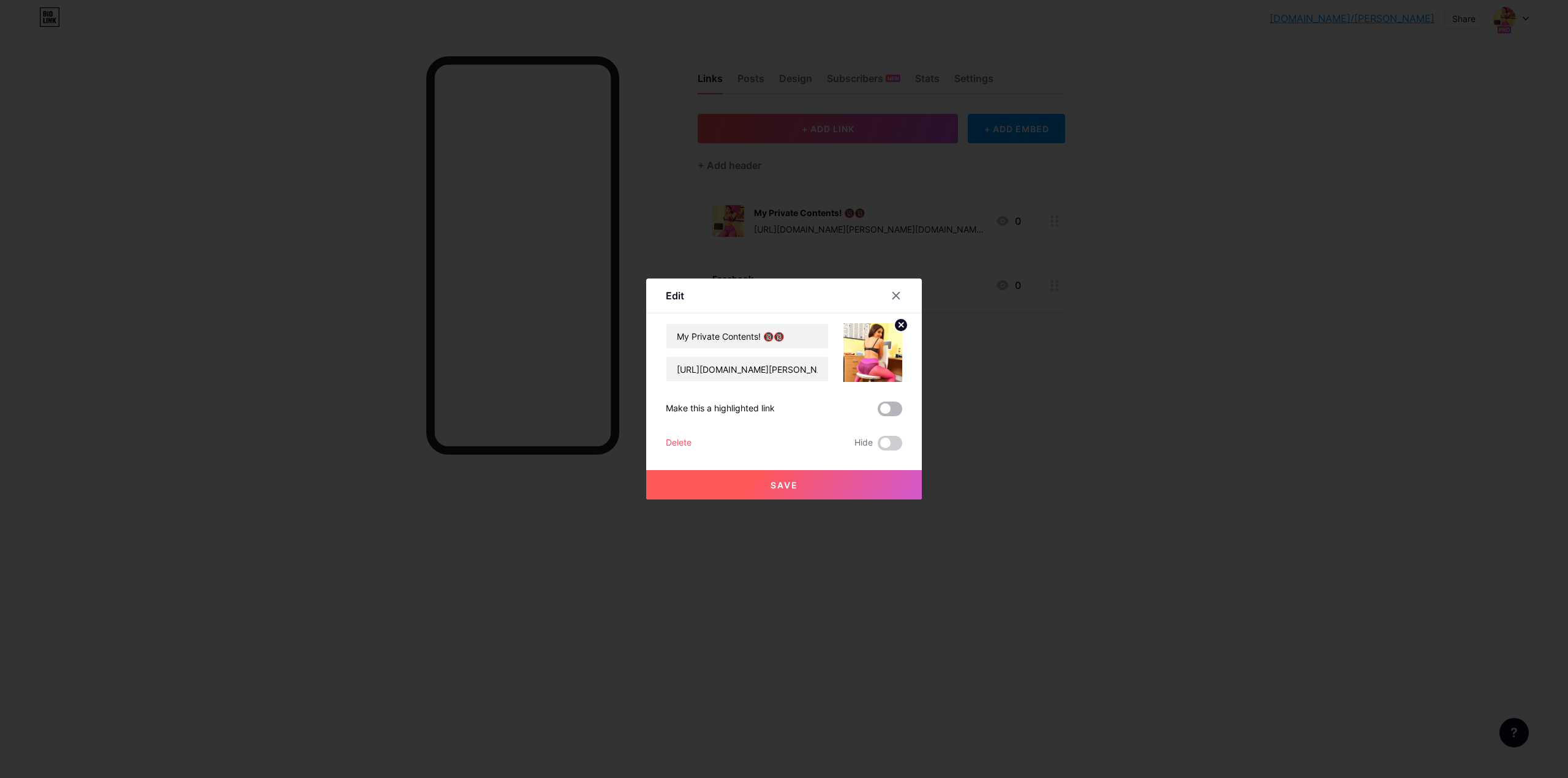
click at [883, 408] on span at bounding box center [890, 408] width 25 height 14
click at [878, 412] on input "checkbox" at bounding box center [878, 412] width 0 height 0
click at [788, 489] on span "Save" at bounding box center [784, 485] width 27 height 10
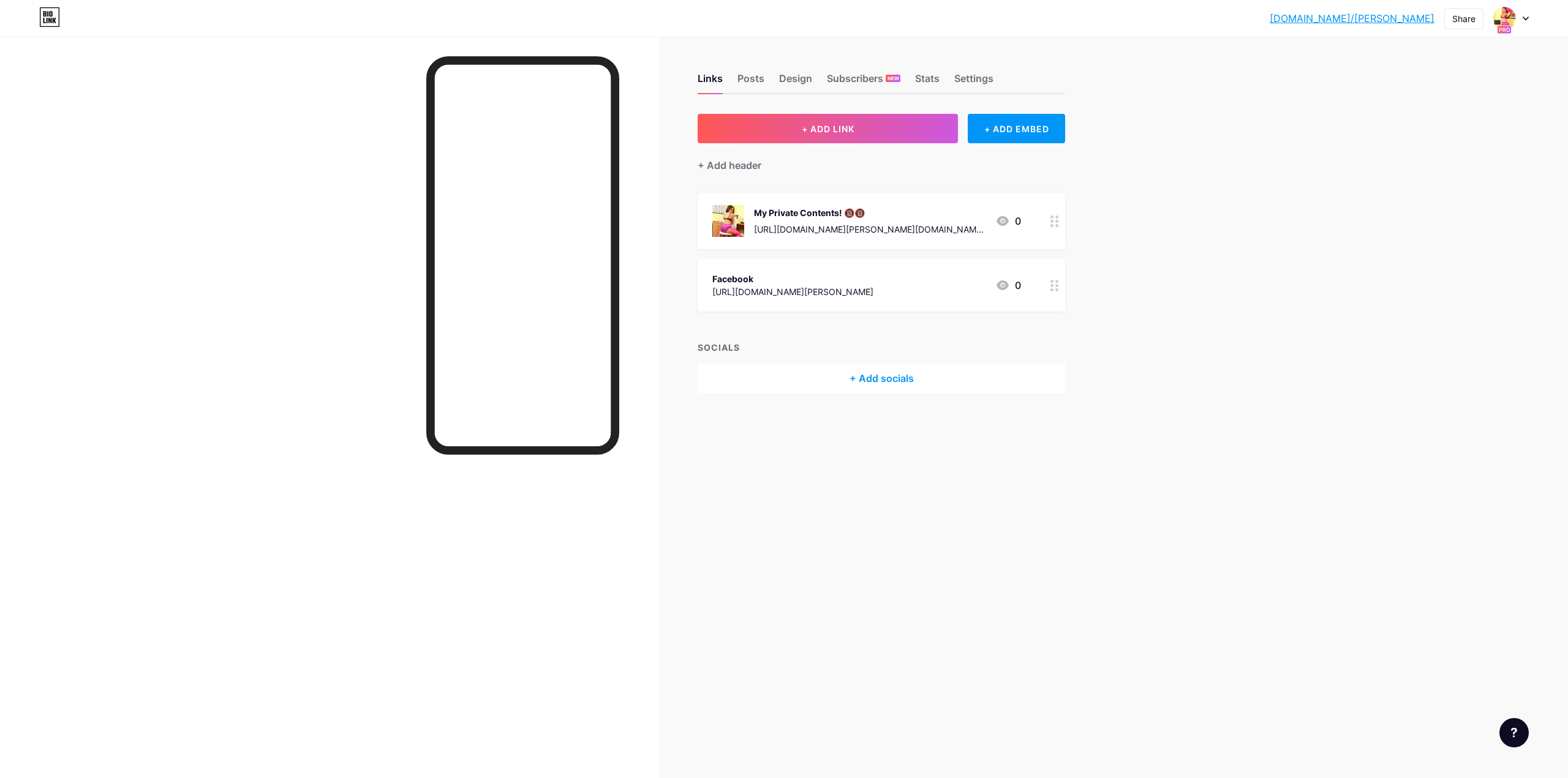
click at [806, 277] on div "Facebook" at bounding box center [793, 278] width 161 height 13
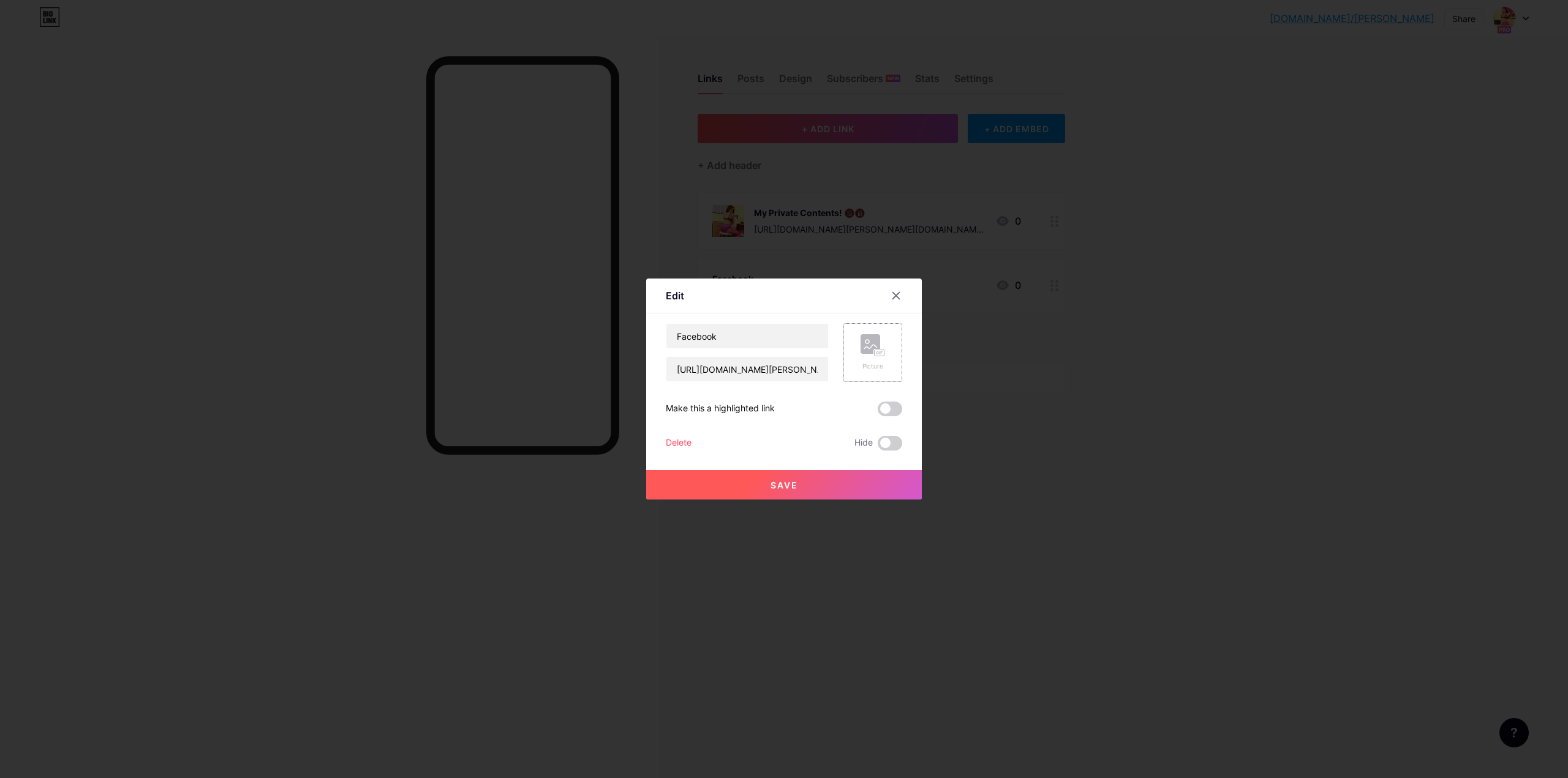
click at [874, 354] on rect at bounding box center [880, 353] width 10 height 6
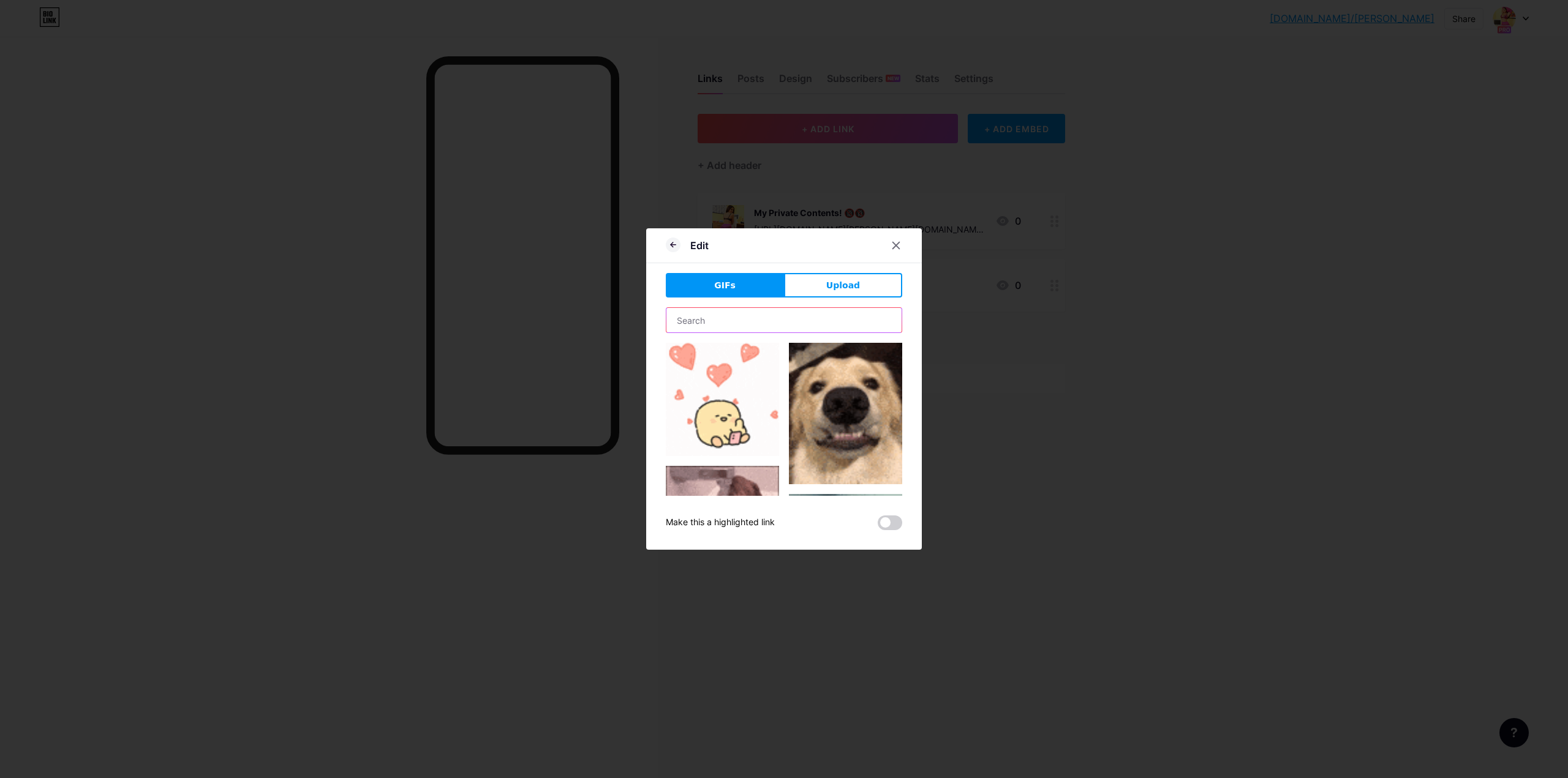
click at [758, 316] on input "text" at bounding box center [784, 320] width 235 height 25
type input "facebook"
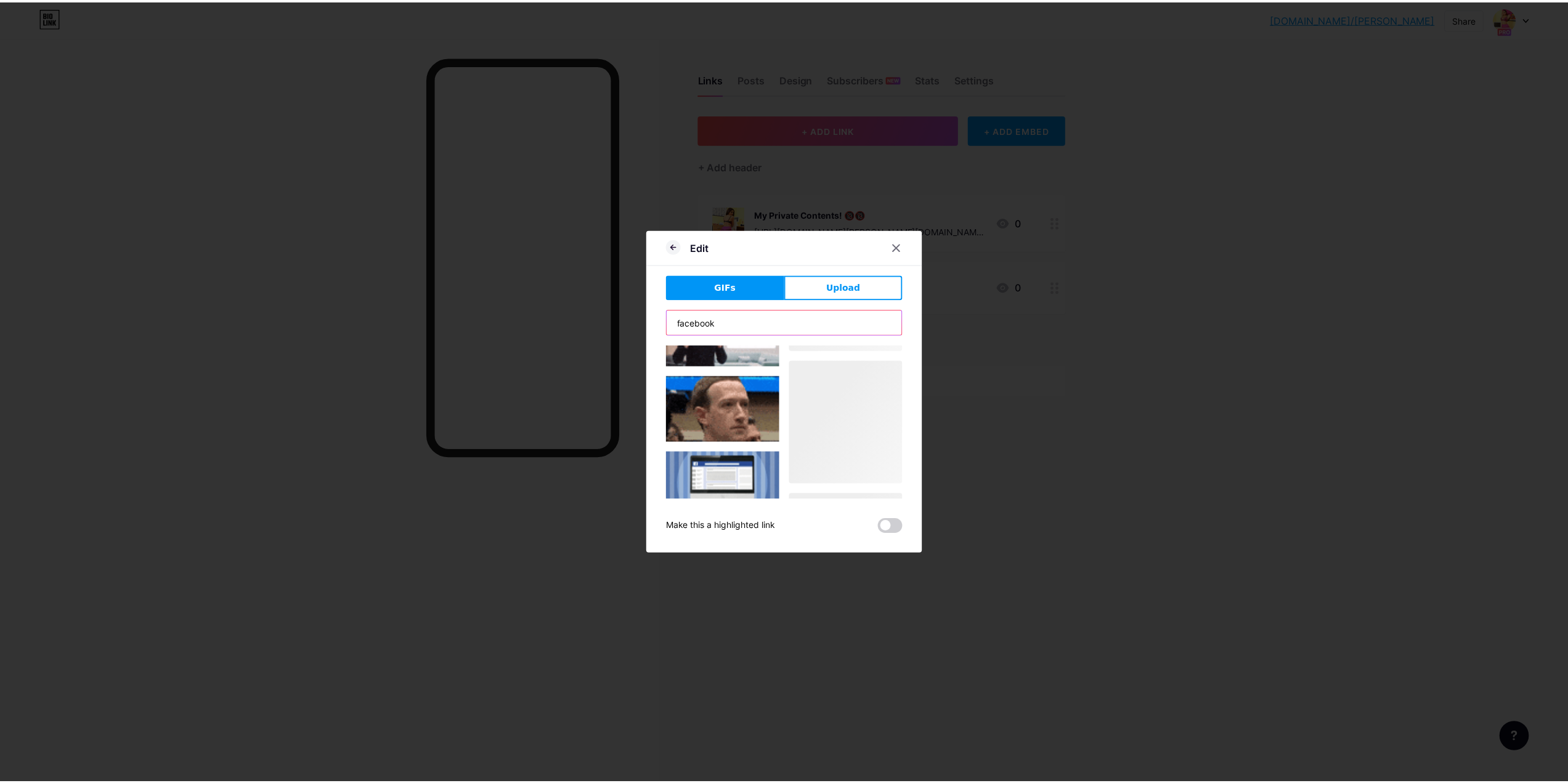
scroll to position [716, 0]
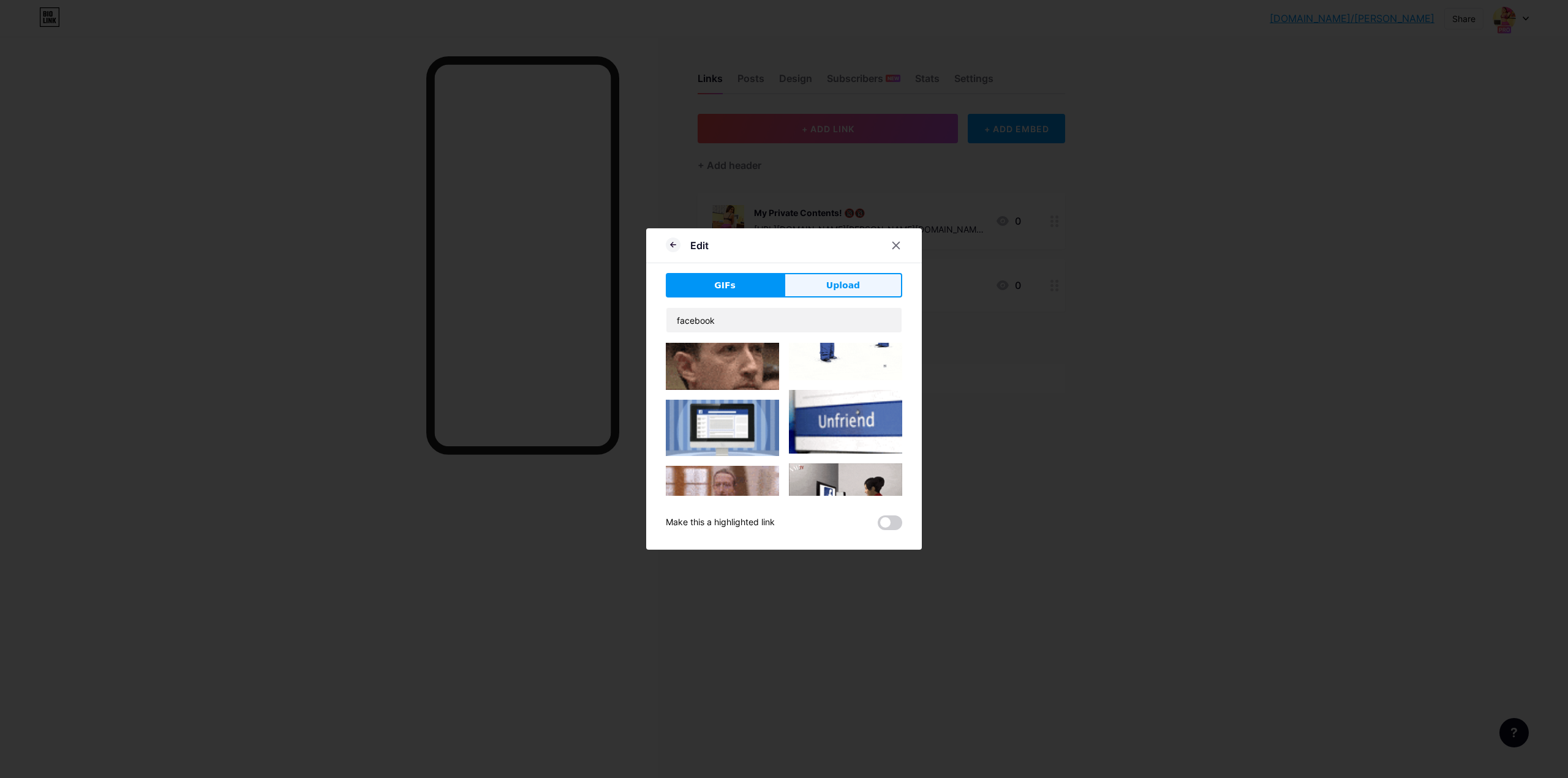
click at [863, 283] on button "Upload" at bounding box center [843, 285] width 118 height 25
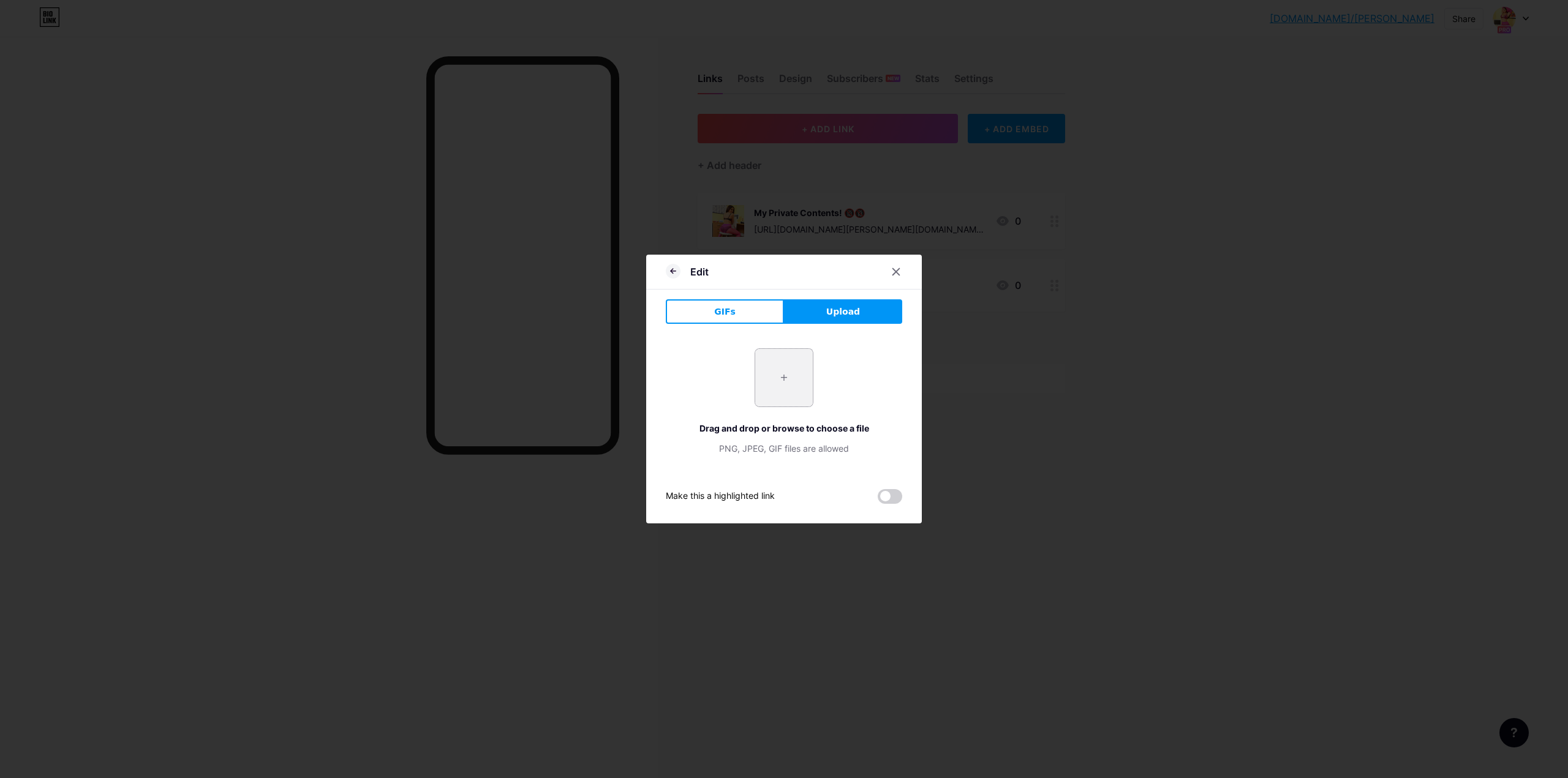
click at [783, 372] on input "file" at bounding box center [784, 378] width 58 height 58
type input "C:\fakepath\c916386bcb7612ff75e4c1f4b89f21a0.jpg"
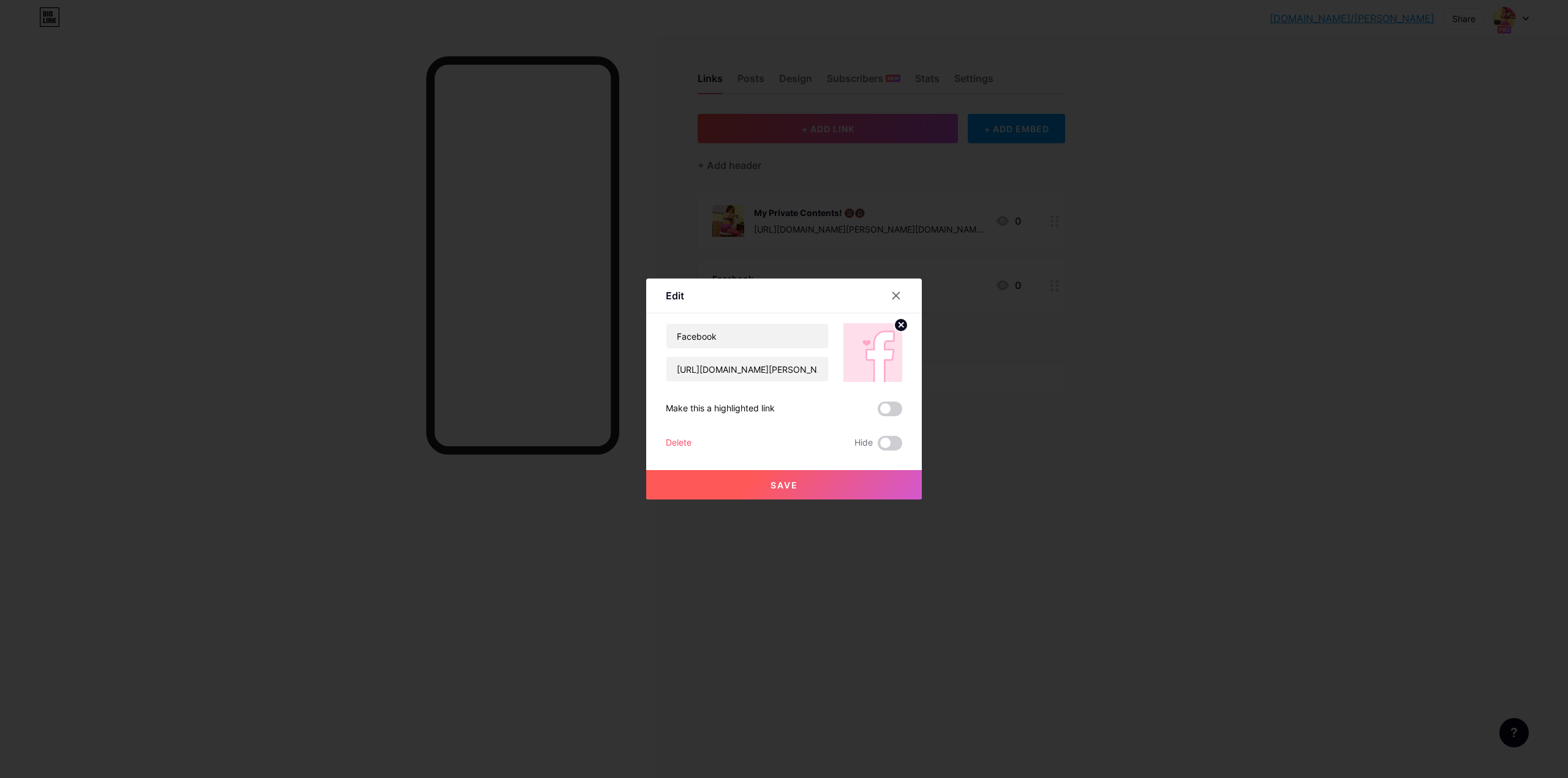
click at [794, 485] on button "Save" at bounding box center [784, 484] width 276 height 30
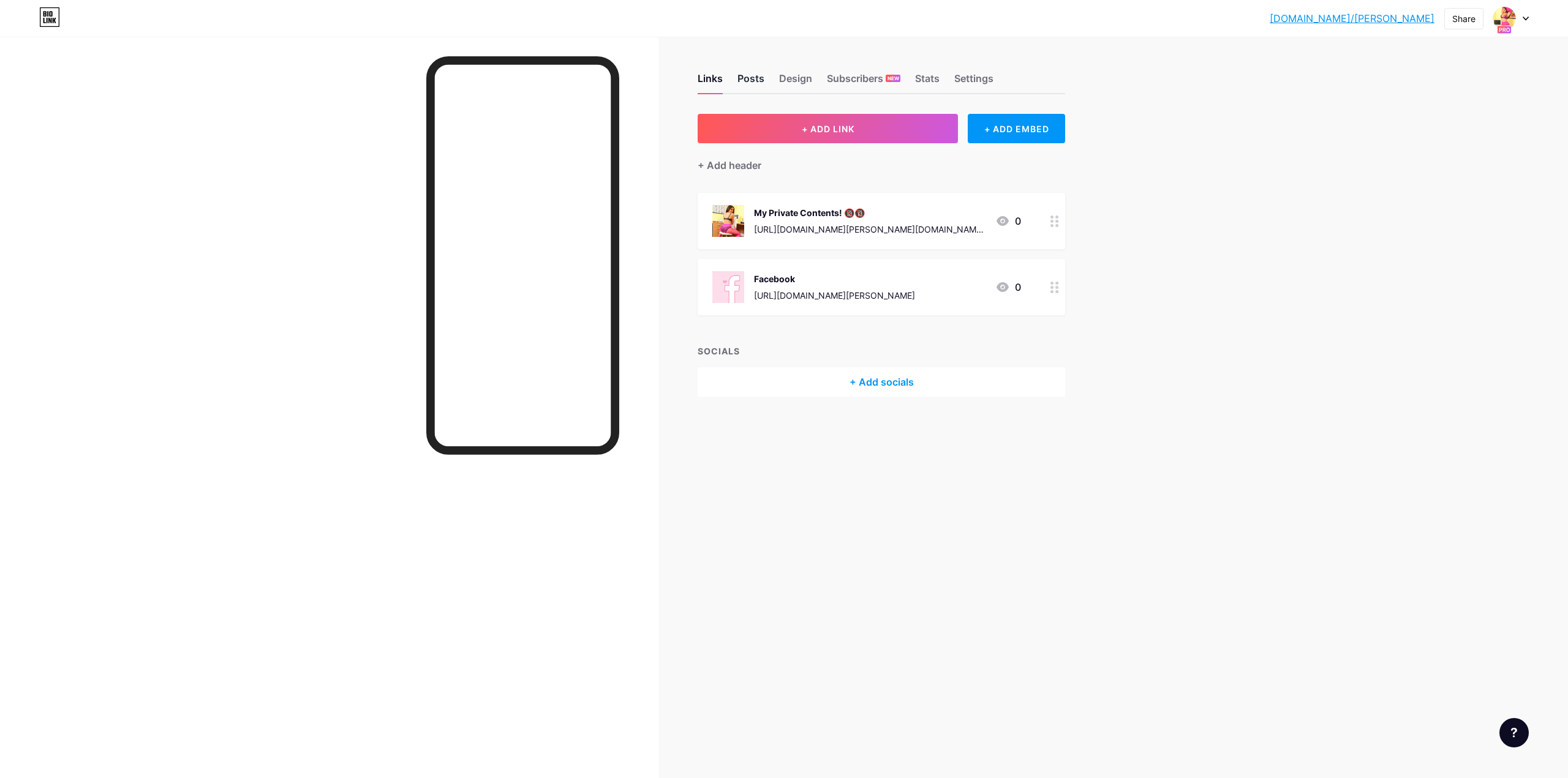
click at [750, 78] on div "Posts" at bounding box center [751, 82] width 27 height 22
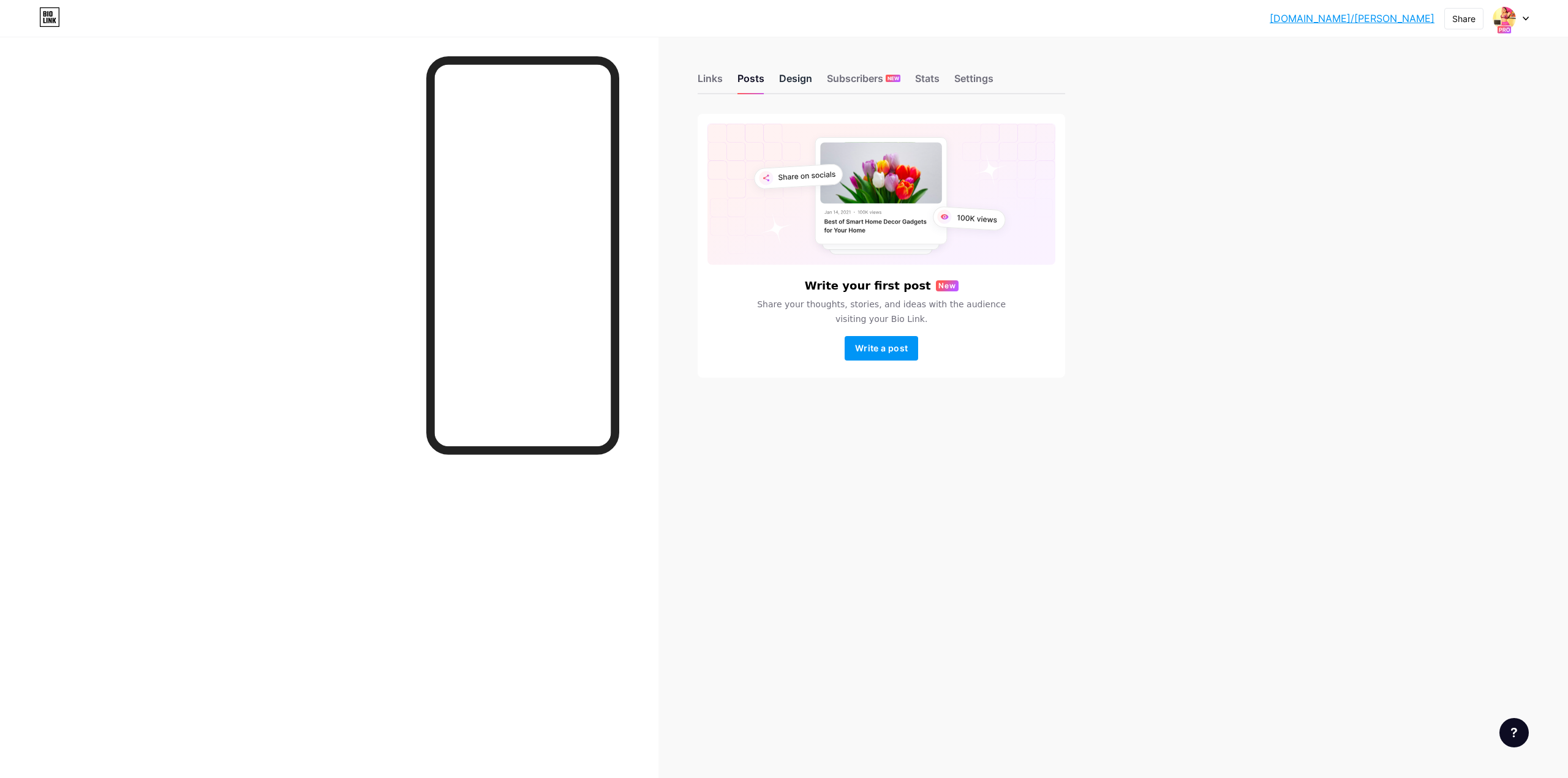
click at [784, 79] on div "Design" at bounding box center [795, 82] width 33 height 22
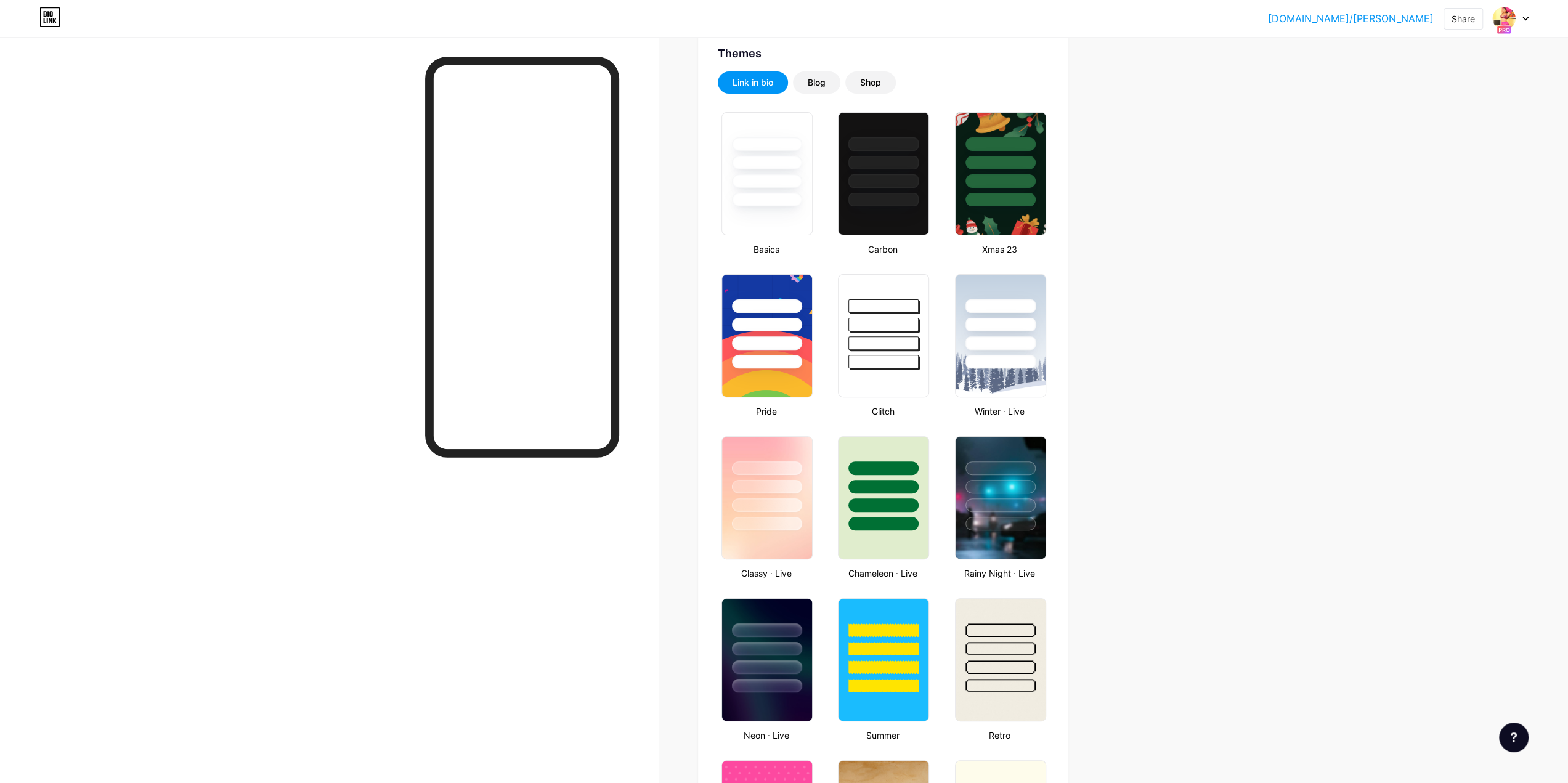
scroll to position [138, 0]
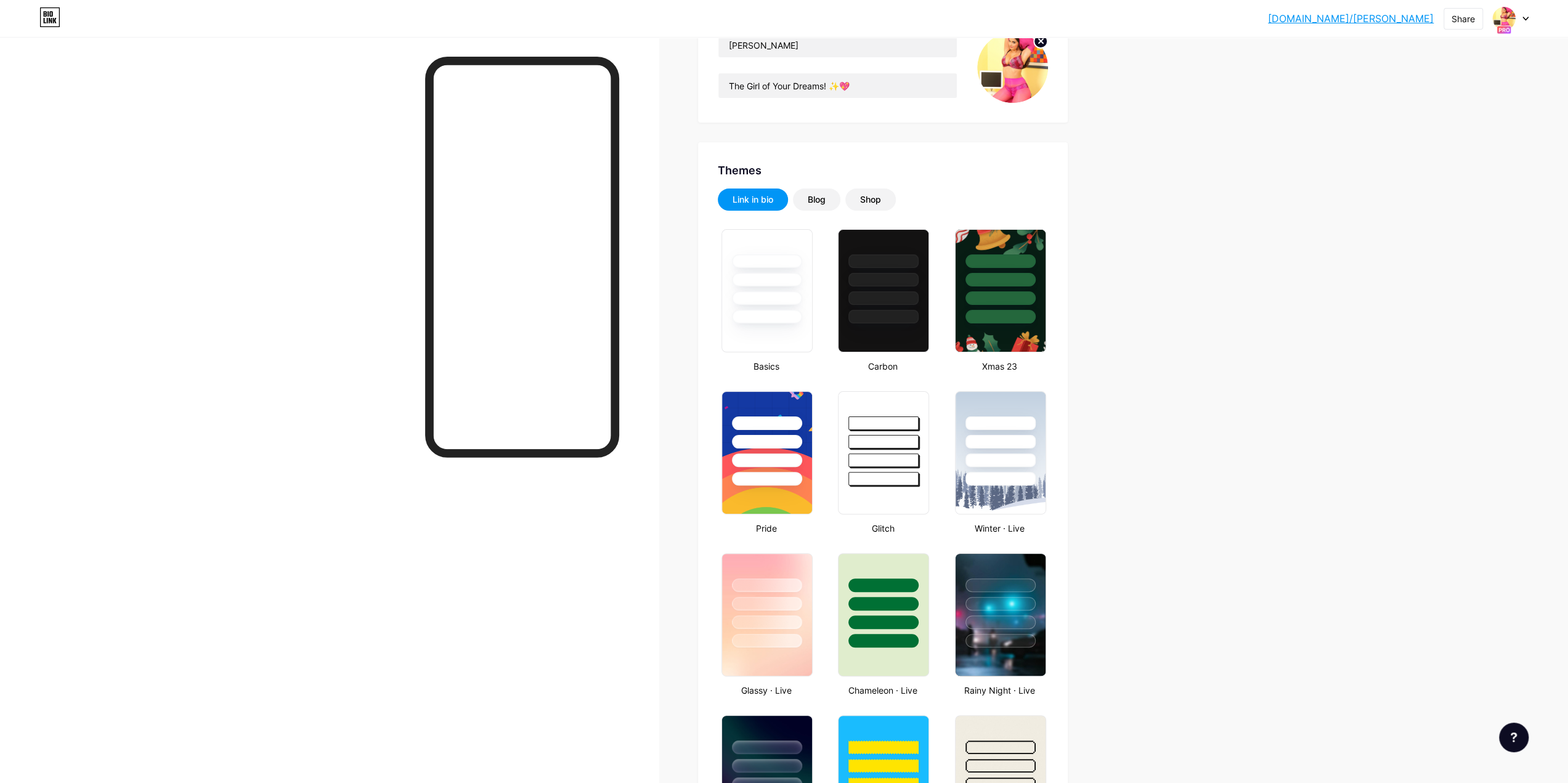
click at [196, 547] on div at bounding box center [329, 428] width 658 height 783
